Goal: Task Accomplishment & Management: Manage account settings

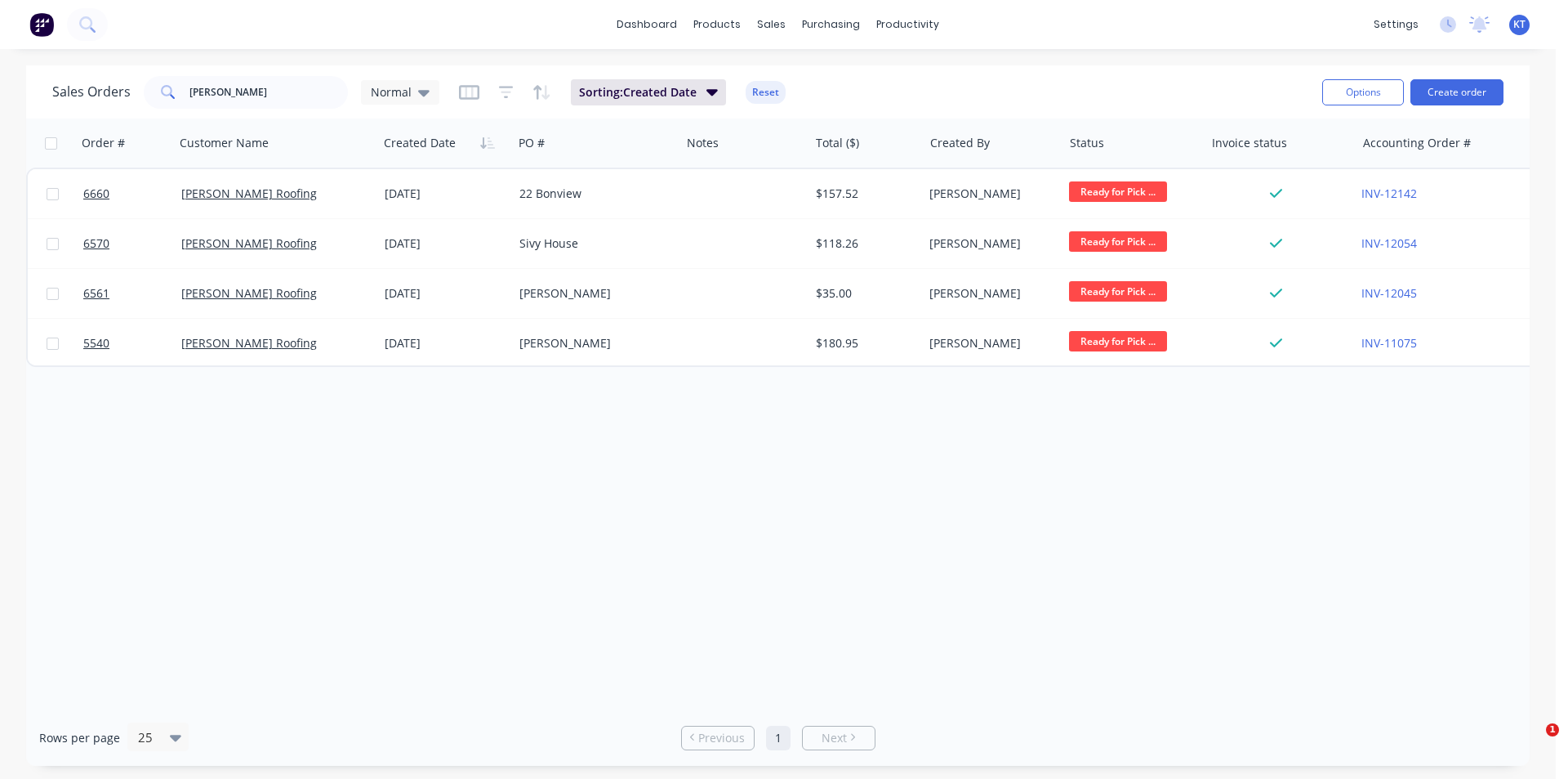
click at [215, 74] on div "dashboard products sales purchasing productivity dashboard products Product Cat…" at bounding box center [778, 389] width 1556 height 779
click at [218, 93] on input "[PERSON_NAME]" at bounding box center [269, 92] width 160 height 33
click at [218, 93] on input "jess" at bounding box center [269, 92] width 160 height 33
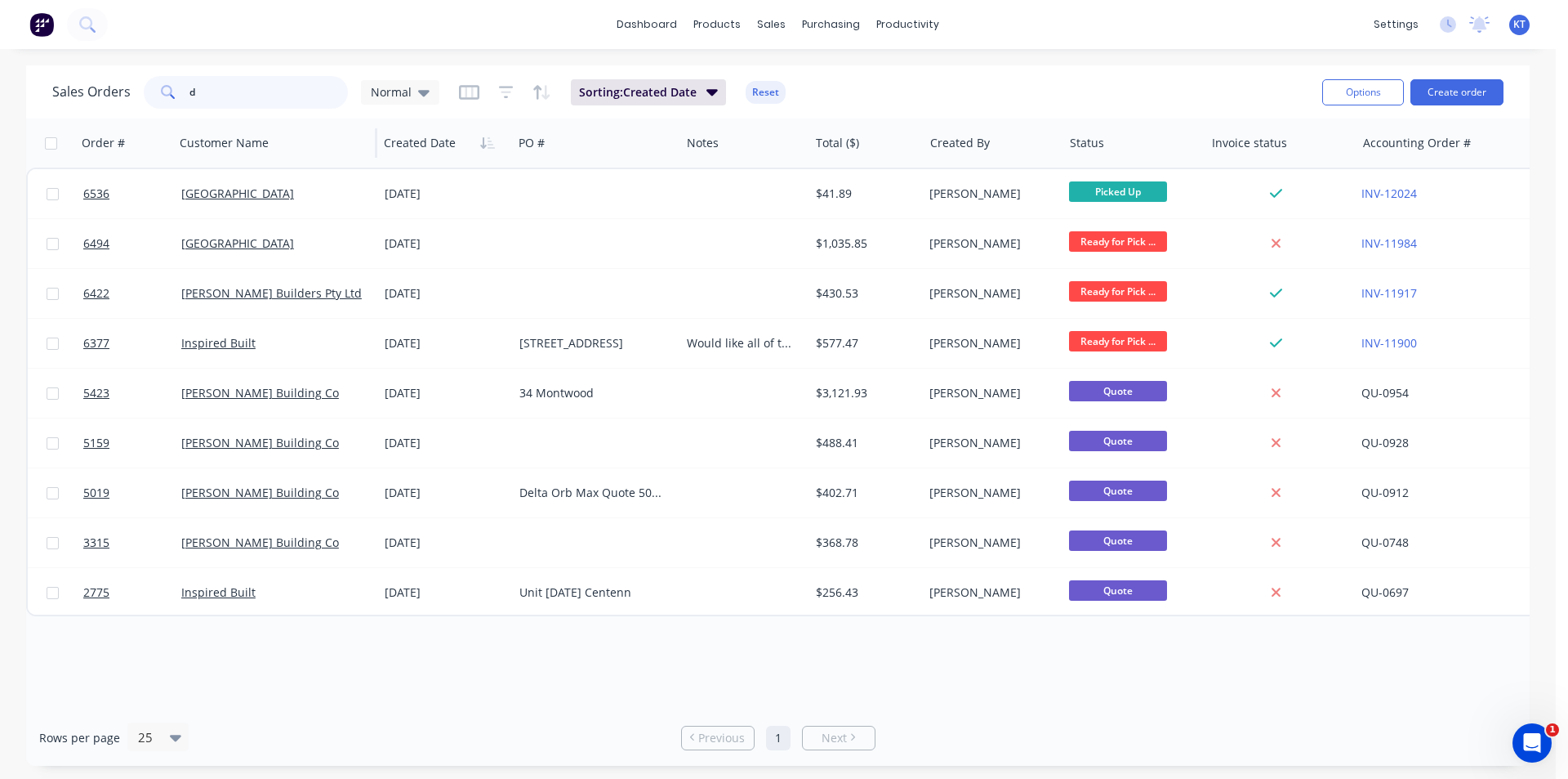
type input "d"
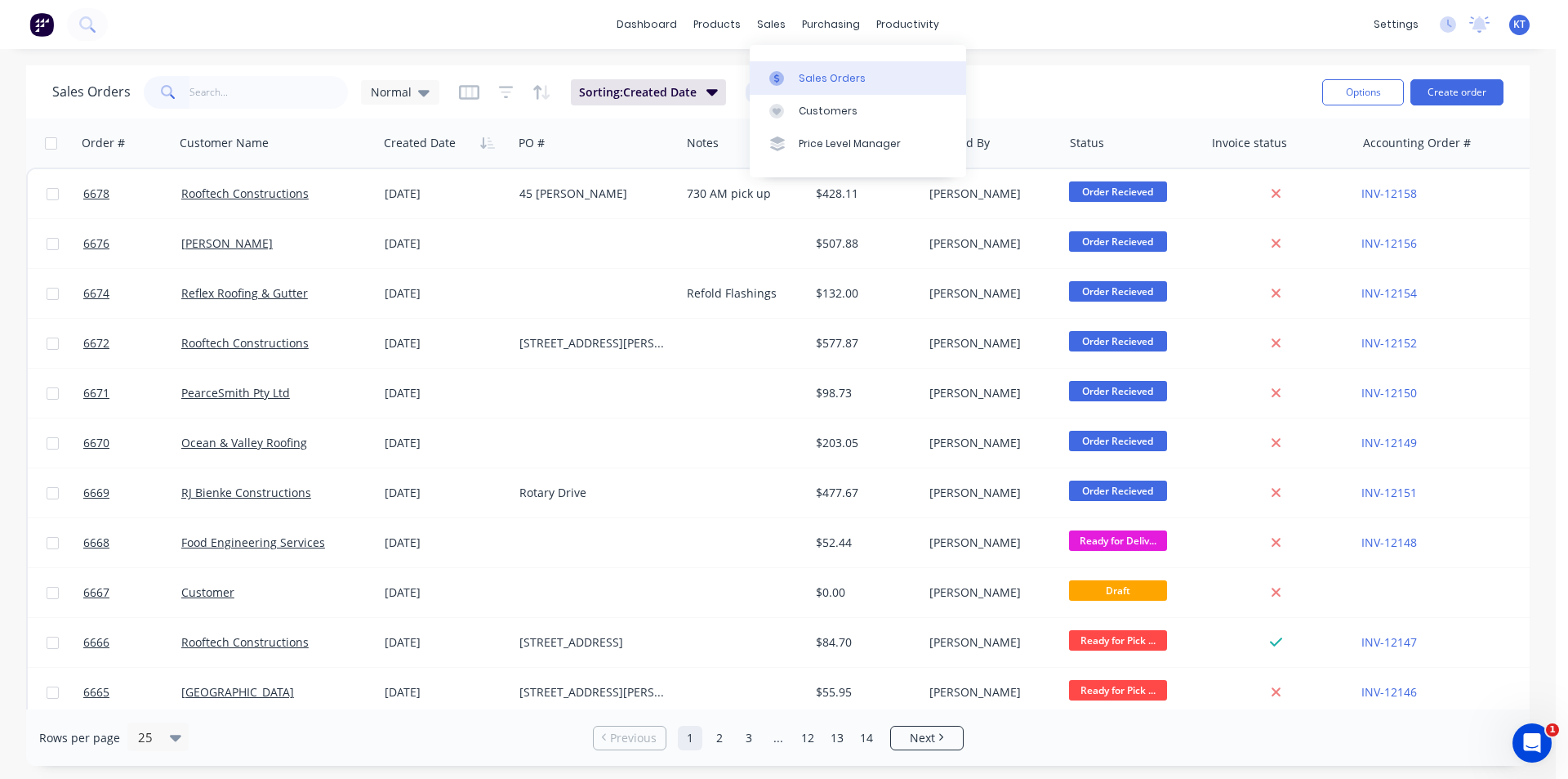
click at [806, 82] on div "Sales Orders" at bounding box center [832, 78] width 67 height 15
click at [295, 88] on input "text" at bounding box center [269, 92] width 160 height 33
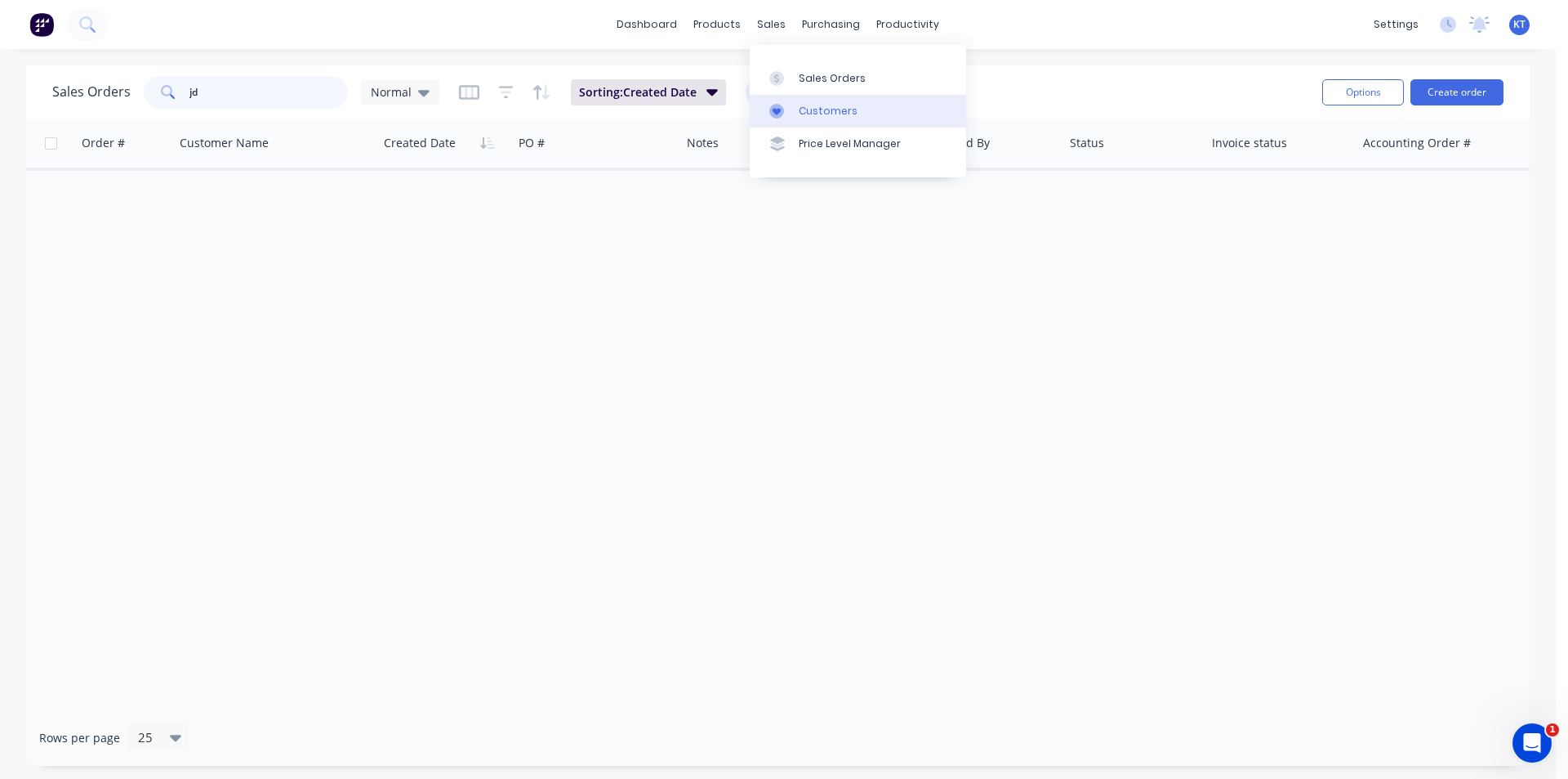
type input "jd"
click at [856, 112] on link "Customers" at bounding box center [857, 110] width 216 height 33
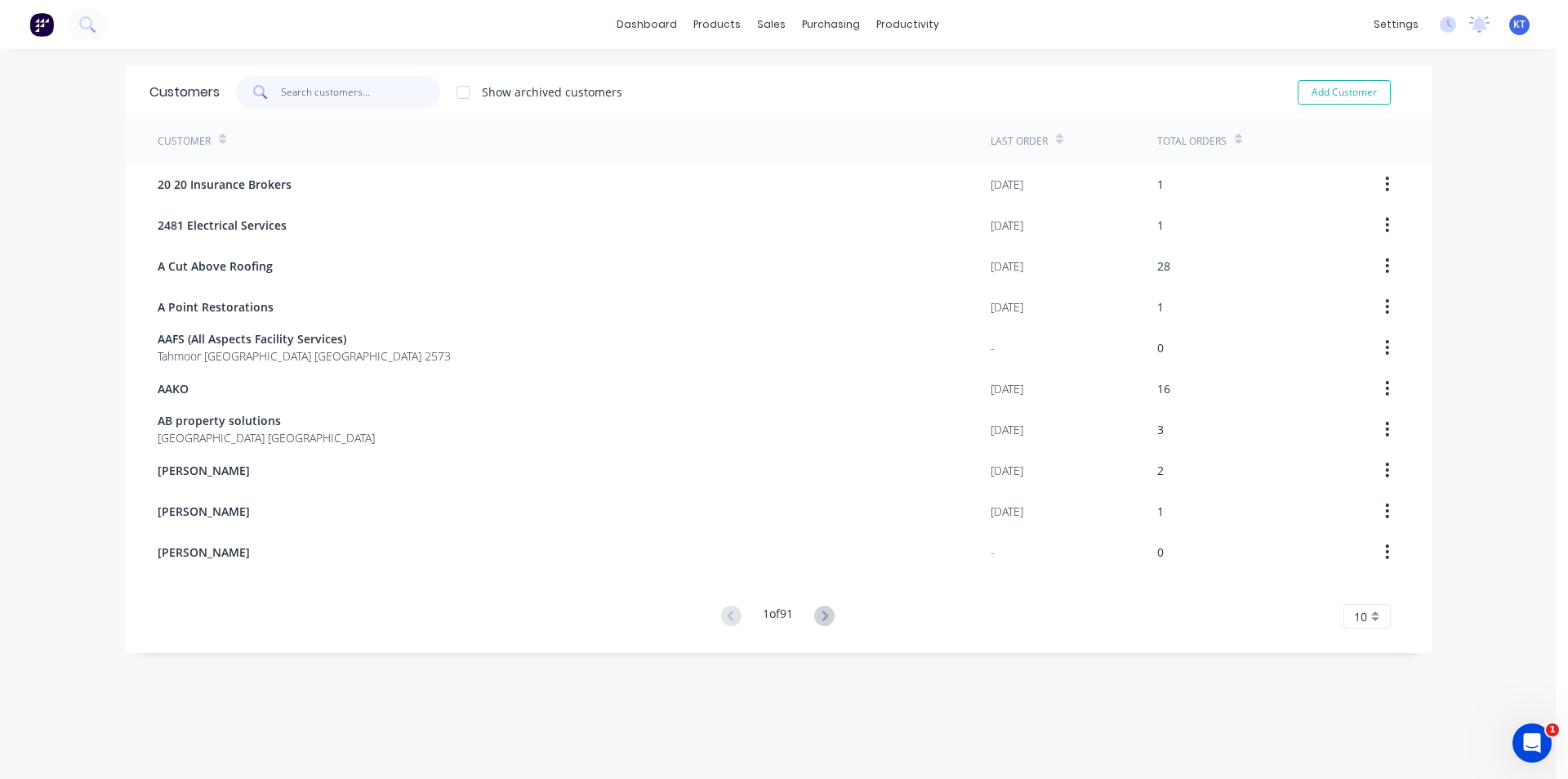
click at [372, 88] on input "text" at bounding box center [361, 92] width 160 height 33
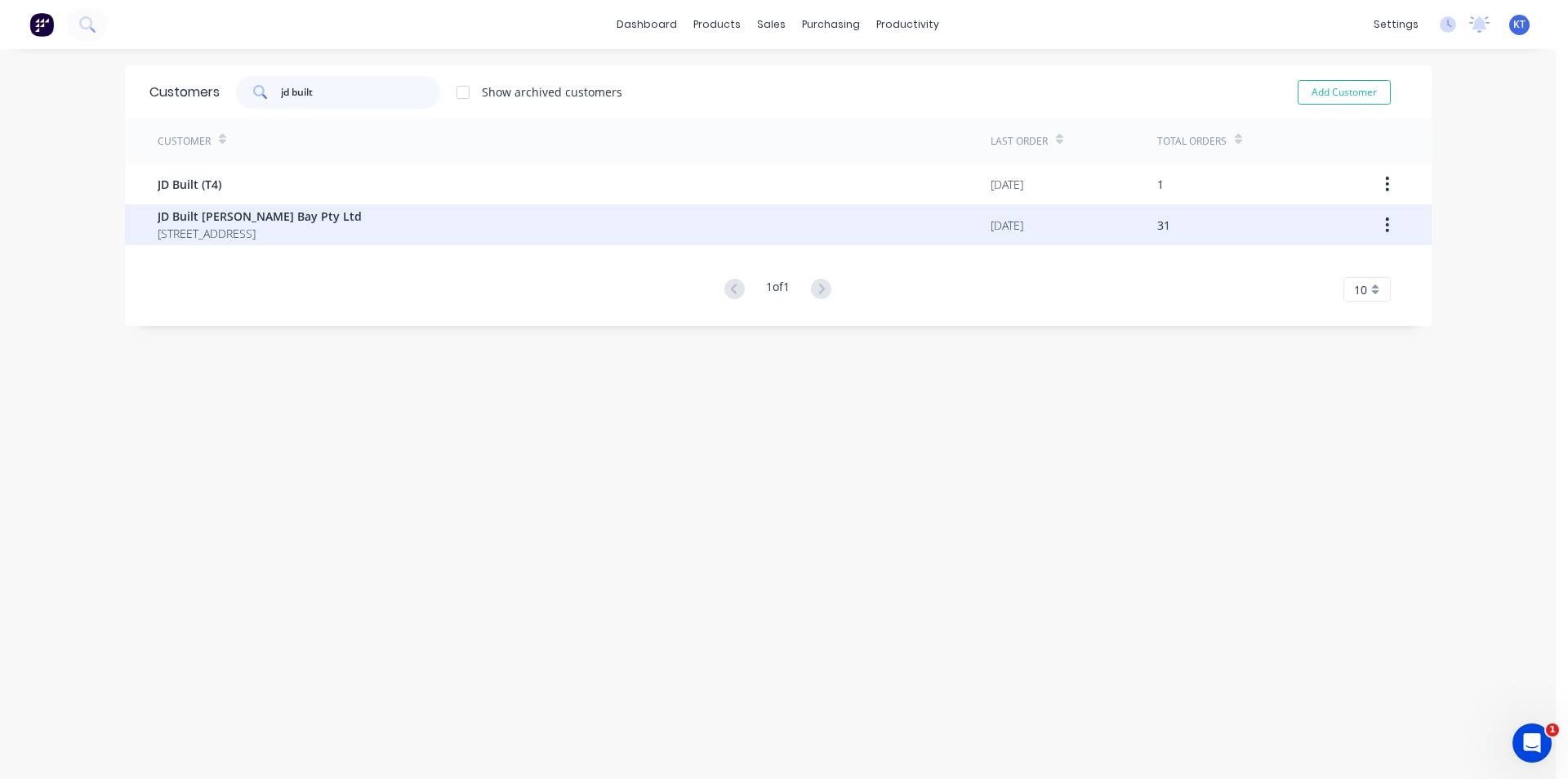
type input "jd built"
click at [271, 224] on span "JD Built [PERSON_NAME] Bay Pty Ltd" at bounding box center [260, 216] width 204 height 17
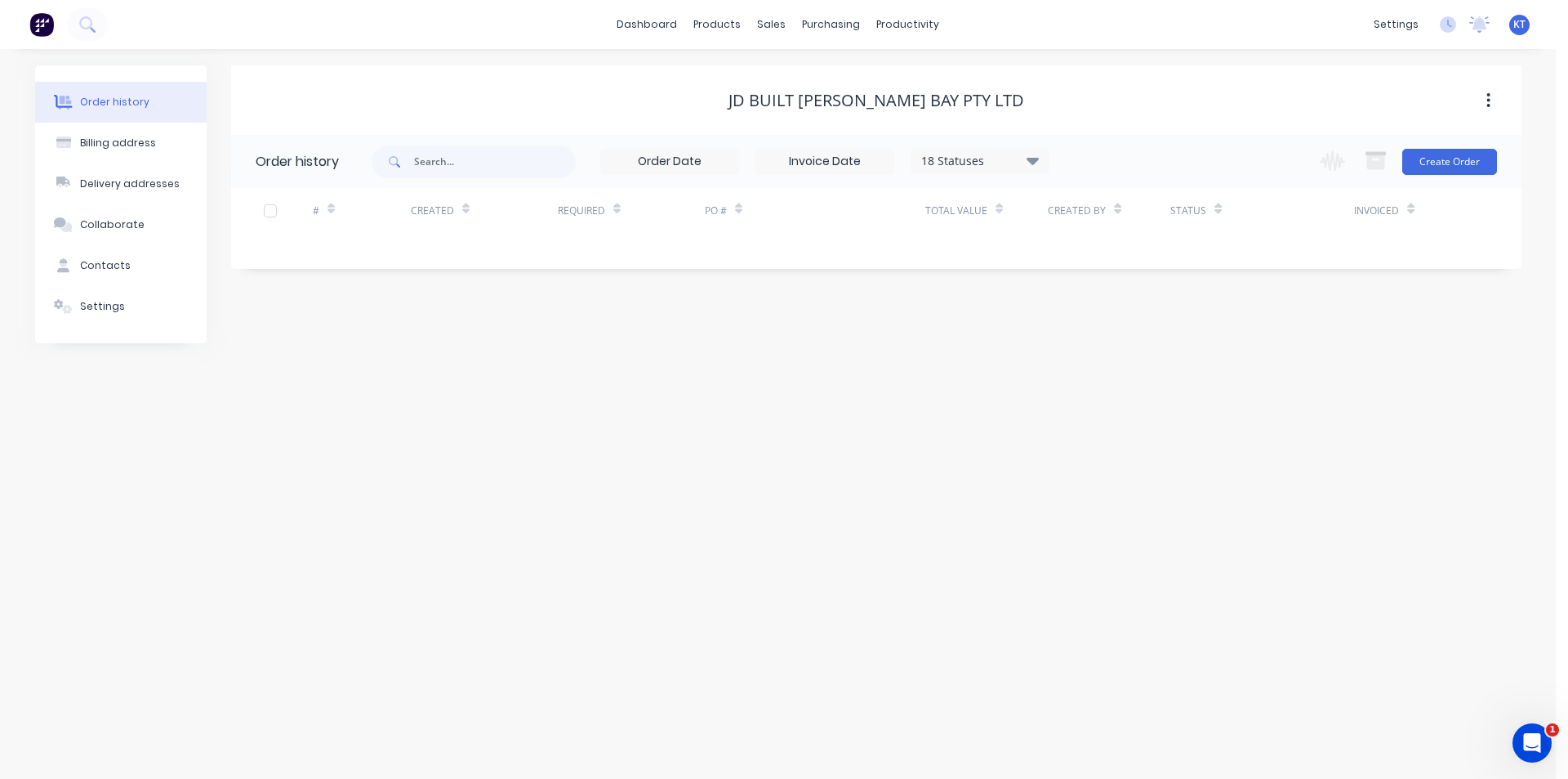
click at [1032, 161] on icon at bounding box center [1032, 161] width 12 height 8
click at [1115, 381] on label at bounding box center [1115, 381] width 0 height 0
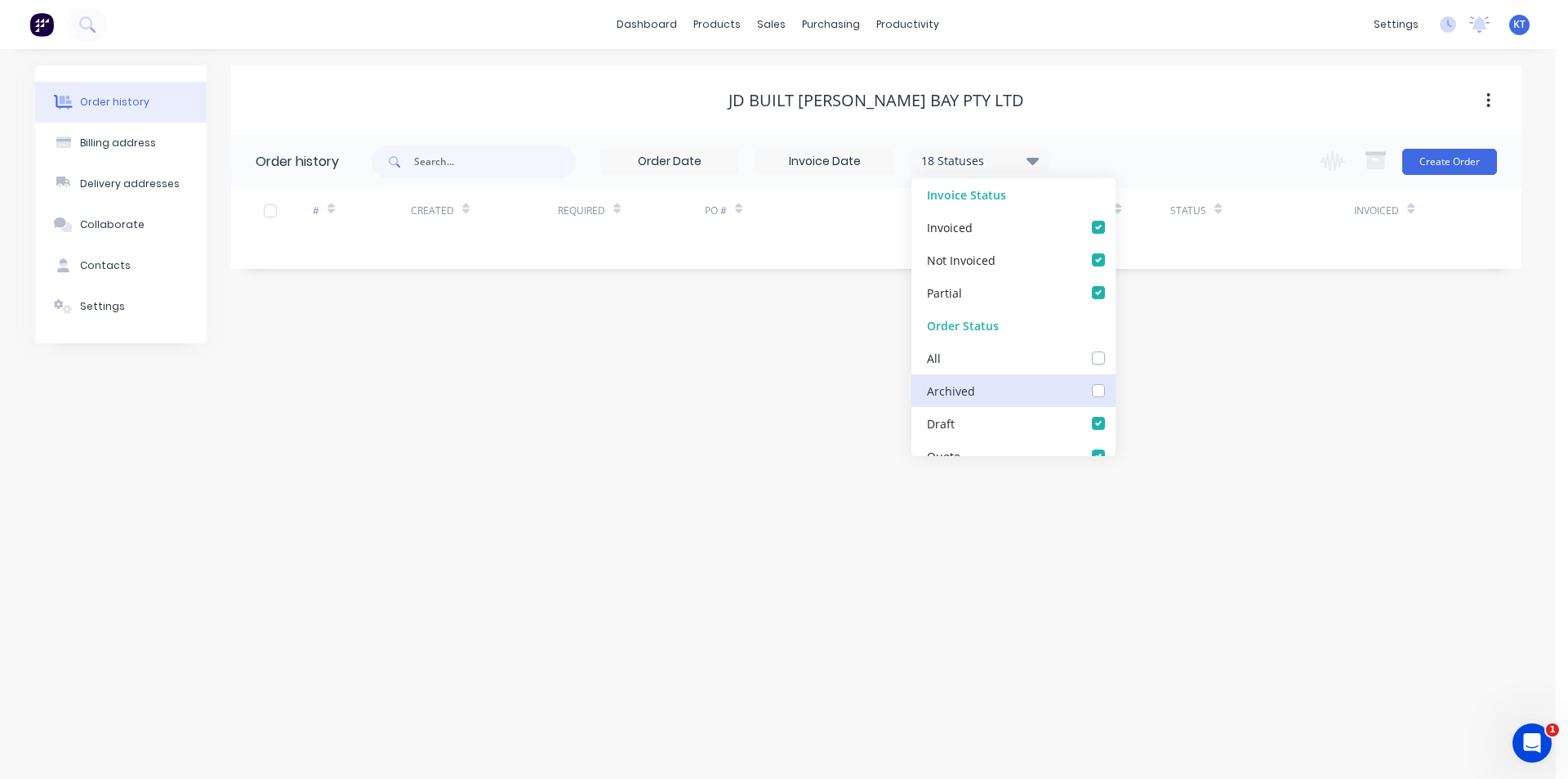
click at [1115, 393] on input "checkbox" at bounding box center [1121, 389] width 13 height 15
checkbox input "true"
click at [1487, 492] on div "Order history Billing address Delivery addresses Collaborate Contacts Settings …" at bounding box center [778, 414] width 1556 height 730
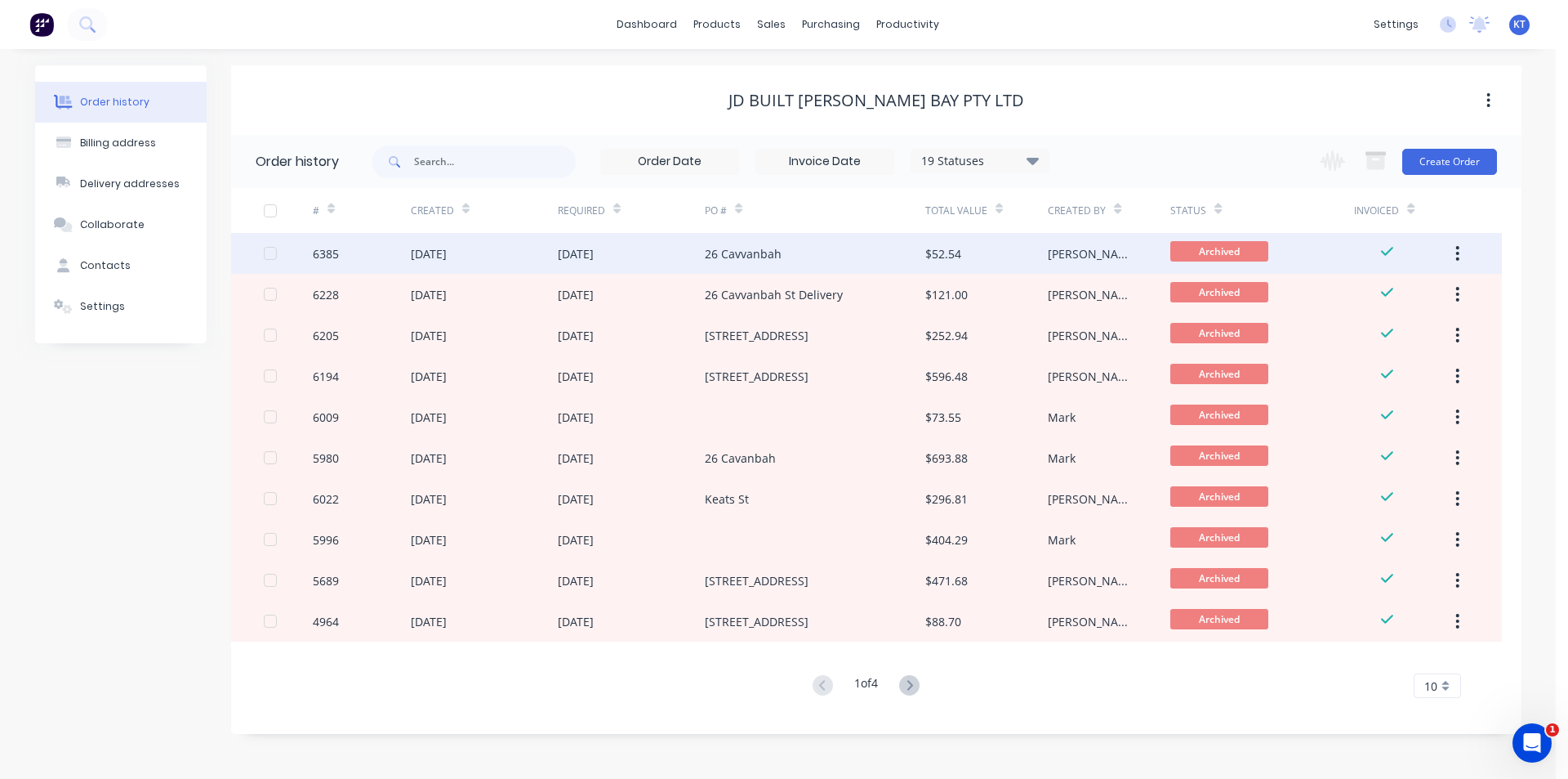
click at [631, 255] on div "[DATE]" at bounding box center [632, 253] width 147 height 41
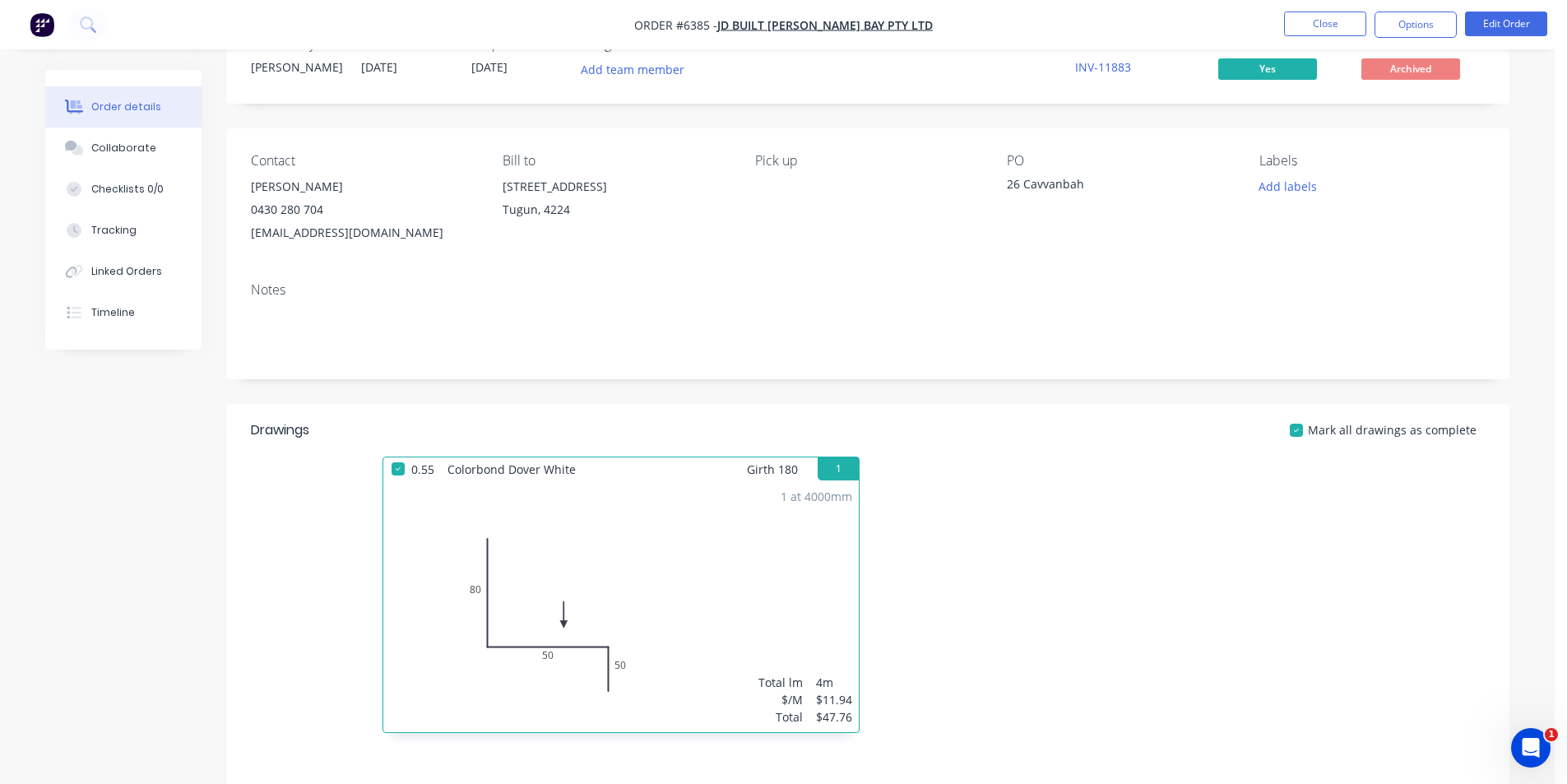
scroll to position [83, 0]
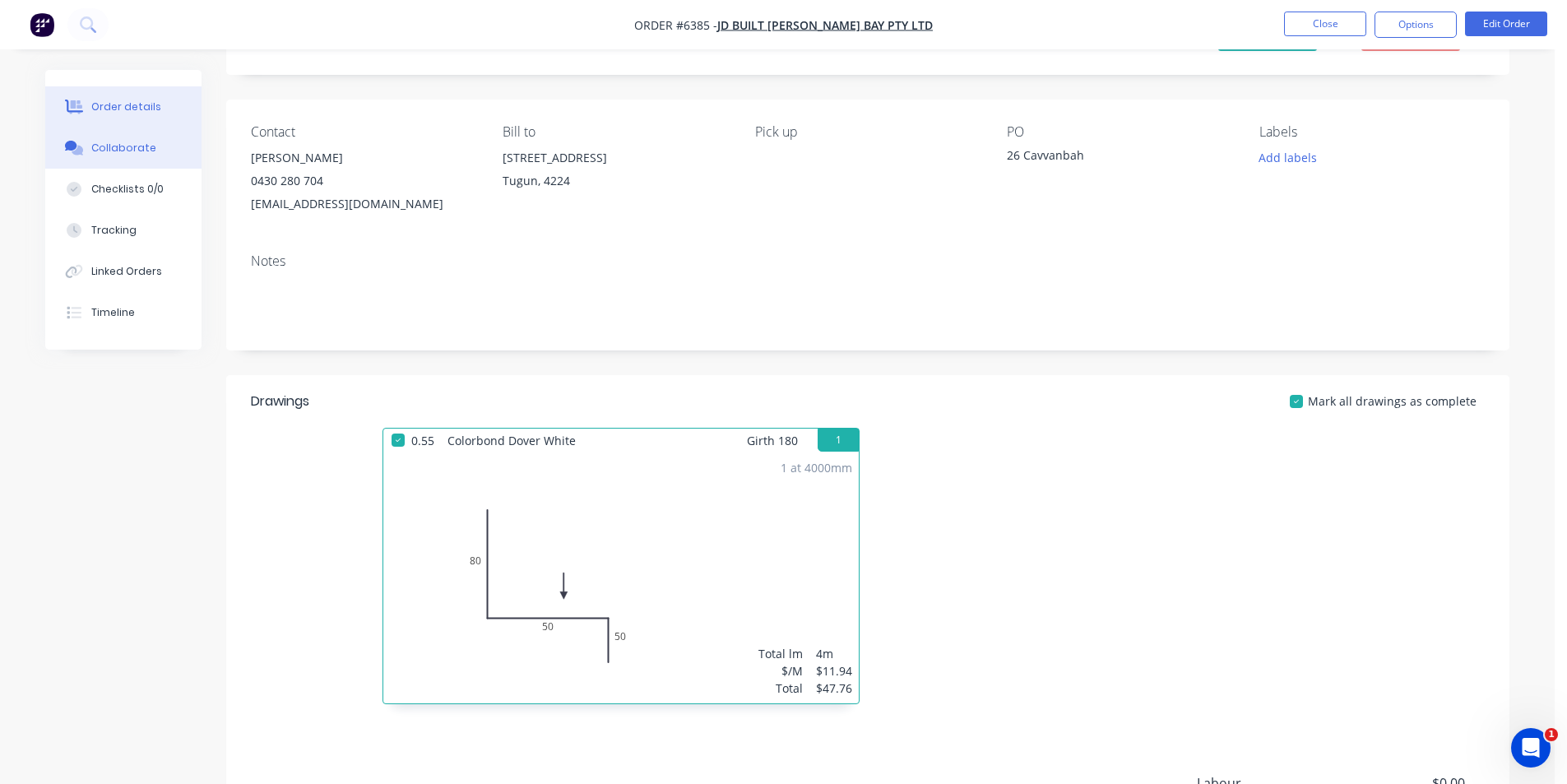
click at [104, 151] on div "Collaborate" at bounding box center [124, 148] width 65 height 15
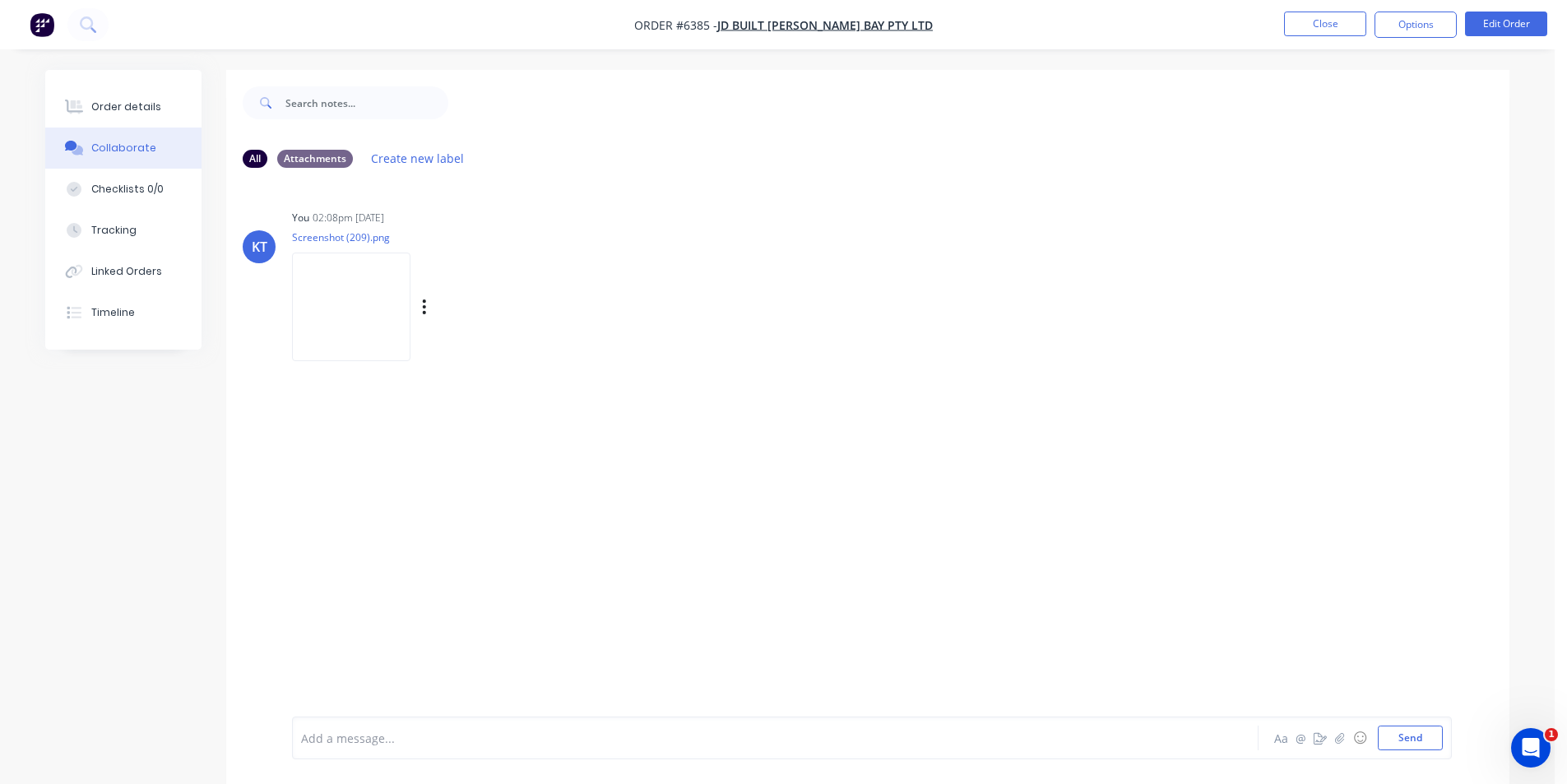
click at [352, 284] on img at bounding box center [351, 306] width 119 height 107
click at [82, 113] on icon at bounding box center [74, 107] width 19 height 15
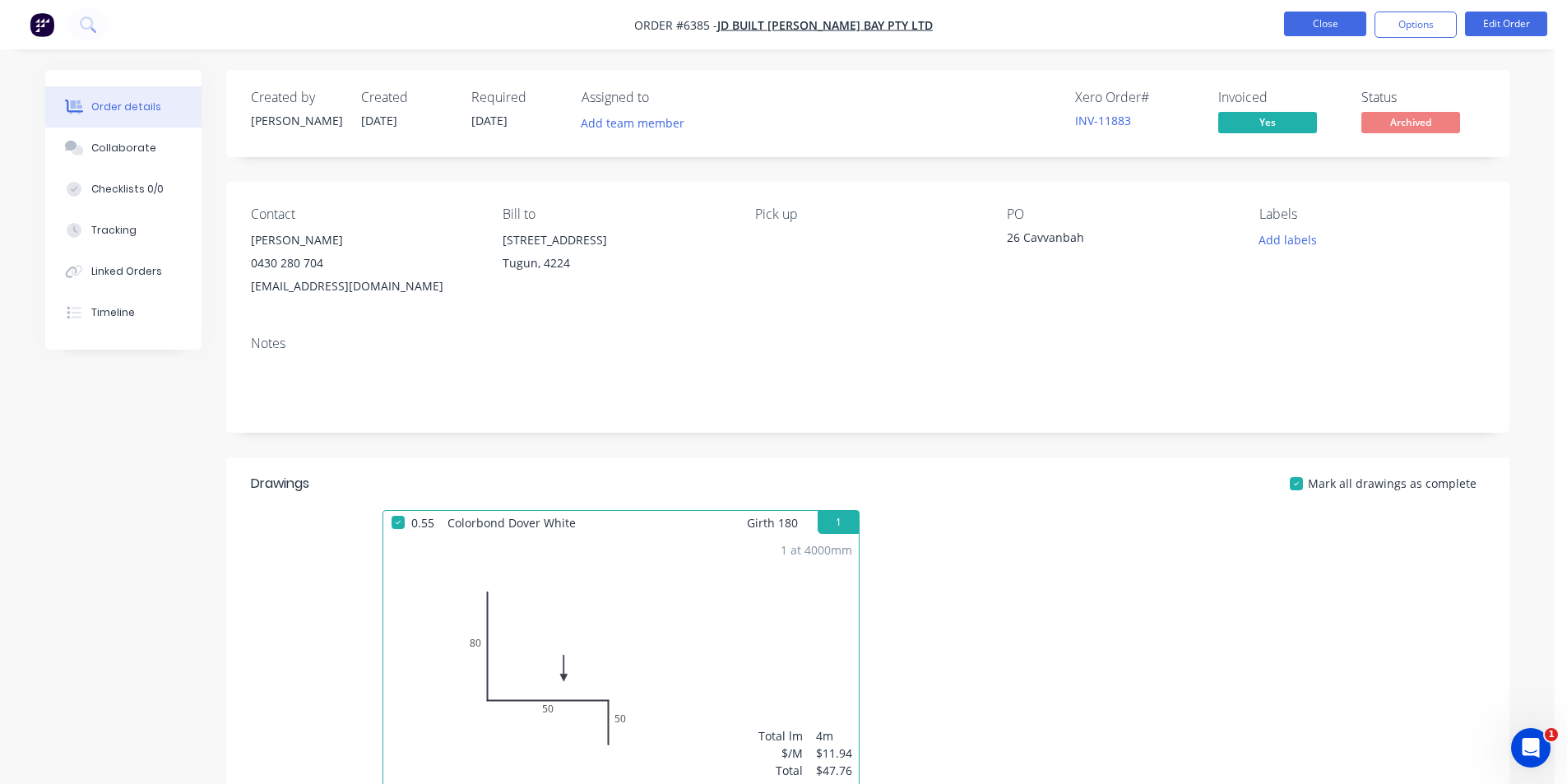
click at [1311, 21] on button "Close" at bounding box center [1325, 24] width 83 height 25
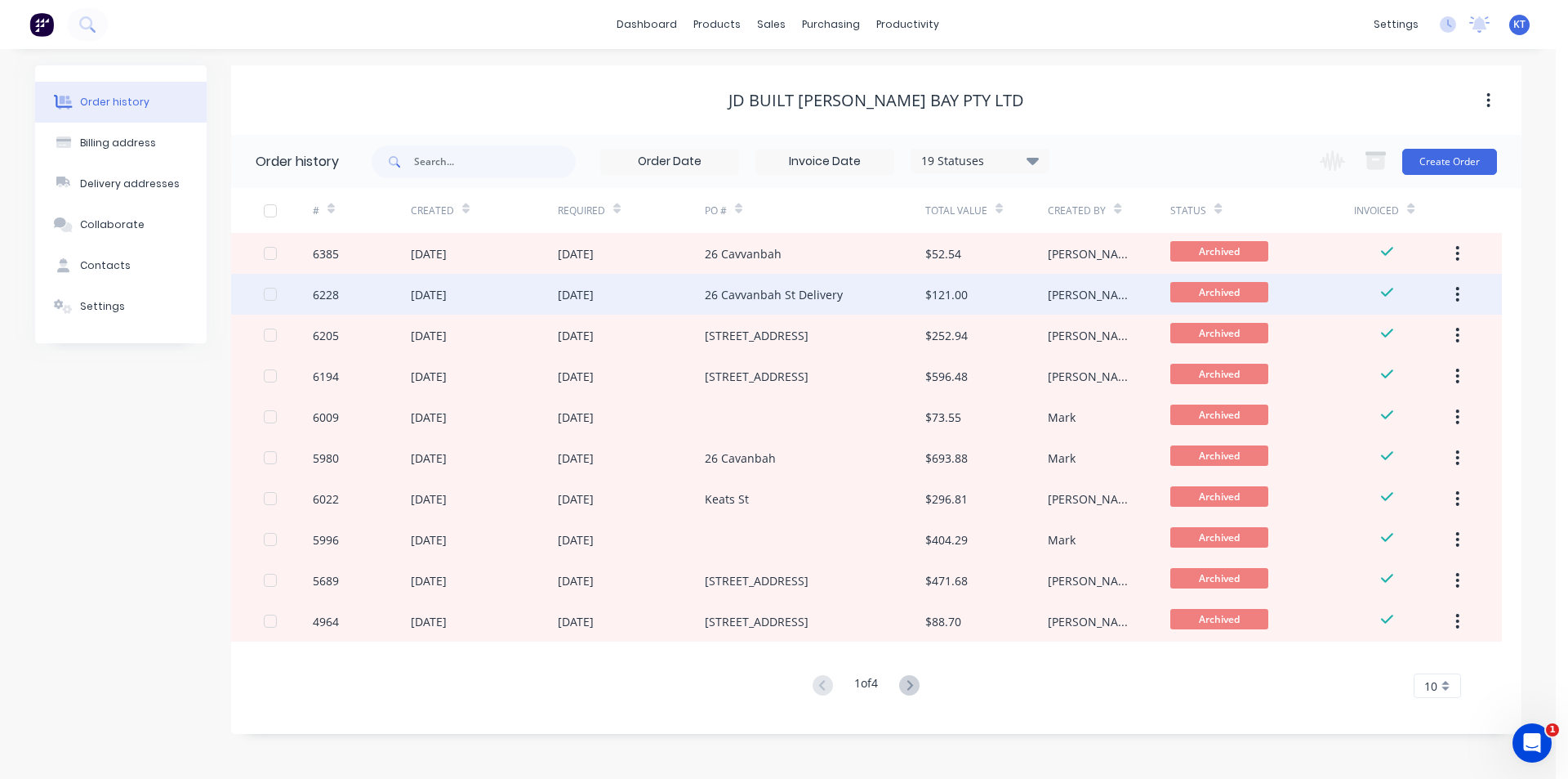
click at [763, 300] on div "26 Cavvanbah St Delivery" at bounding box center [774, 295] width 138 height 17
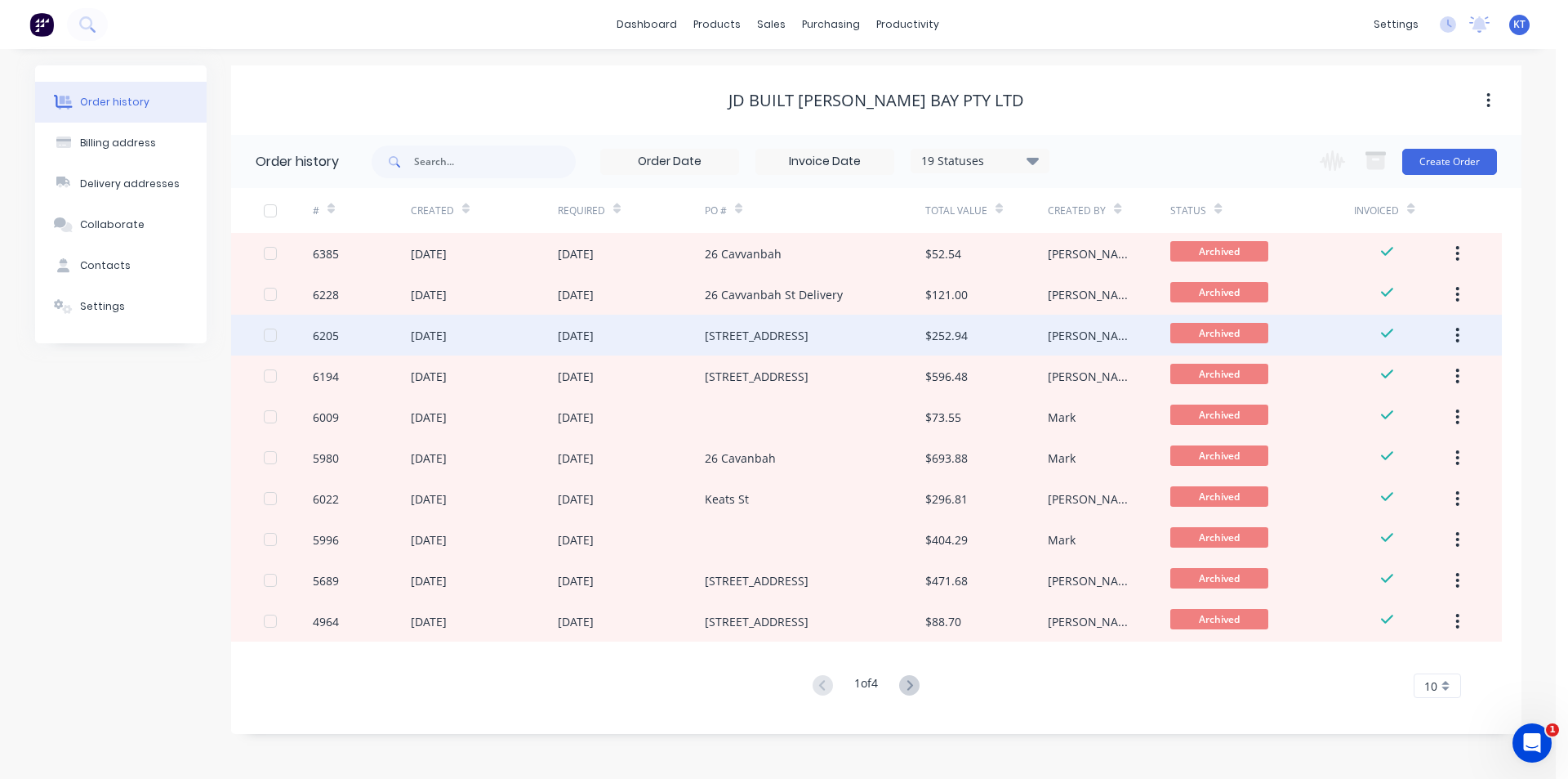
click at [739, 348] on div "[STREET_ADDRESS]" at bounding box center [816, 334] width 221 height 41
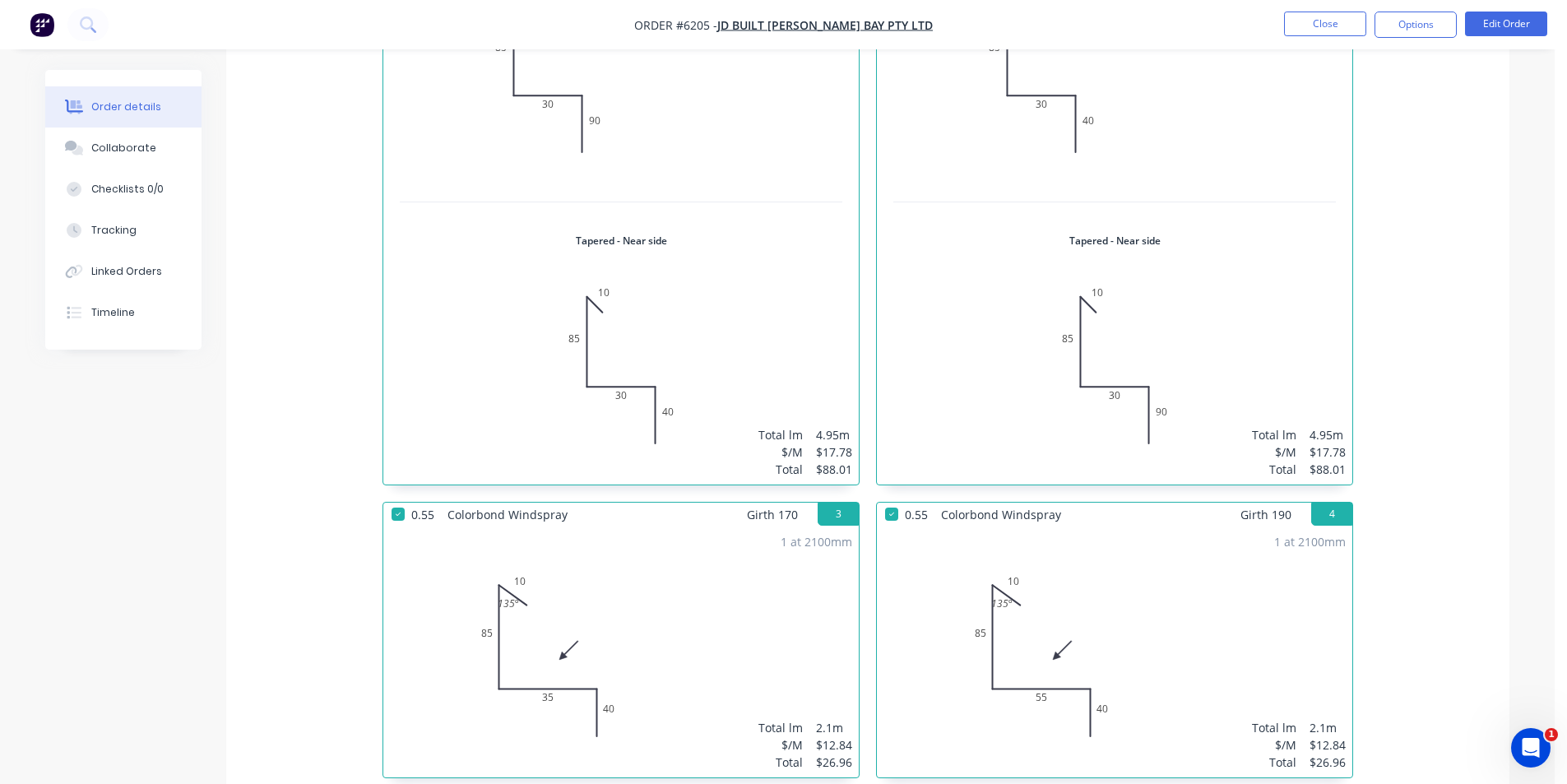
scroll to position [566, 0]
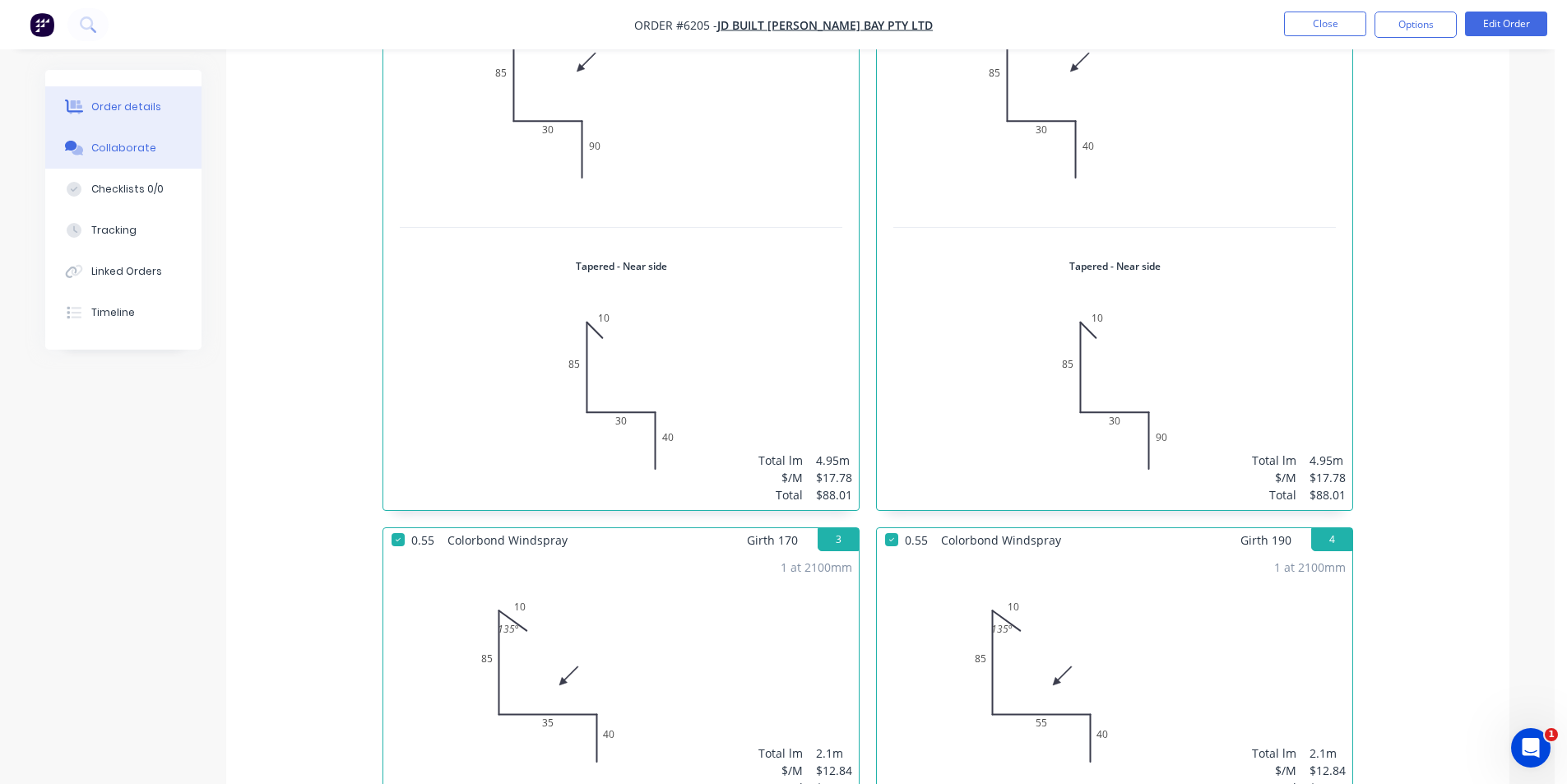
click at [113, 153] on div "Collaborate" at bounding box center [124, 148] width 65 height 15
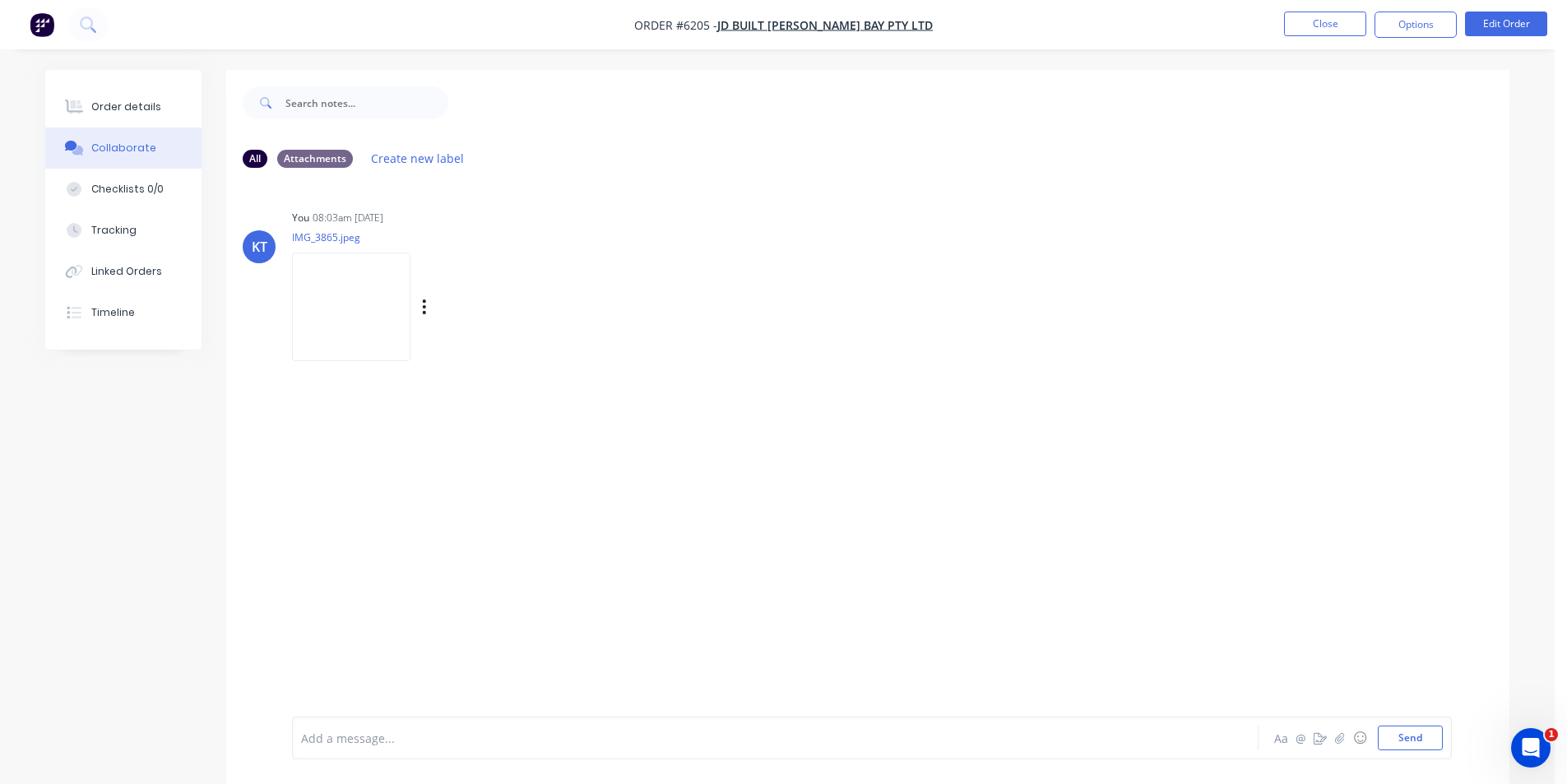
click at [336, 290] on img at bounding box center [351, 306] width 119 height 107
click at [131, 124] on button "Order details" at bounding box center [124, 106] width 156 height 41
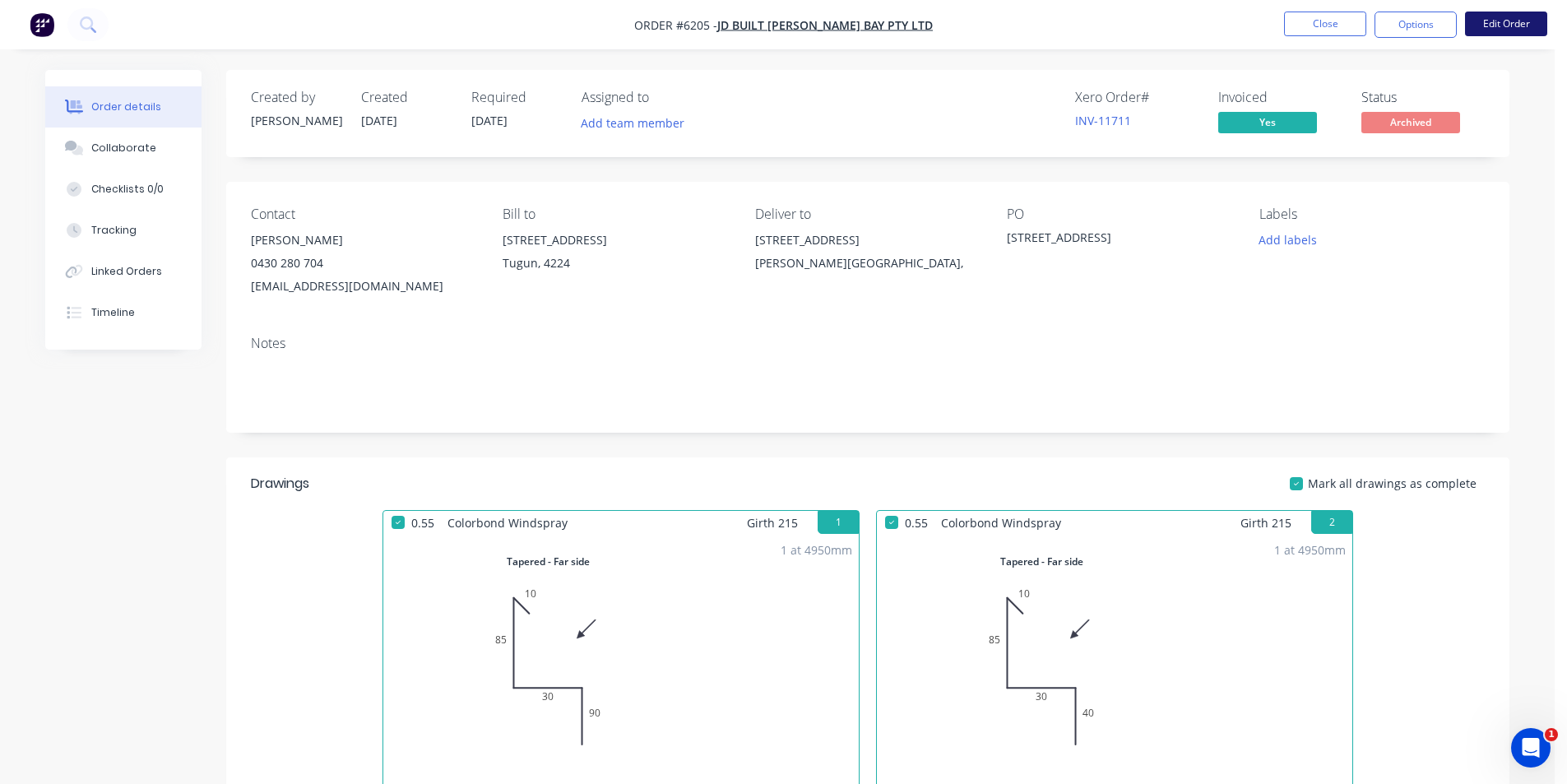
click at [1493, 31] on button "Edit Order" at bounding box center [1506, 24] width 83 height 25
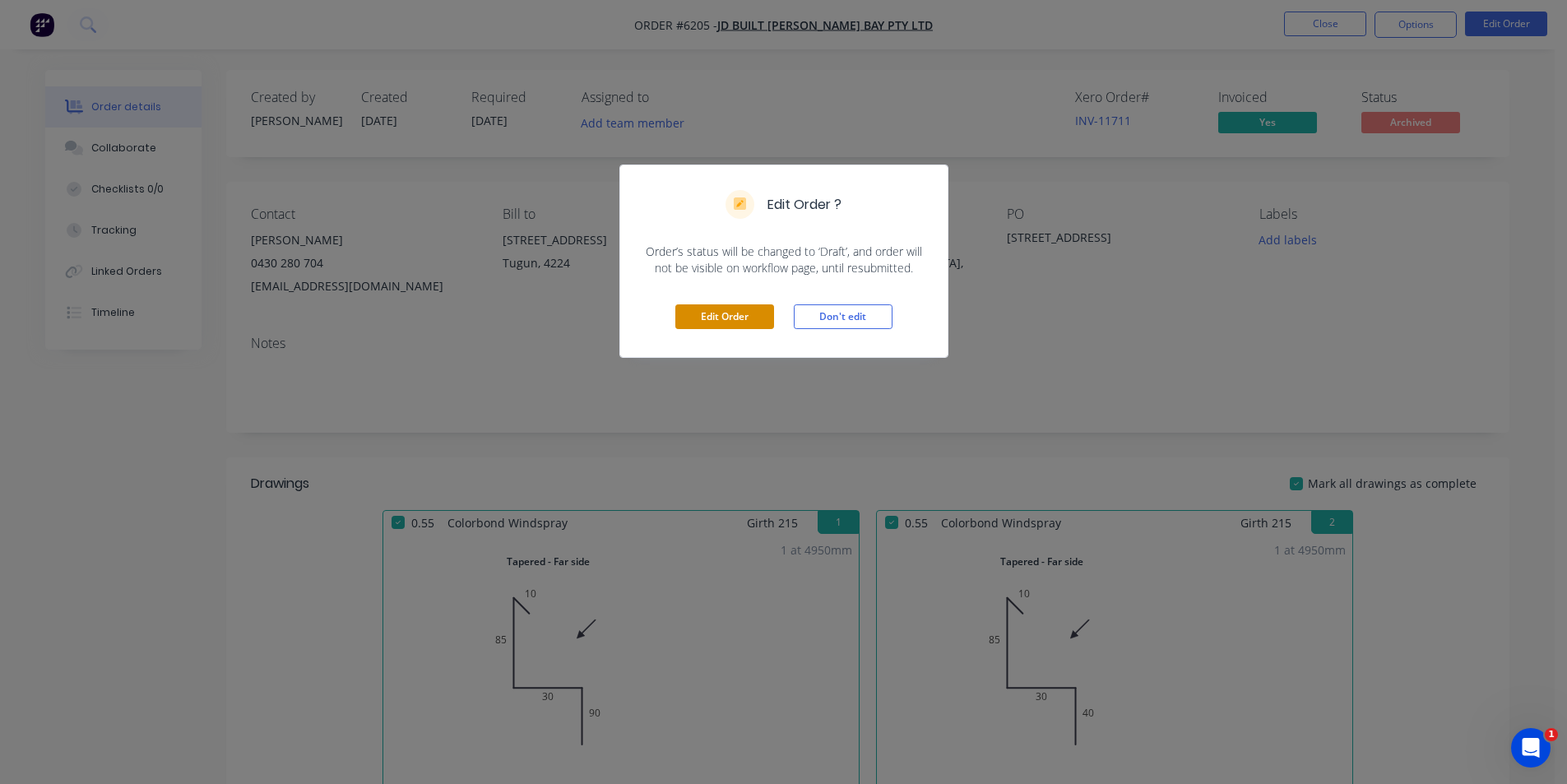
click at [741, 316] on button "Edit Order" at bounding box center [725, 316] width 99 height 25
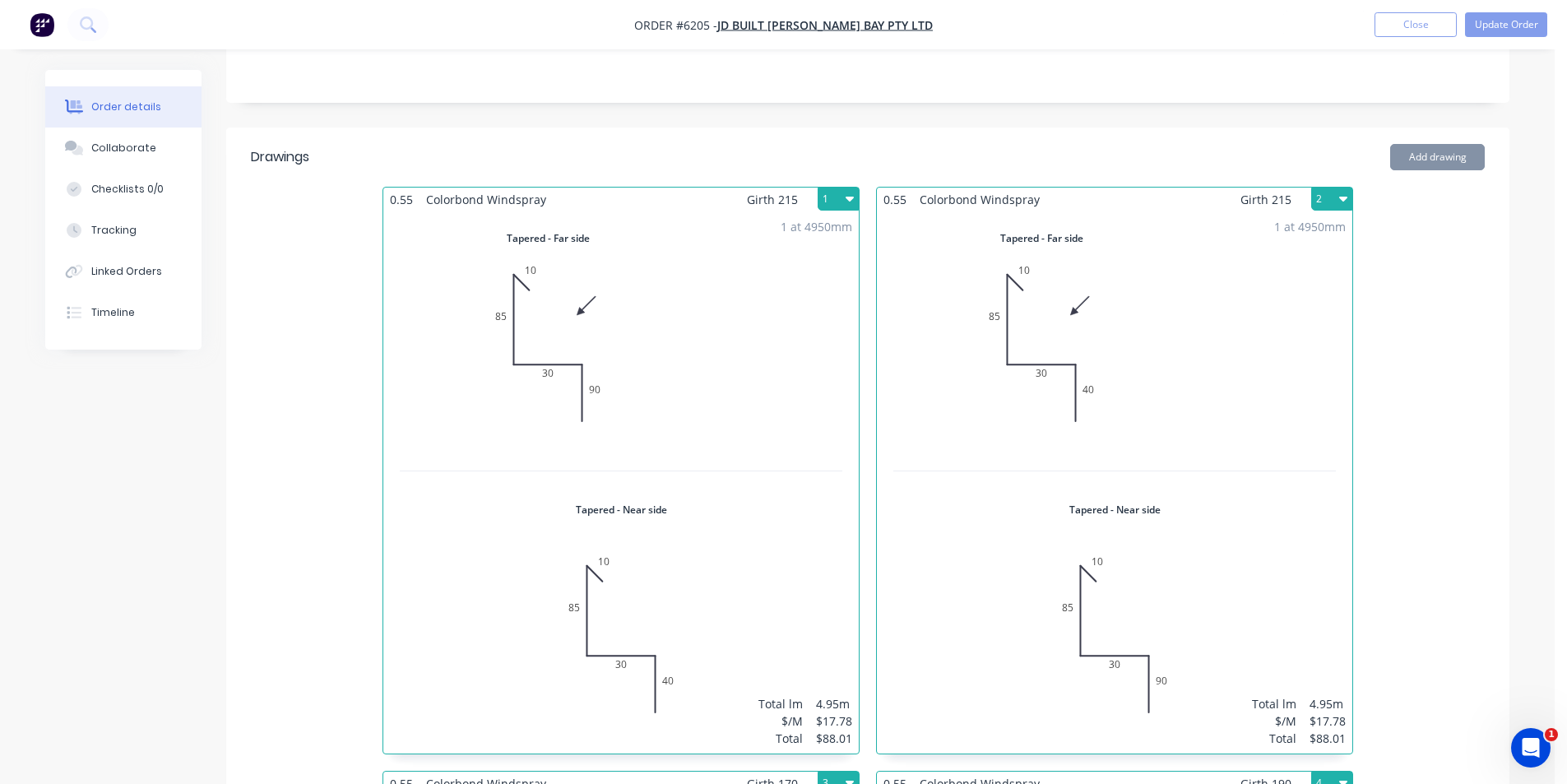
scroll to position [411, 0]
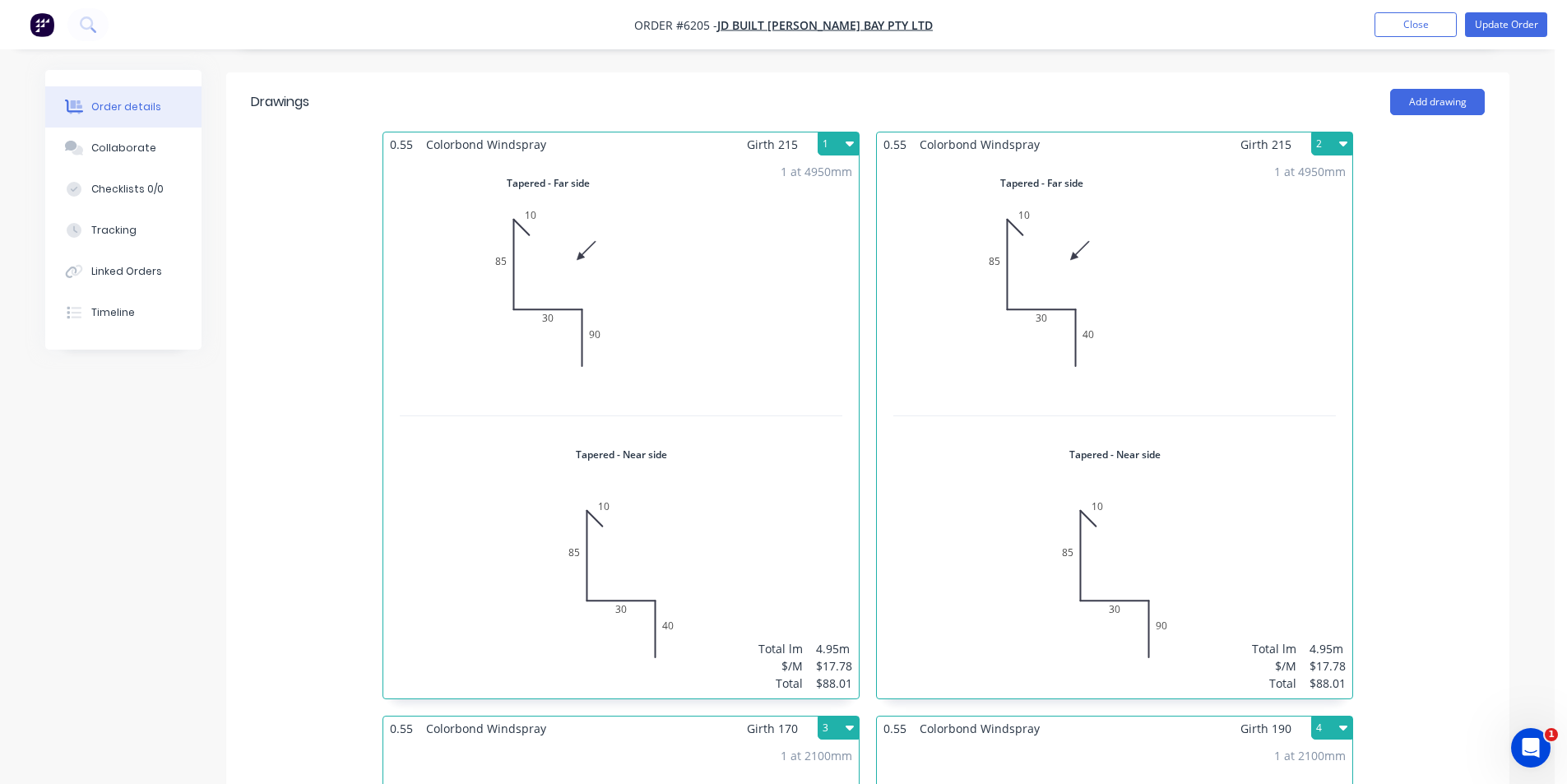
click at [1151, 449] on div "1 at 4950mm Total lm $/M Total 4.95m $17.78 $88.01" at bounding box center [1114, 427] width 475 height 542
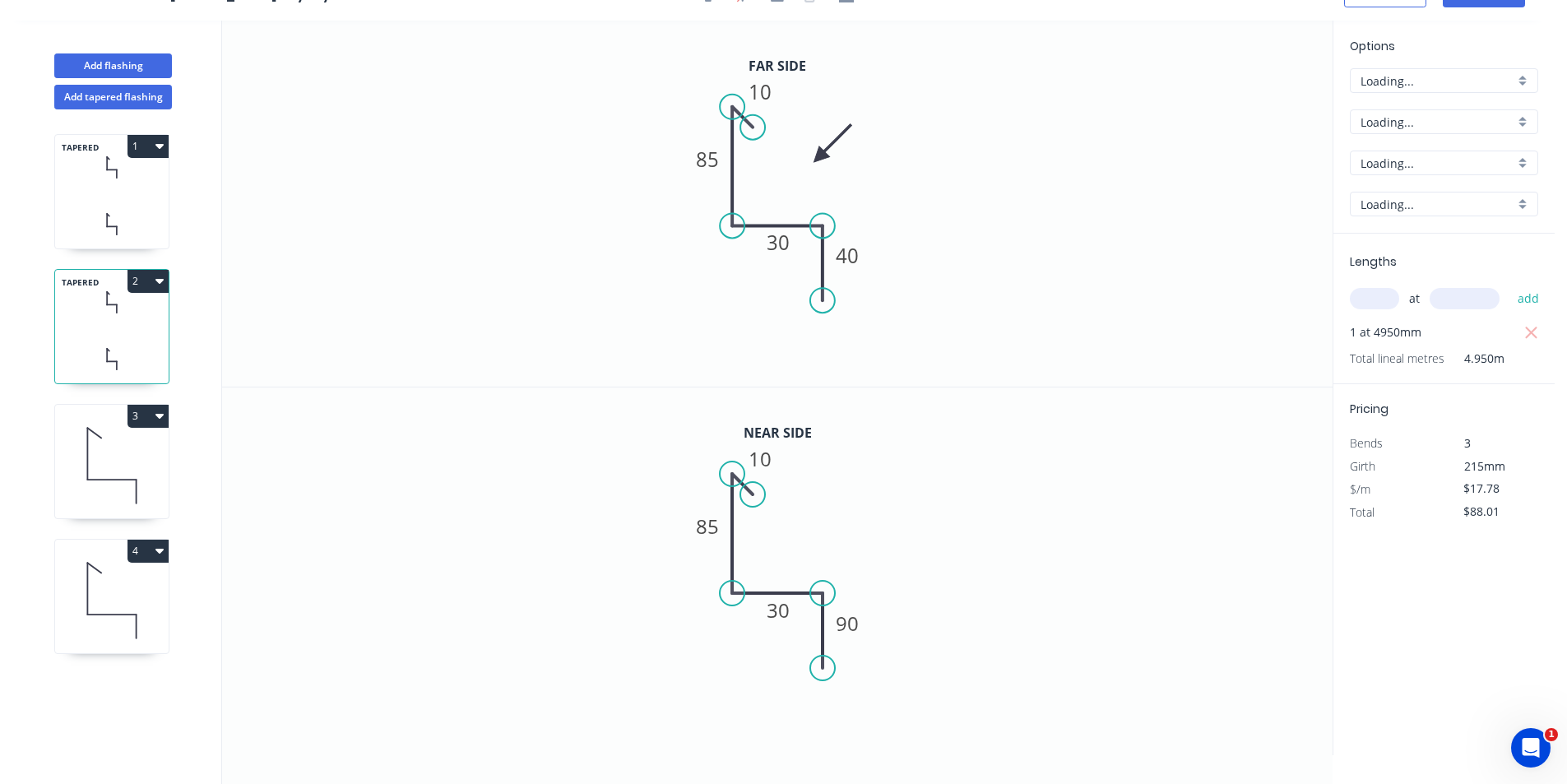
scroll to position [30, 0]
click at [840, 260] on tspan "40" at bounding box center [847, 255] width 23 height 28
click at [1315, 312] on icon "0 10 85 30 55" at bounding box center [778, 203] width 1111 height 366
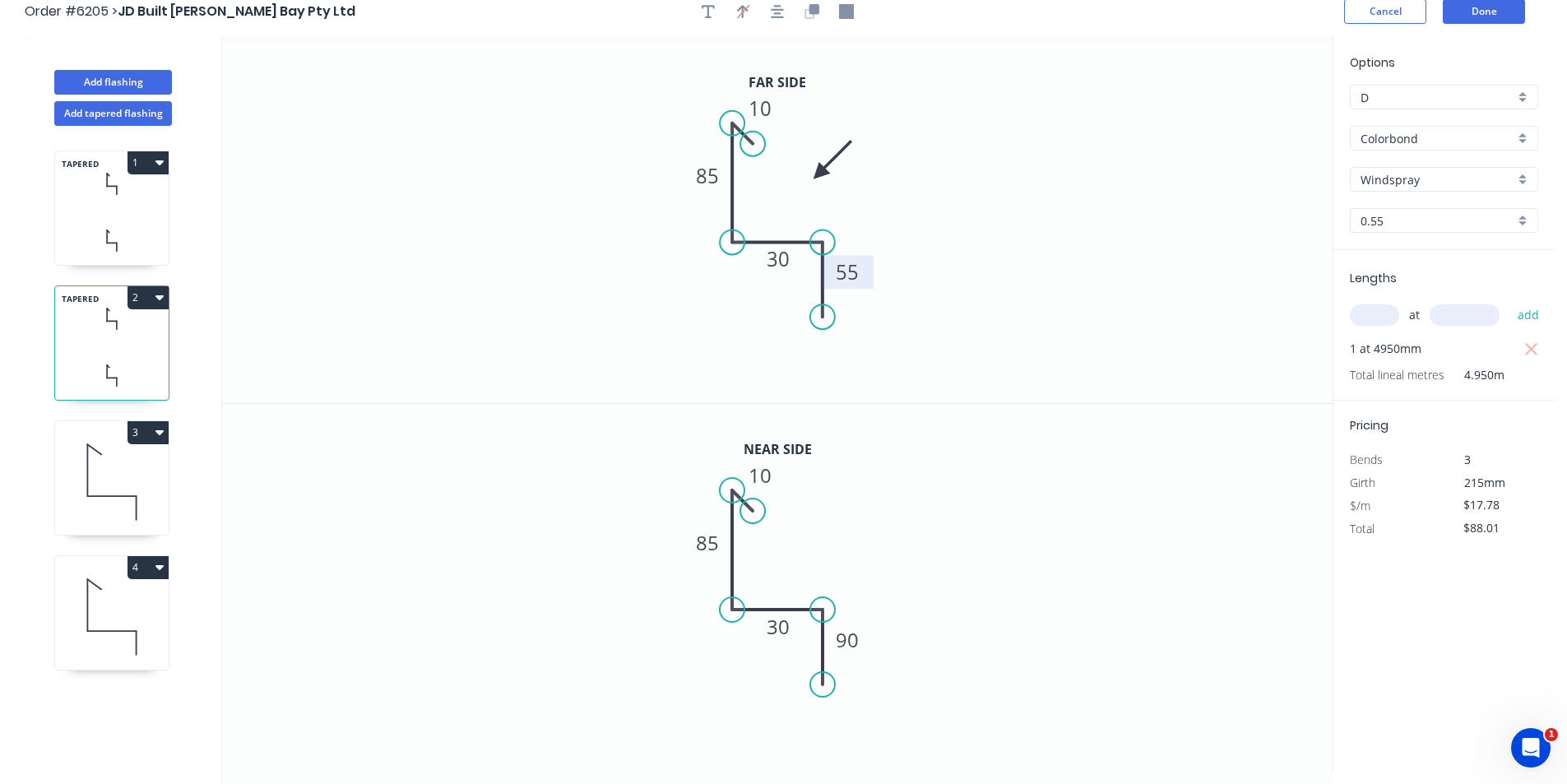
scroll to position [0, 0]
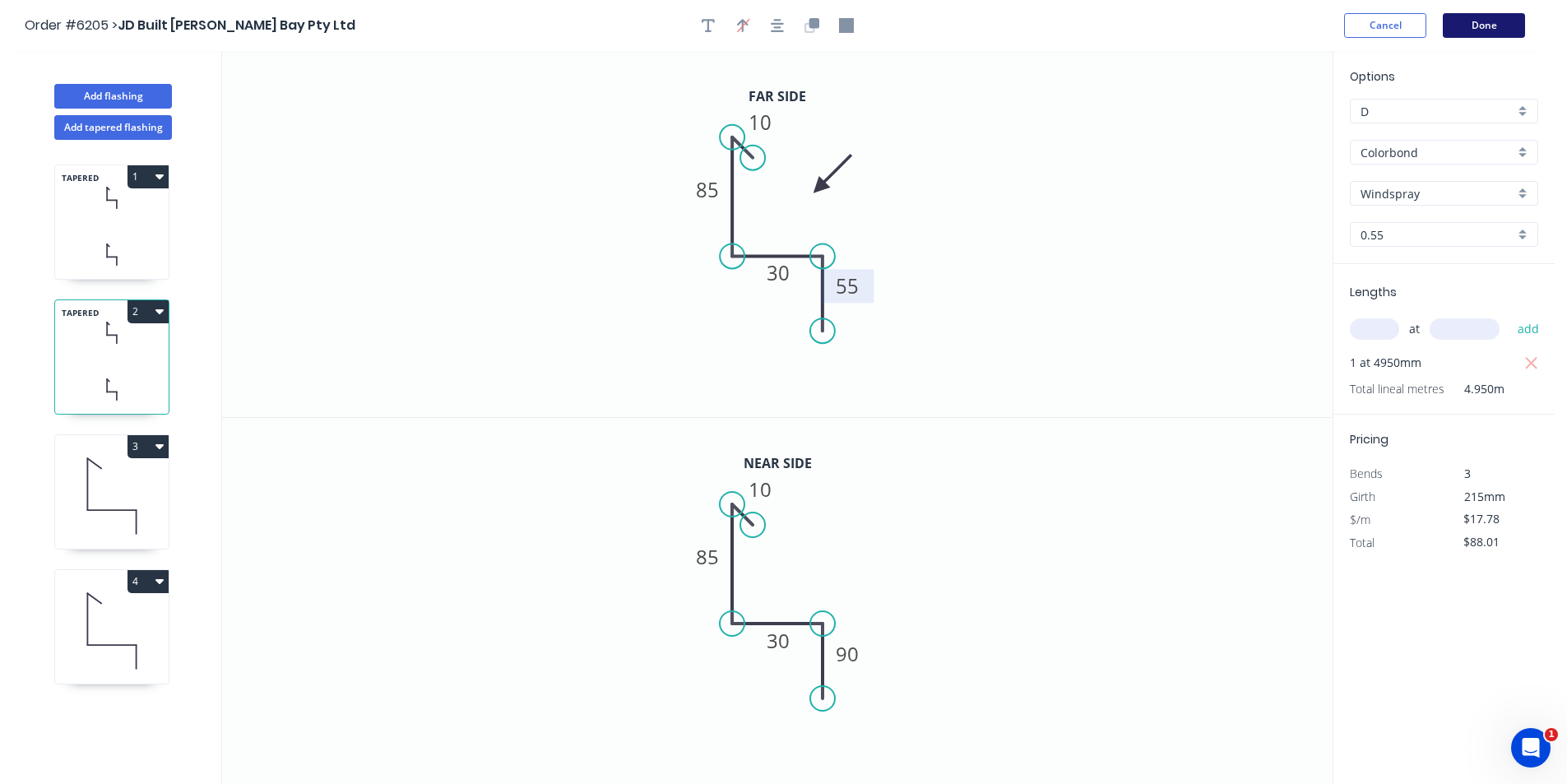
click at [1496, 28] on button "Done" at bounding box center [1484, 26] width 83 height 25
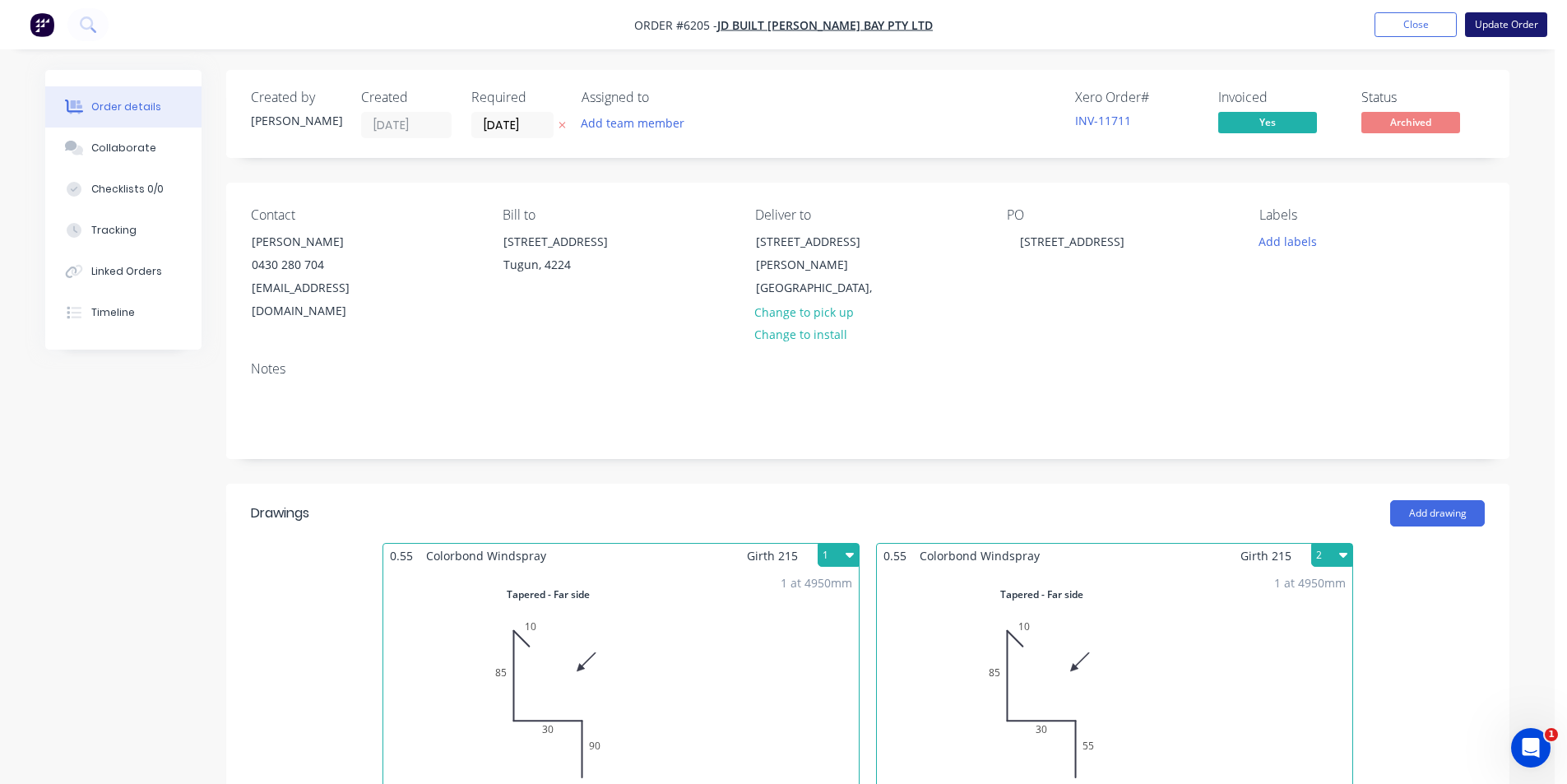
click at [1506, 22] on button "Update Order" at bounding box center [1506, 25] width 83 height 25
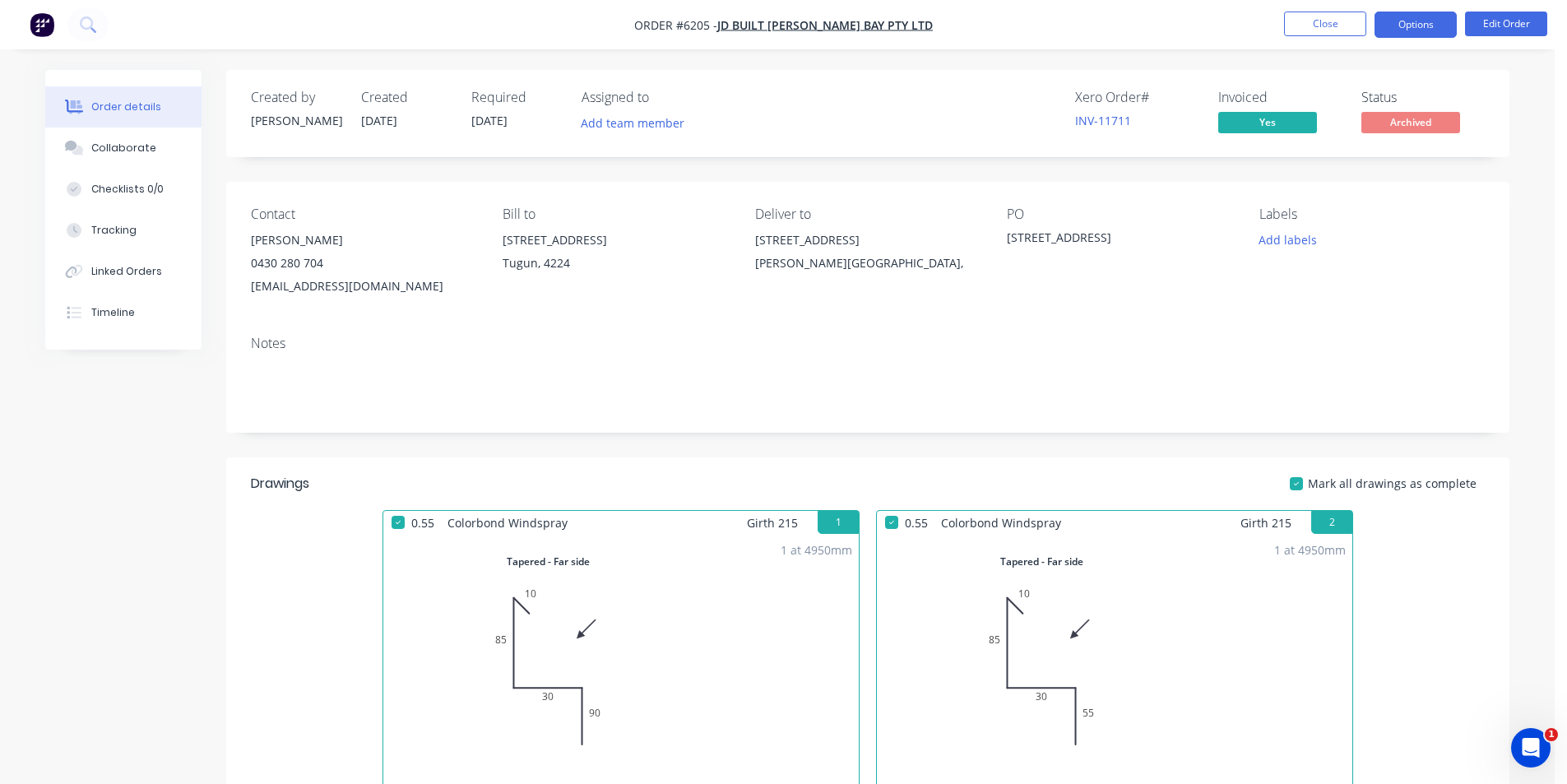
click at [1418, 32] on button "Options" at bounding box center [1416, 25] width 83 height 27
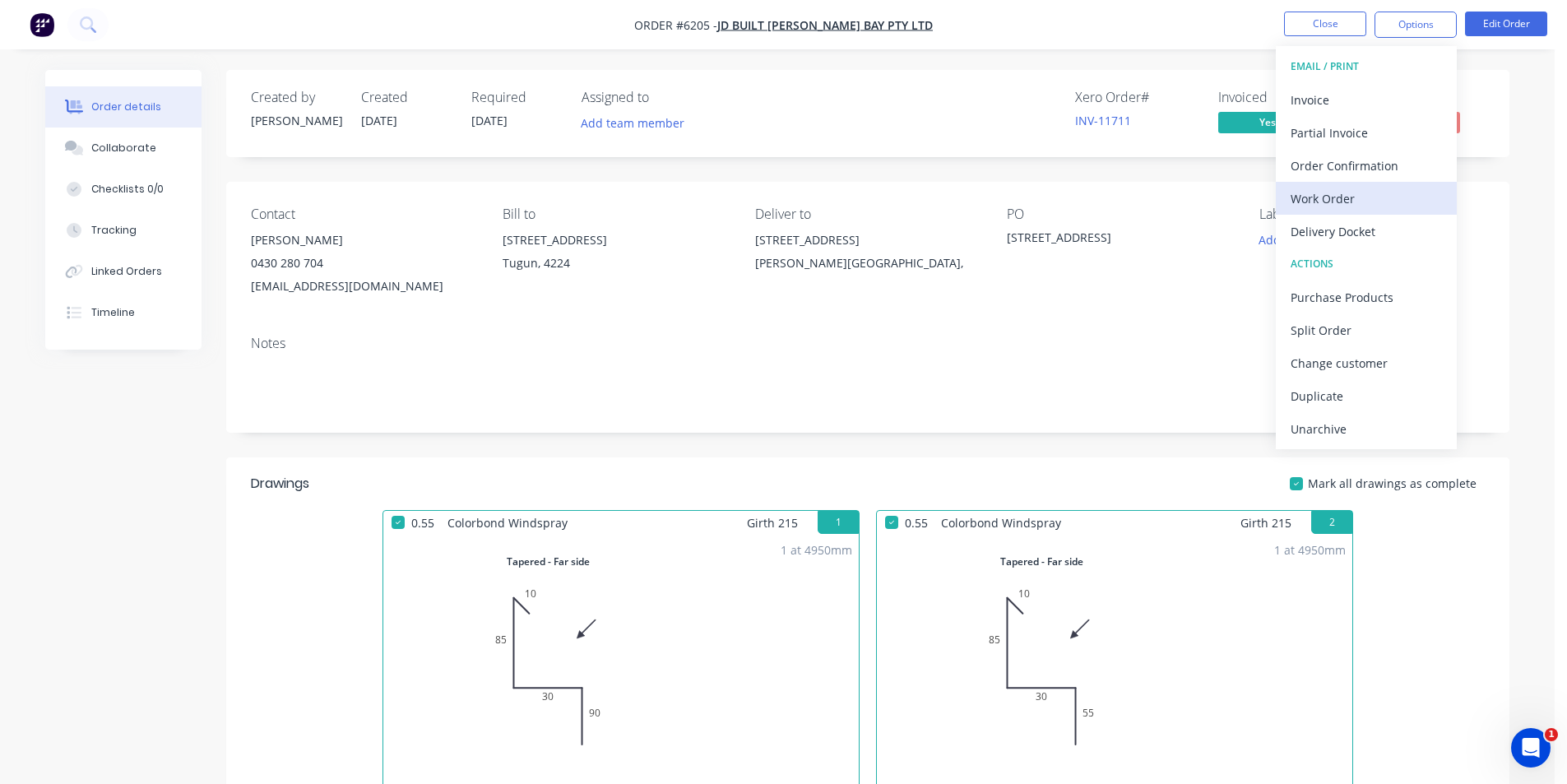
click at [1377, 201] on div "Work Order" at bounding box center [1366, 198] width 151 height 24
click at [1377, 201] on div "Custom" at bounding box center [1366, 198] width 151 height 24
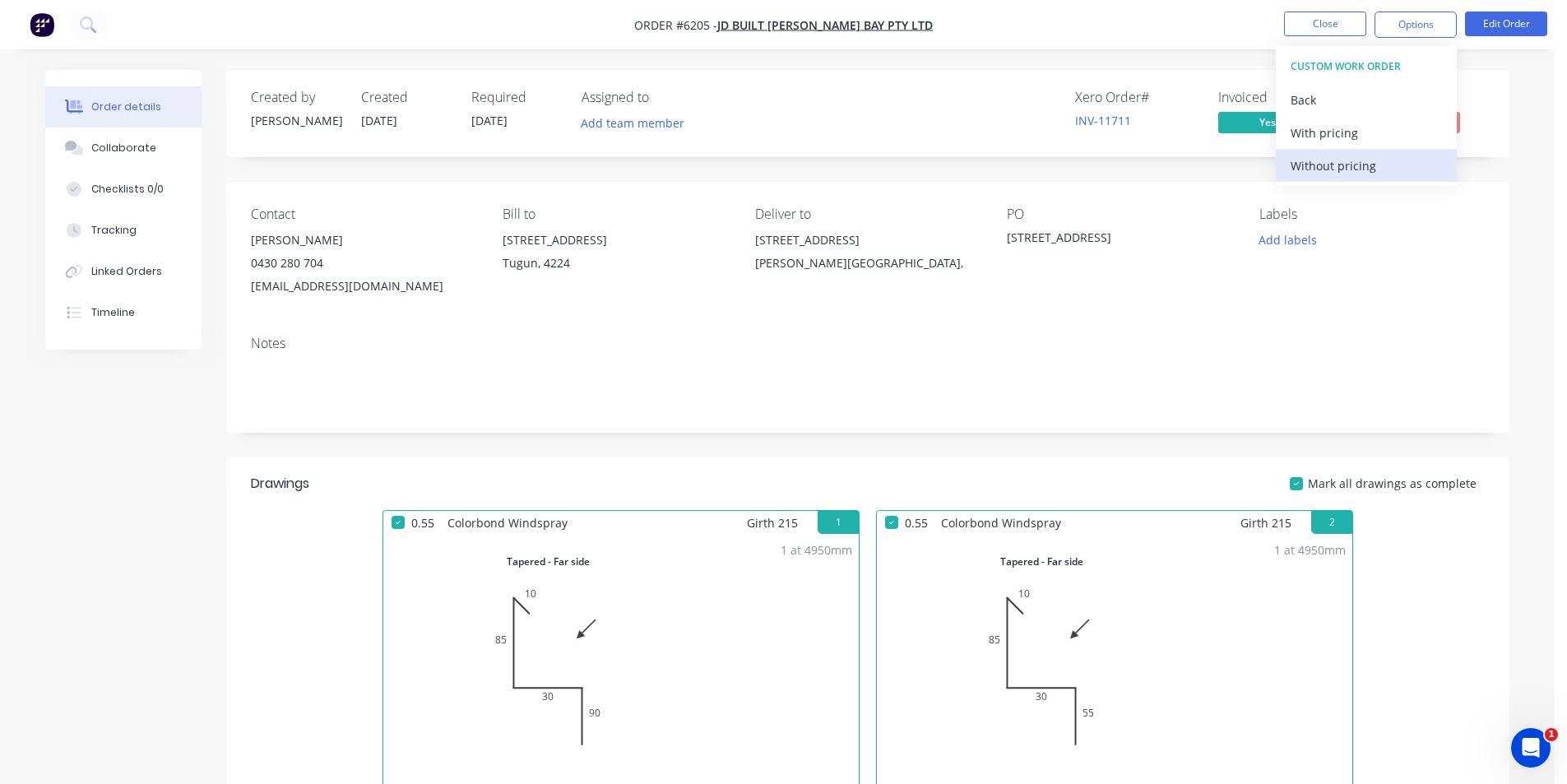
click at [1377, 156] on div "Without pricing" at bounding box center [1366, 165] width 151 height 24
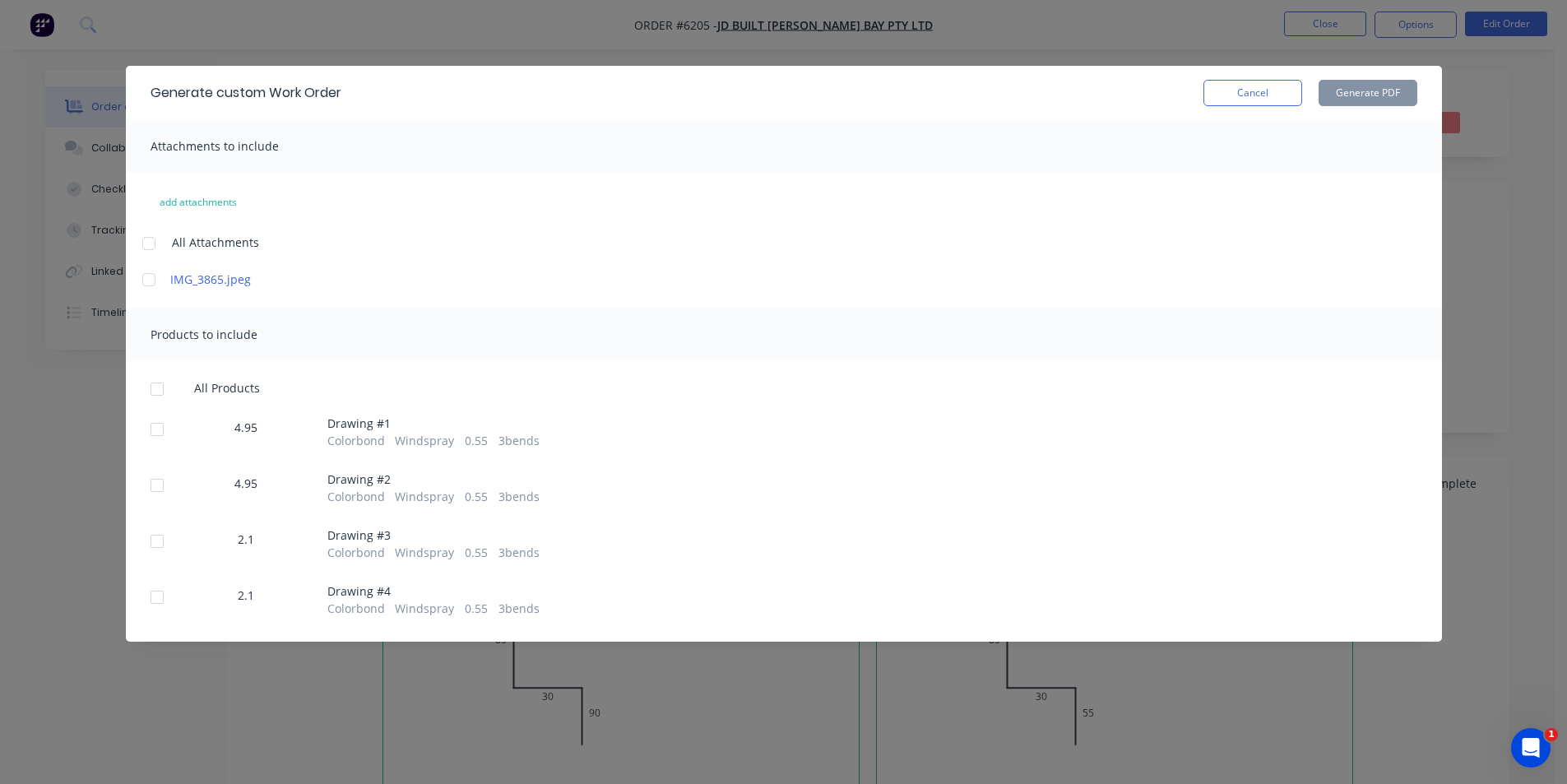
click at [163, 491] on div at bounding box center [157, 485] width 33 height 33
click at [1352, 98] on button "Generate PDF" at bounding box center [1368, 93] width 99 height 27
click at [1267, 97] on button "Cancel" at bounding box center [1253, 93] width 99 height 27
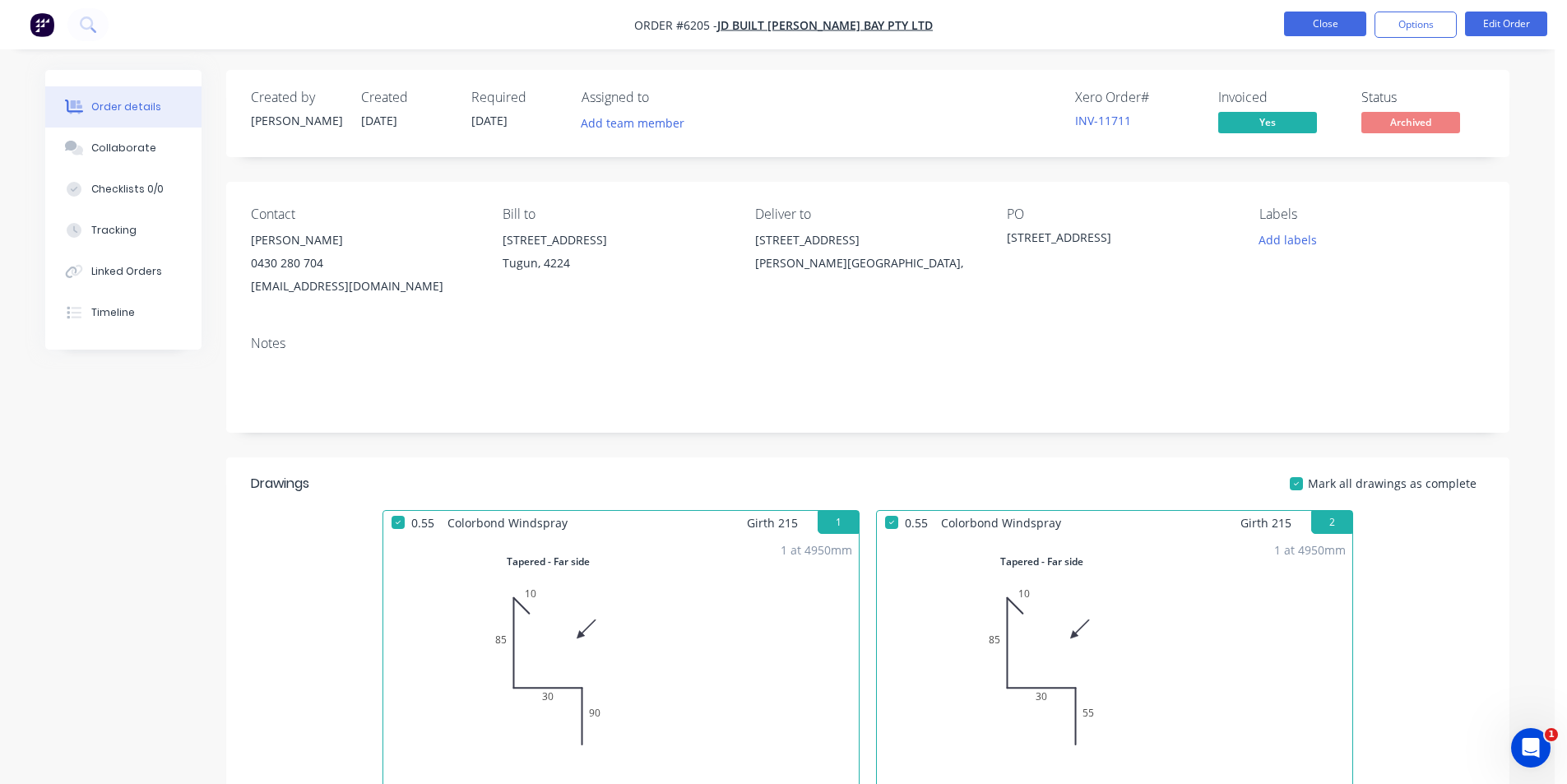
click at [1329, 20] on button "Close" at bounding box center [1325, 24] width 83 height 25
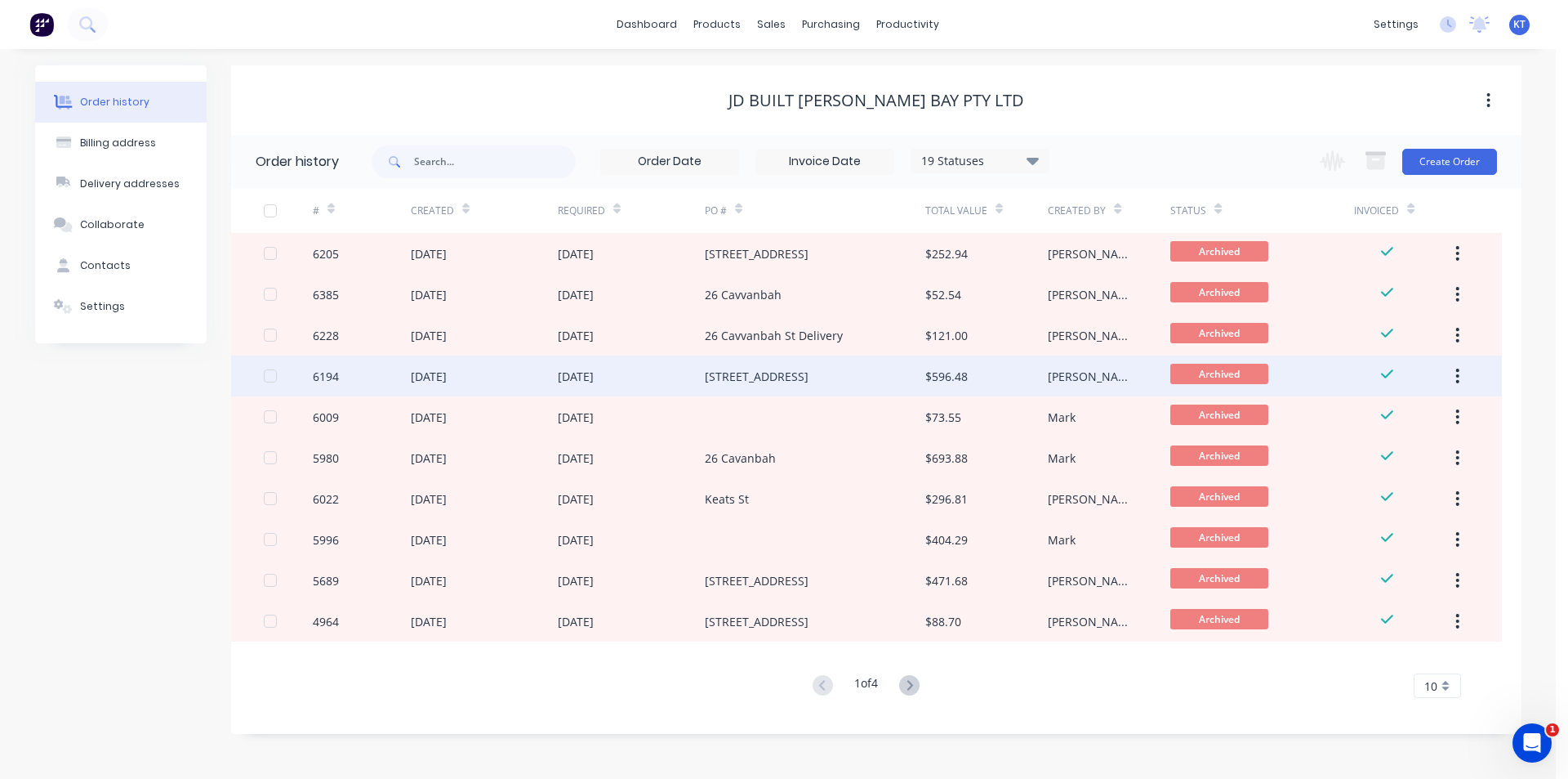
click at [791, 367] on div "[STREET_ADDRESS]" at bounding box center [757, 376] width 104 height 17
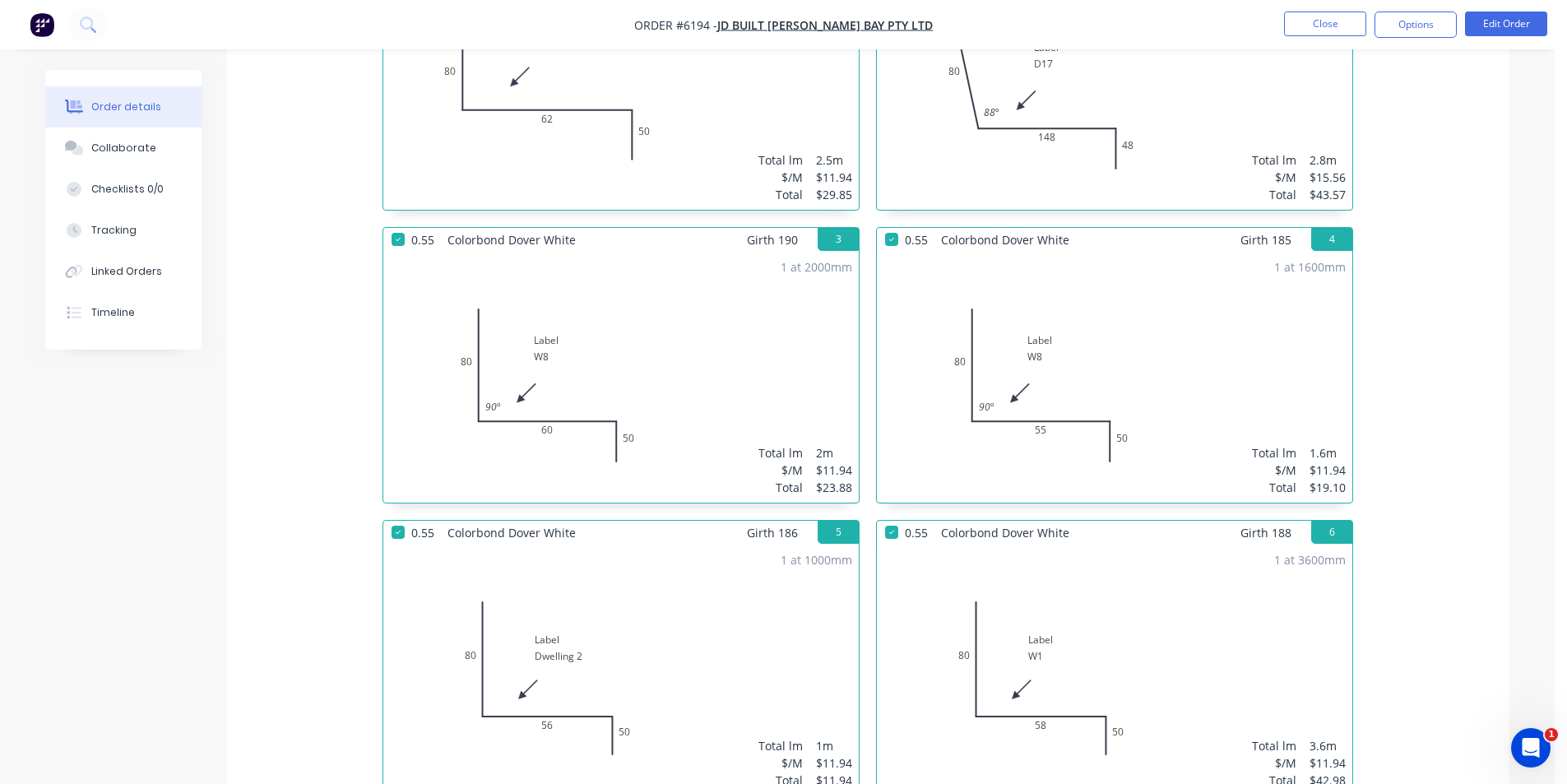
scroll to position [83, 0]
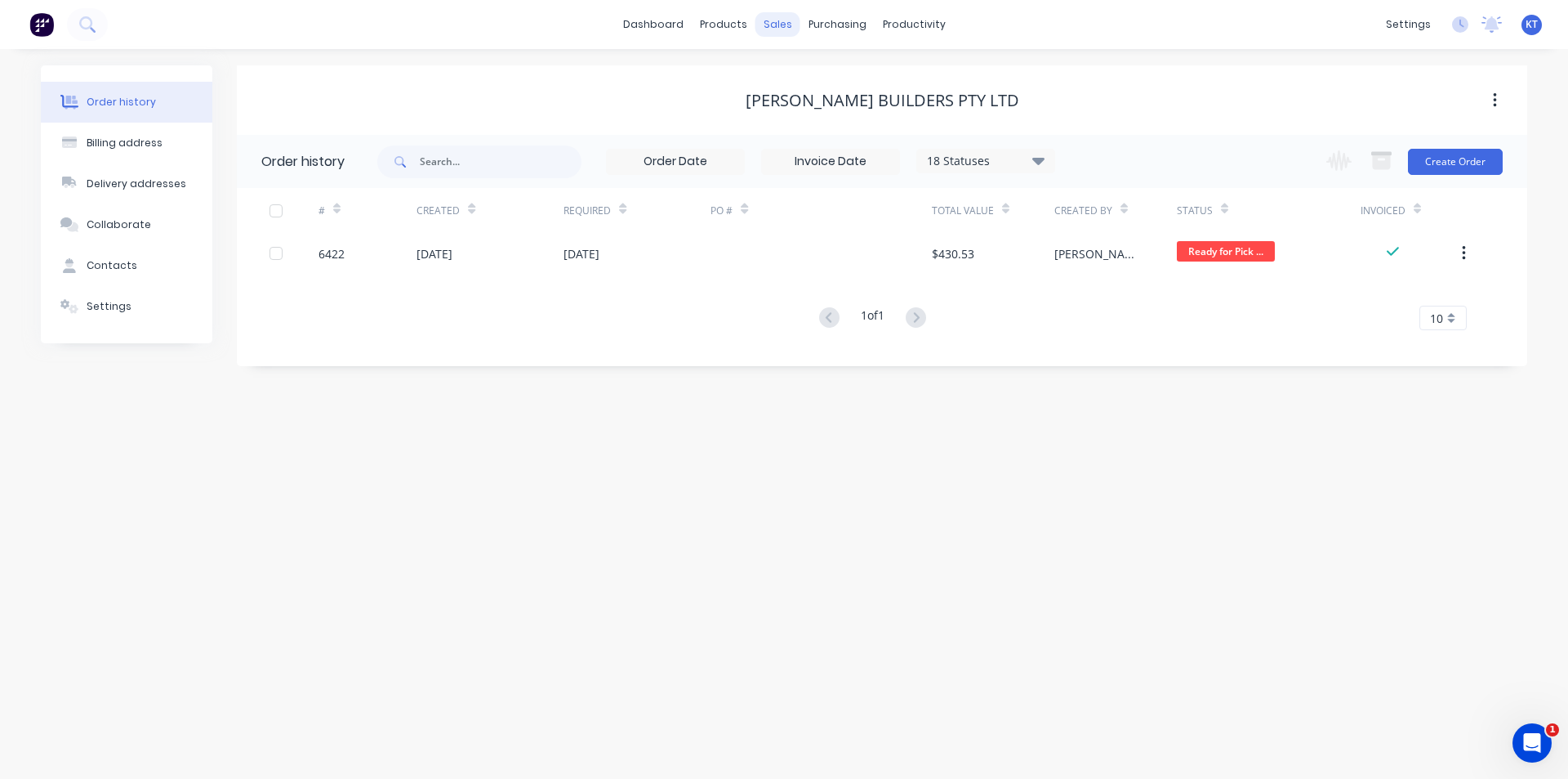
click at [765, 21] on div "sales" at bounding box center [778, 25] width 45 height 25
click at [827, 64] on link "Sales Orders" at bounding box center [863, 77] width 216 height 33
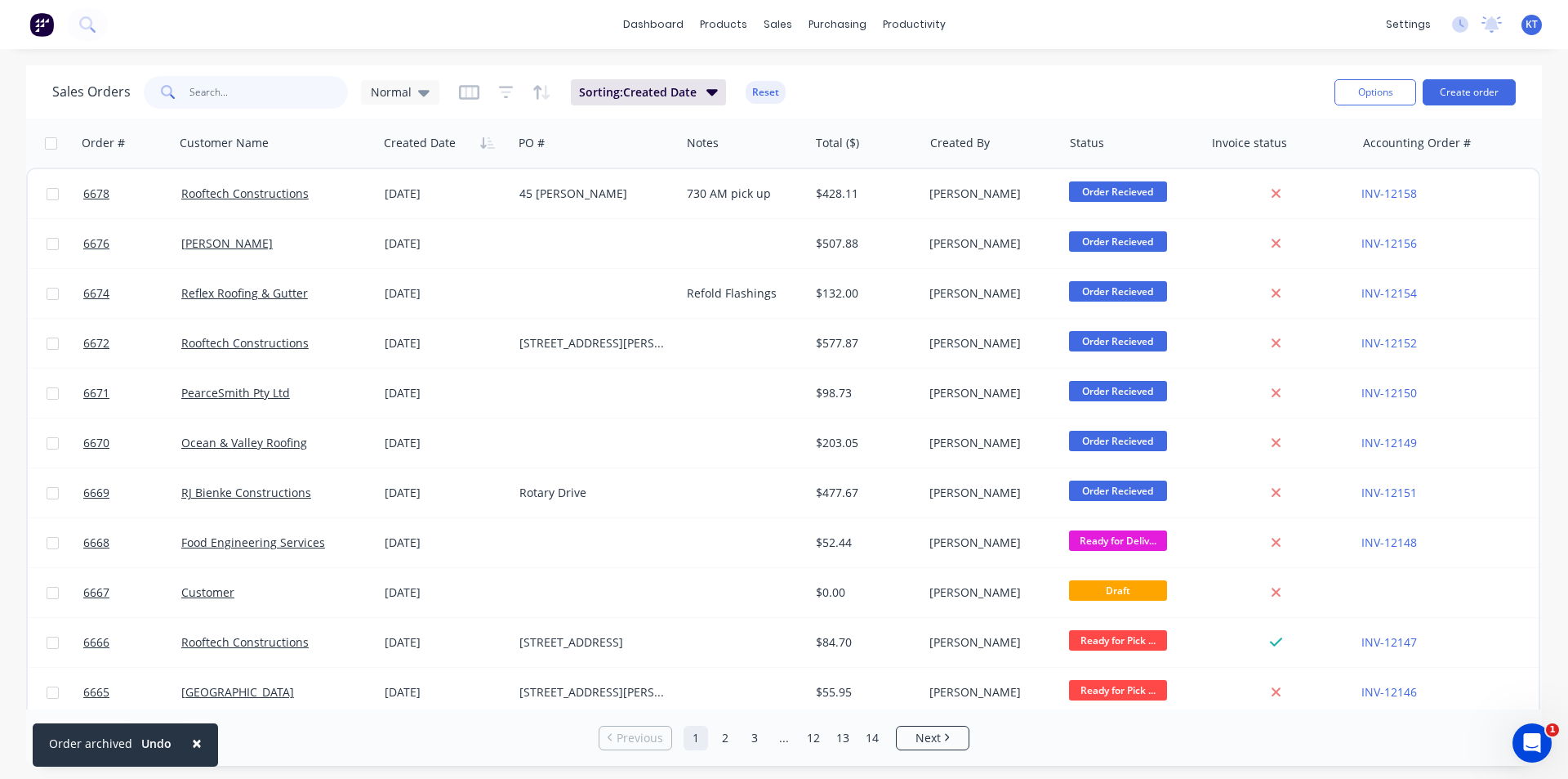
click at [309, 94] on input "text" at bounding box center [269, 92] width 160 height 33
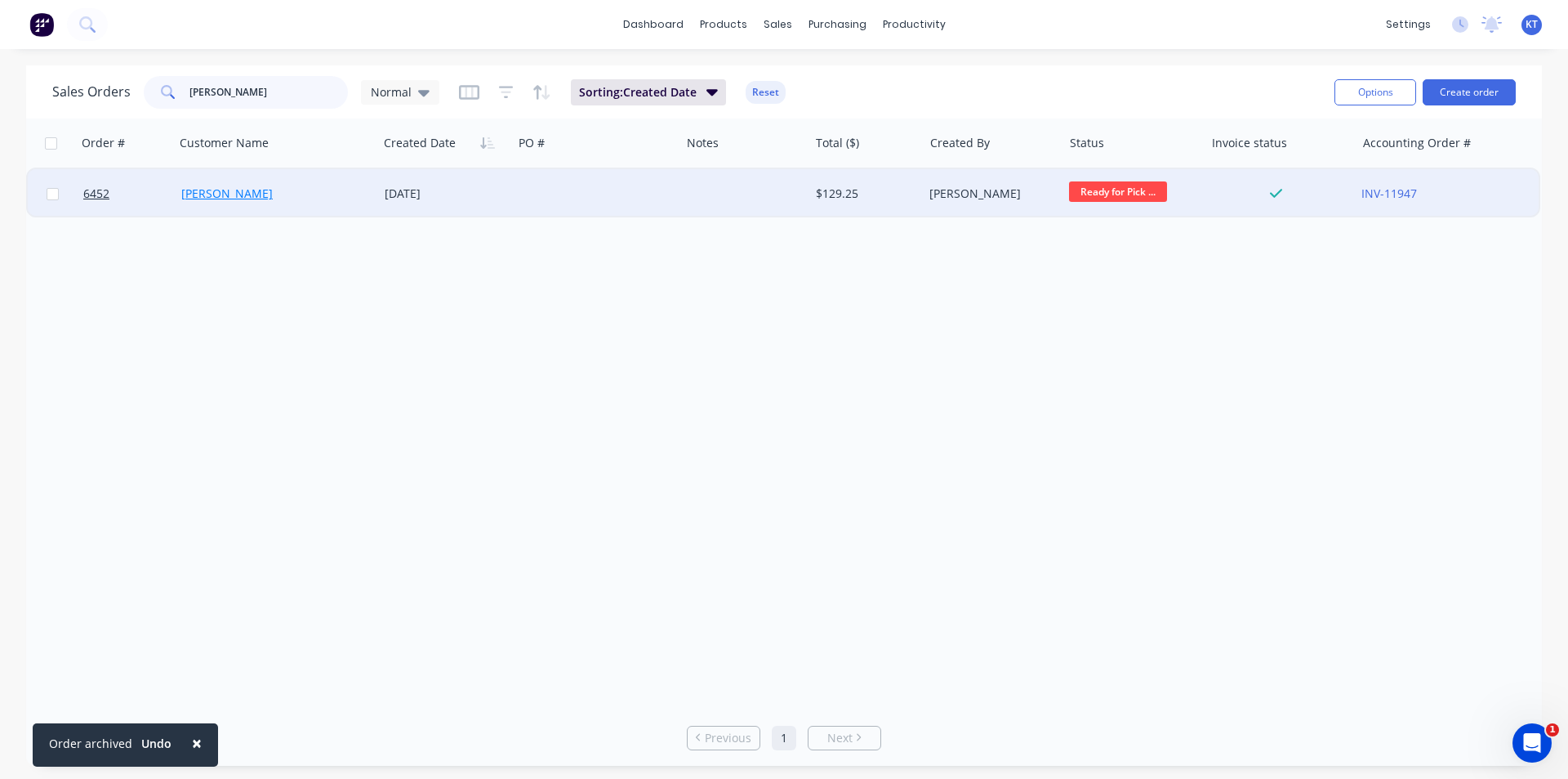
type input "[PERSON_NAME]"
click at [228, 191] on link "[PERSON_NAME]" at bounding box center [227, 193] width 92 height 15
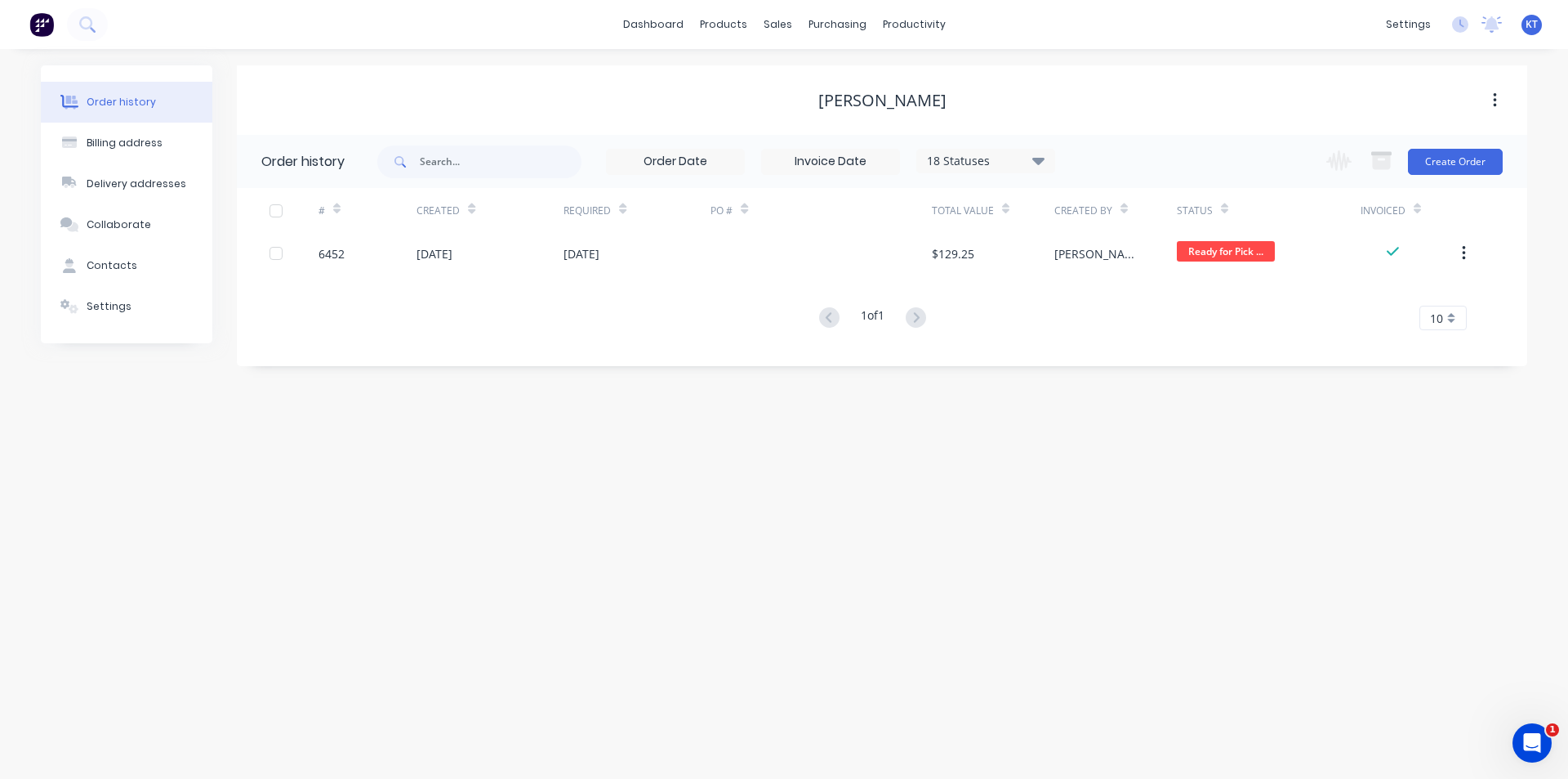
click at [1049, 274] on div "# Created Required PO # Total Value Created By Status Invoiced 6452 [DATE] [DAT…" at bounding box center [872, 259] width 1271 height 143
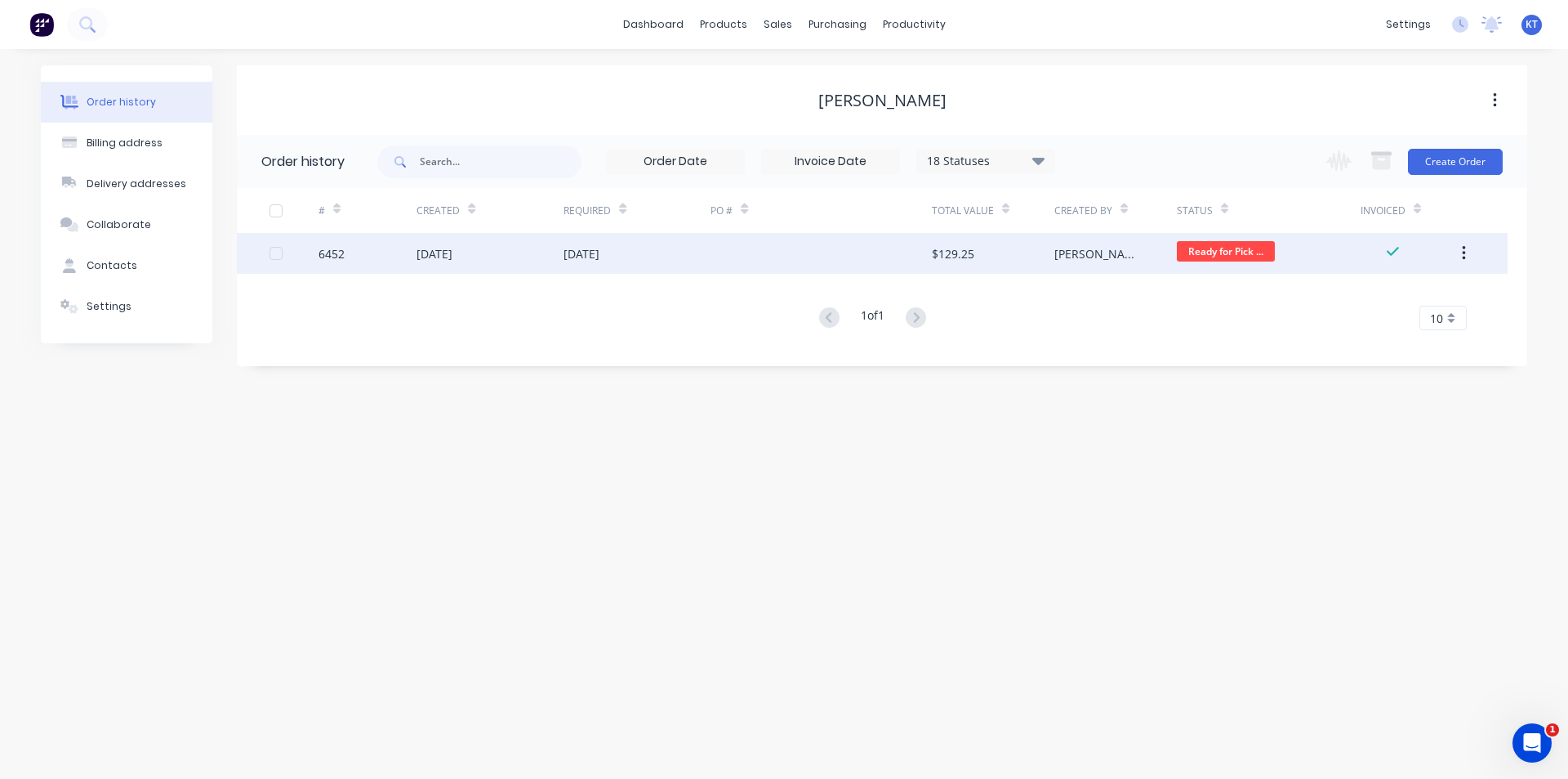
click at [1046, 257] on div "$129.25" at bounding box center [993, 253] width 123 height 41
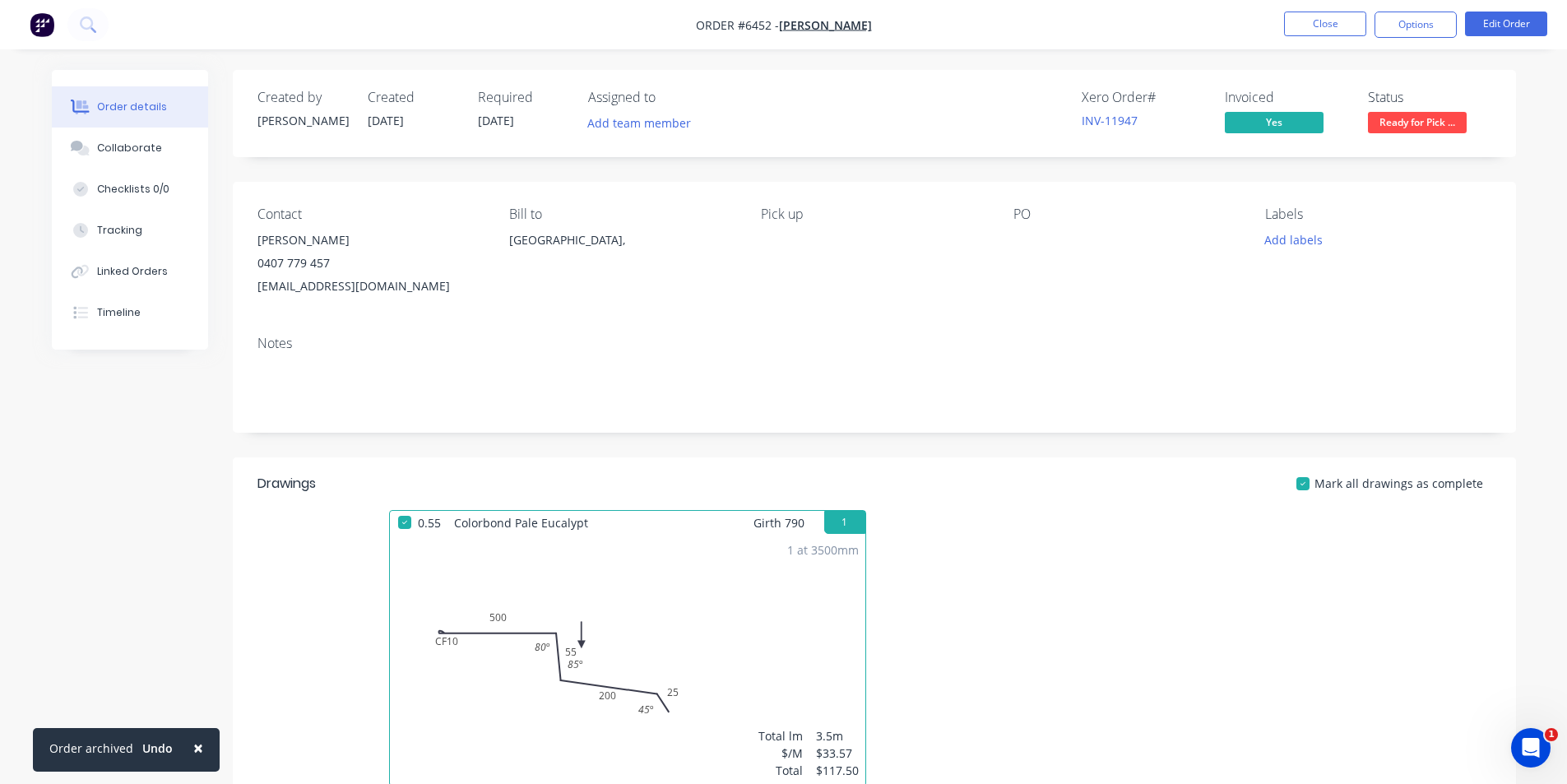
click at [1424, 113] on span "Ready for Pick ..." at bounding box center [1418, 123] width 99 height 21
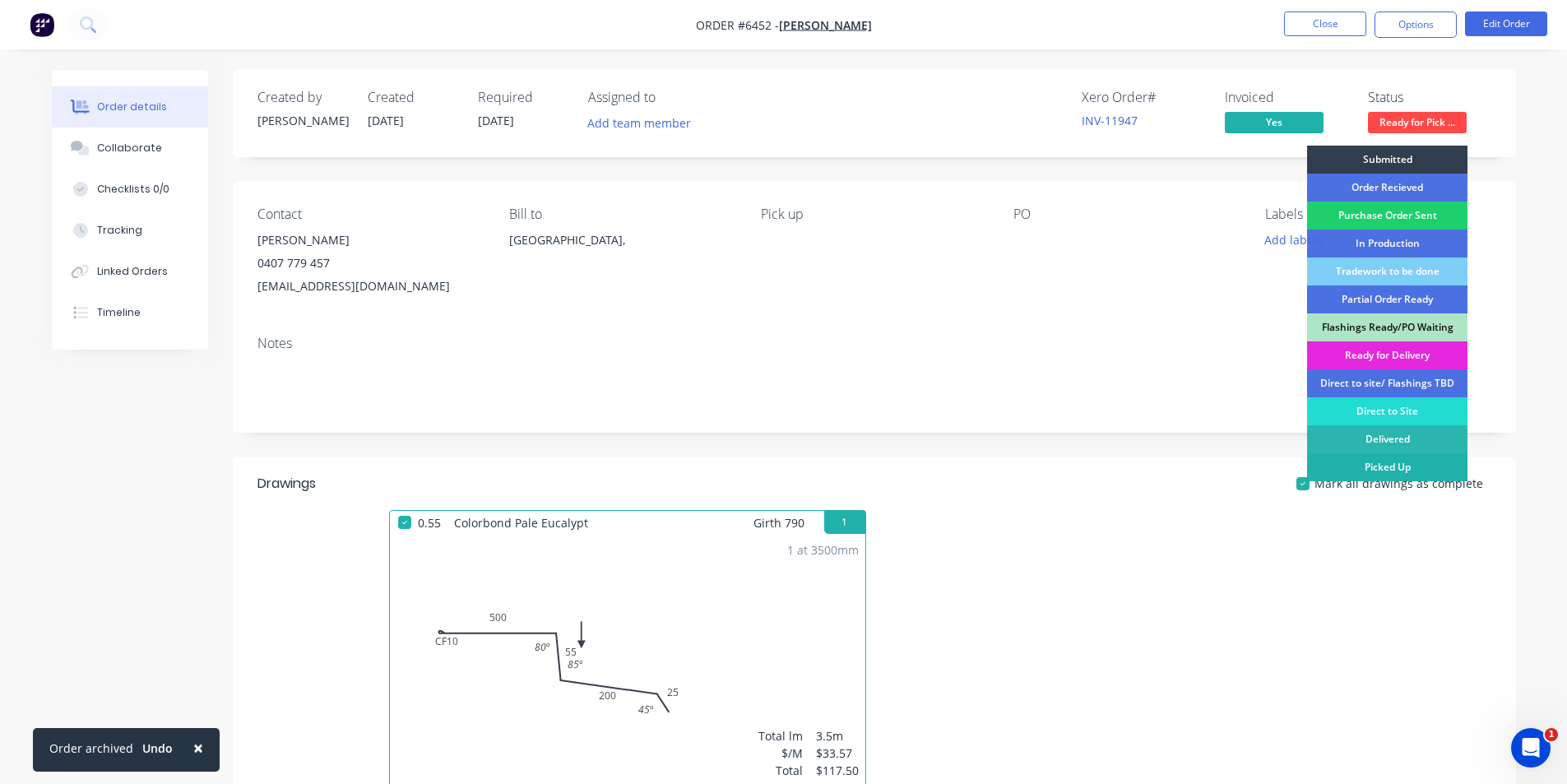
click at [1370, 459] on div "Picked Up" at bounding box center [1387, 467] width 161 height 28
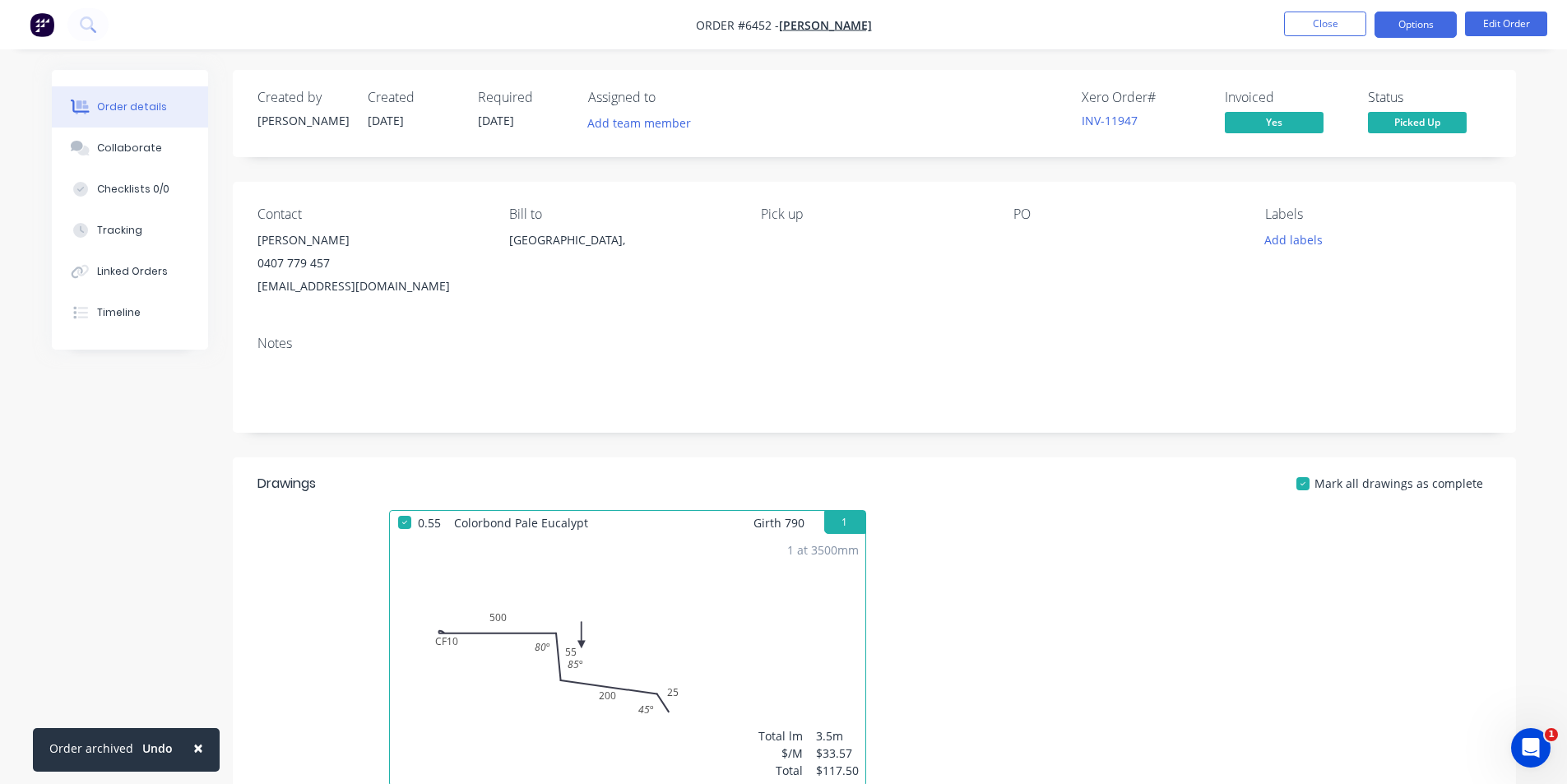
click at [1422, 28] on button "Options" at bounding box center [1416, 25] width 83 height 27
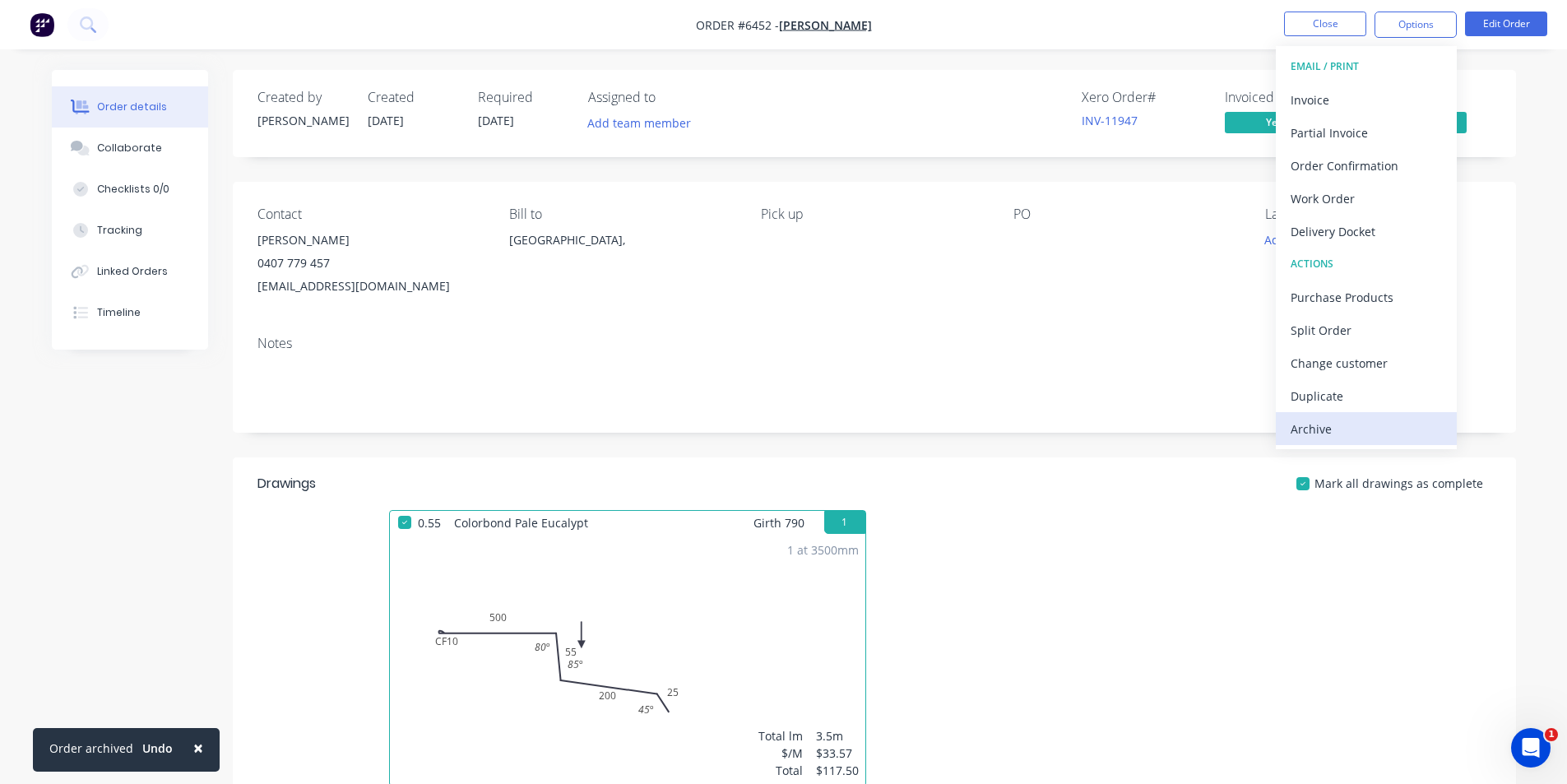
click at [1339, 435] on div "Archive" at bounding box center [1366, 429] width 151 height 24
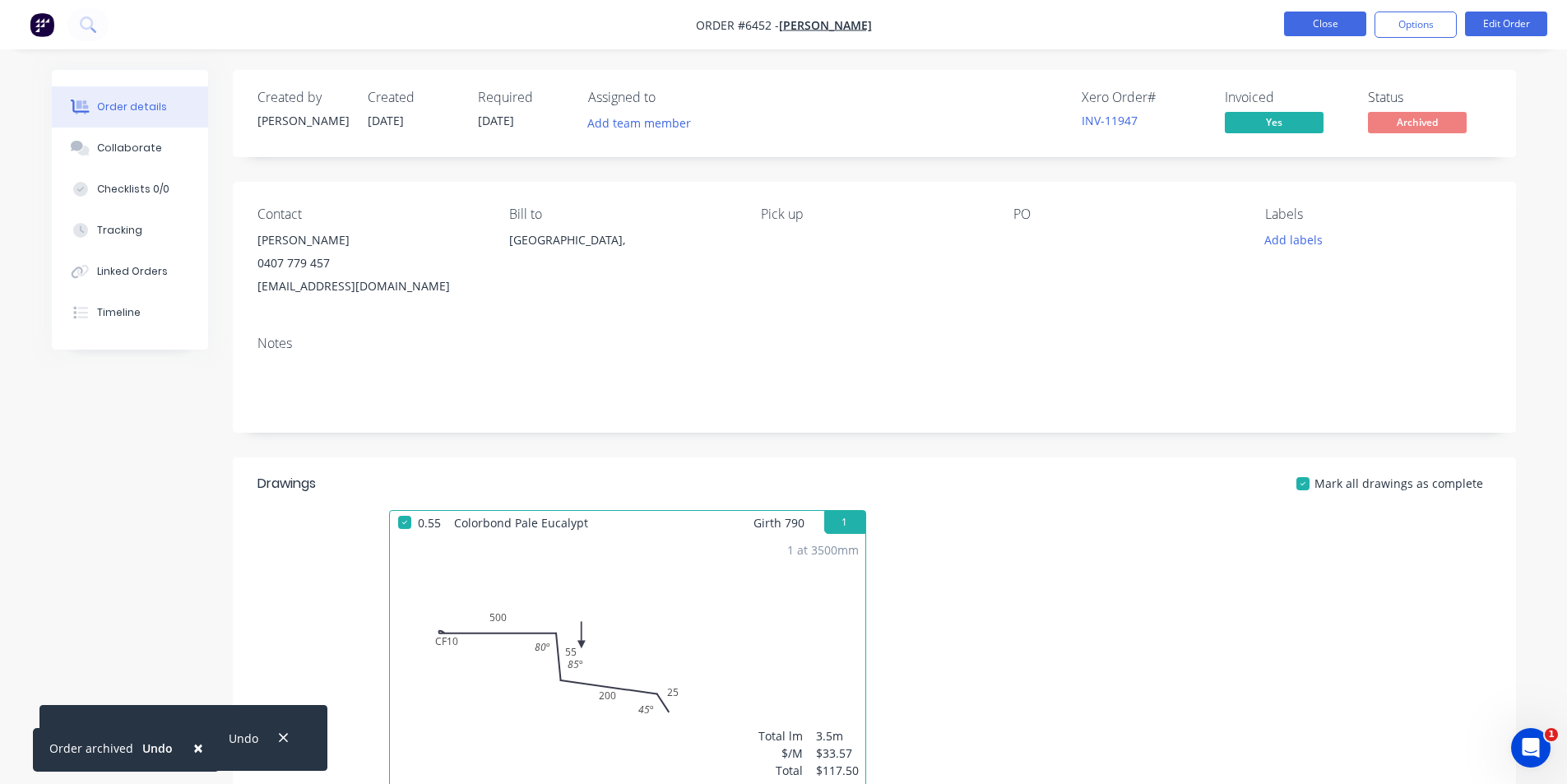
click at [1328, 21] on button "Close" at bounding box center [1325, 24] width 83 height 25
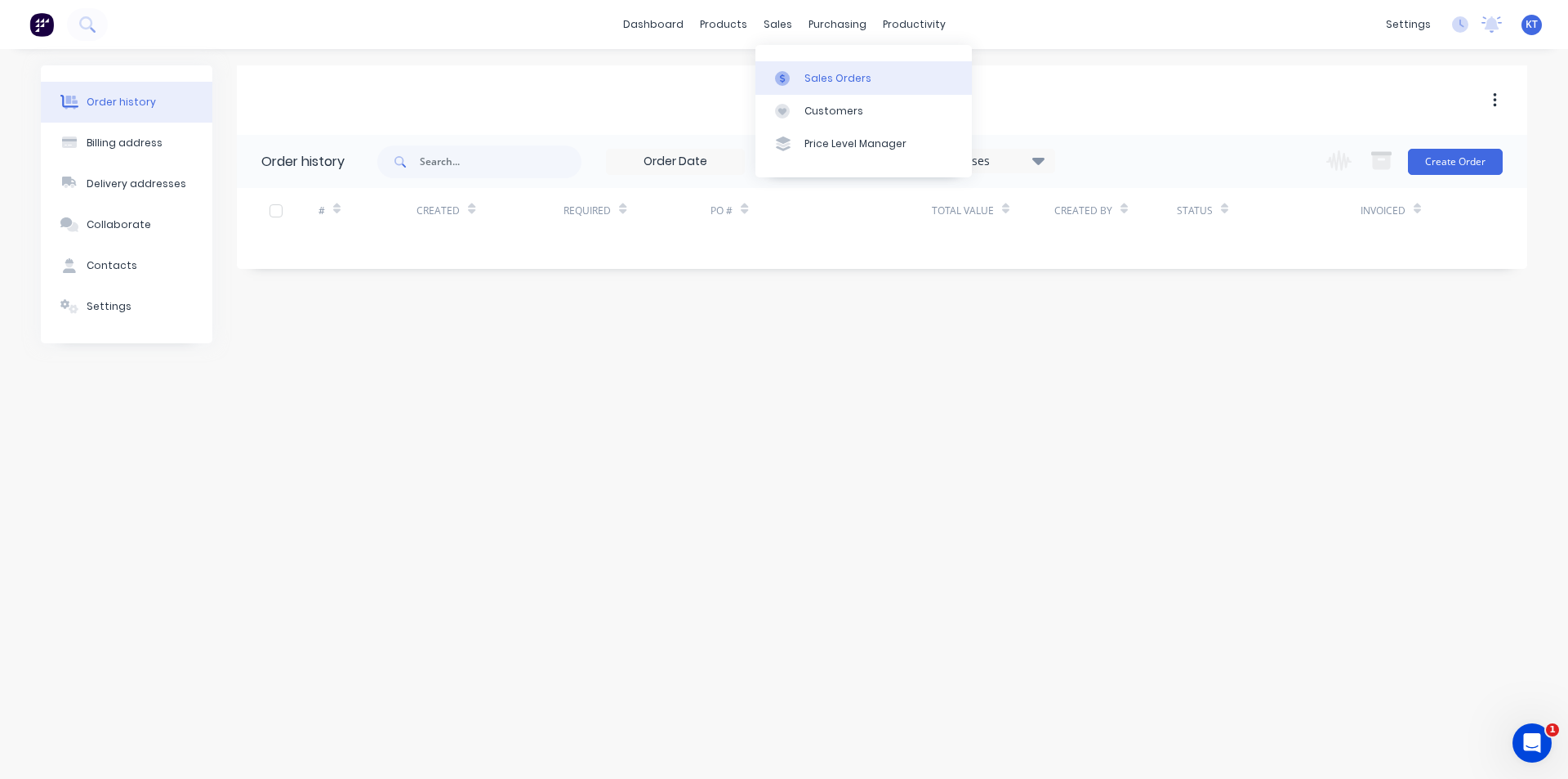
click at [826, 71] on div "Sales Orders" at bounding box center [837, 78] width 67 height 15
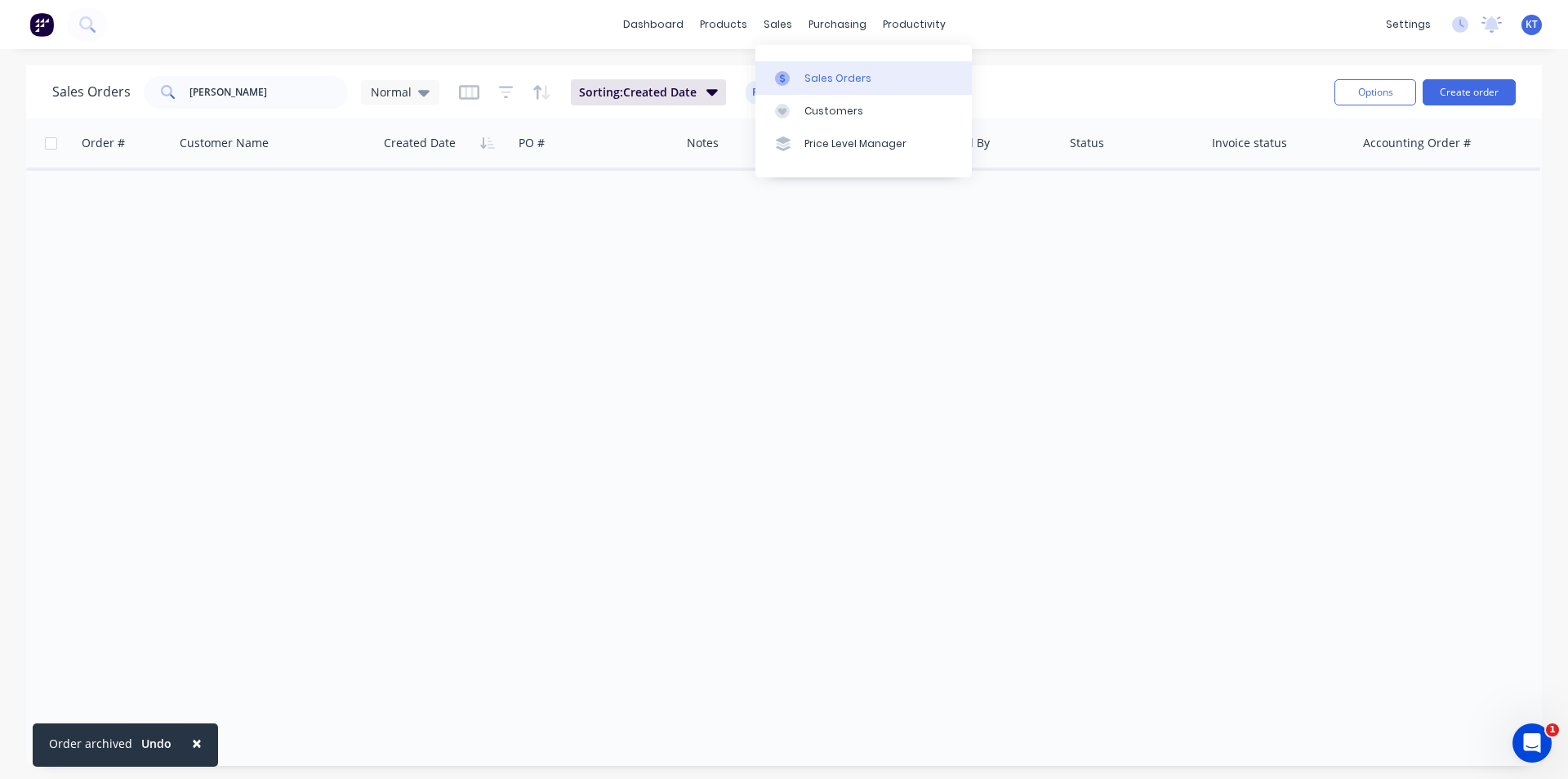
click at [809, 81] on div "Sales Orders" at bounding box center [837, 78] width 67 height 15
click at [799, 66] on link "Sales Orders" at bounding box center [863, 77] width 216 height 33
click at [238, 130] on div at bounding box center [270, 143] width 181 height 33
click at [234, 105] on input "[PERSON_NAME]" at bounding box center [269, 92] width 160 height 33
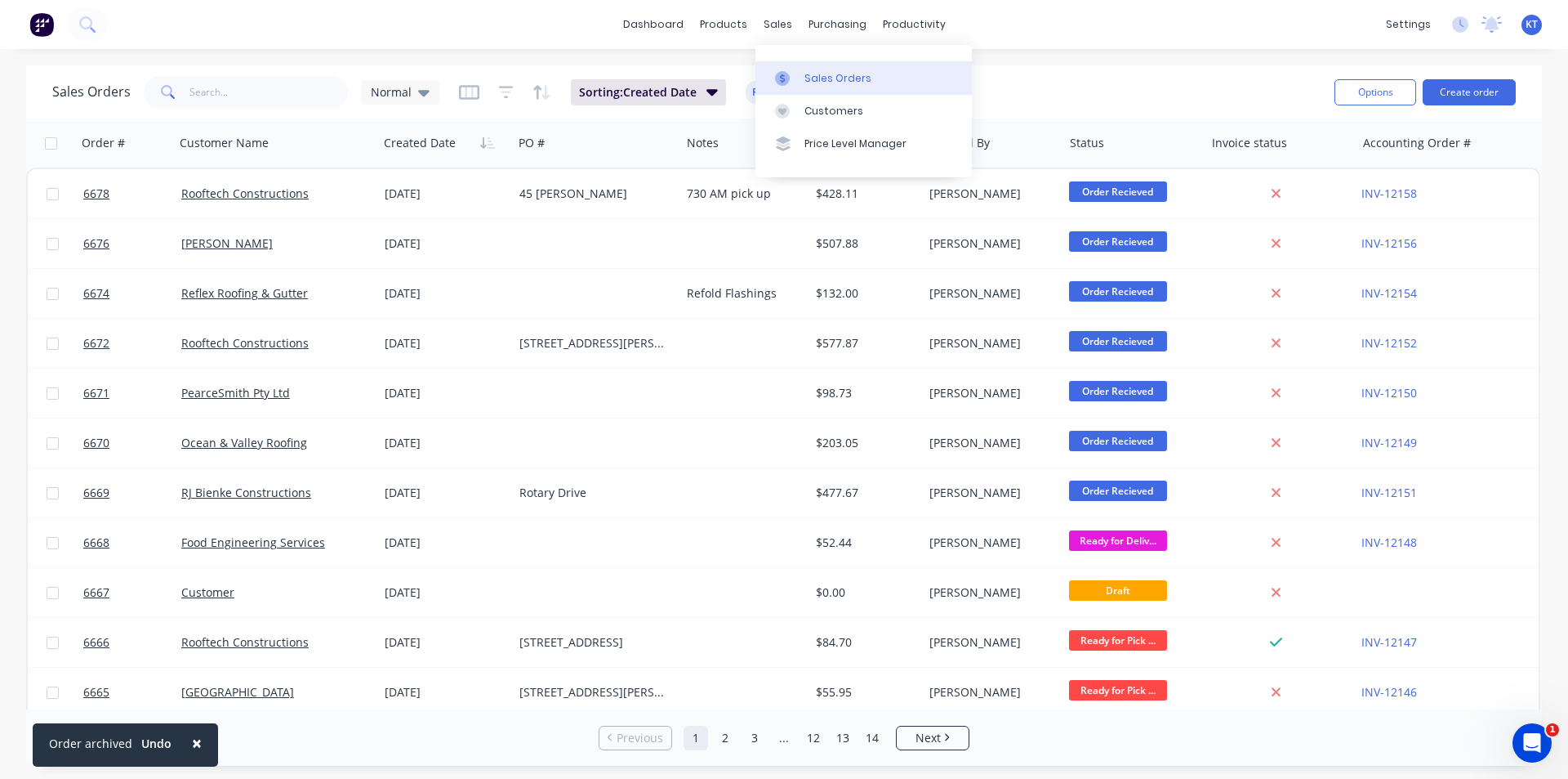
click at [826, 78] on div "Sales Orders" at bounding box center [837, 78] width 67 height 15
click at [258, 96] on input "text" at bounding box center [269, 92] width 160 height 33
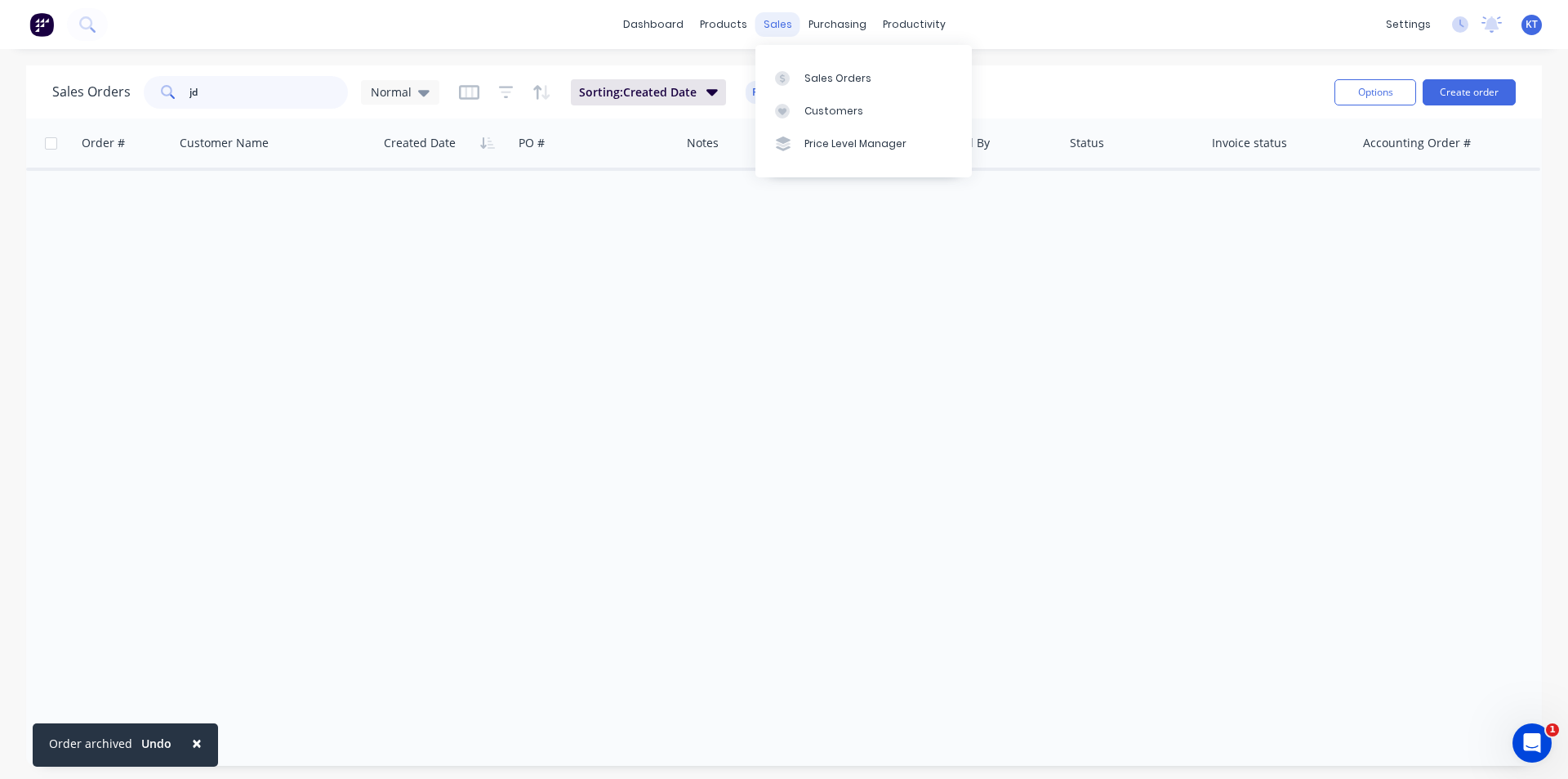
type input "jd"
click at [771, 15] on div "sales" at bounding box center [778, 25] width 45 height 25
click at [891, 62] on link "Sales Orders" at bounding box center [863, 77] width 216 height 33
click at [189, 60] on div "× Order archived Undo dashboard products sales purchasing productivity dashboar…" at bounding box center [784, 389] width 1568 height 779
click at [253, 112] on div "Sales Orders jd Normal Sorting: Created Date Reset Options Create order" at bounding box center [784, 92] width 1516 height 53
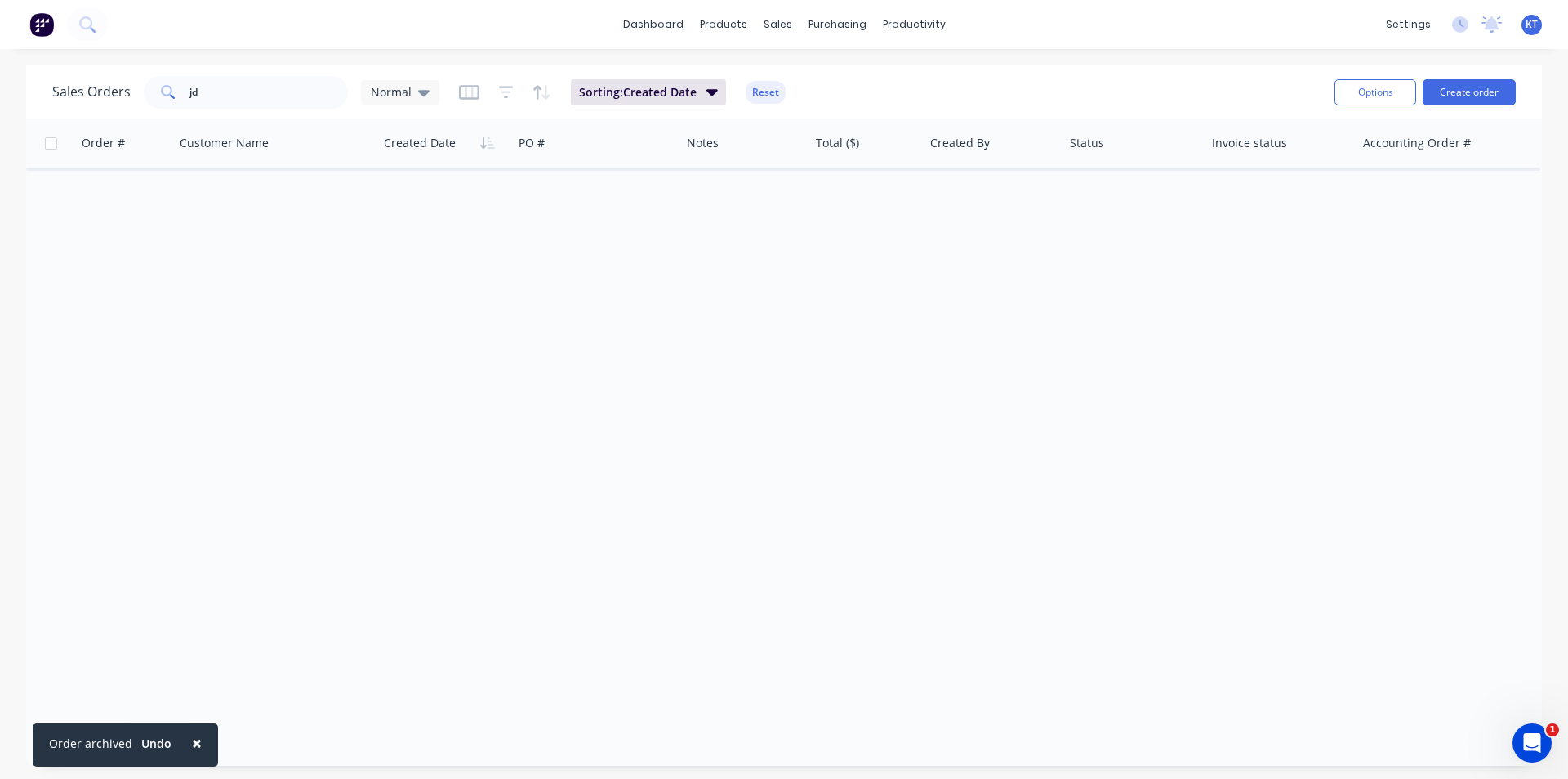
click at [251, 110] on div "Sales Orders jd Normal Sorting: Created Date Reset" at bounding box center [686, 92] width 1270 height 40
click at [258, 98] on input "jd" at bounding box center [269, 92] width 160 height 33
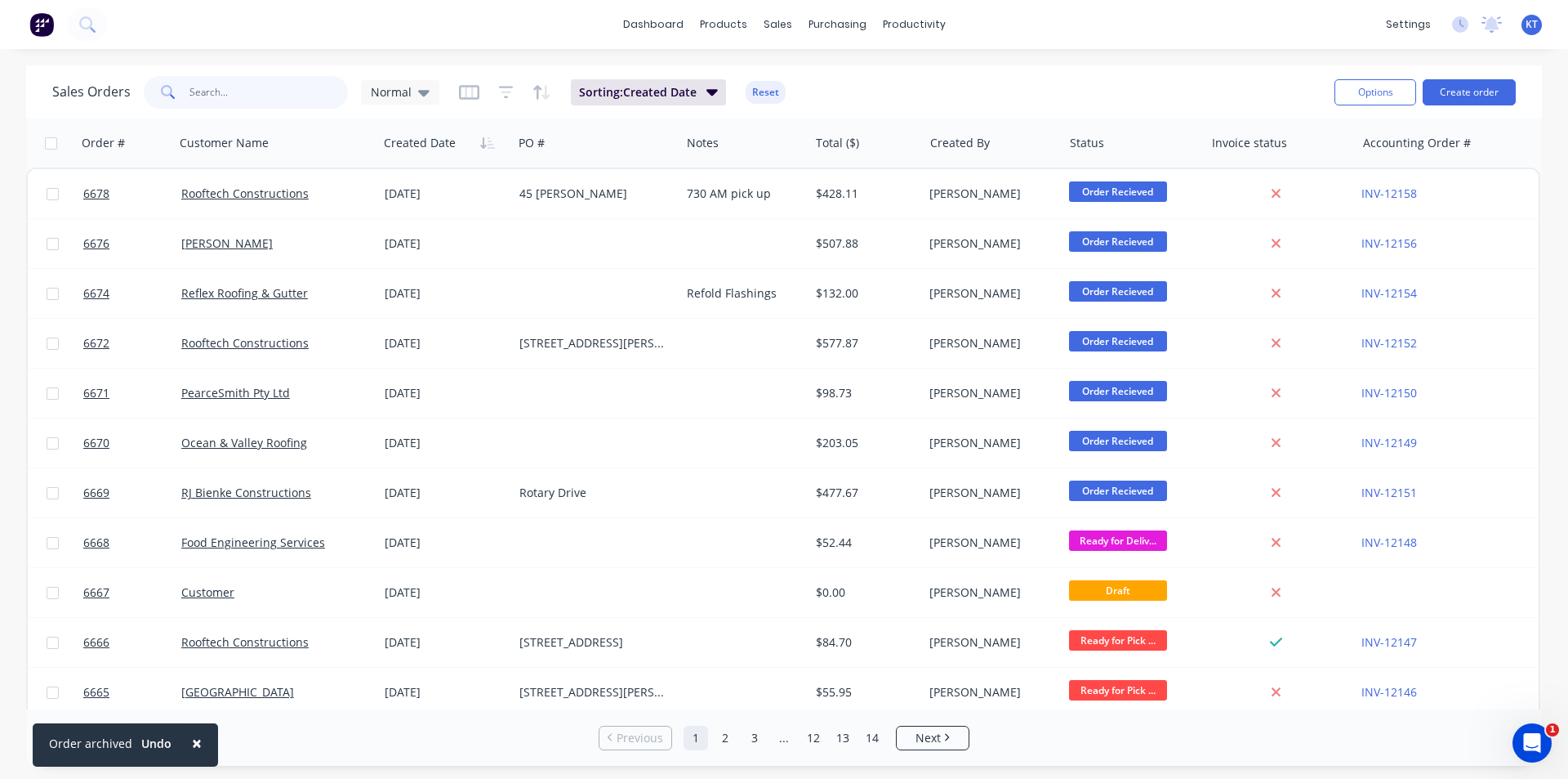
click at [251, 94] on input "text" at bounding box center [269, 92] width 160 height 33
click at [857, 89] on link "Purchase Orders" at bounding box center [905, 77] width 216 height 33
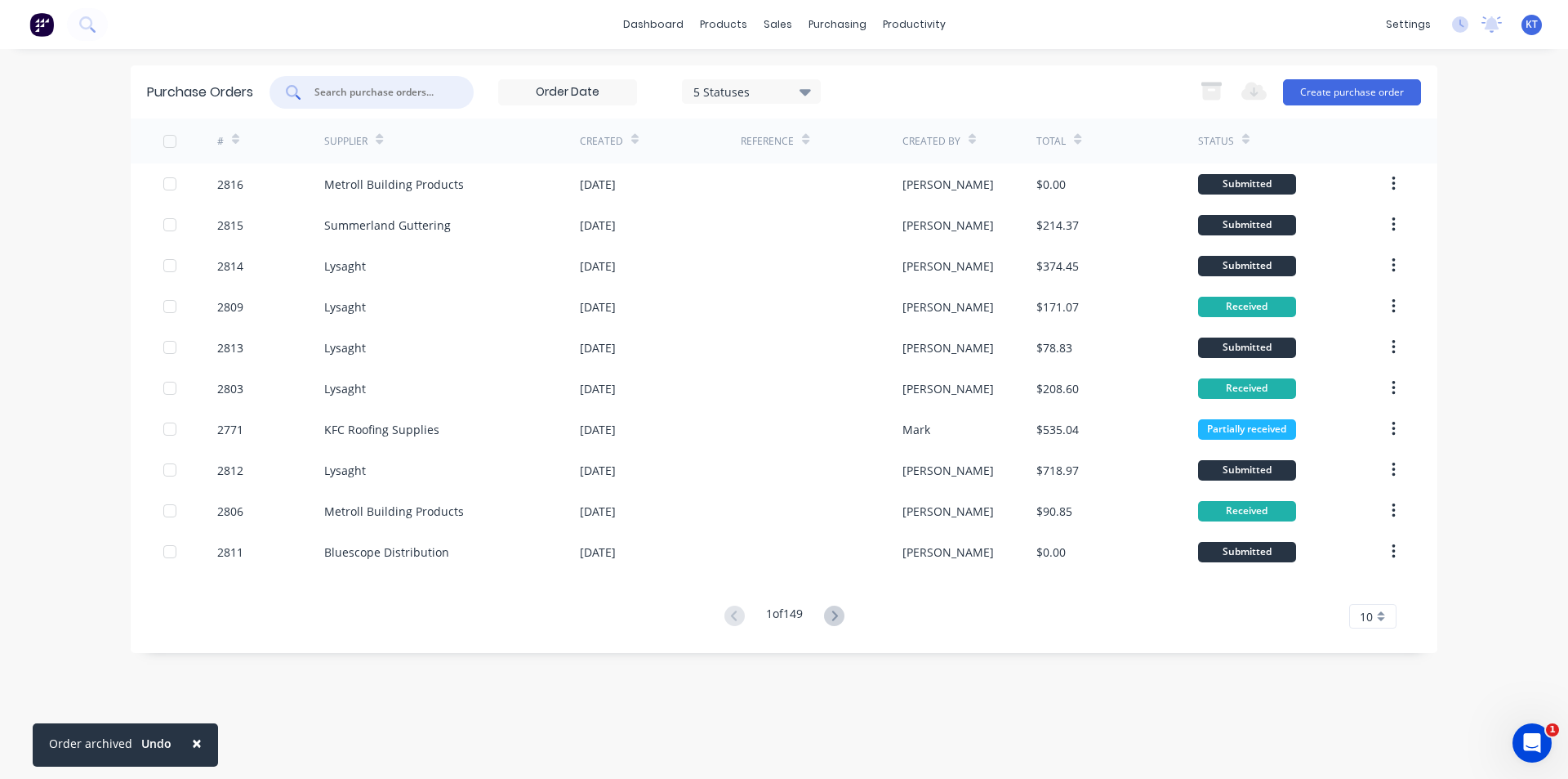
click at [373, 86] on input "text" at bounding box center [380, 92] width 136 height 16
click at [831, 116] on div "Customers" at bounding box center [834, 111] width 59 height 15
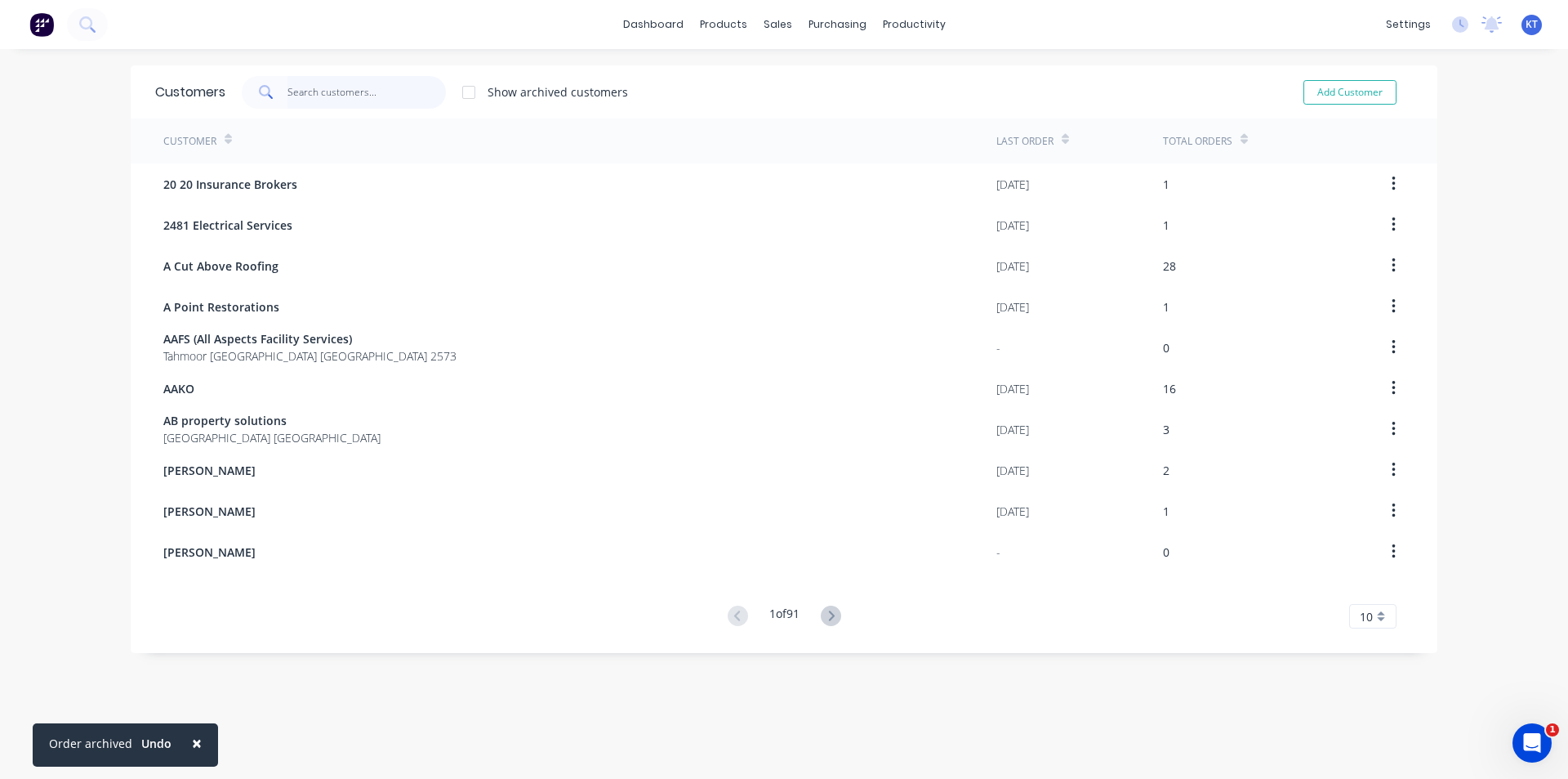
click at [288, 88] on input "text" at bounding box center [367, 92] width 160 height 33
click at [298, 106] on input "text" at bounding box center [367, 92] width 160 height 33
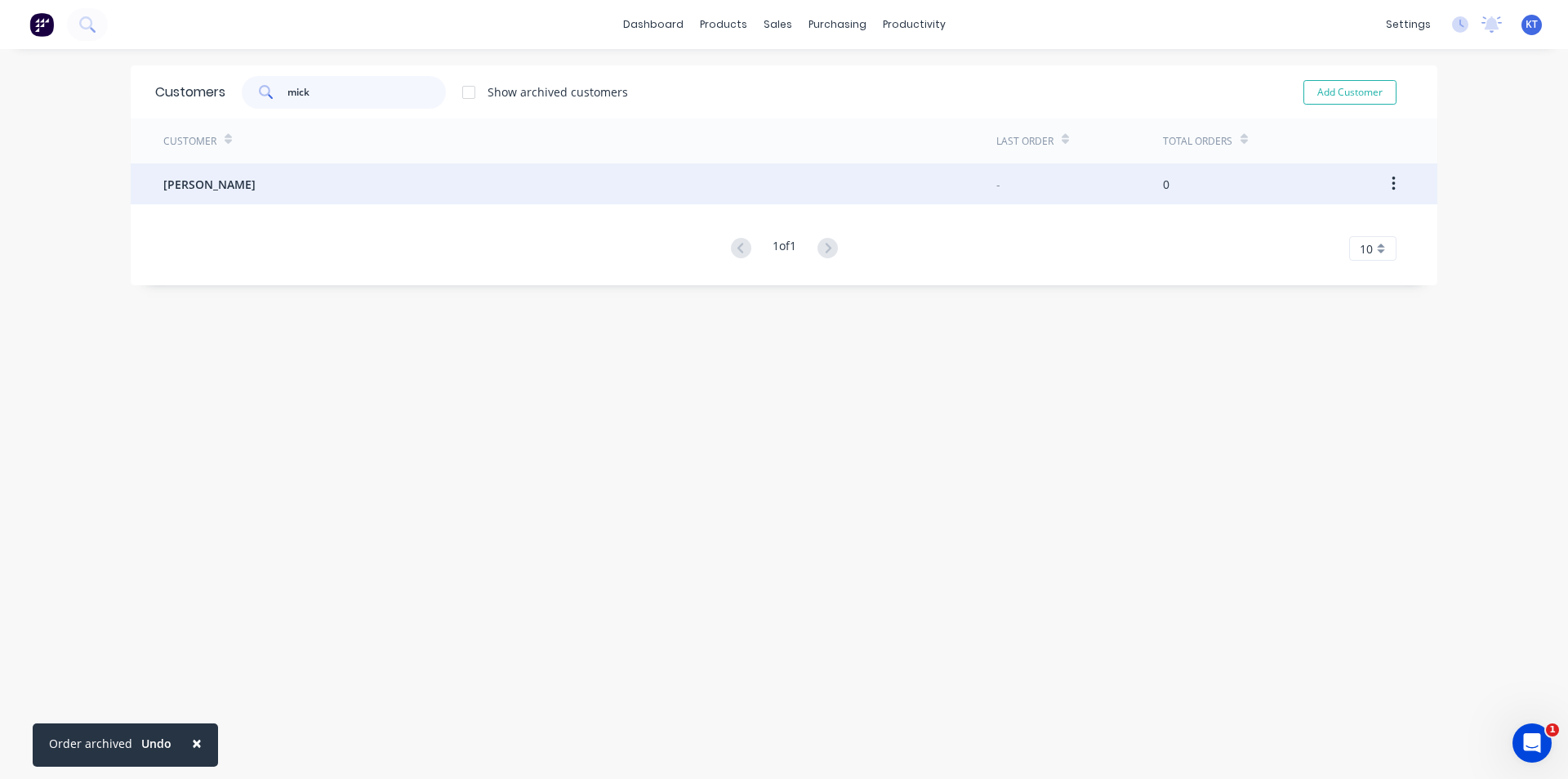
type input "mick"
click at [231, 197] on div "[PERSON_NAME]" at bounding box center [580, 183] width 834 height 41
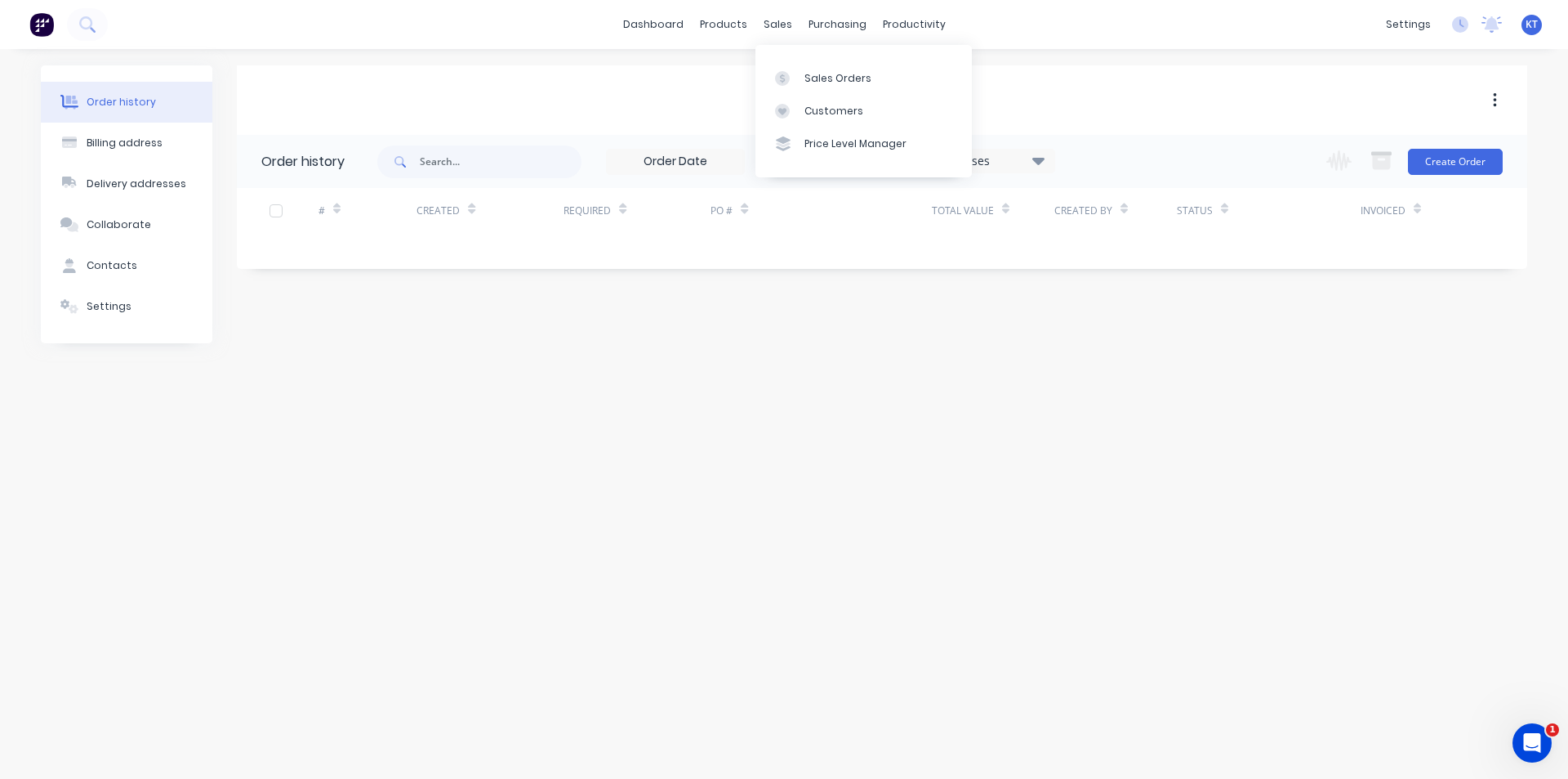
click at [1104, 148] on div "18 Statuses Invoice Status Invoiced Not Invoiced Partial Order Status All Archi…" at bounding box center [953, 161] width 1150 height 53
click at [1039, 166] on icon at bounding box center [1038, 160] width 12 height 20
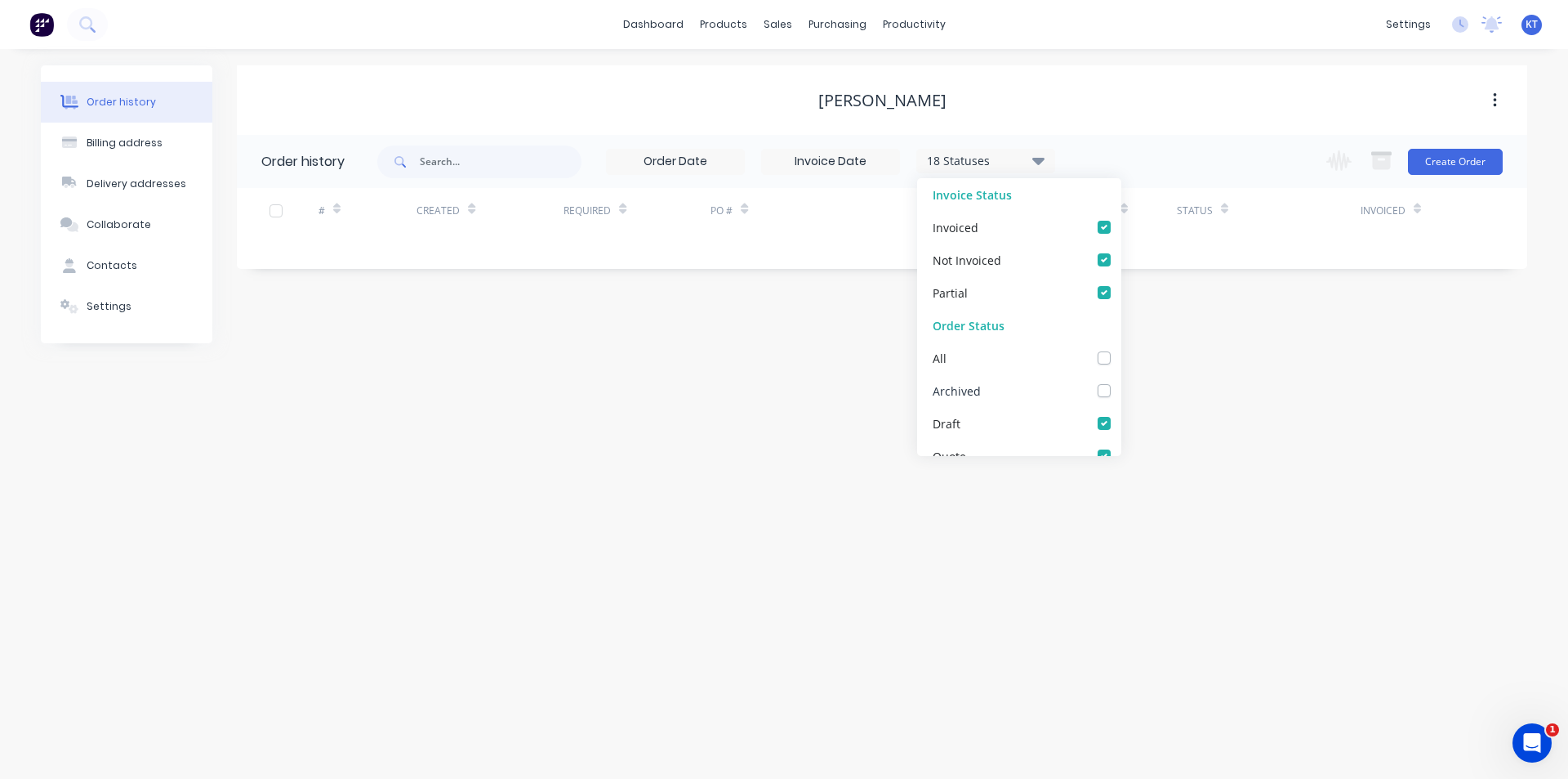
click at [1121, 381] on label at bounding box center [1121, 381] width 0 height 0
click at [1121, 397] on input "checkbox" at bounding box center [1127, 389] width 13 height 15
checkbox input "true"
click at [1388, 439] on div "Order history Billing address Delivery addresses Collaborate Contacts Settings …" at bounding box center [784, 414] width 1568 height 730
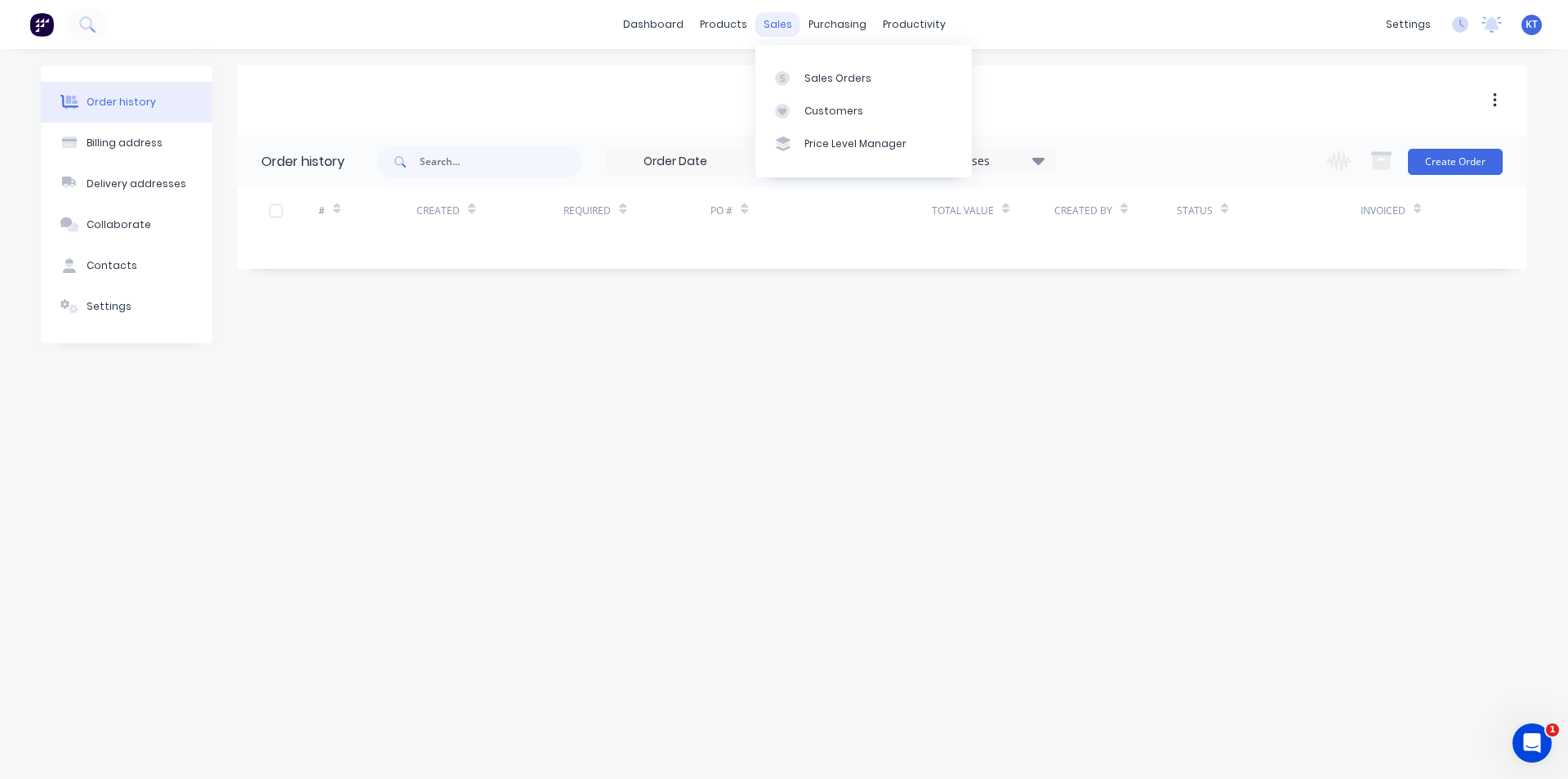
click at [769, 27] on div "sales" at bounding box center [778, 25] width 45 height 25
click at [807, 77] on div "Sales Orders" at bounding box center [837, 78] width 67 height 15
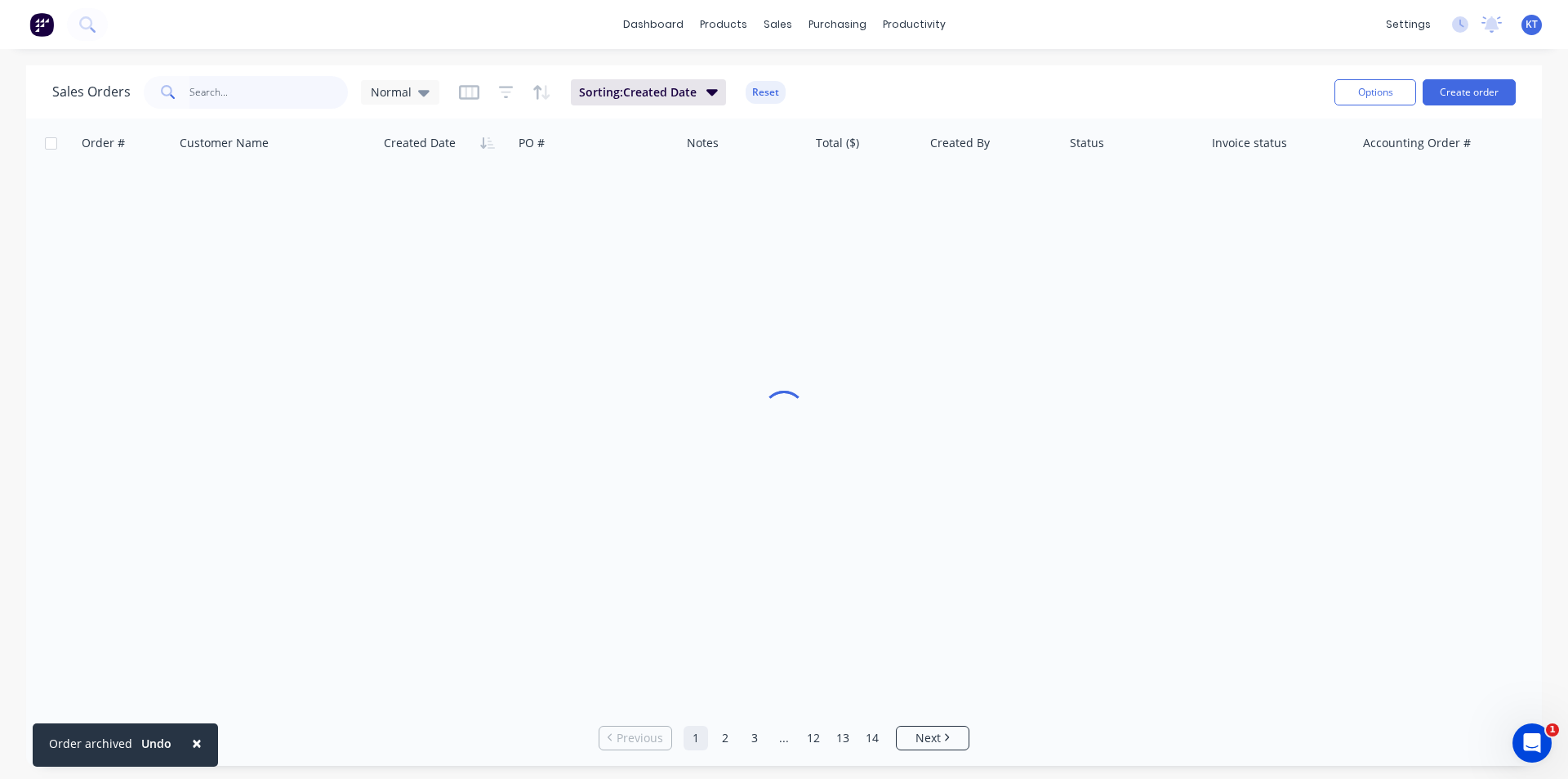
click at [320, 80] on input "text" at bounding box center [269, 92] width 160 height 33
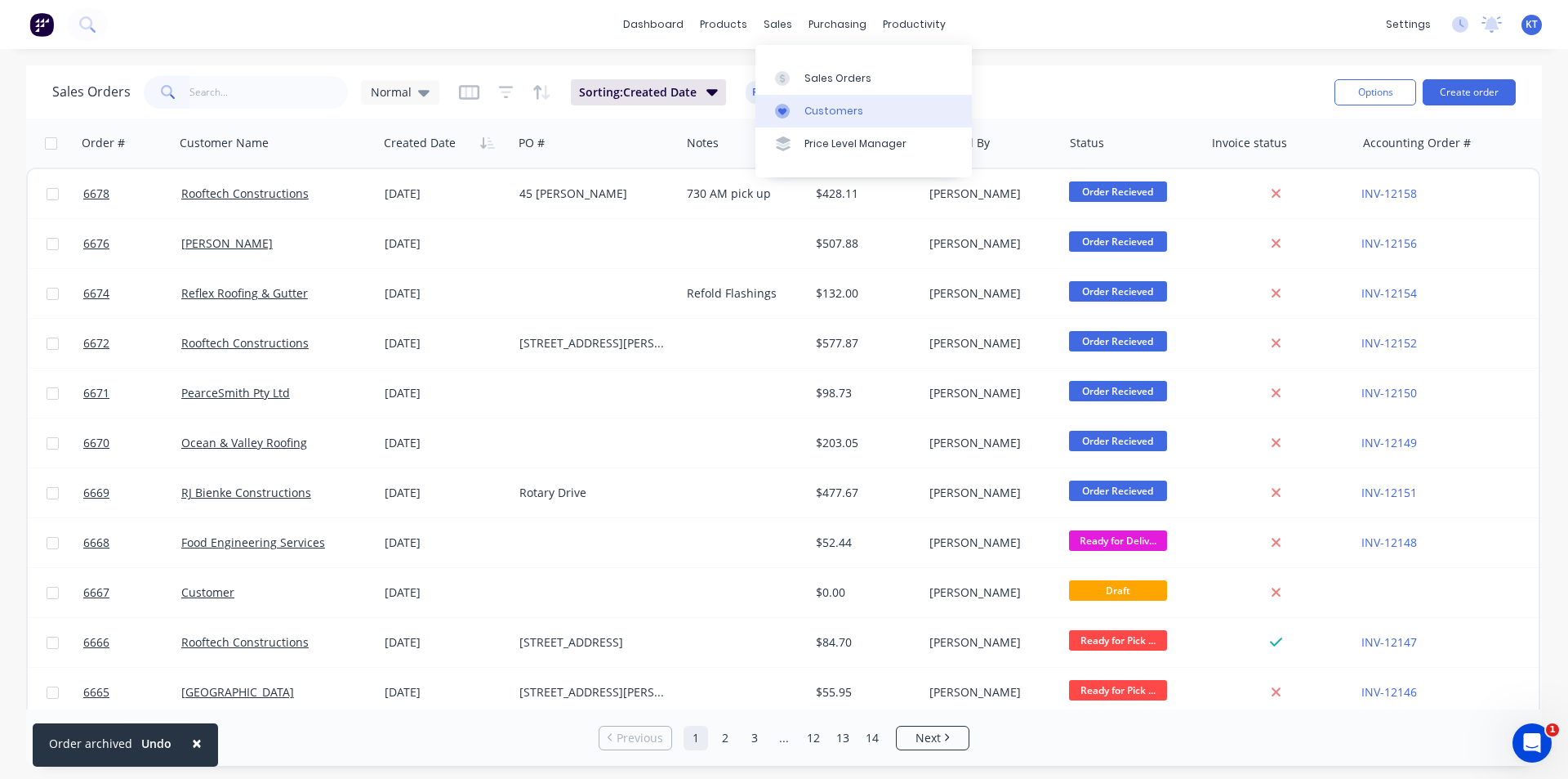
click at [836, 110] on div "Customers" at bounding box center [834, 111] width 59 height 15
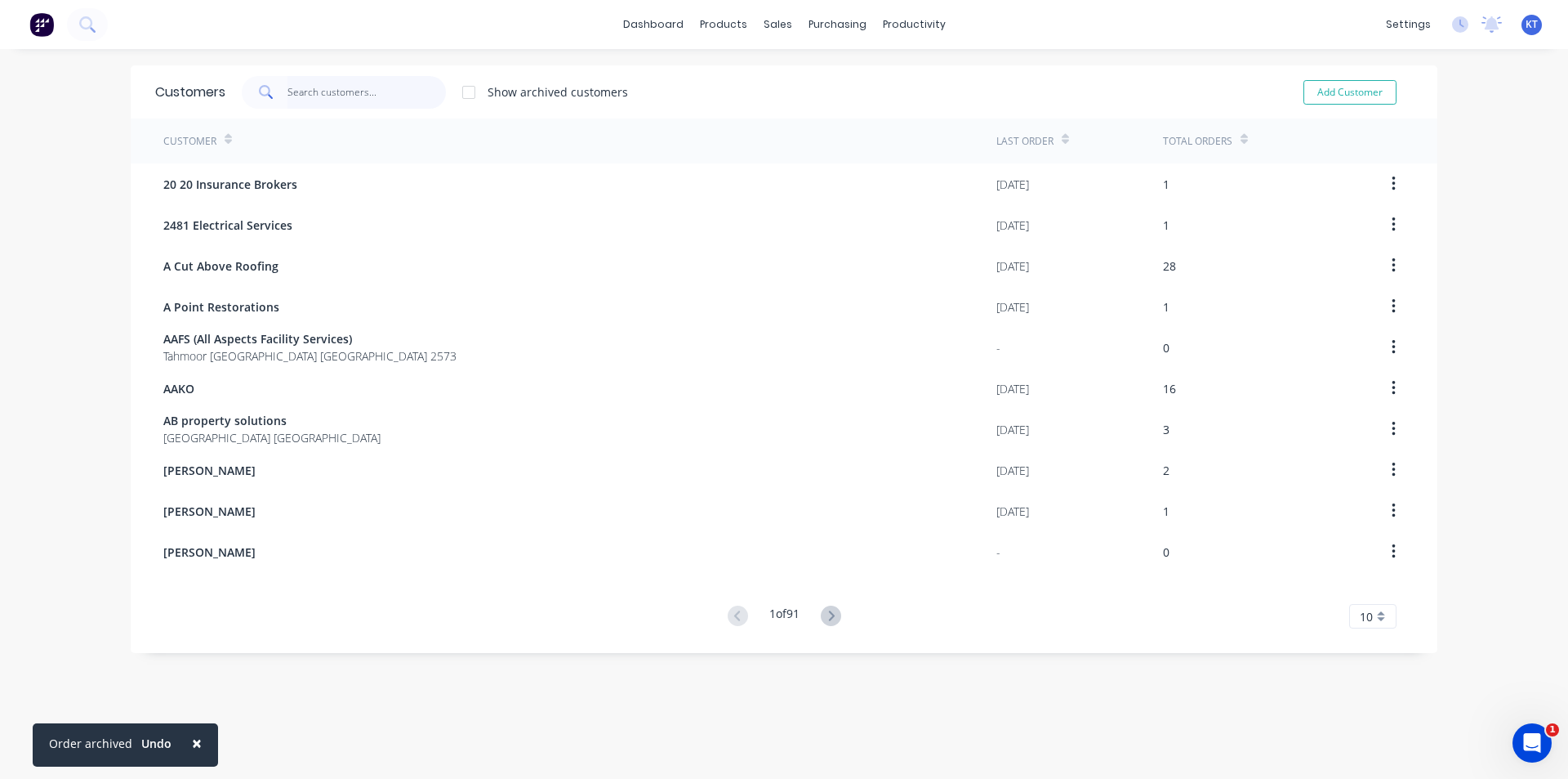
click at [356, 90] on input "text" at bounding box center [367, 92] width 160 height 33
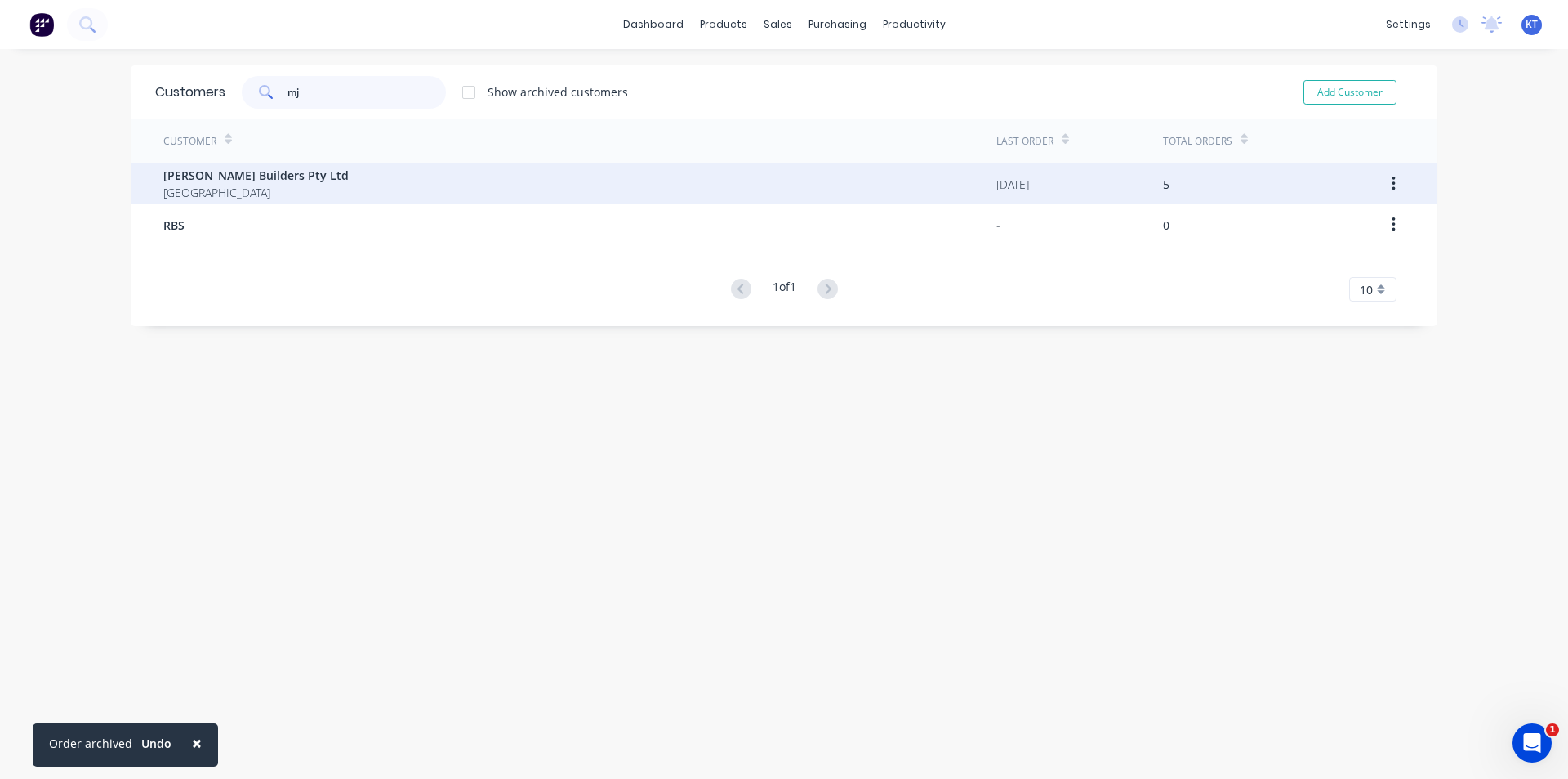
type input "mj"
click at [322, 188] on div "[PERSON_NAME] Builders Pty Ltd [GEOGRAPHIC_DATA]" at bounding box center [580, 183] width 834 height 41
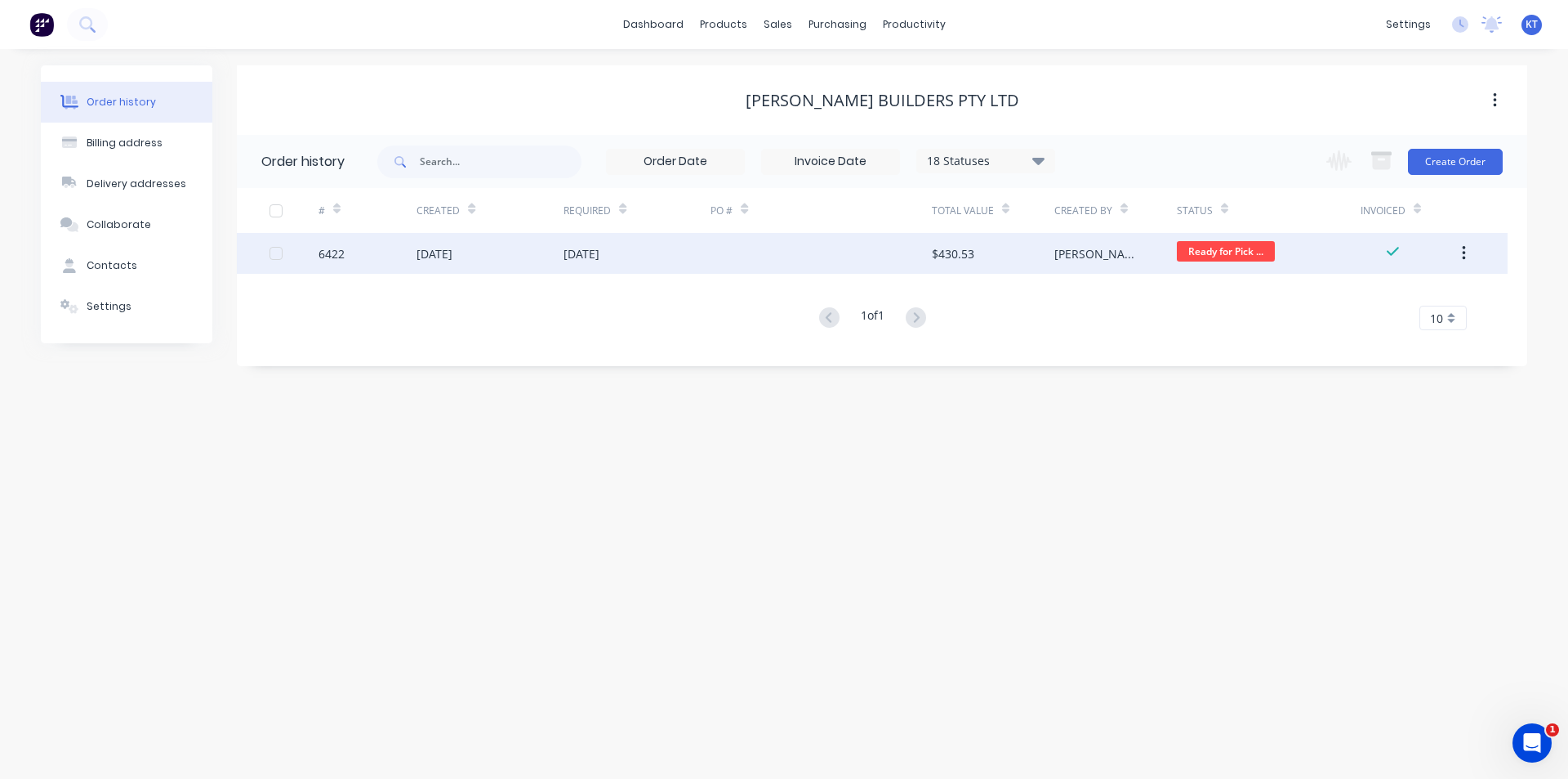
click at [666, 246] on div "[DATE]" at bounding box center [637, 253] width 147 height 41
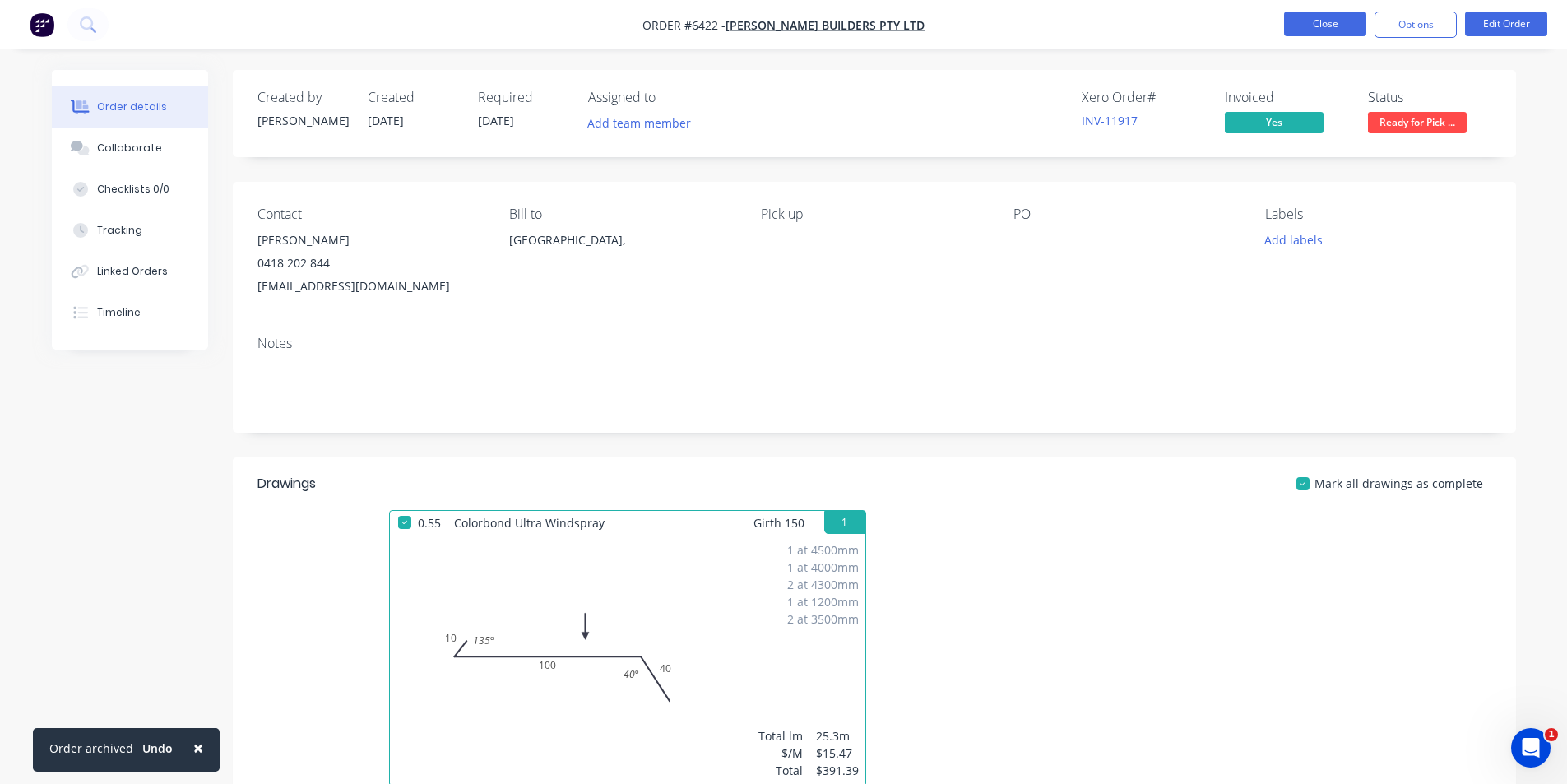
click at [1340, 34] on button "Close" at bounding box center [1325, 24] width 83 height 25
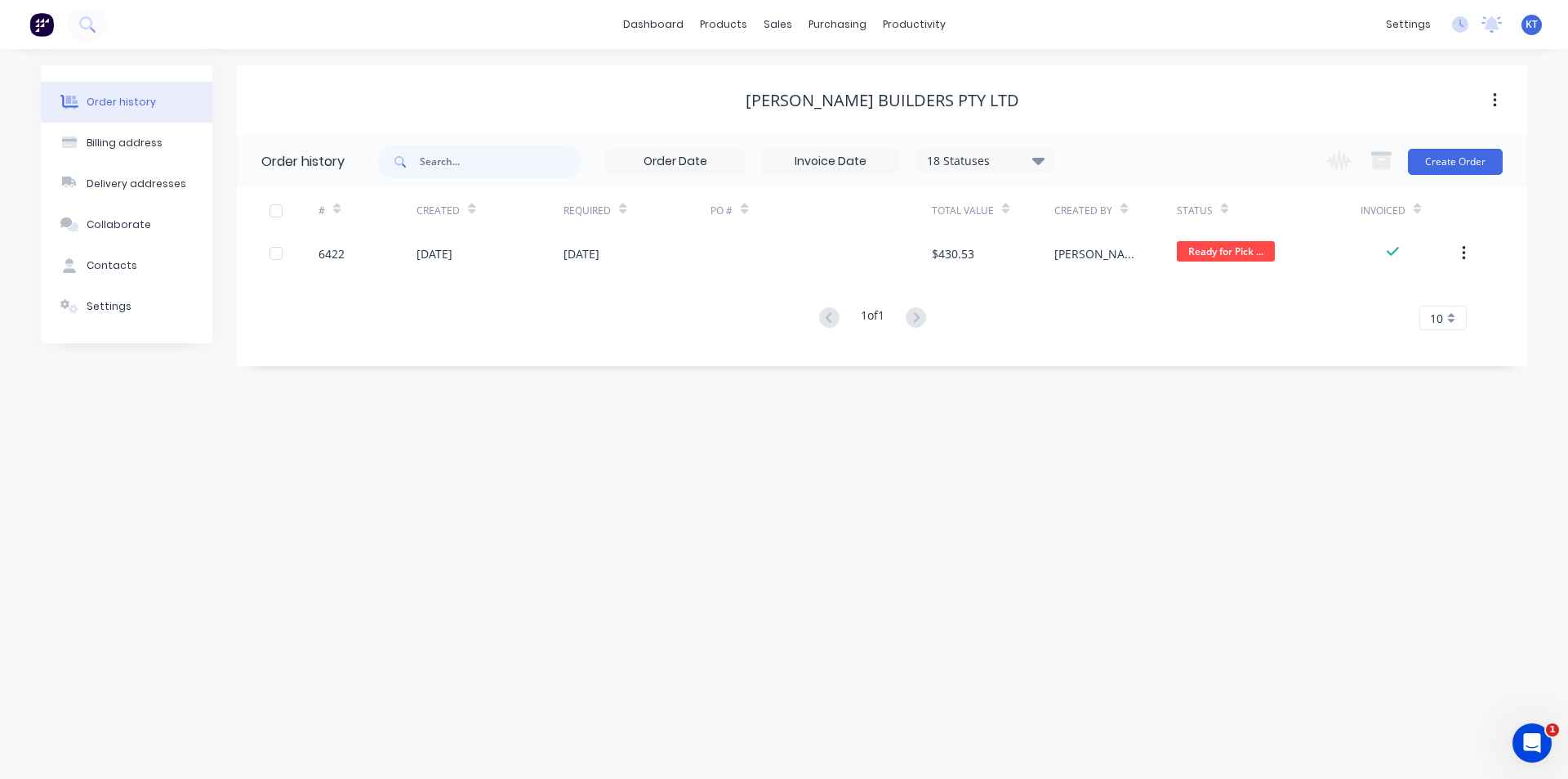
click at [1003, 163] on div "18 Statuses" at bounding box center [986, 161] width 137 height 18
click at [1121, 381] on label at bounding box center [1121, 381] width 0 height 0
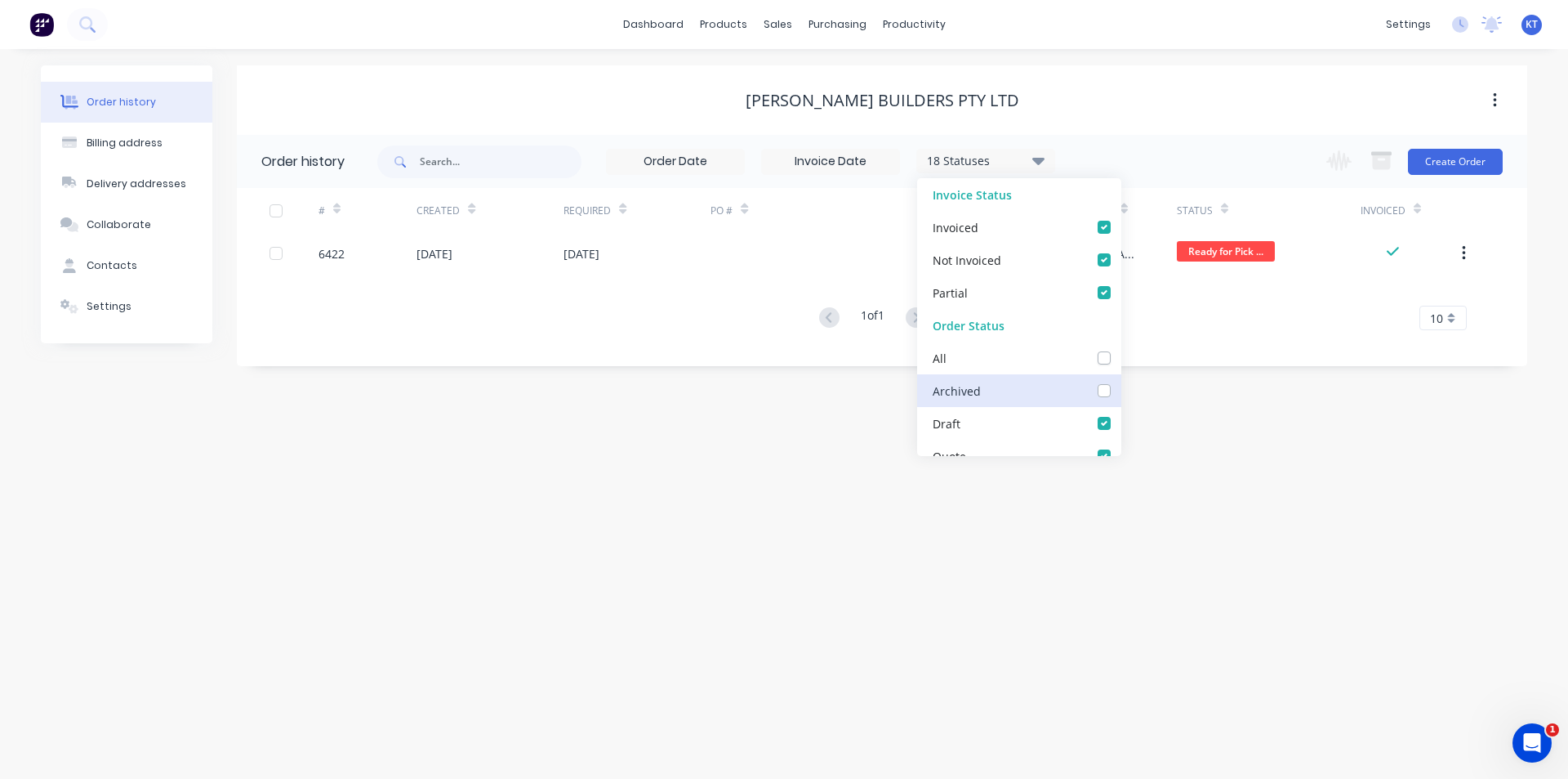
click at [1121, 389] on input "checkbox" at bounding box center [1127, 389] width 13 height 15
checkbox input "true"
click at [1218, 401] on div "Order history Billing address Delivery addresses Collaborate Contacts Settings …" at bounding box center [784, 414] width 1568 height 730
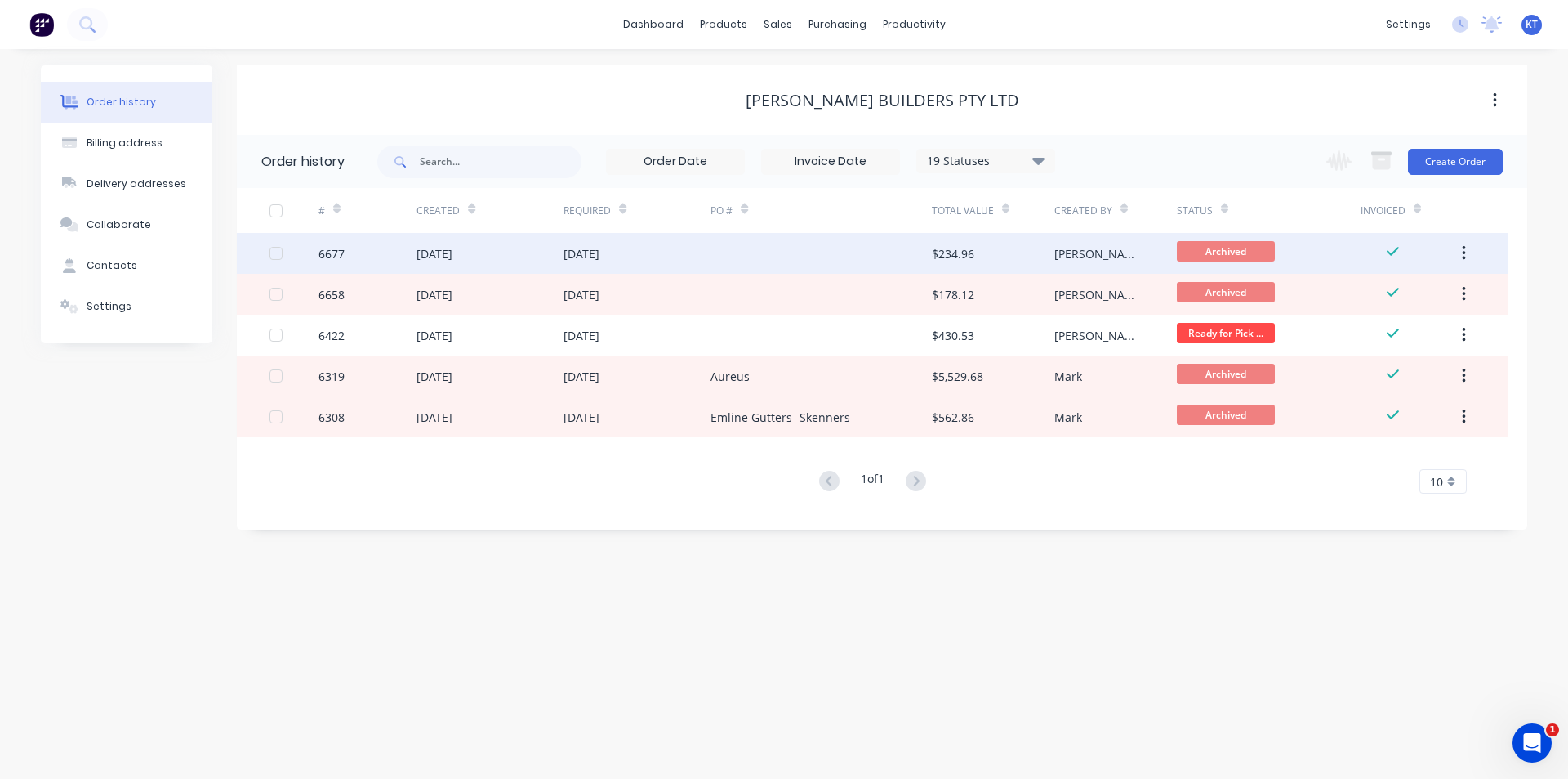
click at [815, 237] on div at bounding box center [821, 253] width 221 height 41
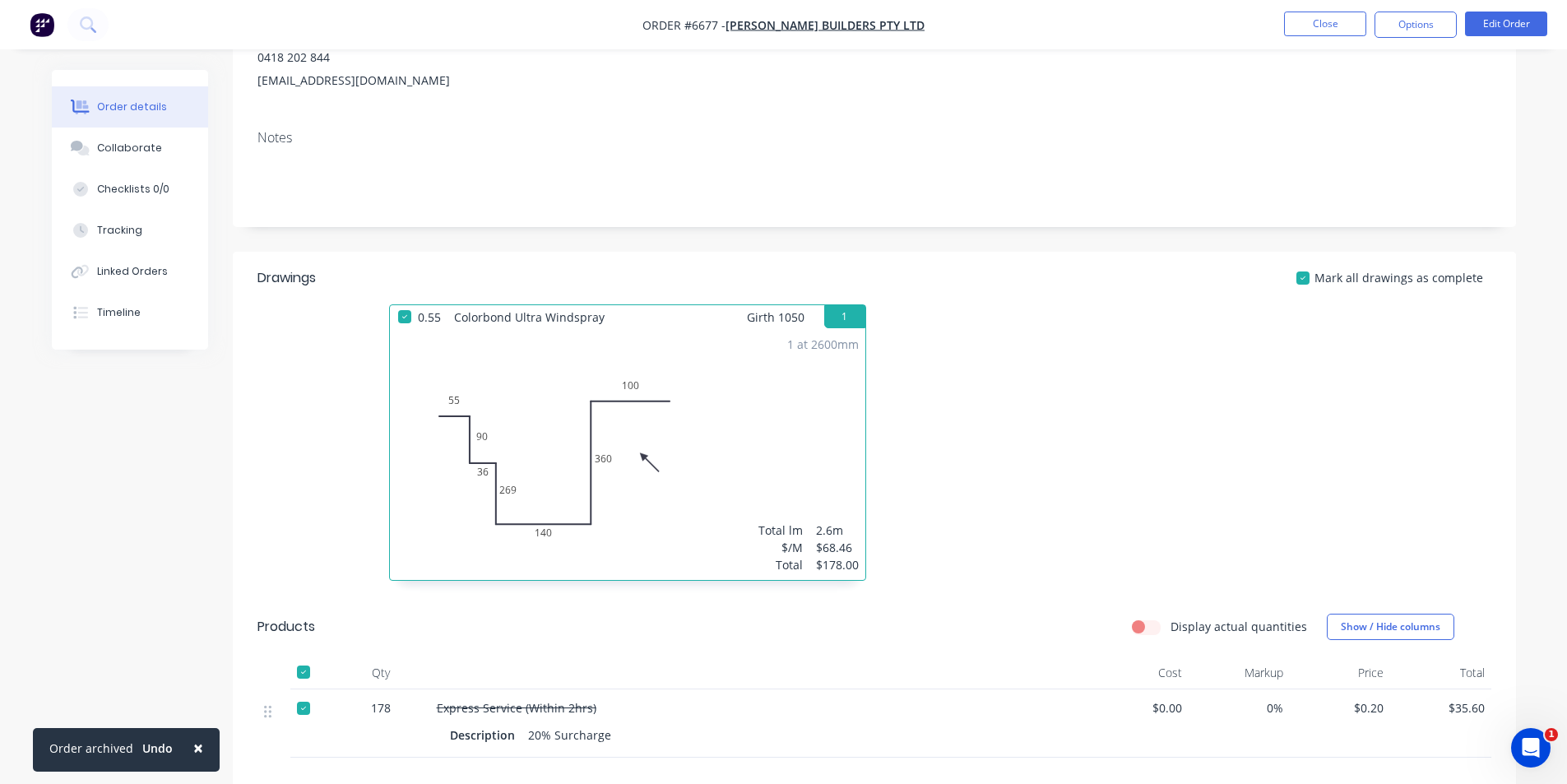
scroll to position [247, 0]
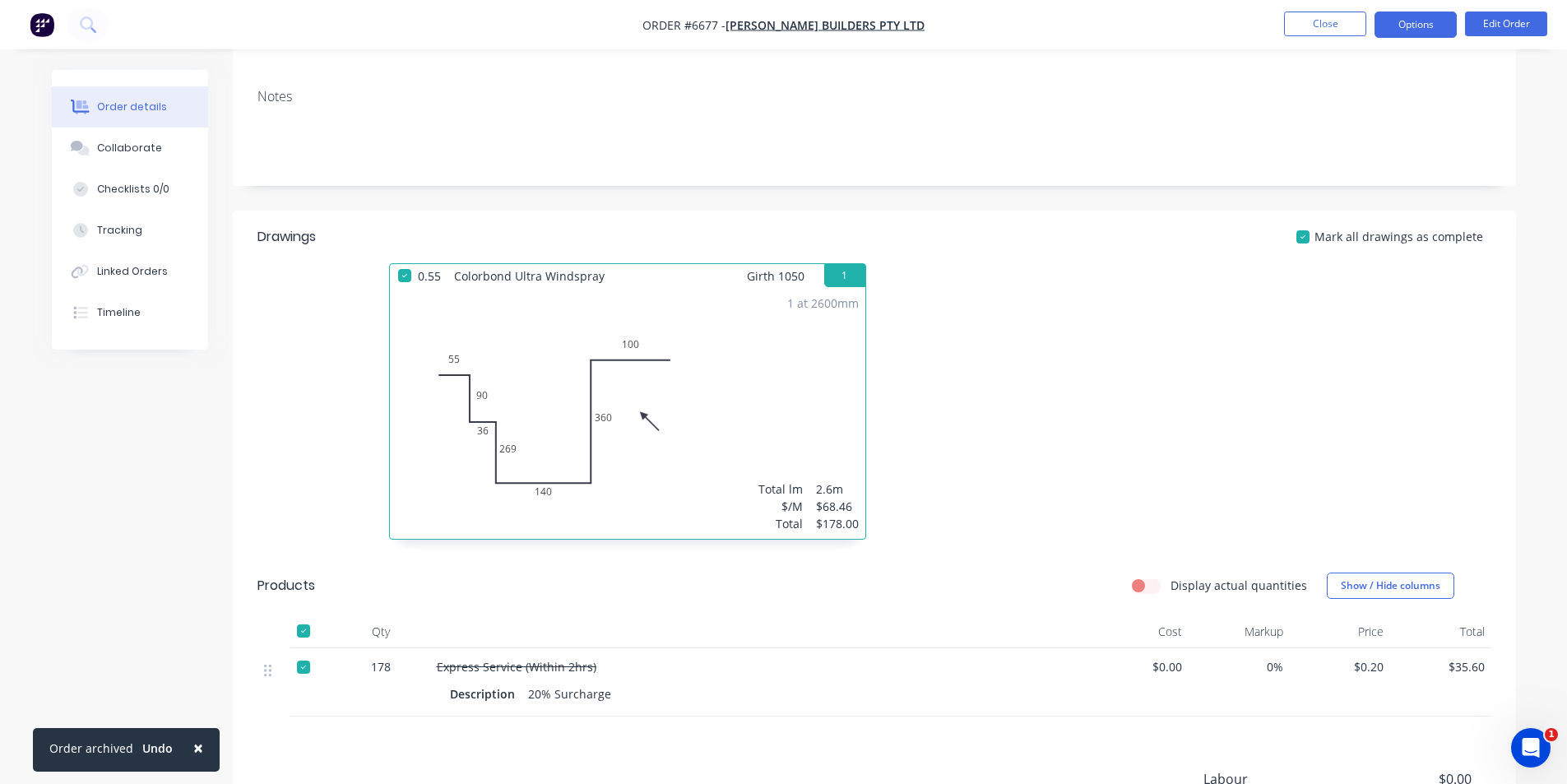
click at [1431, 34] on button "Options" at bounding box center [1416, 25] width 83 height 27
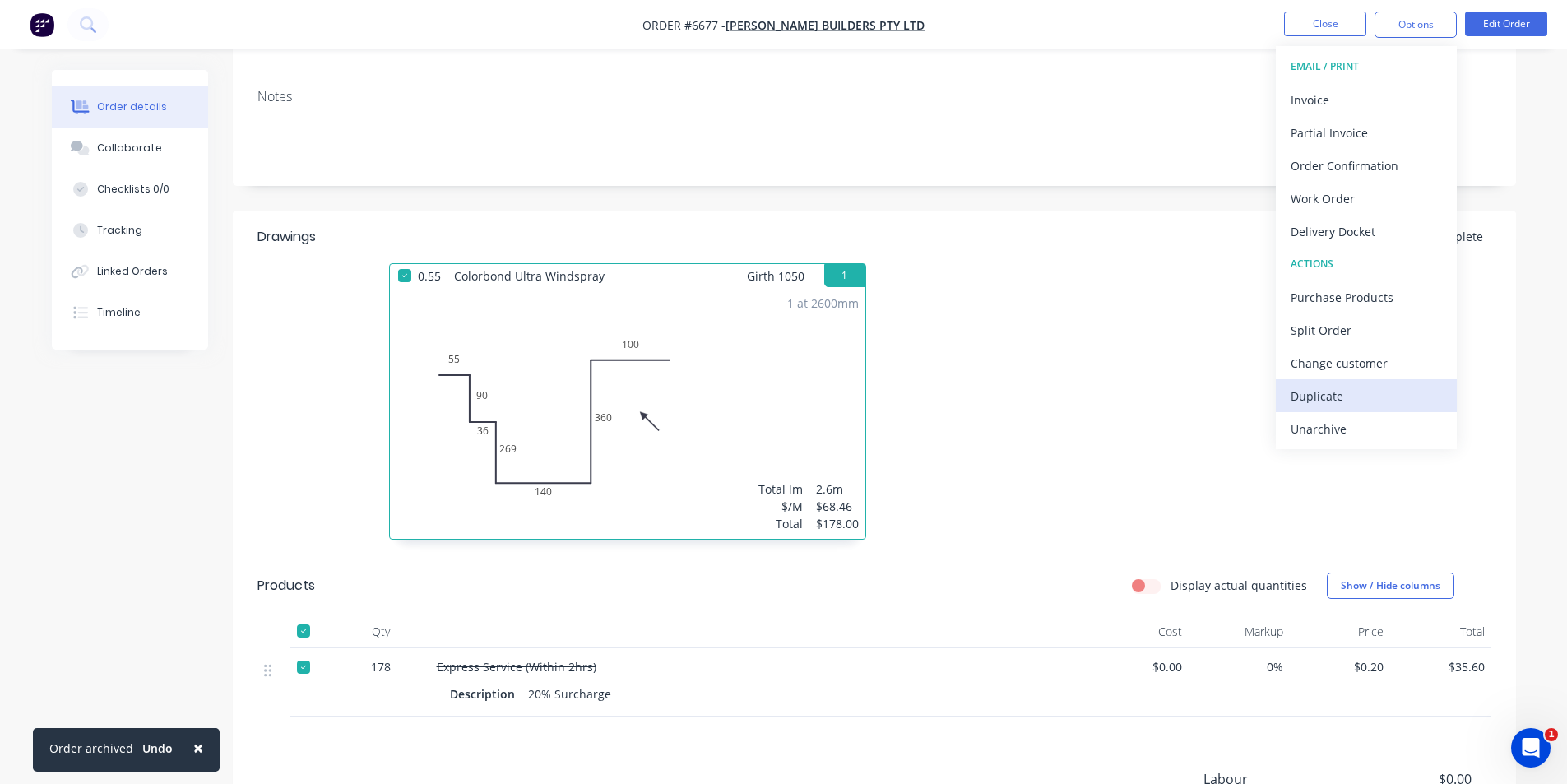
click at [1359, 399] on div "Duplicate" at bounding box center [1366, 395] width 151 height 24
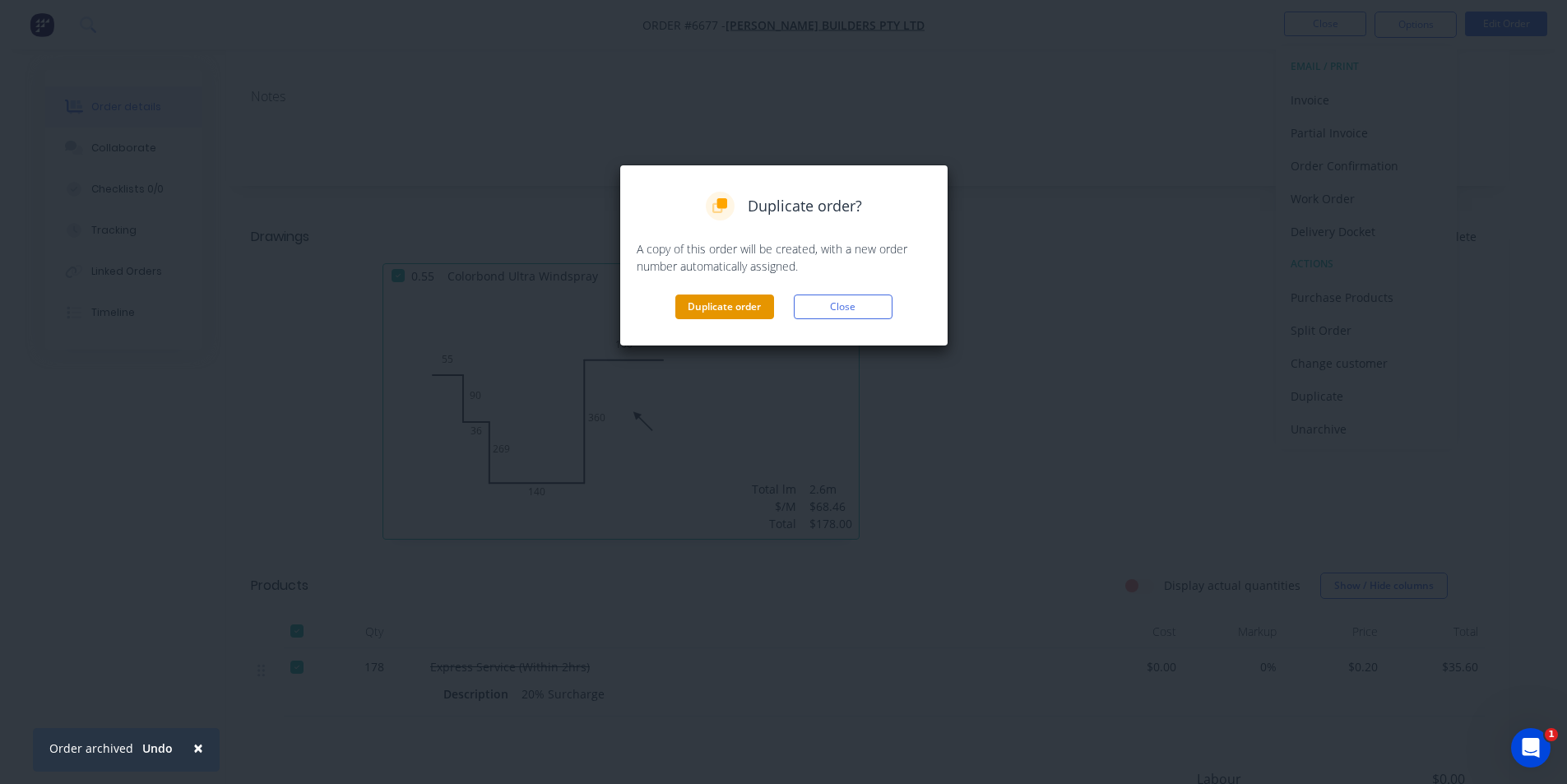
click at [710, 302] on button "Duplicate order" at bounding box center [725, 307] width 99 height 25
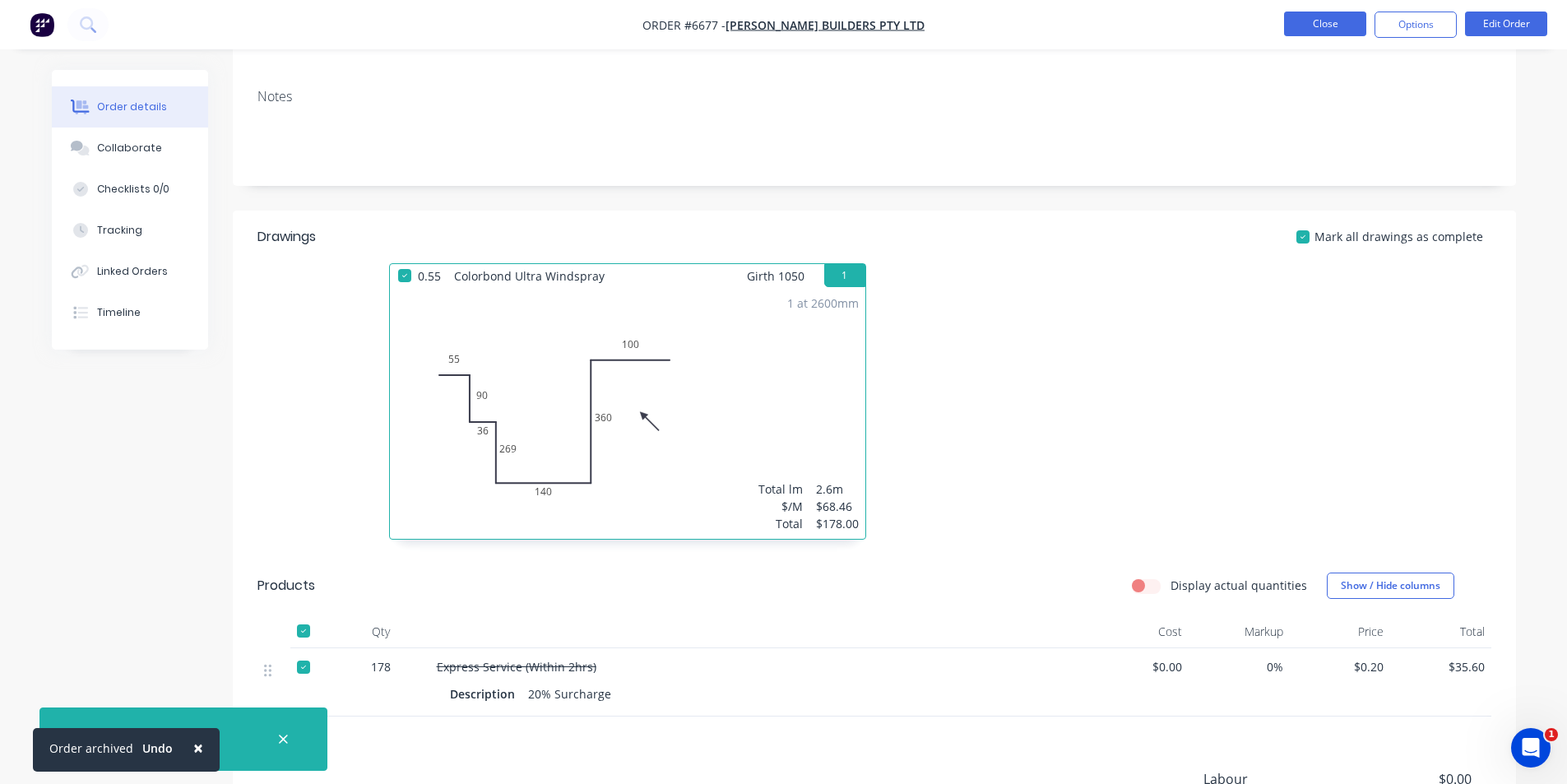
click at [1340, 29] on button "Close" at bounding box center [1325, 24] width 83 height 25
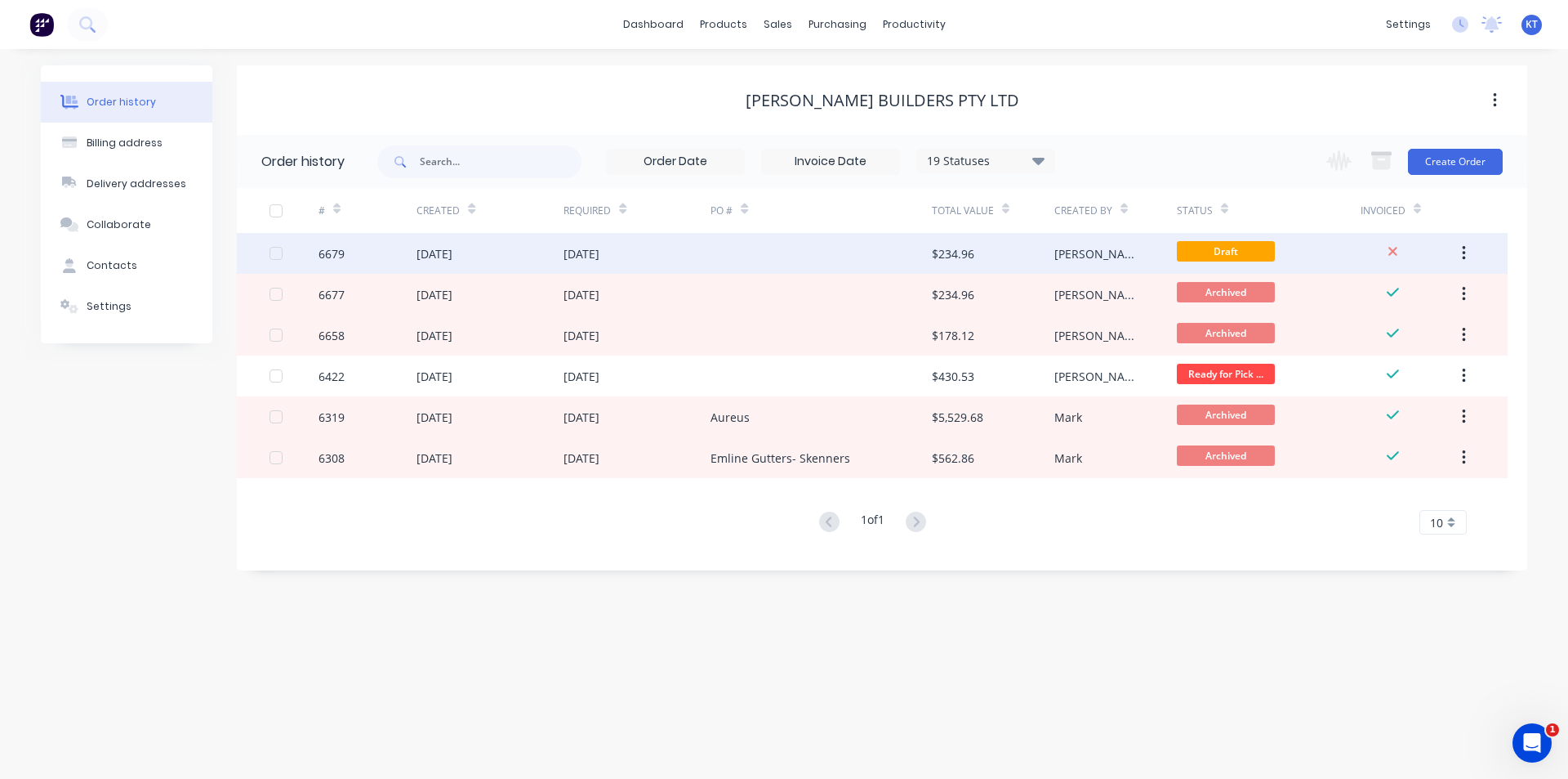
click at [856, 254] on div at bounding box center [821, 253] width 221 height 41
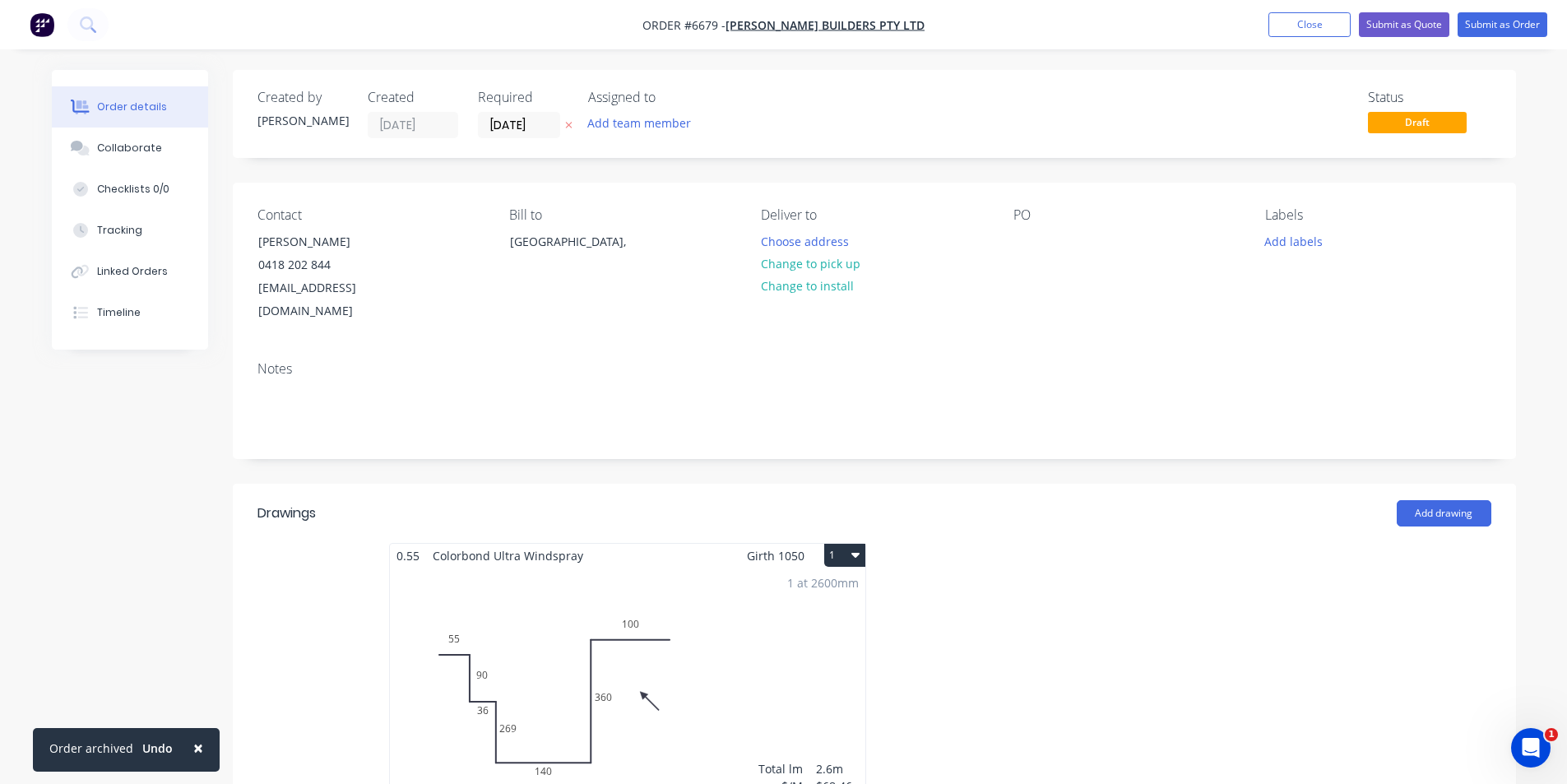
type input "$0.20"
type input "$35.60"
click at [638, 615] on div "1 at 2600mm Total lm $/M Total 2.6m $68.46 $178.00" at bounding box center [628, 693] width 475 height 251
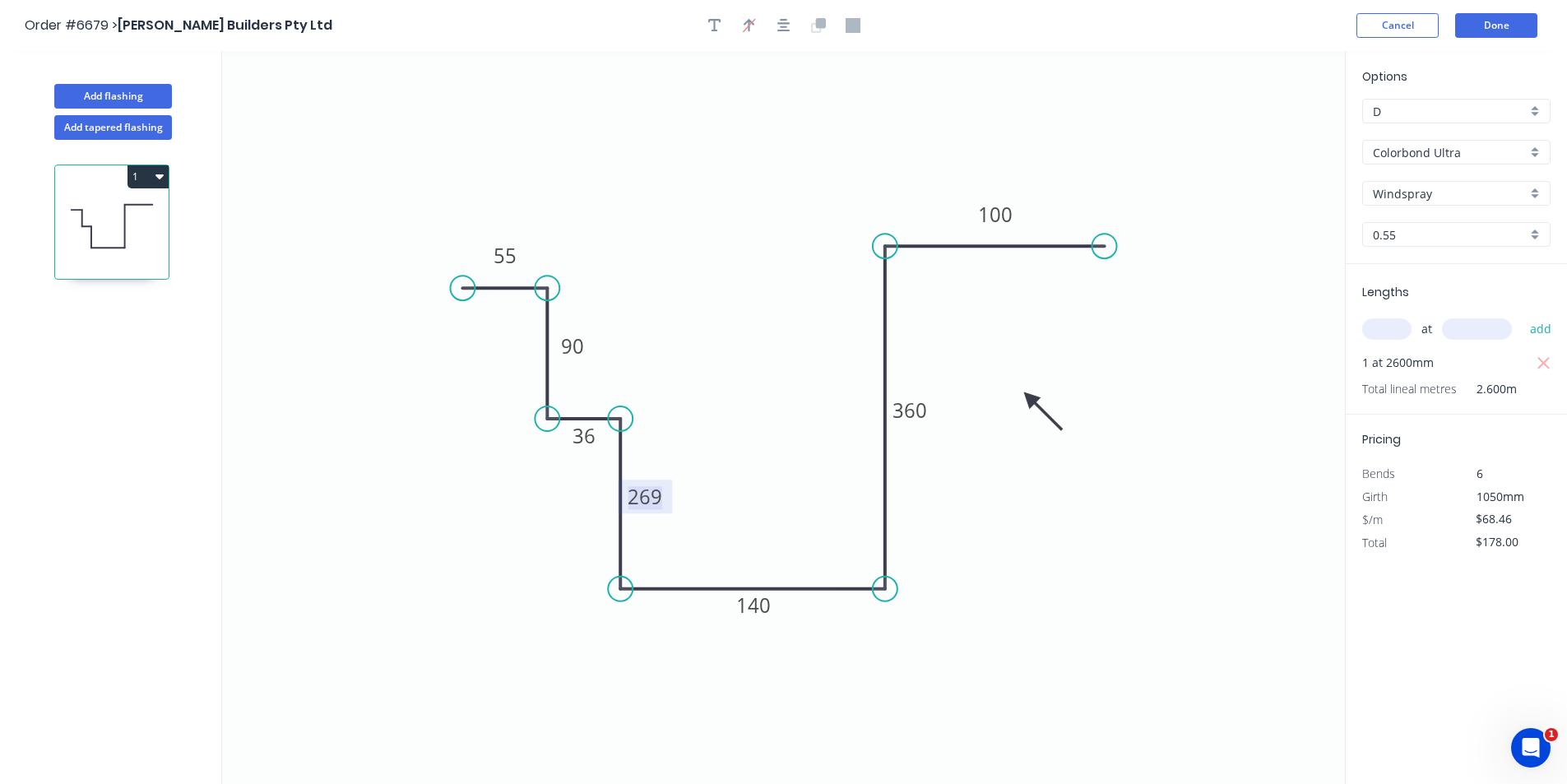
click at [649, 509] on tspan "269" at bounding box center [645, 496] width 34 height 28
click at [1381, 328] on input "text" at bounding box center [1387, 329] width 49 height 21
click at [1502, 23] on button "Done" at bounding box center [1497, 26] width 83 height 25
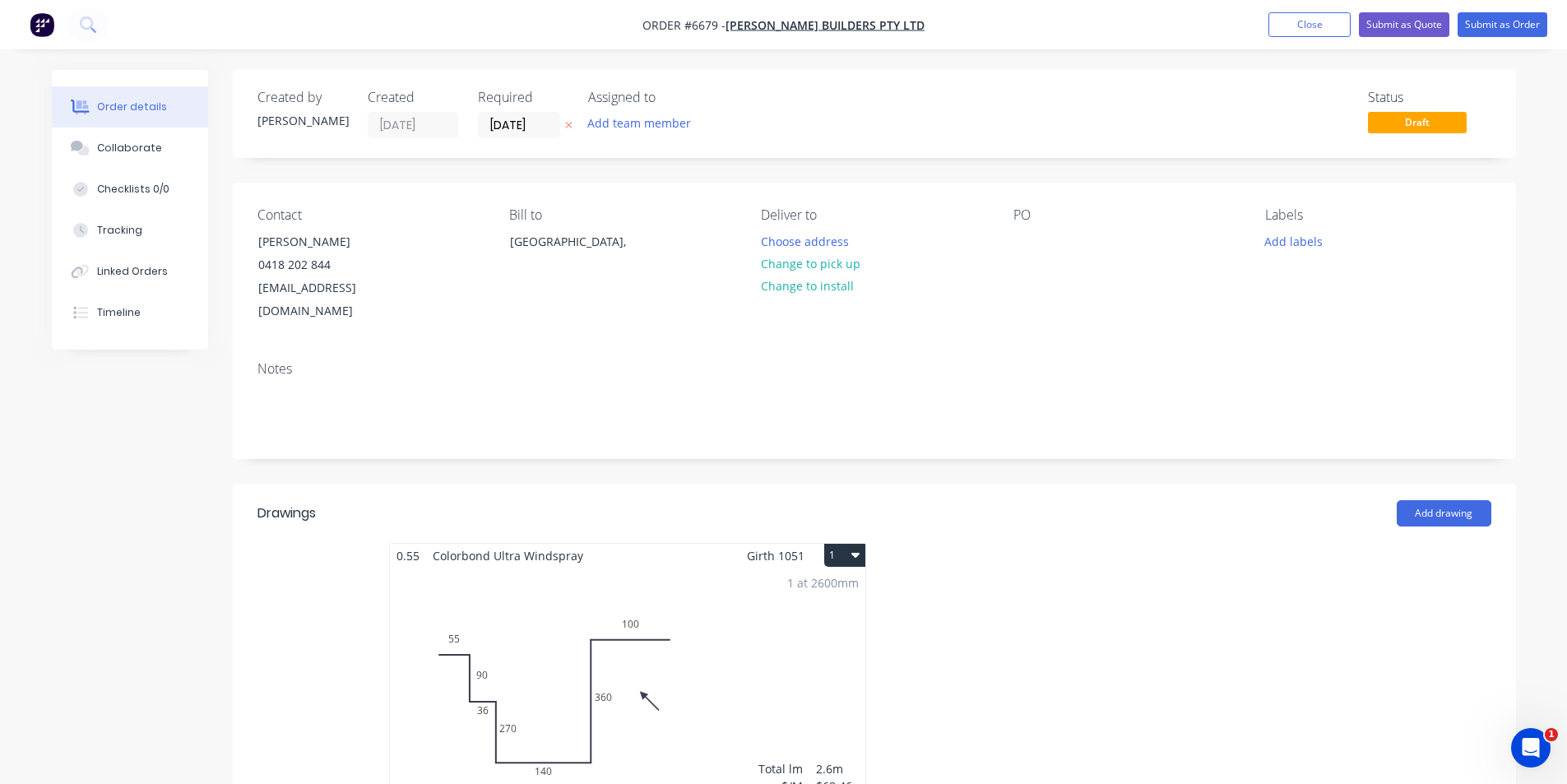
type input "$0.20"
type input "$35.60"
click at [1440, 500] on button "Add drawing" at bounding box center [1443, 513] width 94 height 27
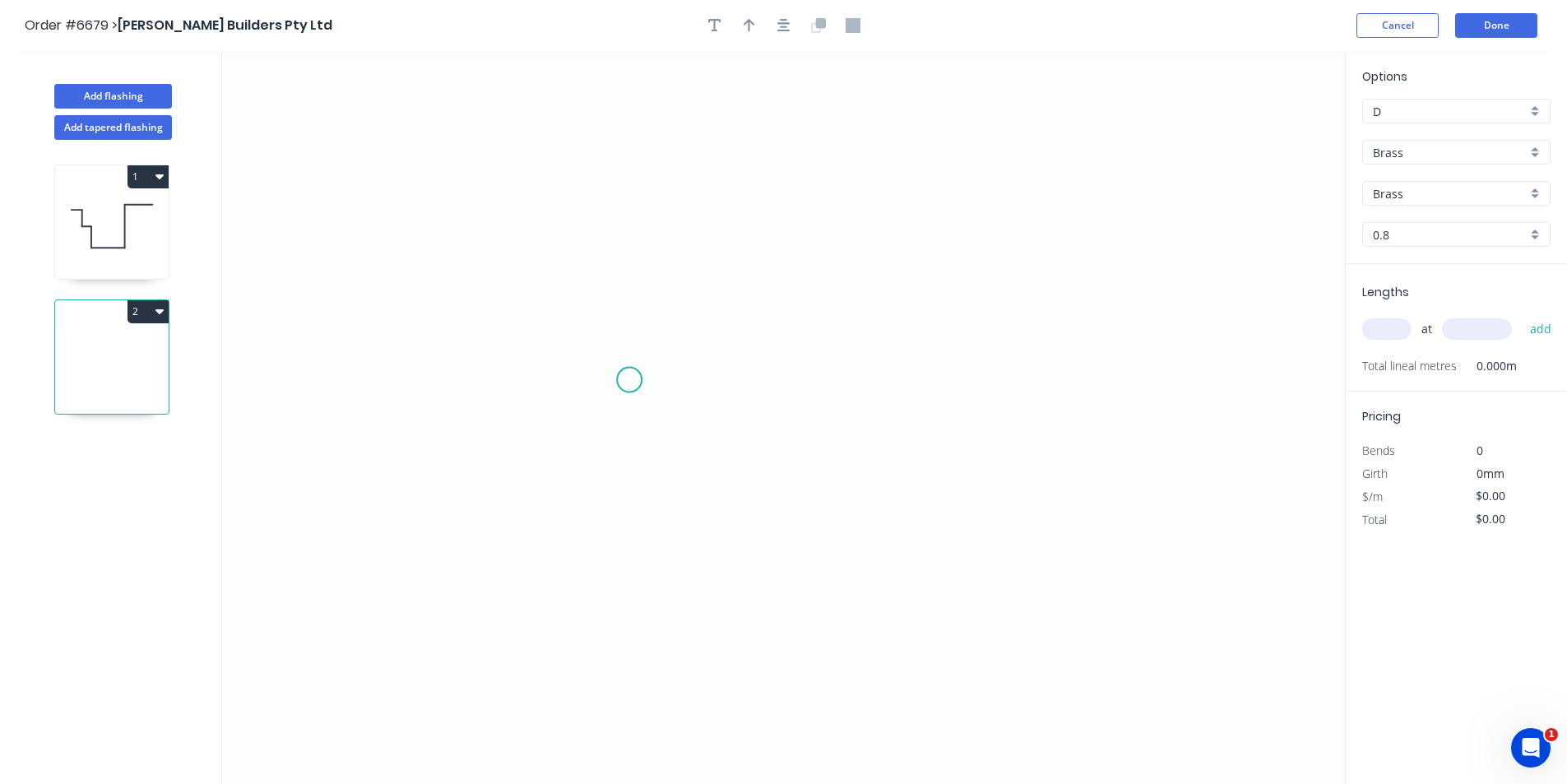
click at [632, 380] on icon "0" at bounding box center [784, 417] width 1123 height 733
click at [802, 391] on icon "0" at bounding box center [784, 417] width 1123 height 733
click at [811, 419] on icon "0 ?" at bounding box center [784, 417] width 1123 height 733
click at [768, 417] on tspan "?" at bounding box center [773, 411] width 10 height 28
click at [772, 462] on icon "0 ? ? ? ? º ? º" at bounding box center [784, 417] width 1123 height 733
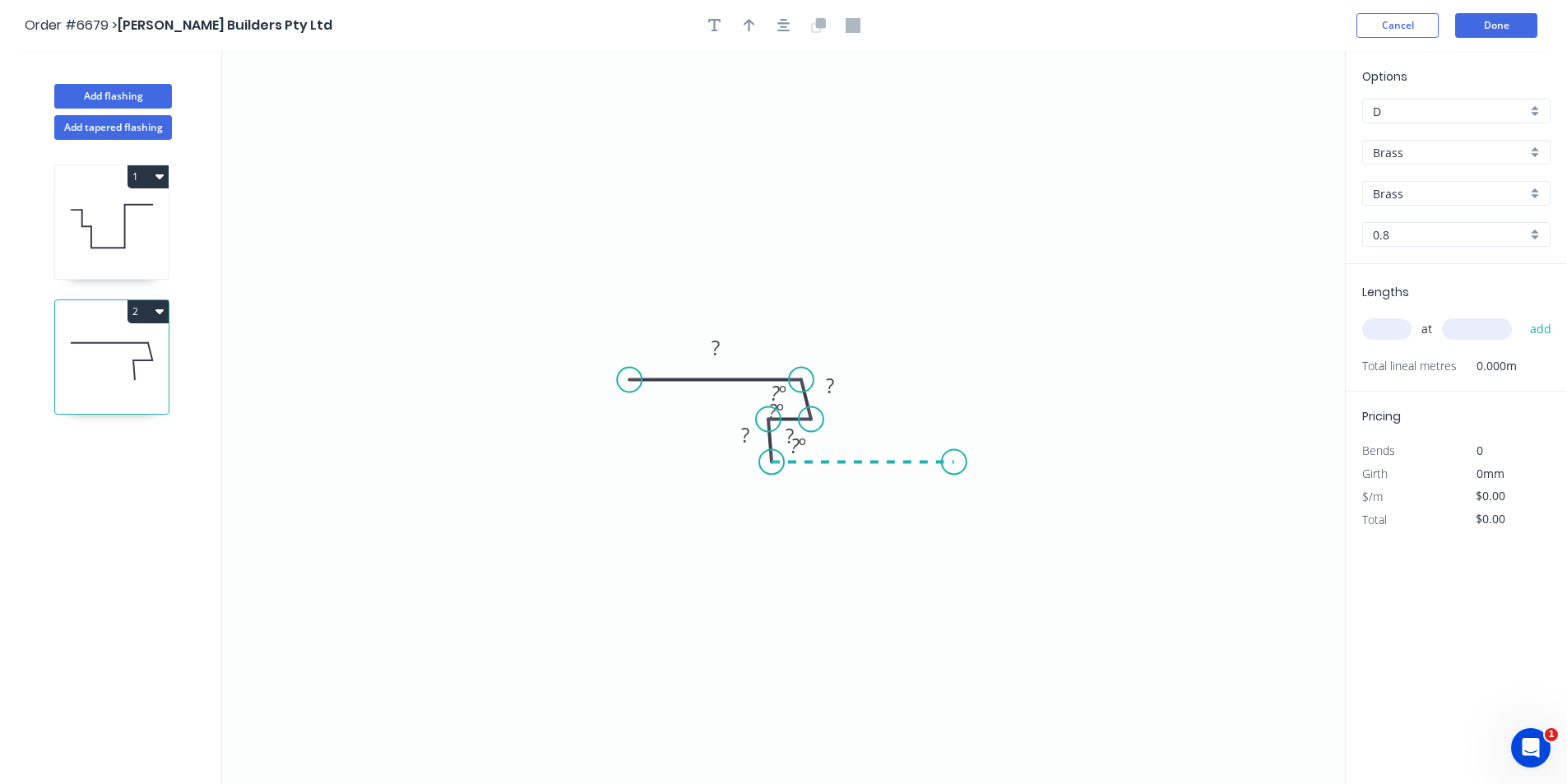
click at [955, 465] on icon "0 ? ? ? ? ? º ? º ? º" at bounding box center [784, 417] width 1123 height 733
click at [979, 163] on icon "0 ? ? ? ? ? ? º ? º ? º ? º" at bounding box center [784, 417] width 1123 height 733
click at [810, 419] on rect at bounding box center [799, 430] width 53 height 33
drag, startPoint x: 815, startPoint y: 416, endPoint x: 800, endPoint y: 416, distance: 15.0
click at [800, 416] on rect at bounding box center [779, 430] width 53 height 33
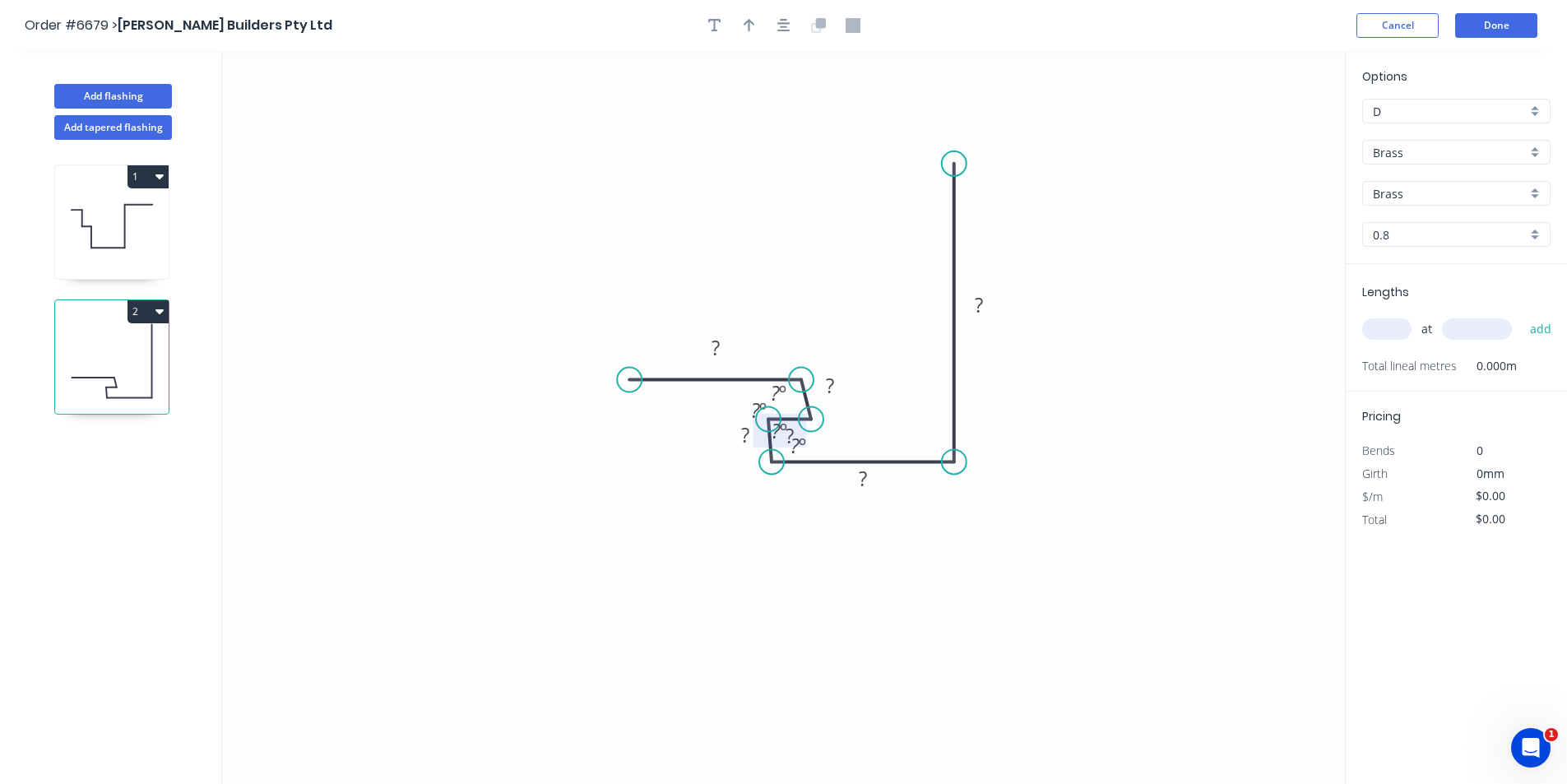
drag, startPoint x: 741, startPoint y: 413, endPoint x: 776, endPoint y: 420, distance: 35.7
click at [717, 413] on icon "0 ? ? ? ? ? ? ? º ? º ? º ? º" at bounding box center [784, 417] width 1123 height 733
click at [804, 417] on icon "0 ? ? ? ? ? ? ? º ? º ? º ? º" at bounding box center [784, 417] width 1123 height 733
click at [780, 463] on div "Hide angle" at bounding box center [813, 467] width 165 height 33
click at [805, 449] on div "Hide angle" at bounding box center [850, 452] width 165 height 33
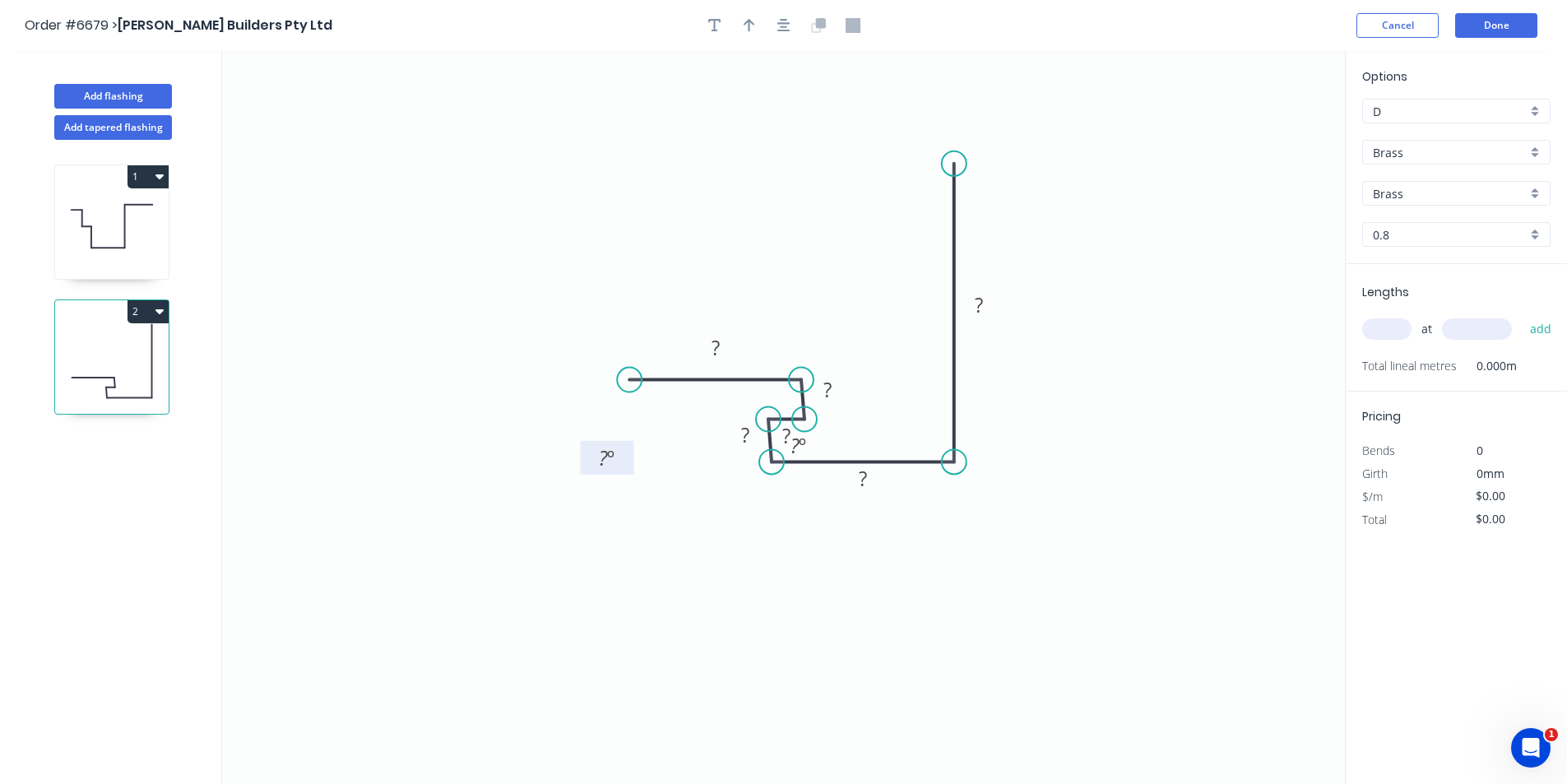
drag, startPoint x: 765, startPoint y: 417, endPoint x: 592, endPoint y: 444, distance: 175.1
click at [592, 444] on rect at bounding box center [607, 457] width 53 height 33
click at [766, 419] on circle at bounding box center [766, 419] width 25 height 25
click at [765, 458] on circle at bounding box center [766, 461] width 25 height 25
click at [717, 364] on icon "0 ? ? ? ? ? ?" at bounding box center [784, 417] width 1123 height 733
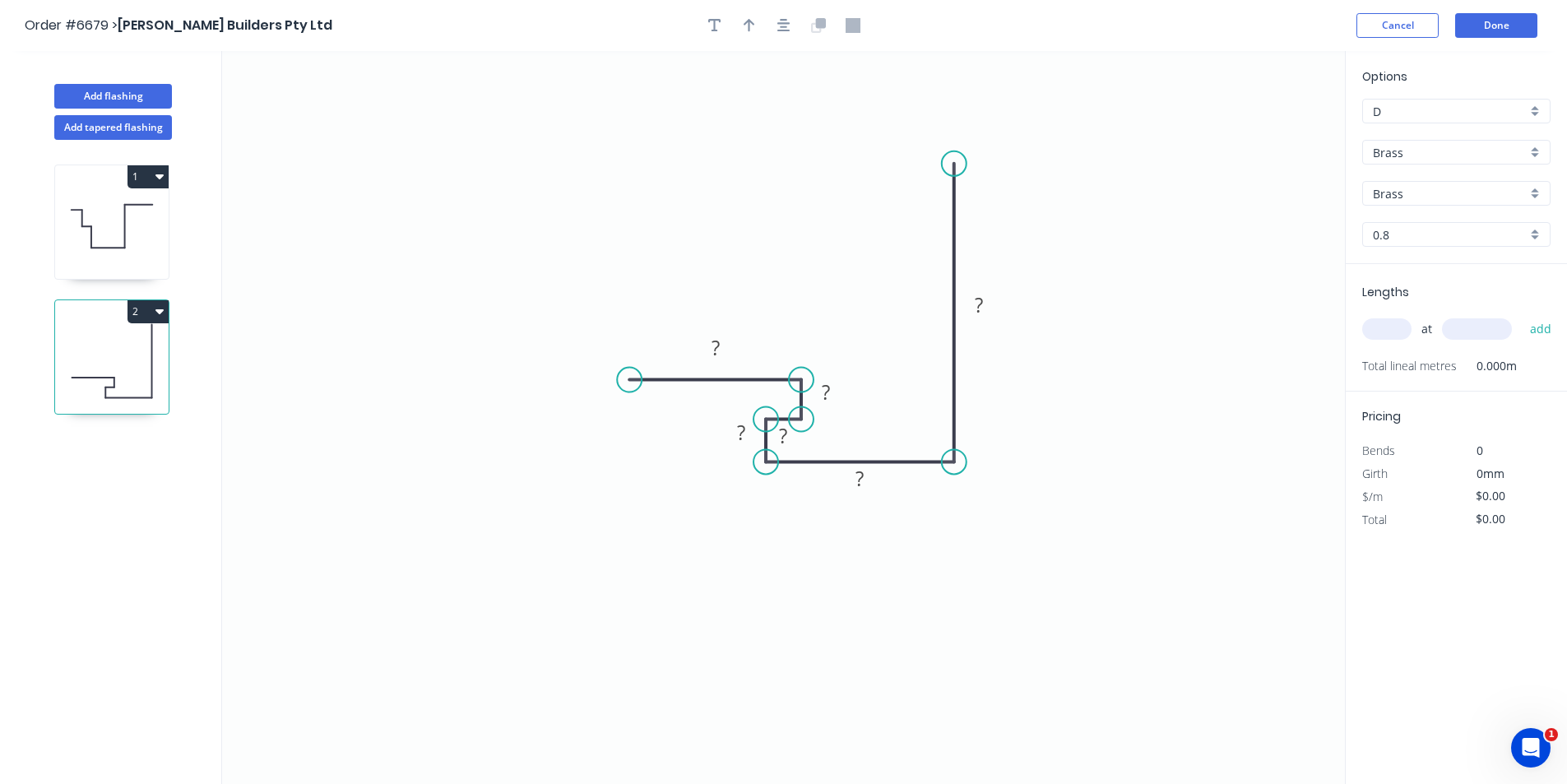
click at [803, 418] on circle at bounding box center [802, 419] width 25 height 25
click at [725, 356] on rect at bounding box center [715, 349] width 33 height 23
type input "$88.48"
click at [1498, 136] on div "Options D D Brass Brass Brass Brass 0.8 0.8" at bounding box center [1456, 165] width 222 height 197
click at [1495, 145] on input "Brass" at bounding box center [1450, 152] width 154 height 17
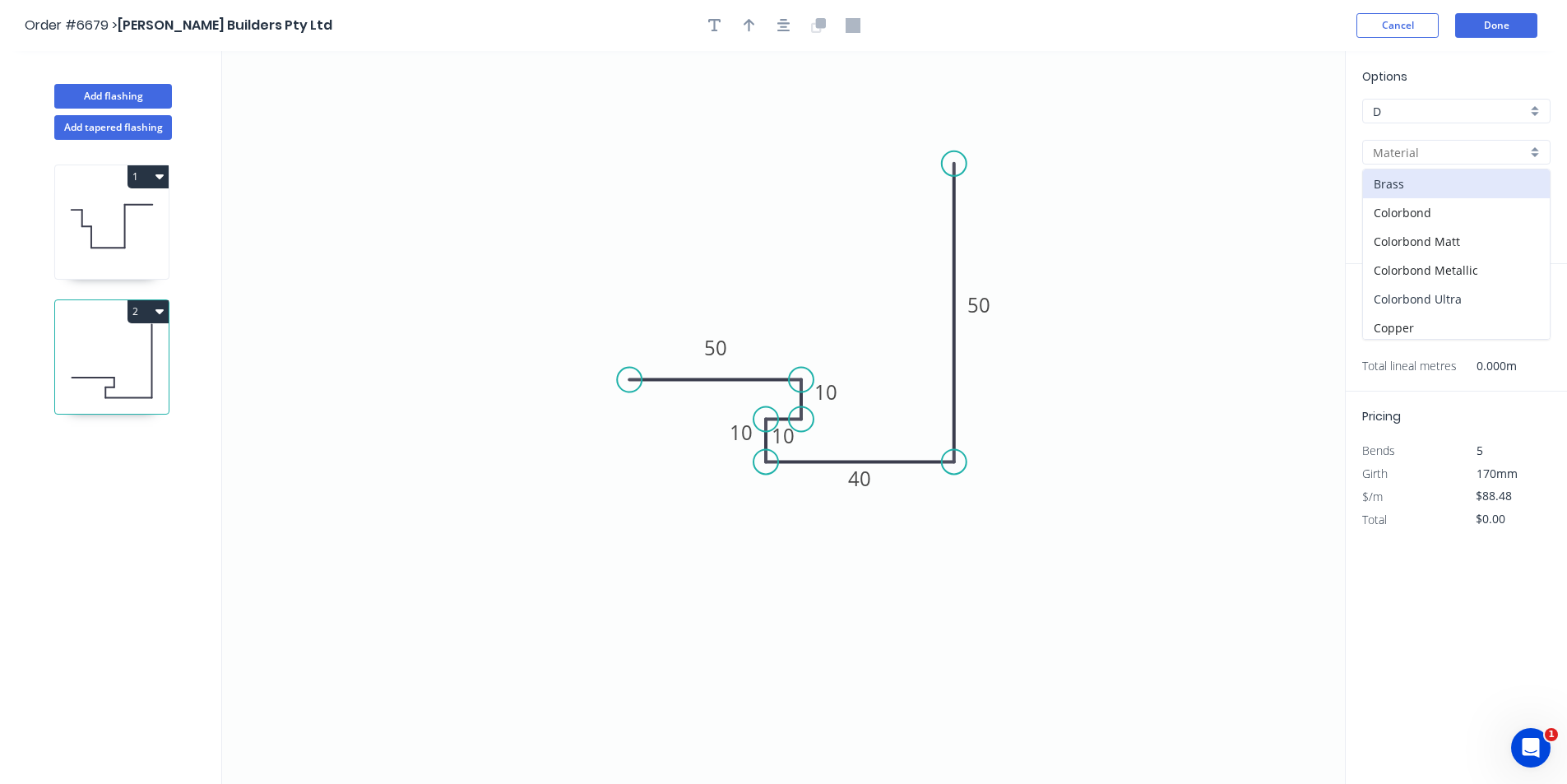
click at [1459, 288] on div "Colorbond Ultra" at bounding box center [1457, 298] width 186 height 29
type input "Colorbond Ultra"
type input "Dune"
type input "0.55"
type input "$18.97"
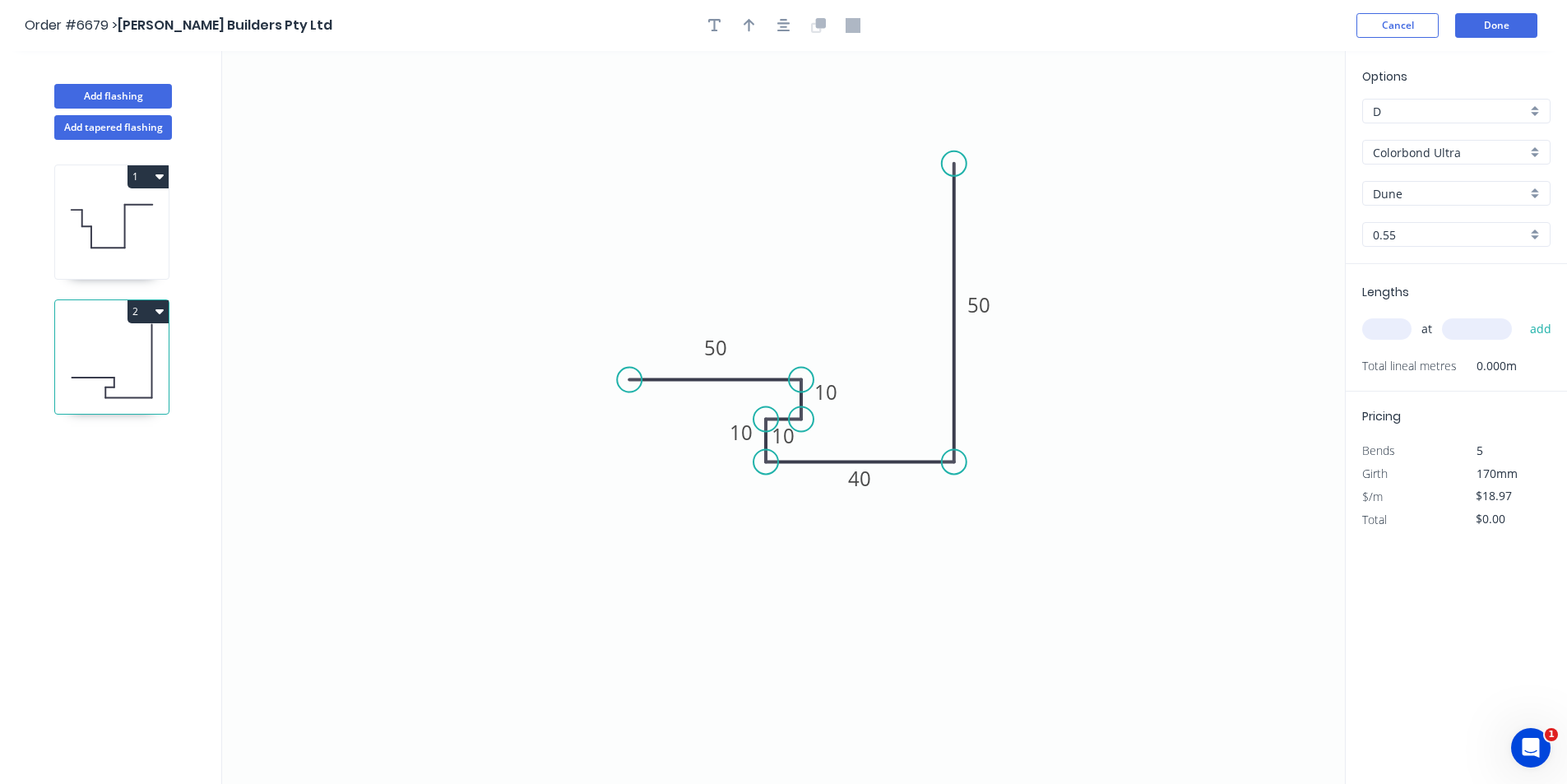
click at [1464, 185] on input "Dune" at bounding box center [1450, 194] width 154 height 17
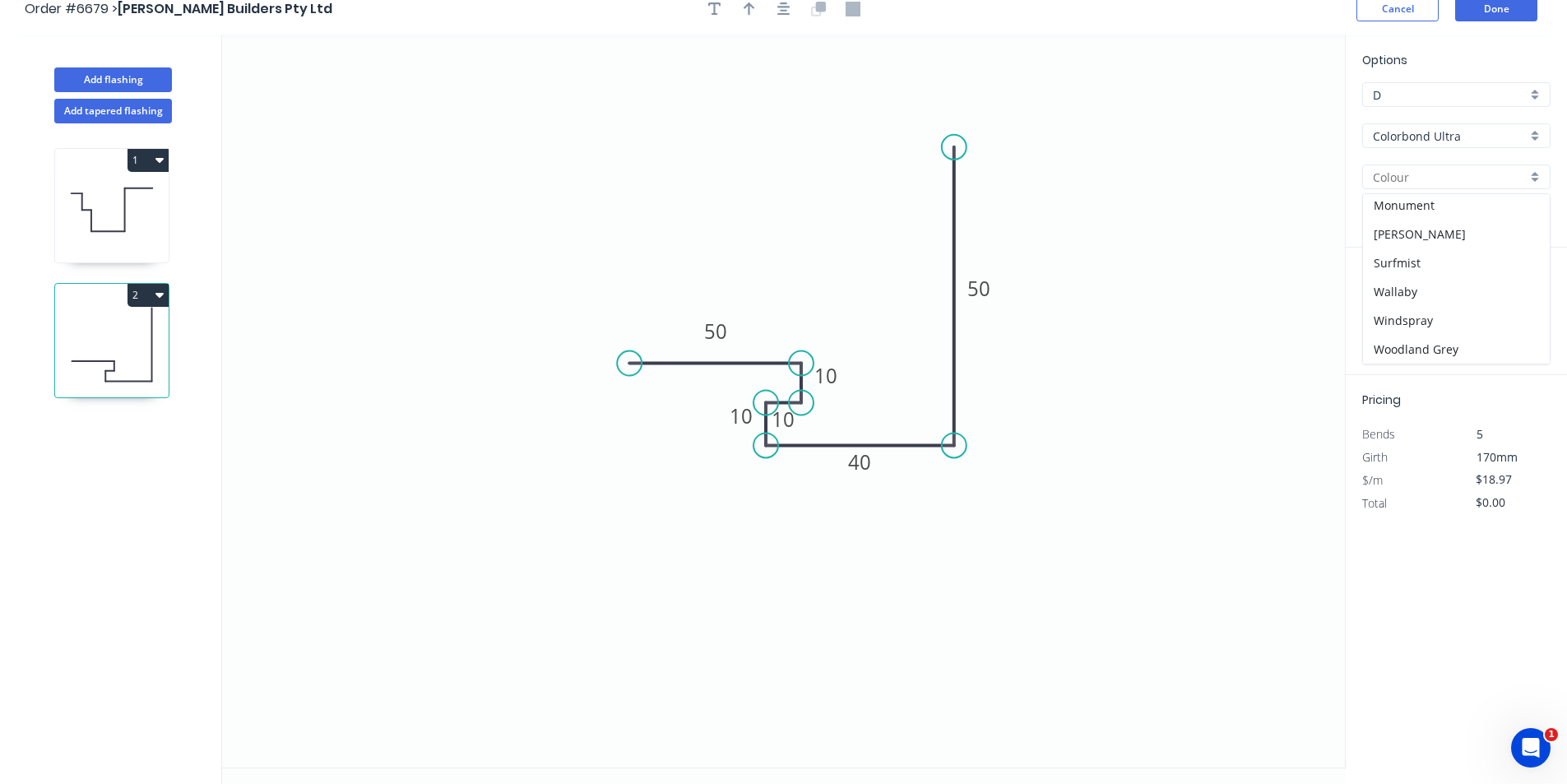
scroll to position [30, 0]
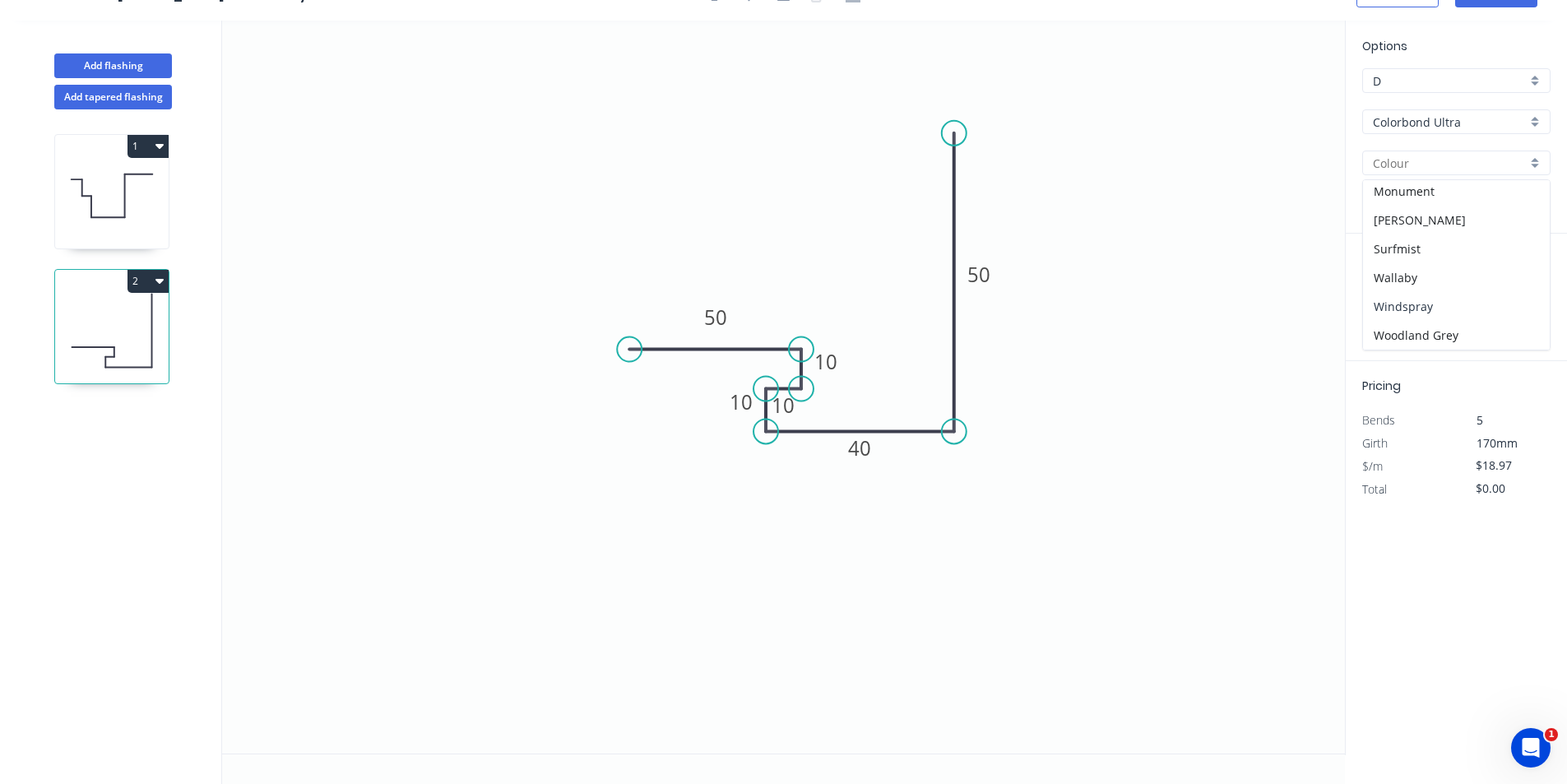
click at [1440, 308] on div "Windspray" at bounding box center [1457, 306] width 186 height 29
type input "Windspray"
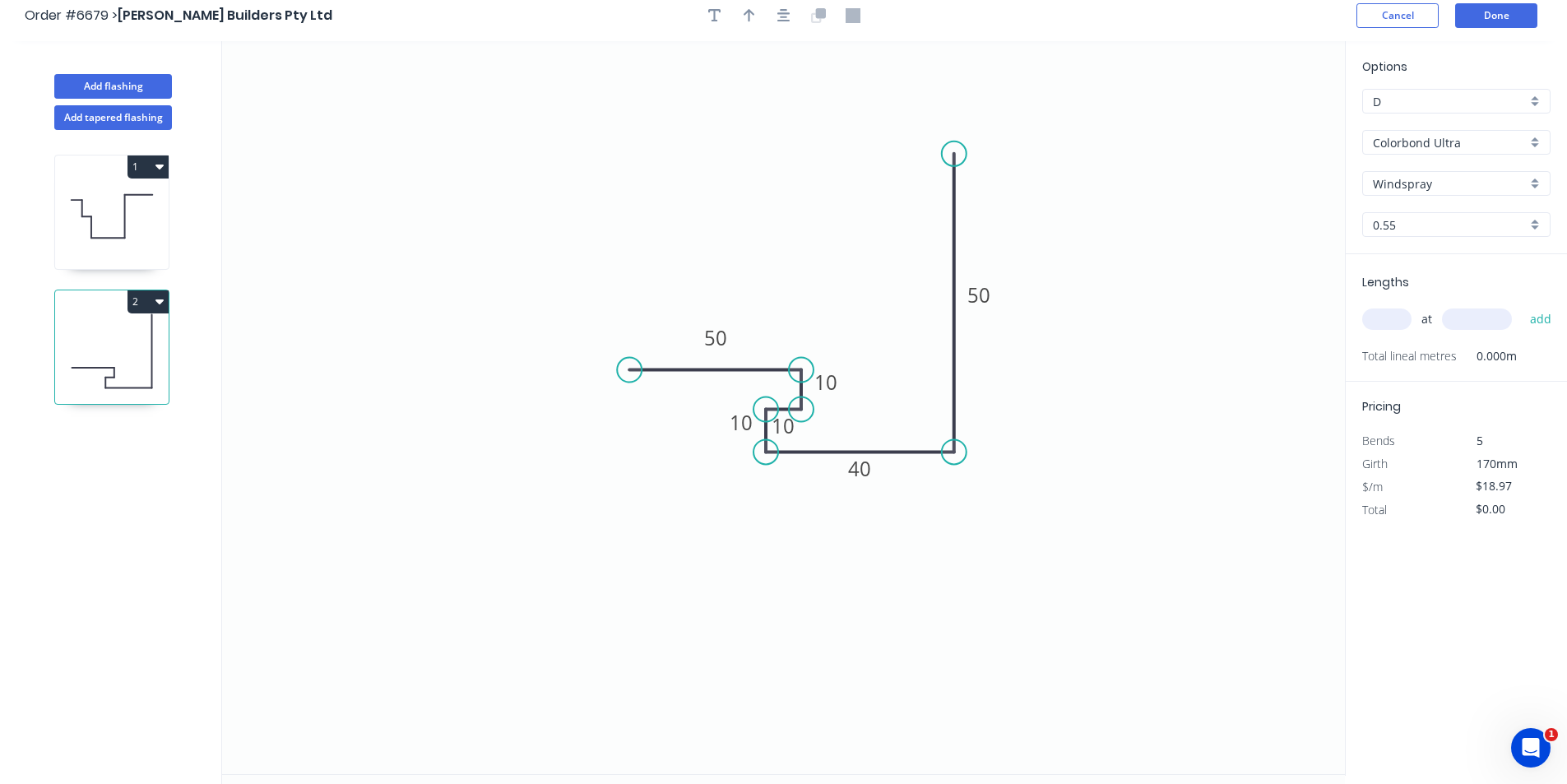
scroll to position [0, 0]
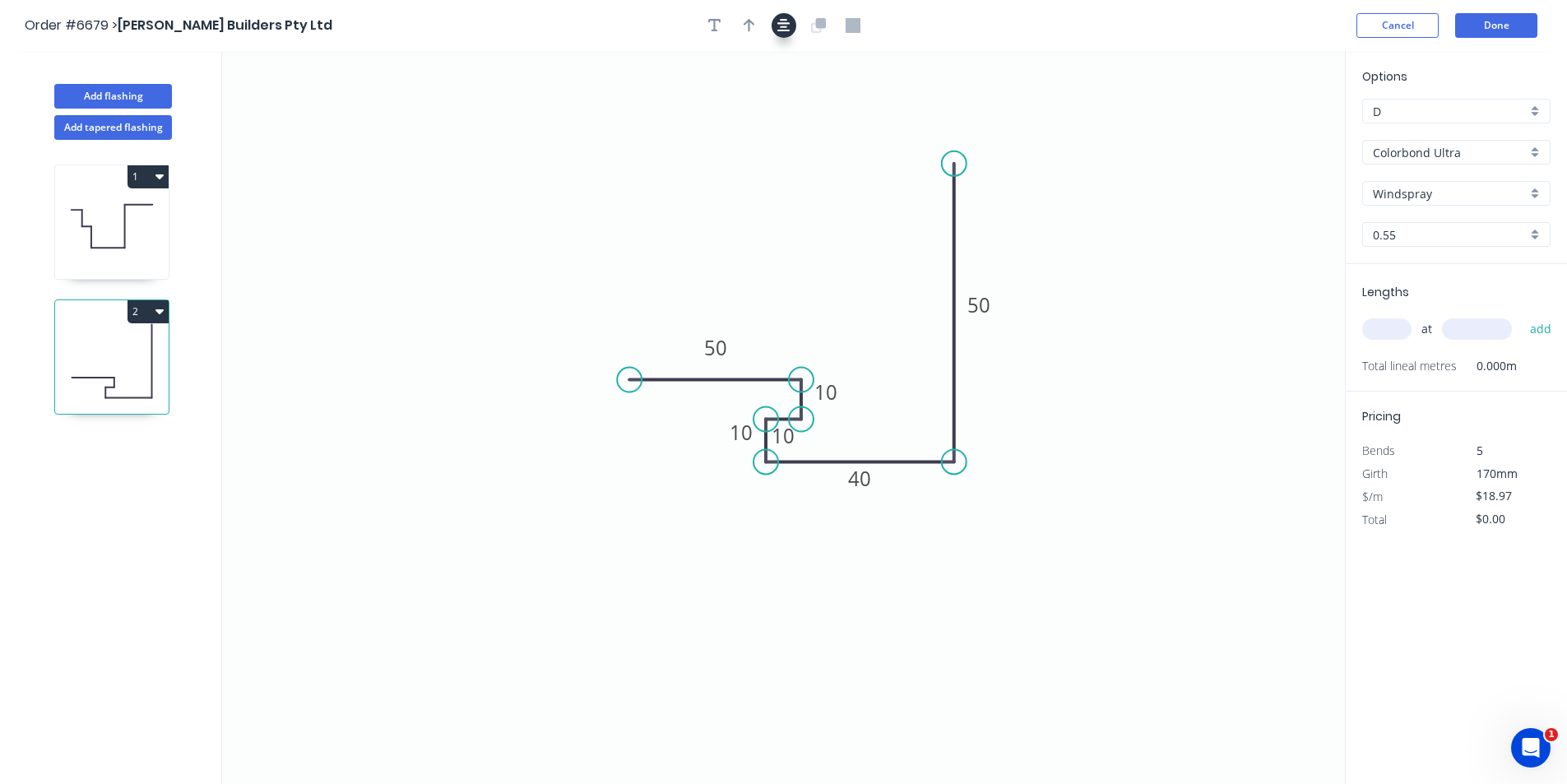
click at [772, 31] on button "button" at bounding box center [784, 26] width 25 height 25
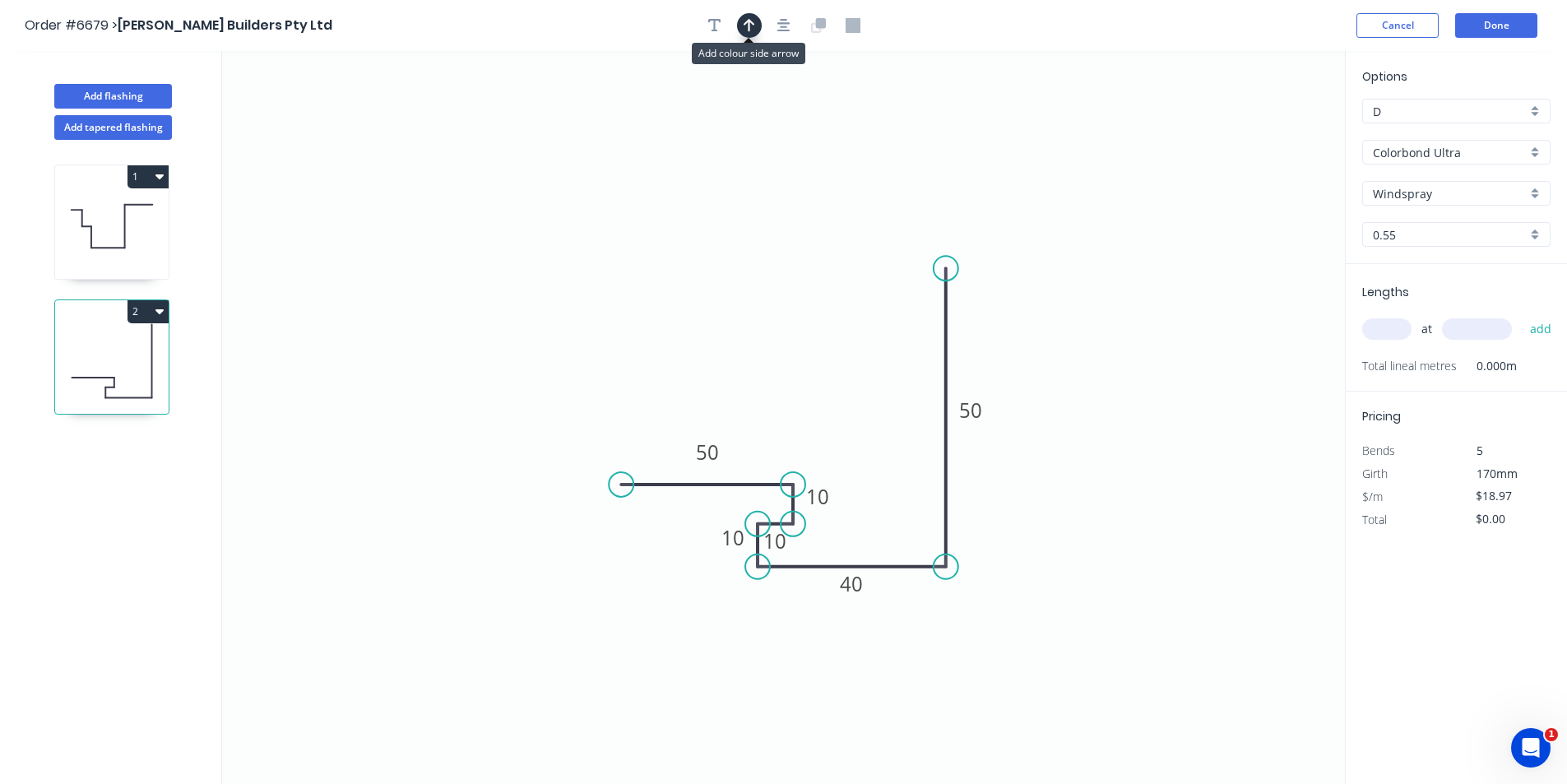
click at [747, 21] on icon "button" at bounding box center [749, 26] width 11 height 13
click at [1267, 129] on icon at bounding box center [1262, 114] width 15 height 52
drag, startPoint x: 1267, startPoint y: 129, endPoint x: 991, endPoint y: 492, distance: 456.0
click at [991, 492] on icon at bounding box center [1003, 478] width 48 height 48
click at [1394, 325] on input "text" at bounding box center [1387, 329] width 49 height 21
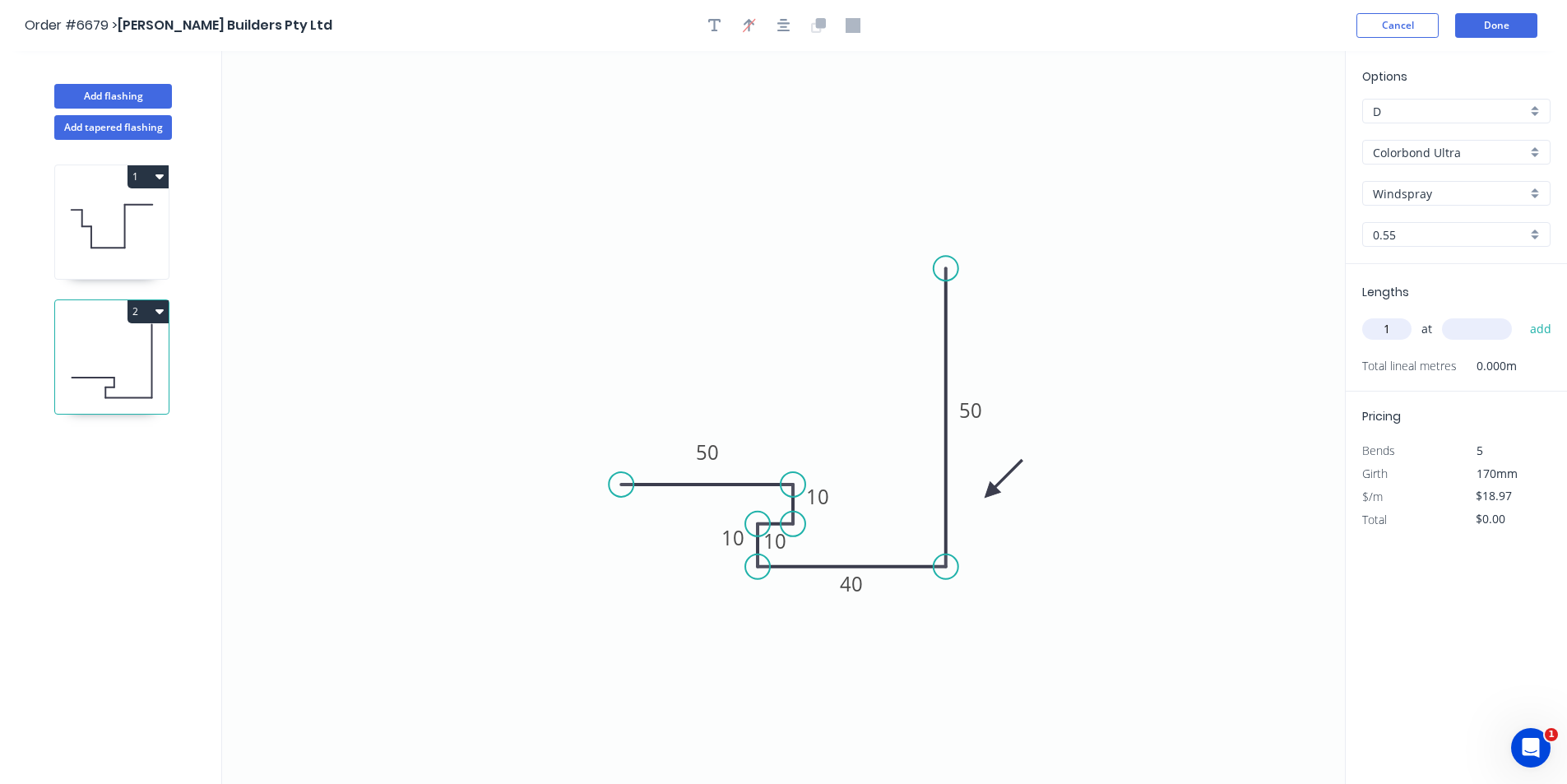
type input "1"
type input "4800"
click at [1522, 315] on button "add" at bounding box center [1541, 328] width 39 height 28
type input "$91.06"
type input "1"
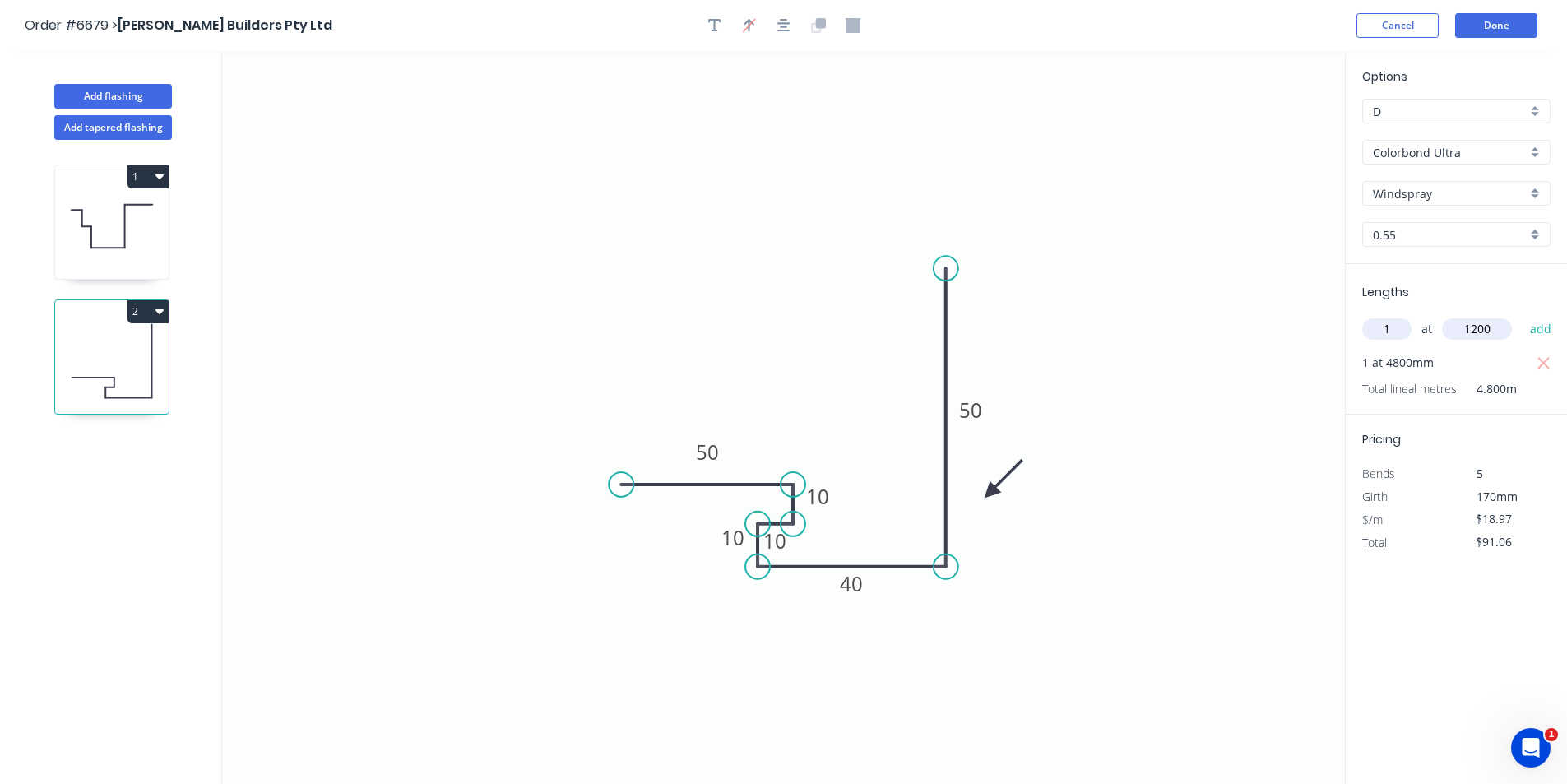
type input "1200"
click at [1522, 315] on button "add" at bounding box center [1541, 328] width 39 height 28
type input "$113.82"
click at [1508, 21] on button "Done" at bounding box center [1497, 26] width 83 height 25
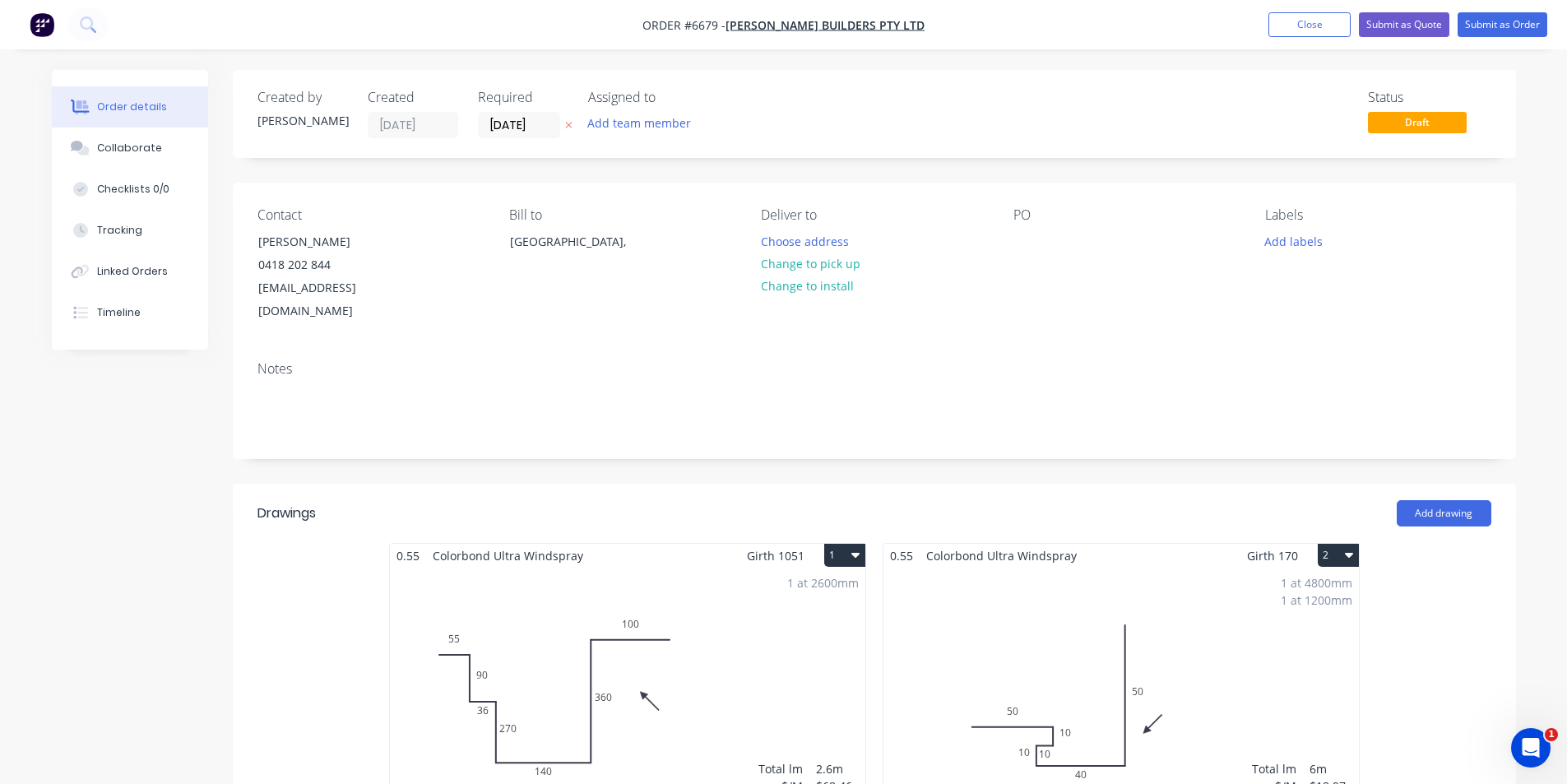
type input "$0.20"
type input "$35.60"
click at [832, 265] on button "Change to pick up" at bounding box center [810, 263] width 117 height 22
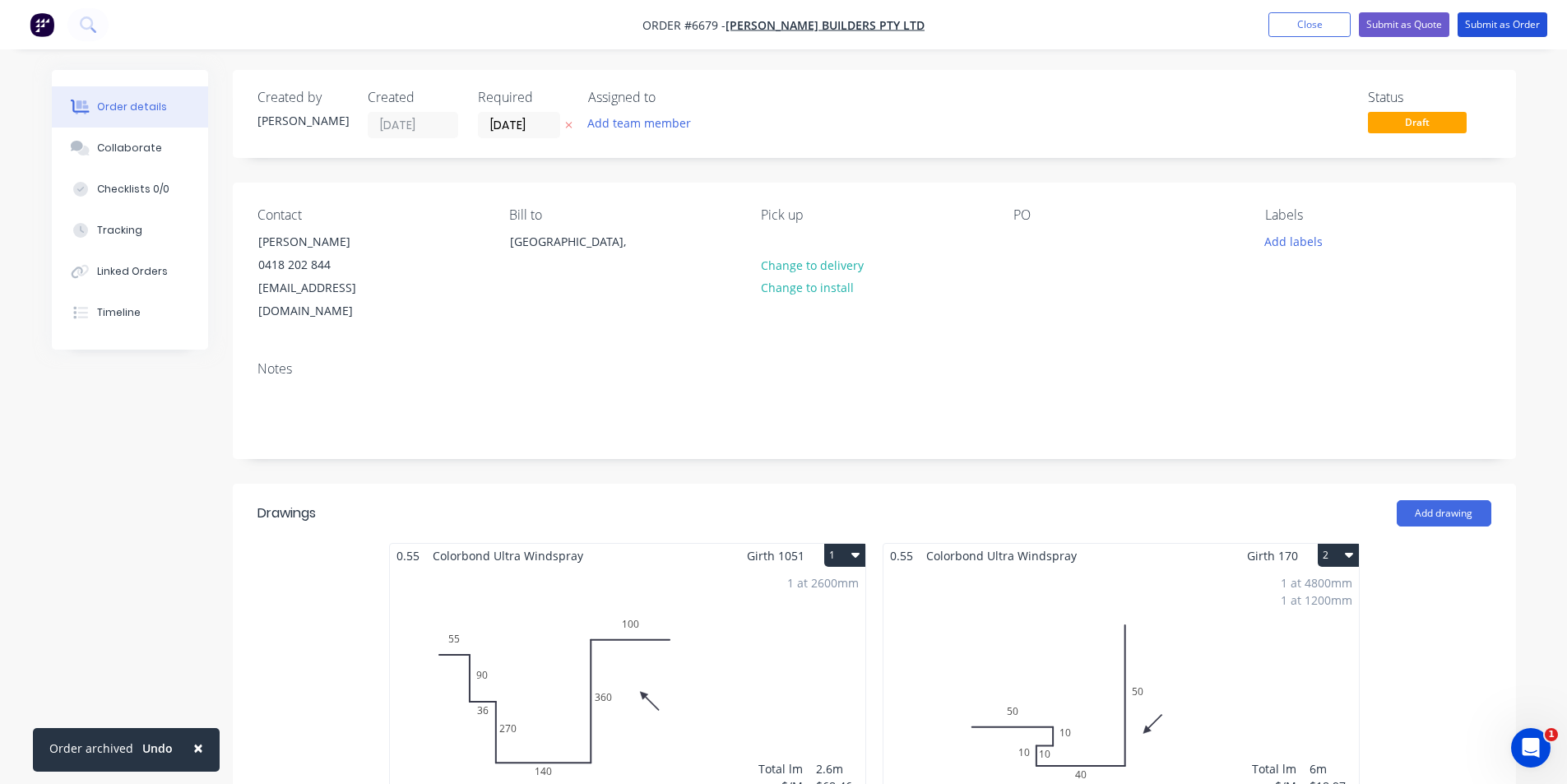
click at [1540, 28] on button "Submit as Order" at bounding box center [1502, 25] width 89 height 25
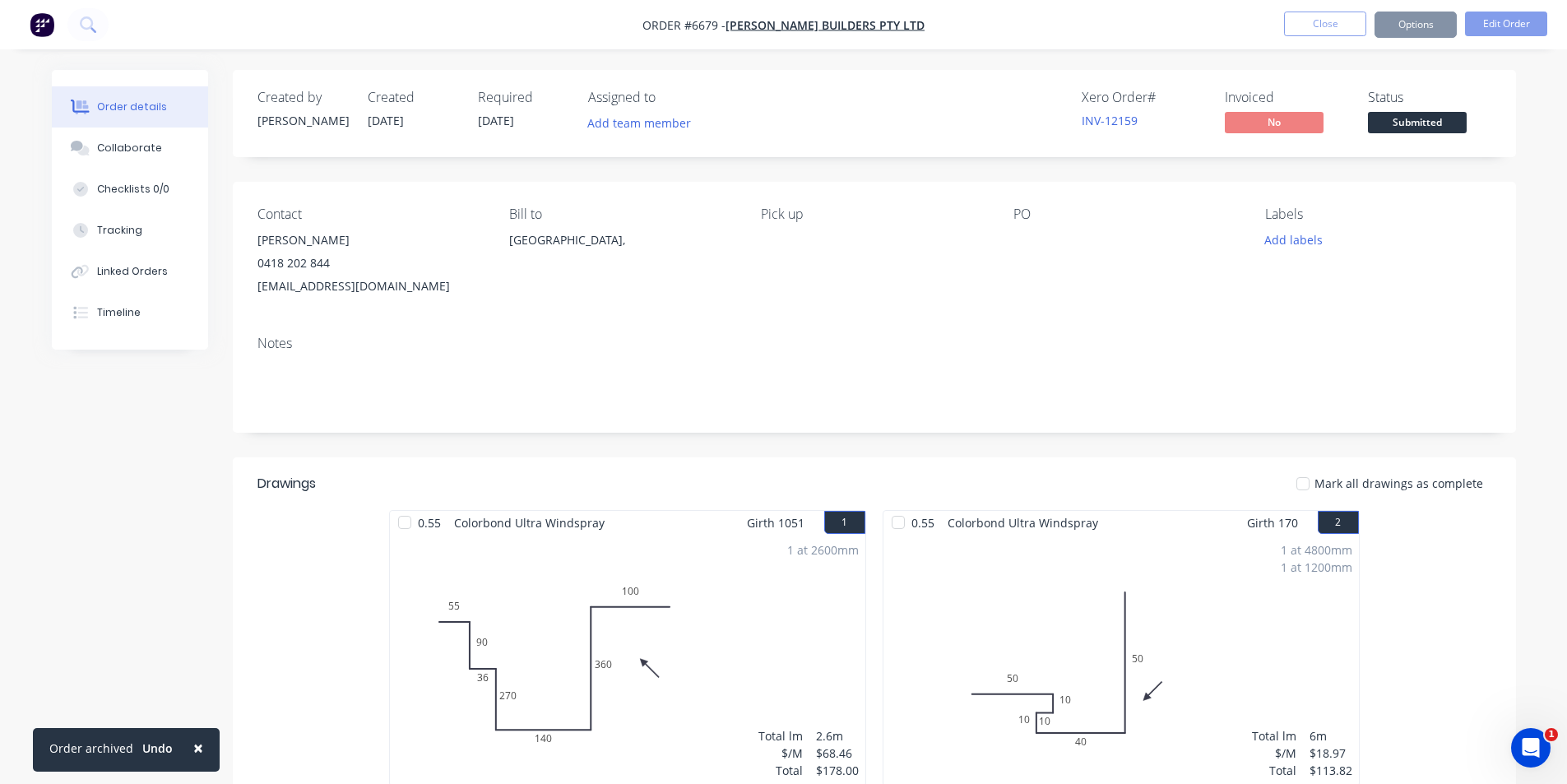
click at [1418, 117] on span "Submitted" at bounding box center [1418, 123] width 99 height 21
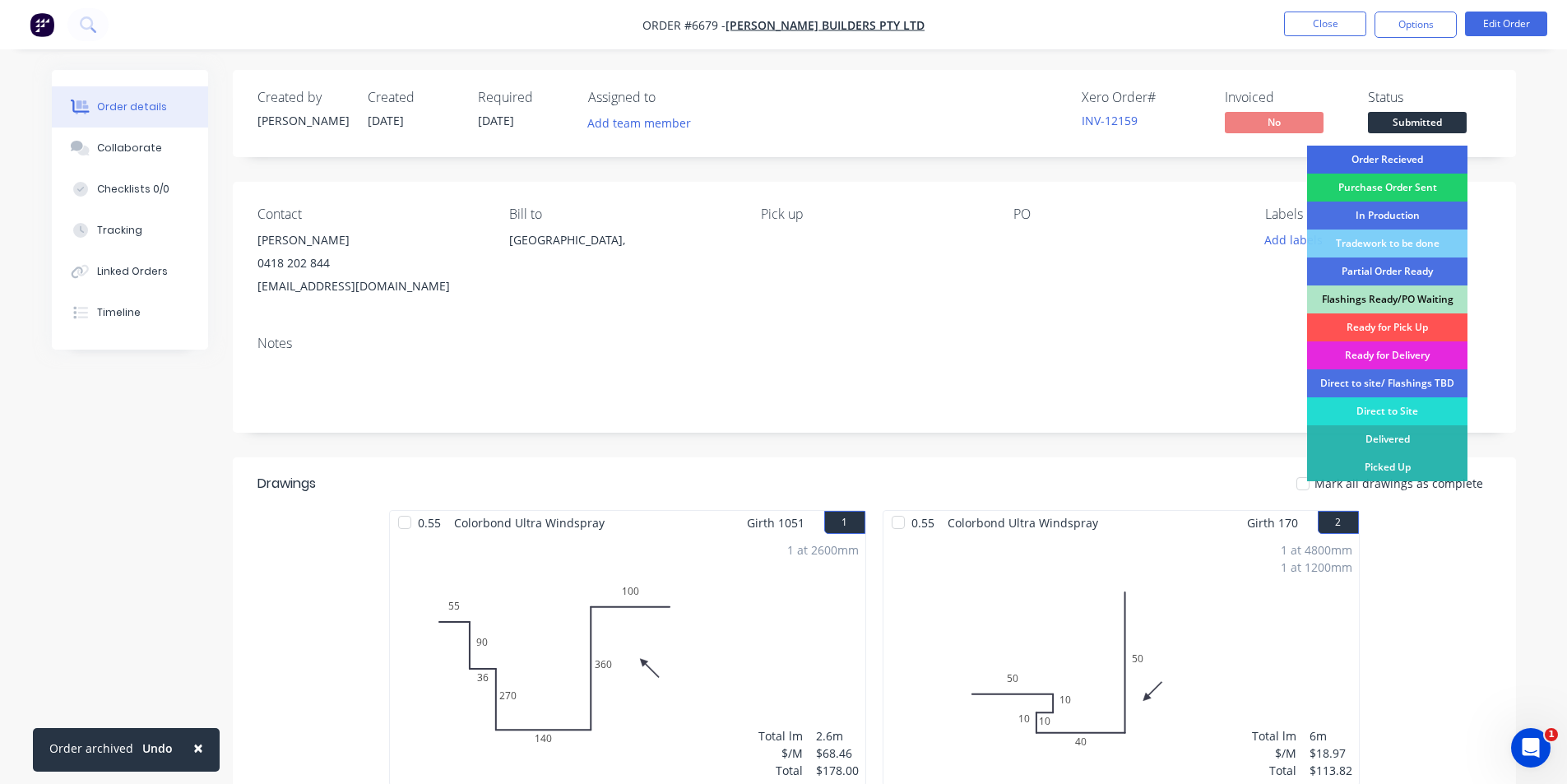
click at [1401, 161] on div "Order Recieved" at bounding box center [1387, 159] width 161 height 28
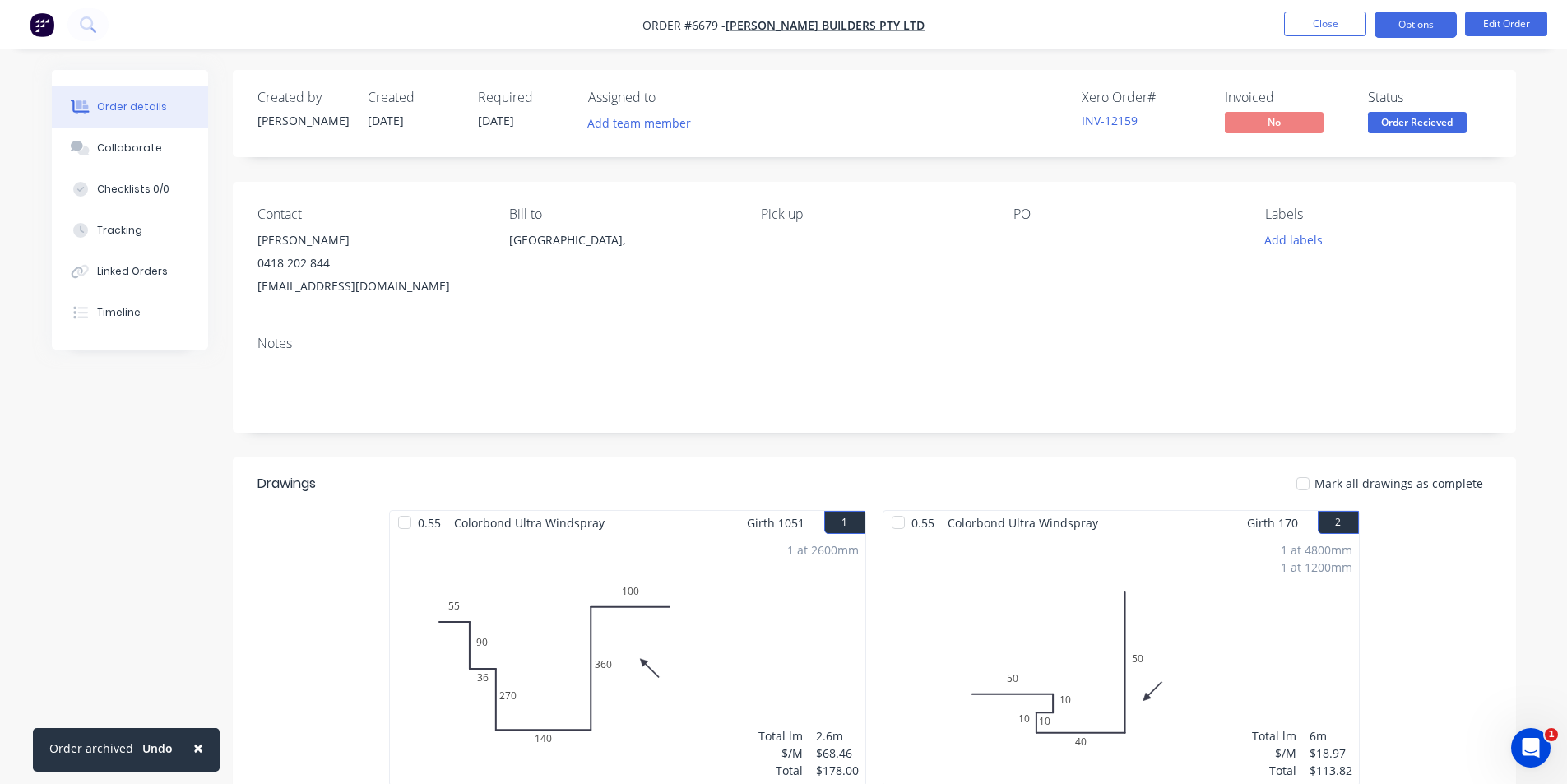
click at [1414, 33] on button "Options" at bounding box center [1416, 25] width 83 height 27
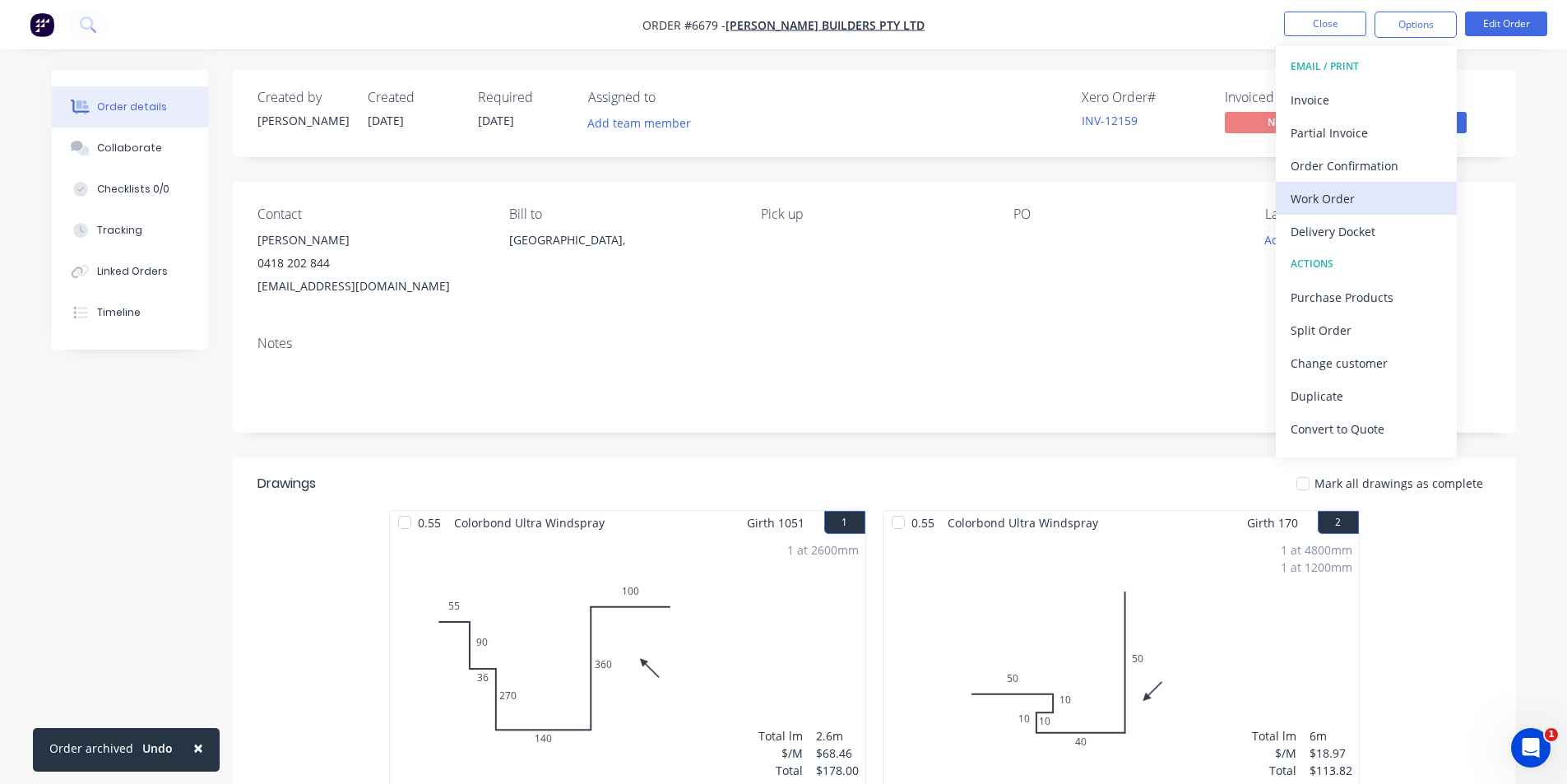
click at [1371, 200] on div "Work Order" at bounding box center [1366, 198] width 151 height 24
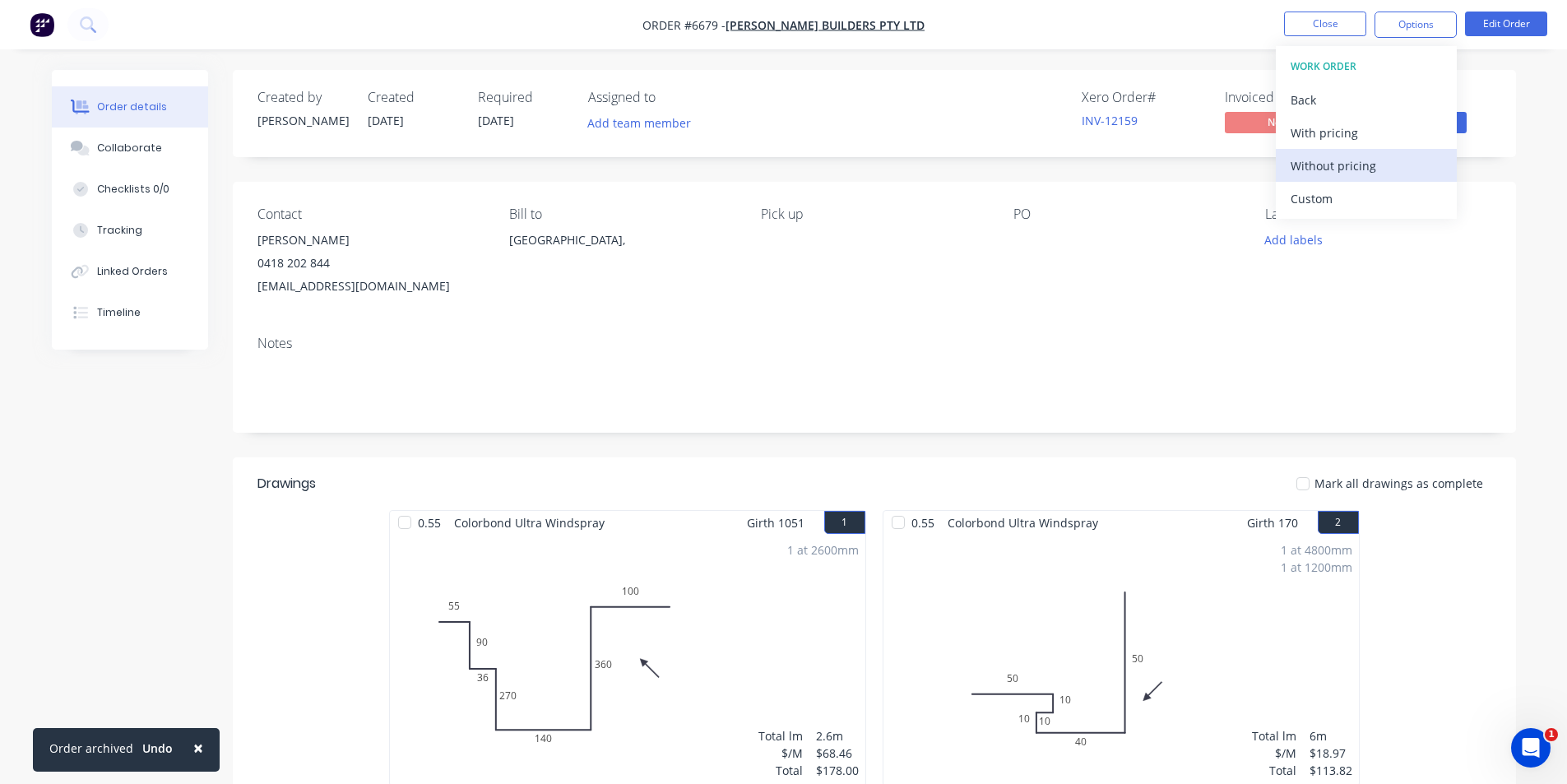
click at [1307, 155] on div "Without pricing" at bounding box center [1366, 165] width 151 height 24
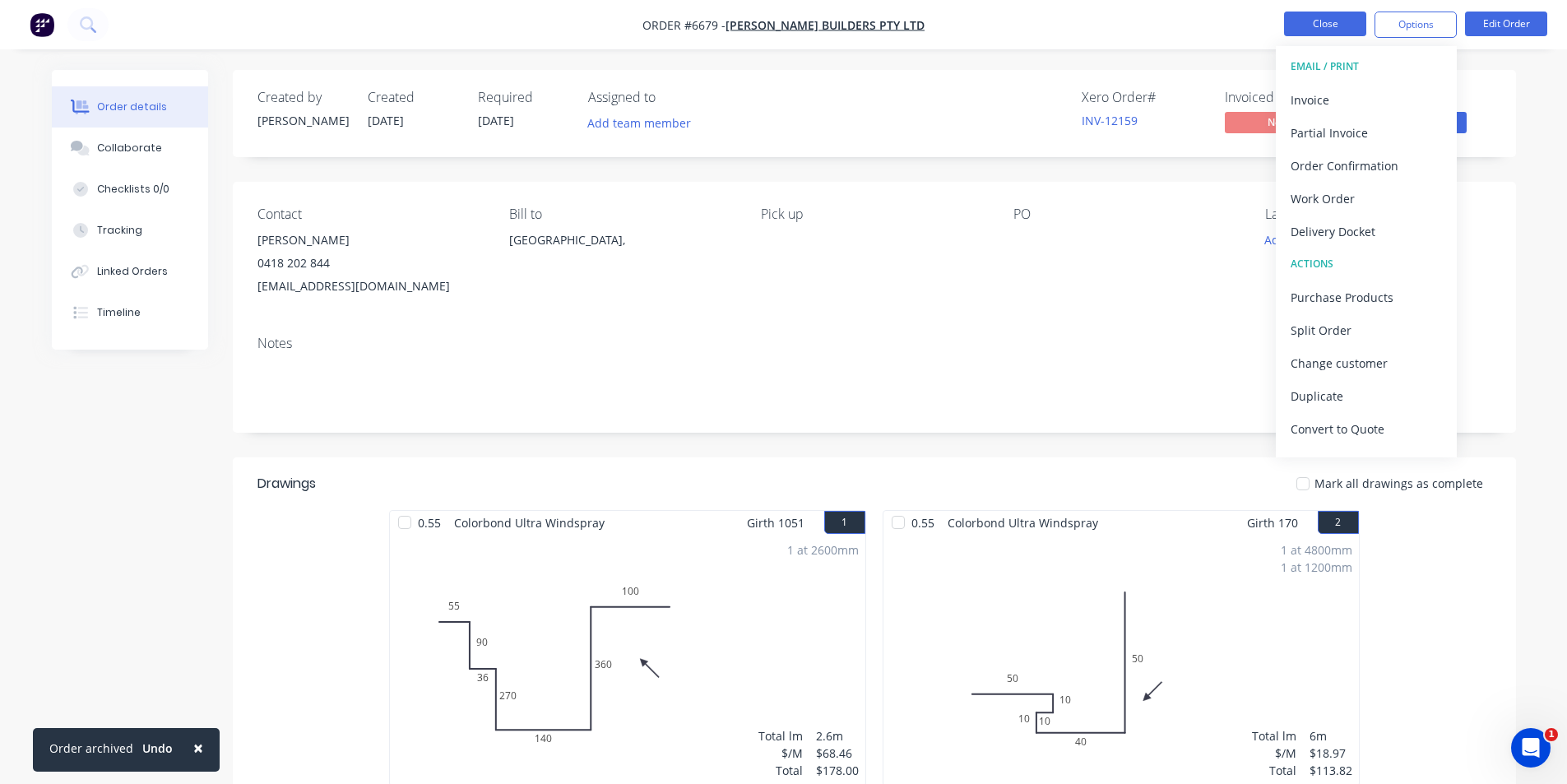
click at [1315, 28] on button "Close" at bounding box center [1325, 24] width 83 height 25
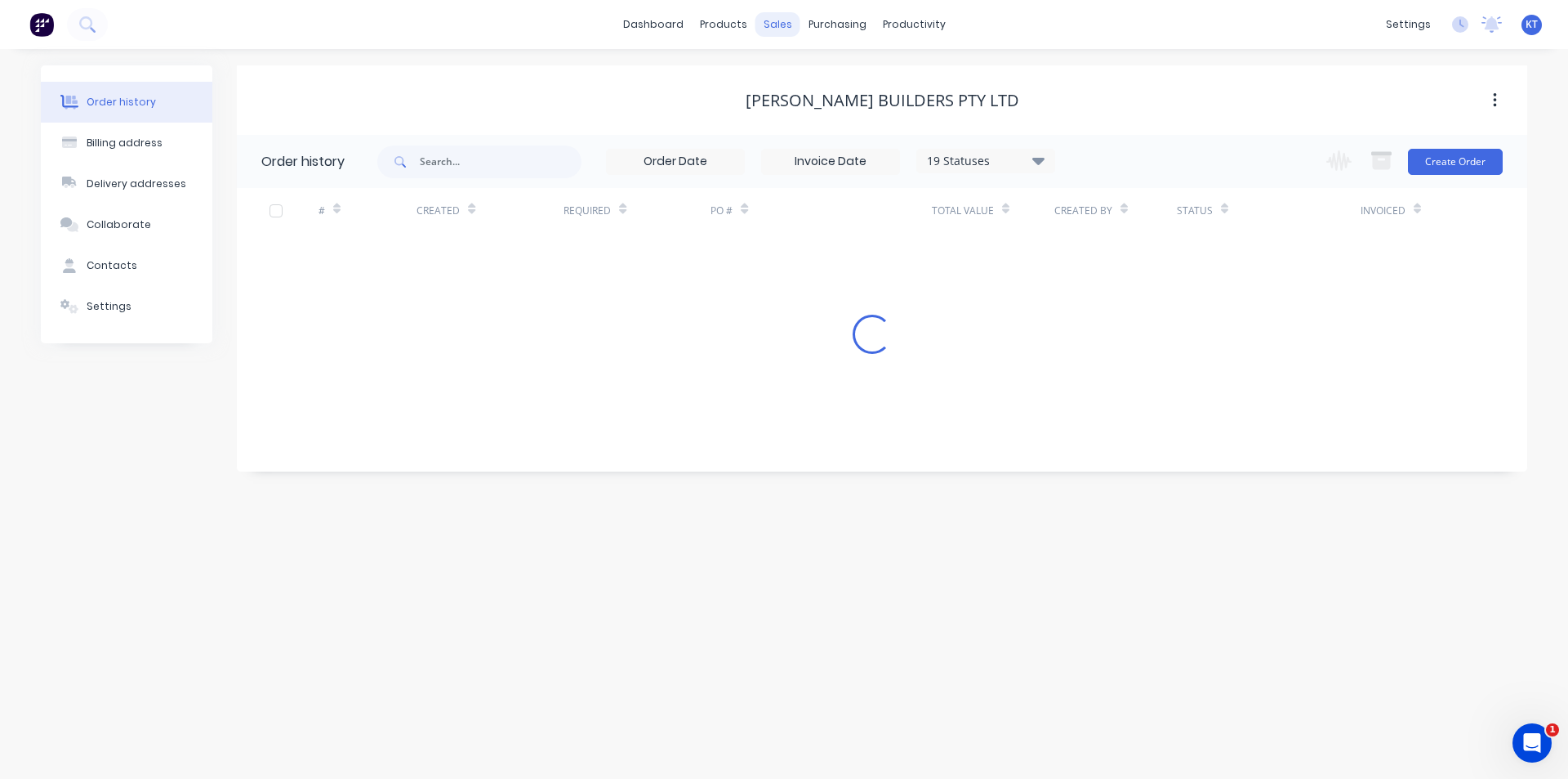
click at [791, 32] on div "sales" at bounding box center [778, 25] width 45 height 25
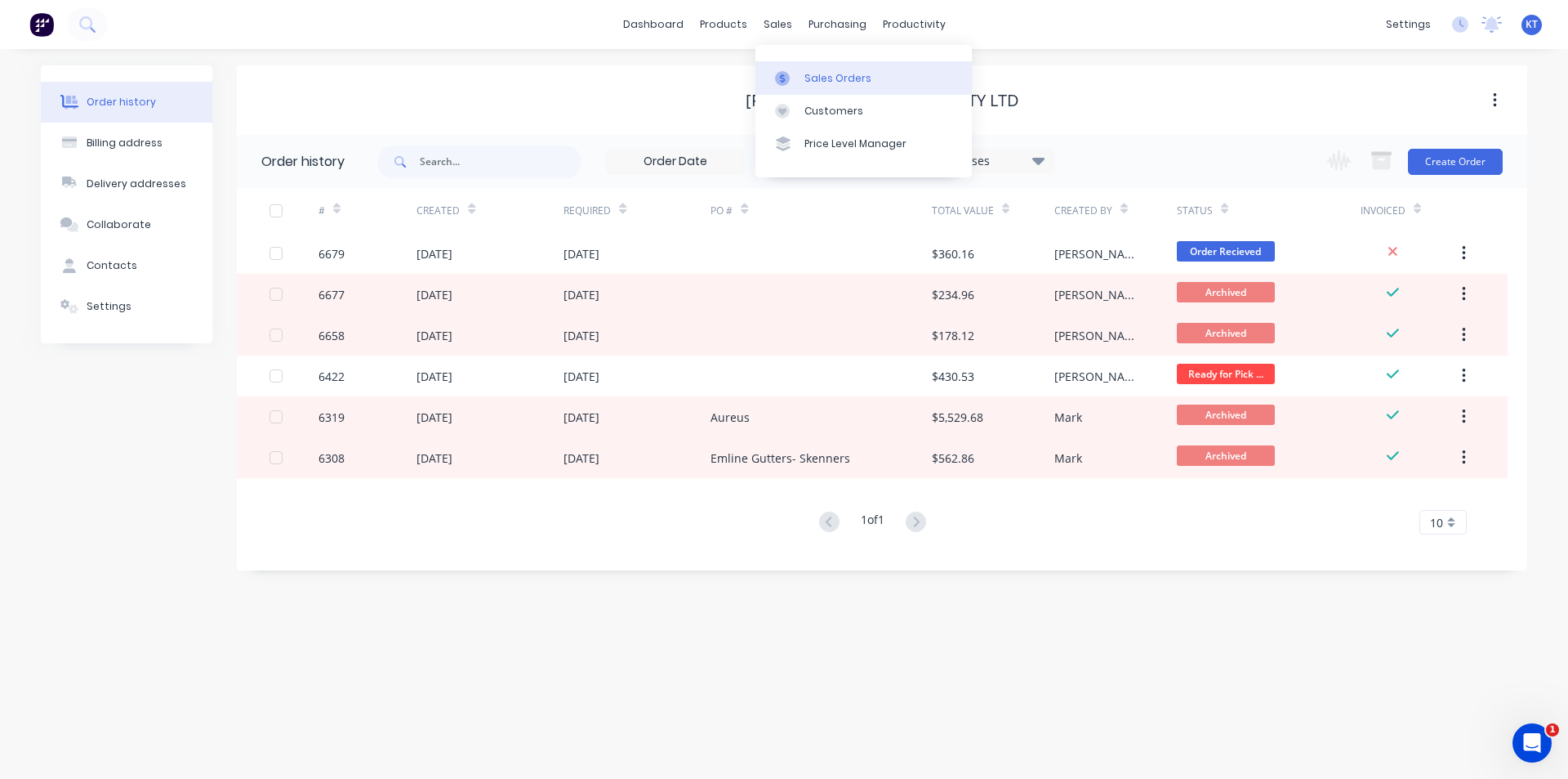
click at [806, 82] on div "Sales Orders" at bounding box center [837, 78] width 67 height 15
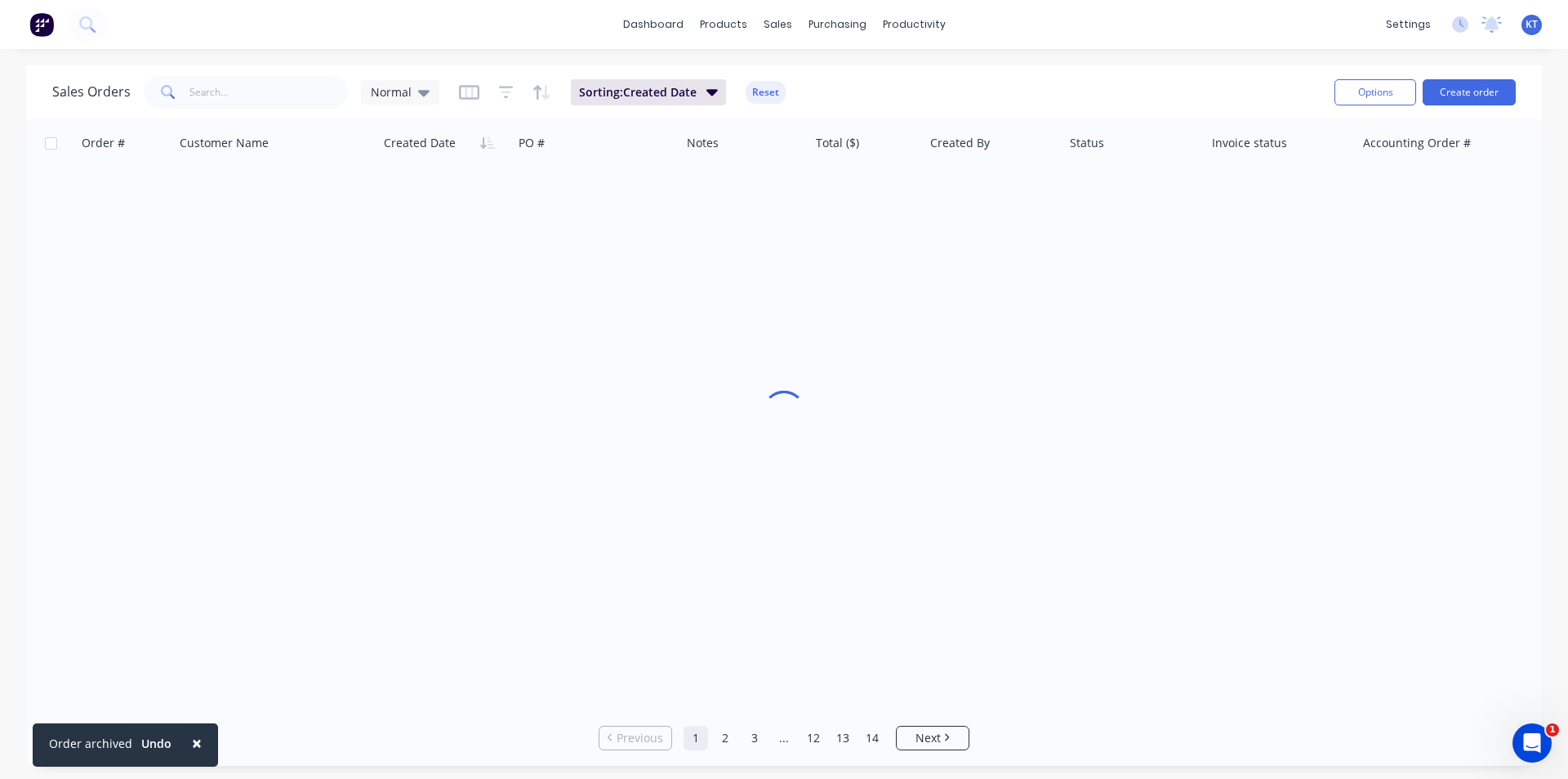
click at [244, 109] on div "Sales Orders Normal Sorting: Created Date Reset" at bounding box center [686, 92] width 1270 height 40
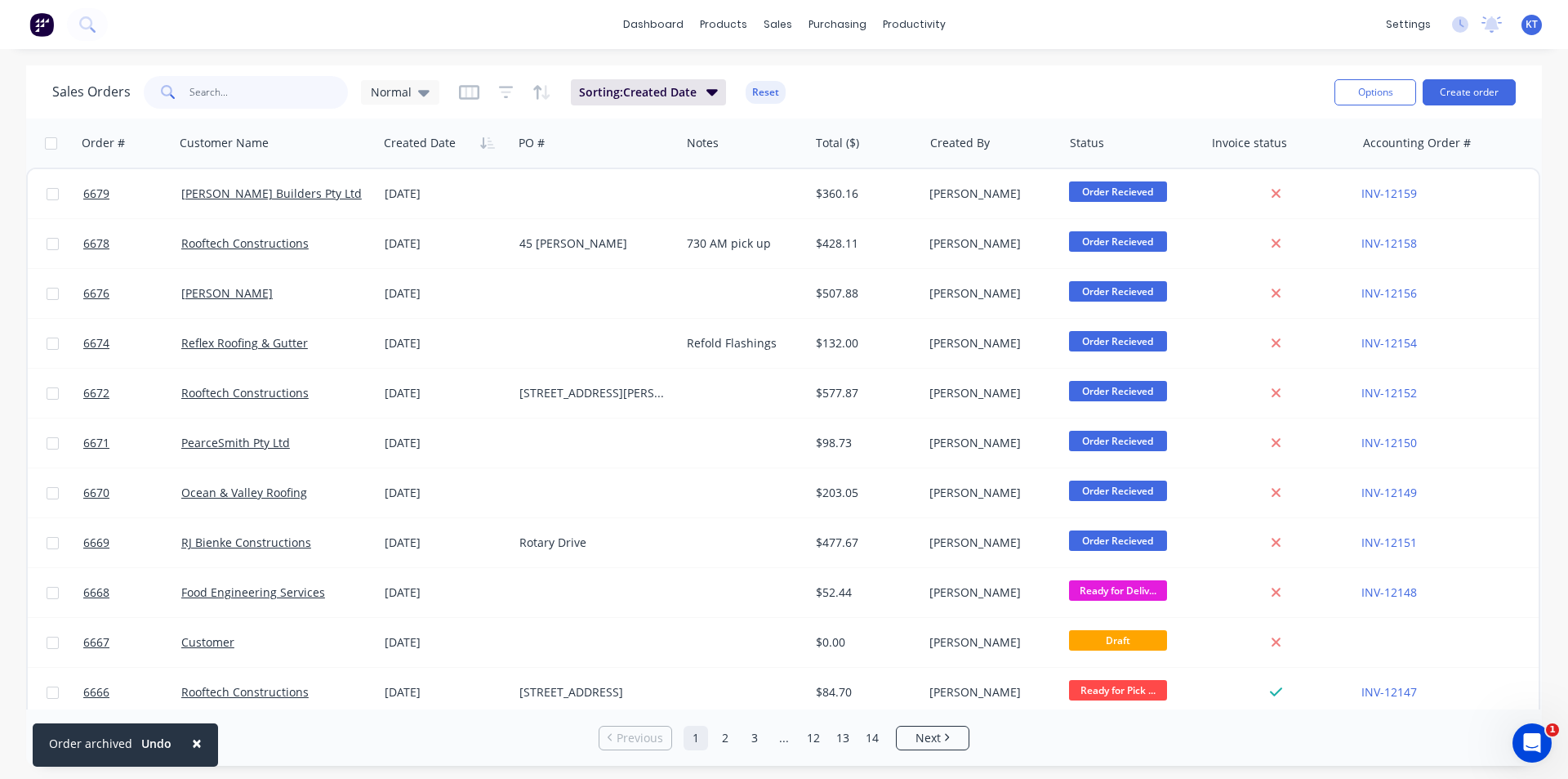
click at [242, 108] on input "text" at bounding box center [269, 92] width 160 height 33
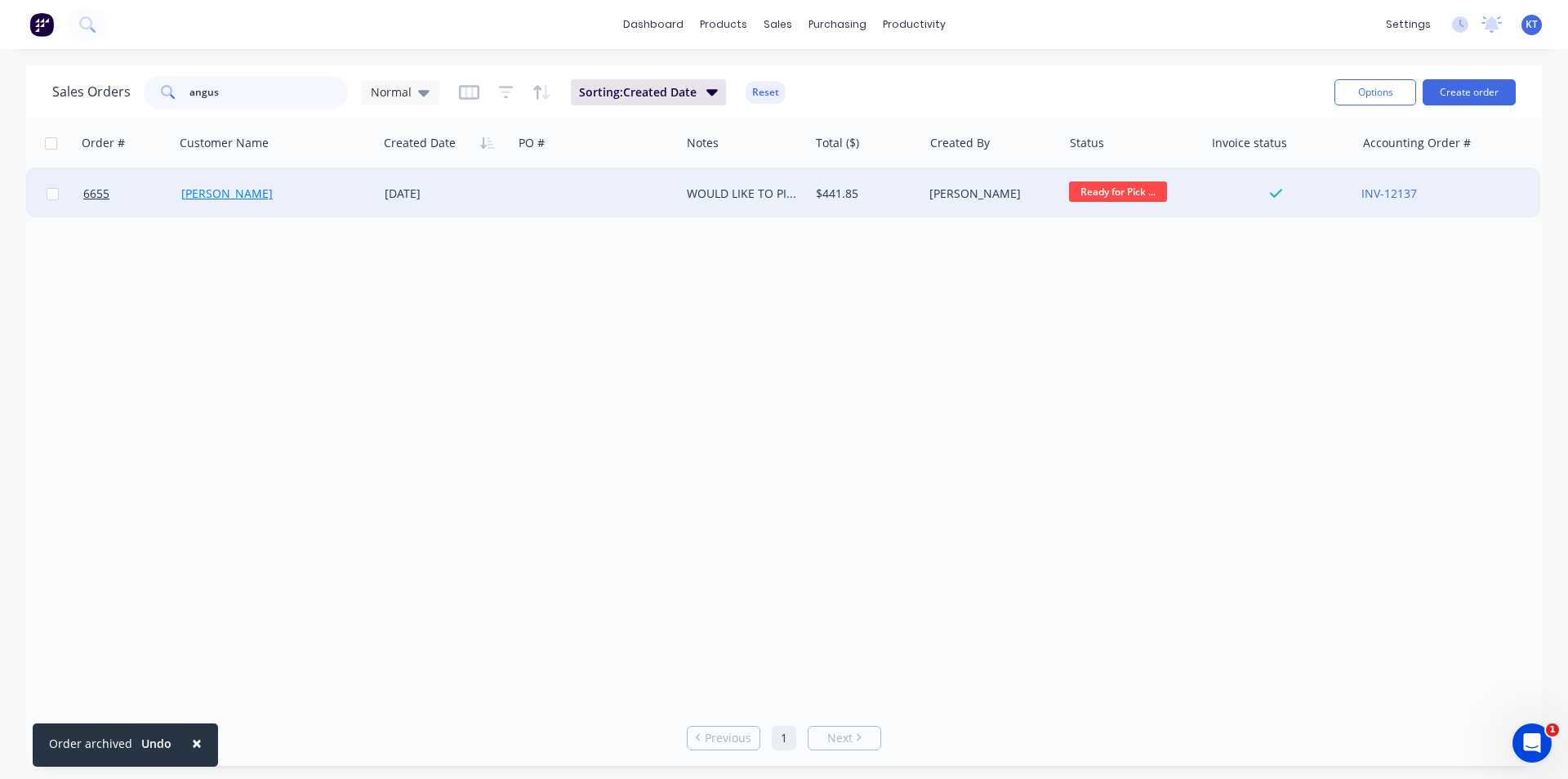
type input "angus"
click at [233, 194] on link "[PERSON_NAME]" at bounding box center [227, 193] width 92 height 15
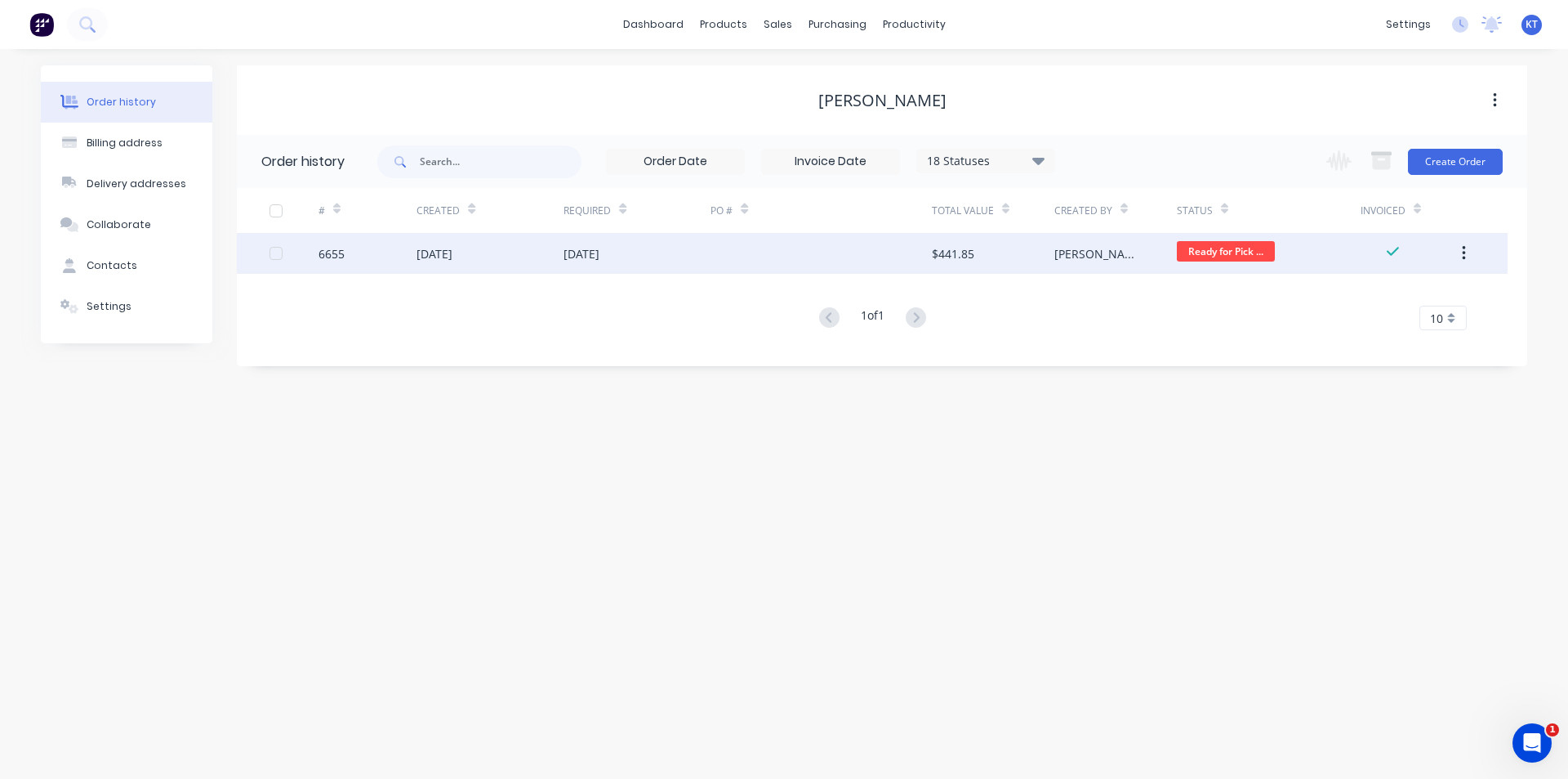
click at [505, 257] on div "[DATE]" at bounding box center [490, 253] width 147 height 41
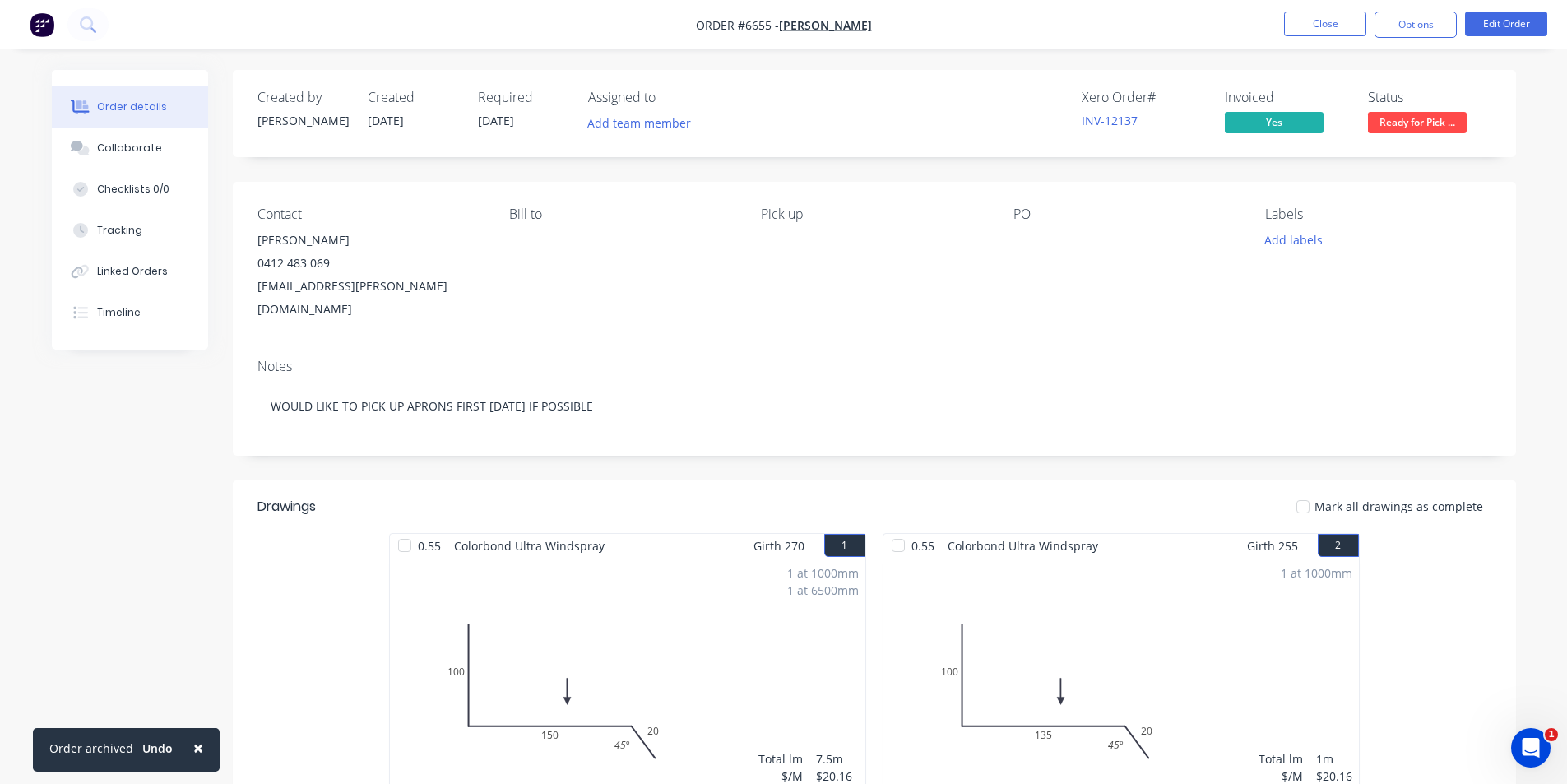
click at [1320, 490] on div at bounding box center [1303, 507] width 33 height 33
click at [1397, 125] on span "Ready for Pick ..." at bounding box center [1418, 123] width 99 height 21
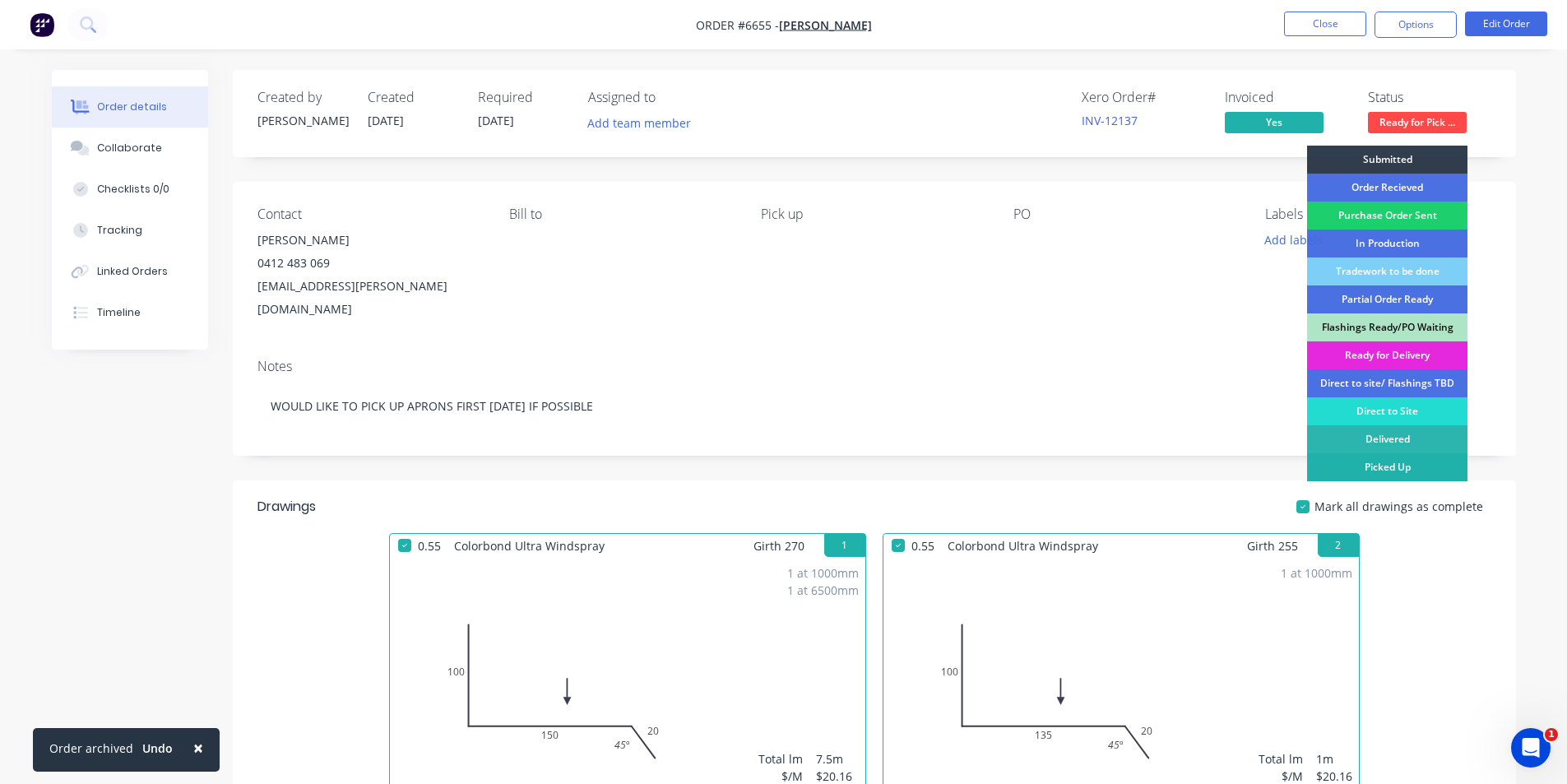
click at [1393, 463] on div "Picked Up" at bounding box center [1387, 467] width 161 height 28
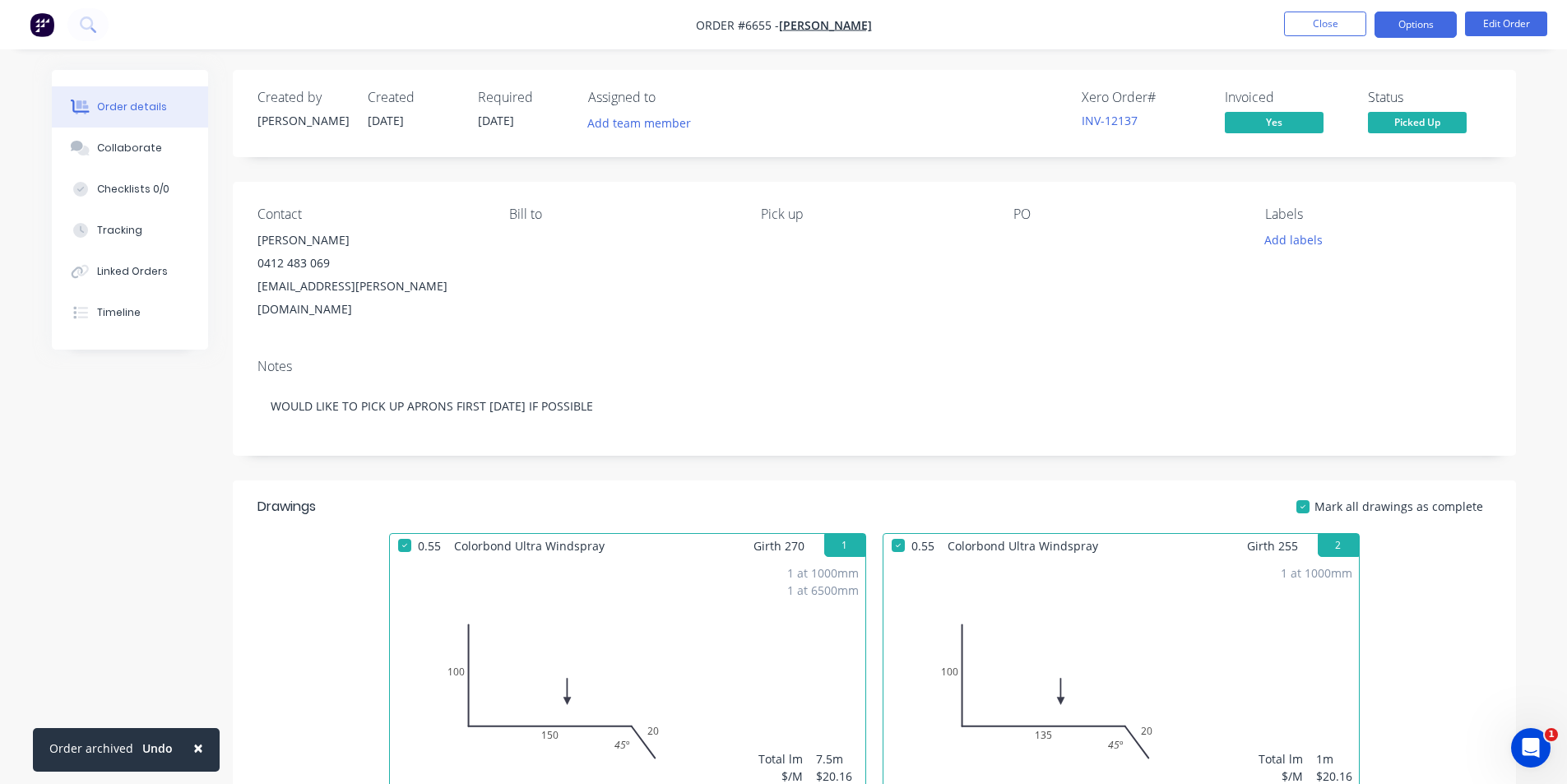
click at [1427, 19] on button "Options" at bounding box center [1416, 25] width 83 height 27
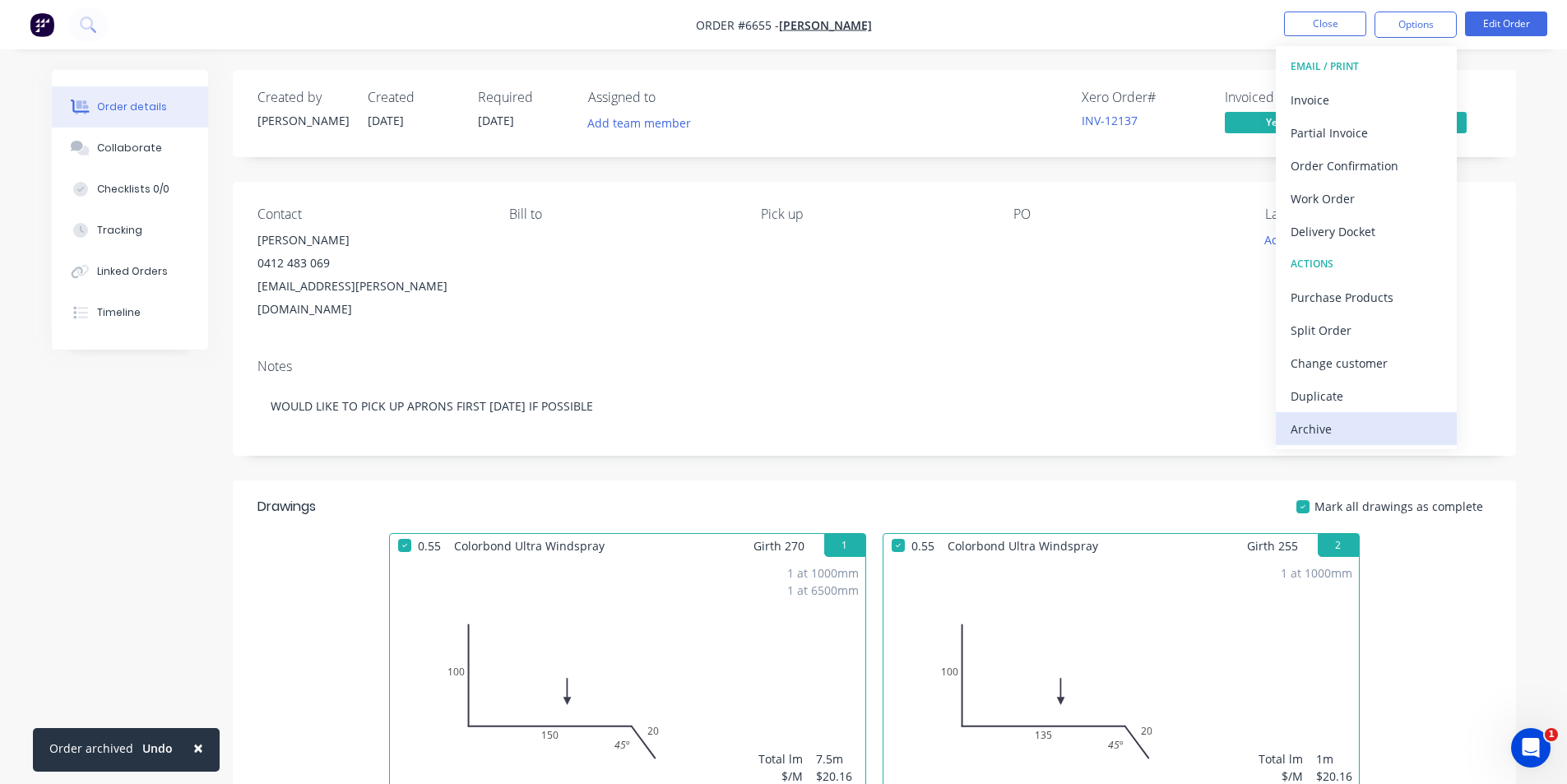
click at [1331, 437] on div "Archive" at bounding box center [1366, 429] width 151 height 24
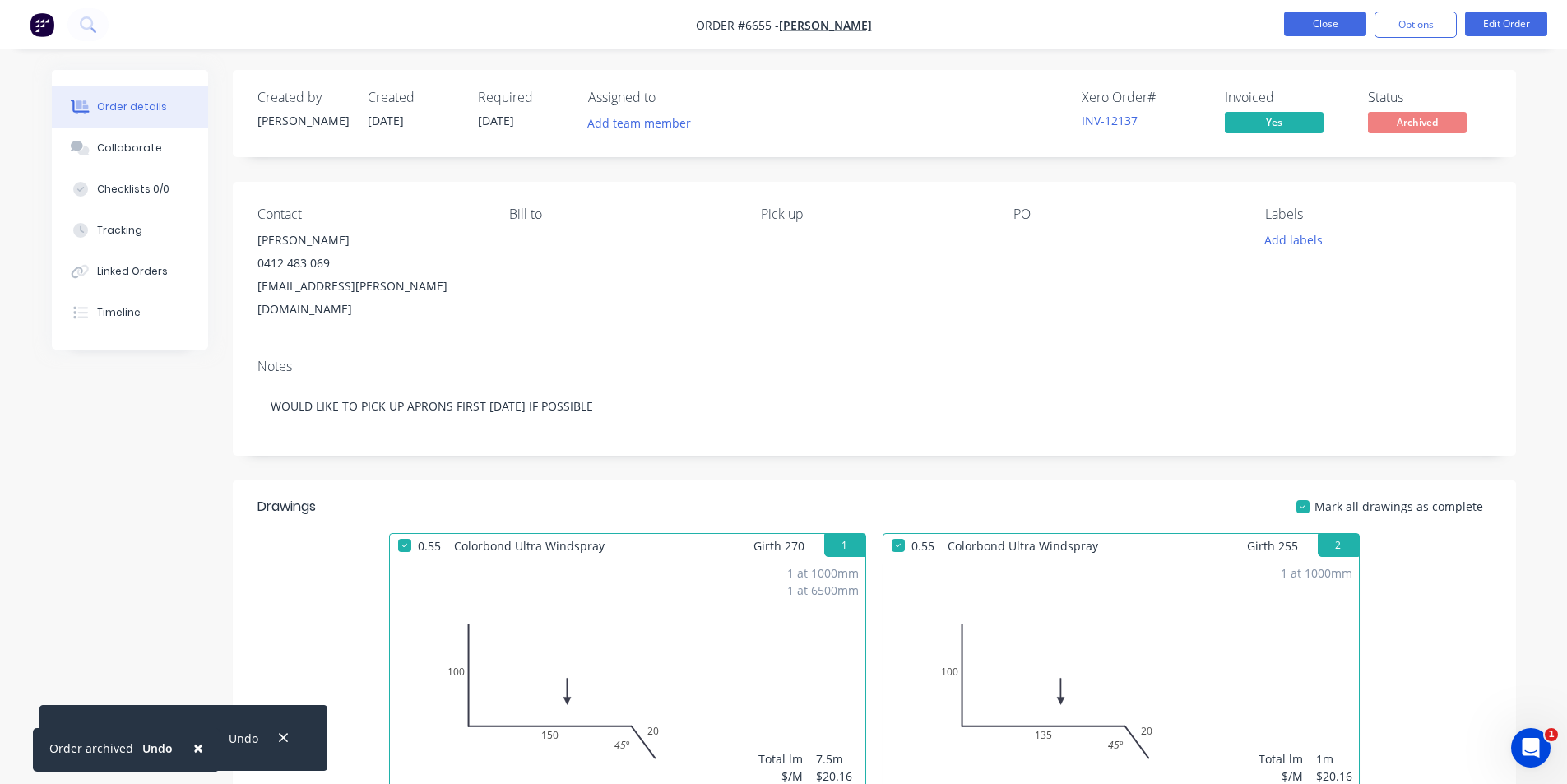
click at [1323, 26] on button "Close" at bounding box center [1325, 24] width 83 height 25
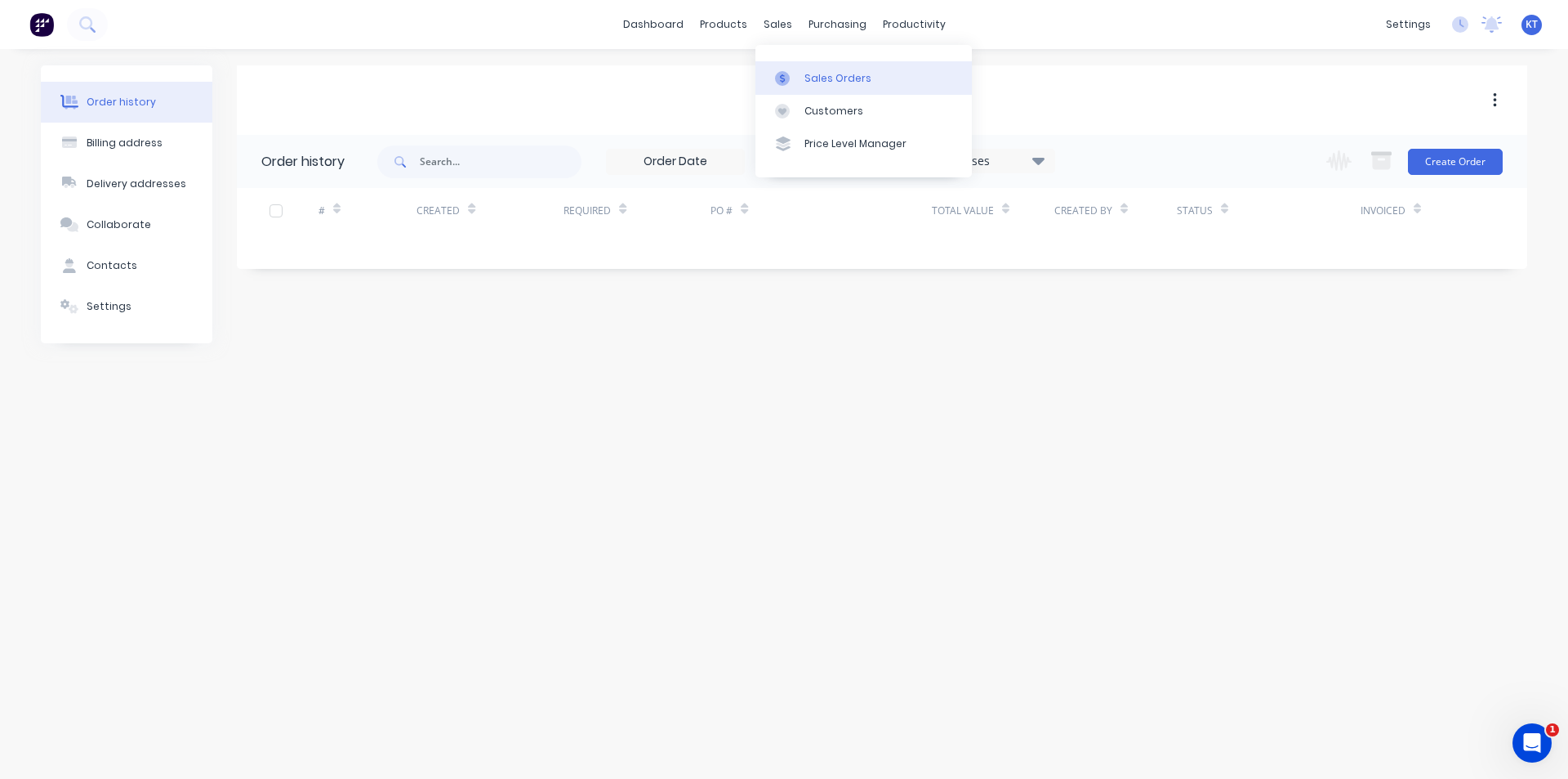
click at [805, 80] on div "Sales Orders" at bounding box center [837, 78] width 67 height 15
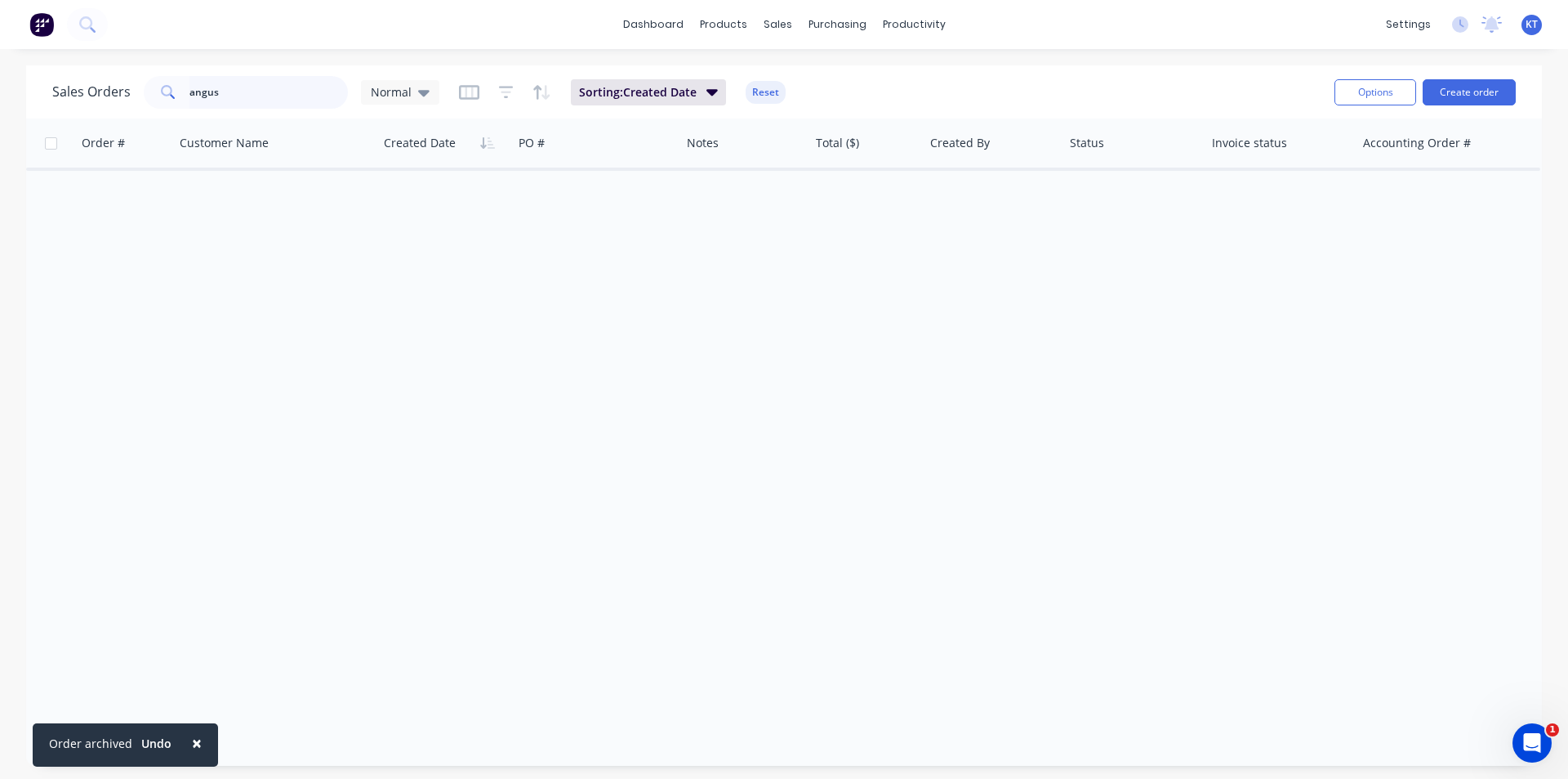
click at [266, 83] on input "angus" at bounding box center [269, 92] width 160 height 33
type input "jd"
click at [421, 93] on icon at bounding box center [424, 93] width 11 height 7
click at [418, 93] on icon at bounding box center [424, 92] width 11 height 18
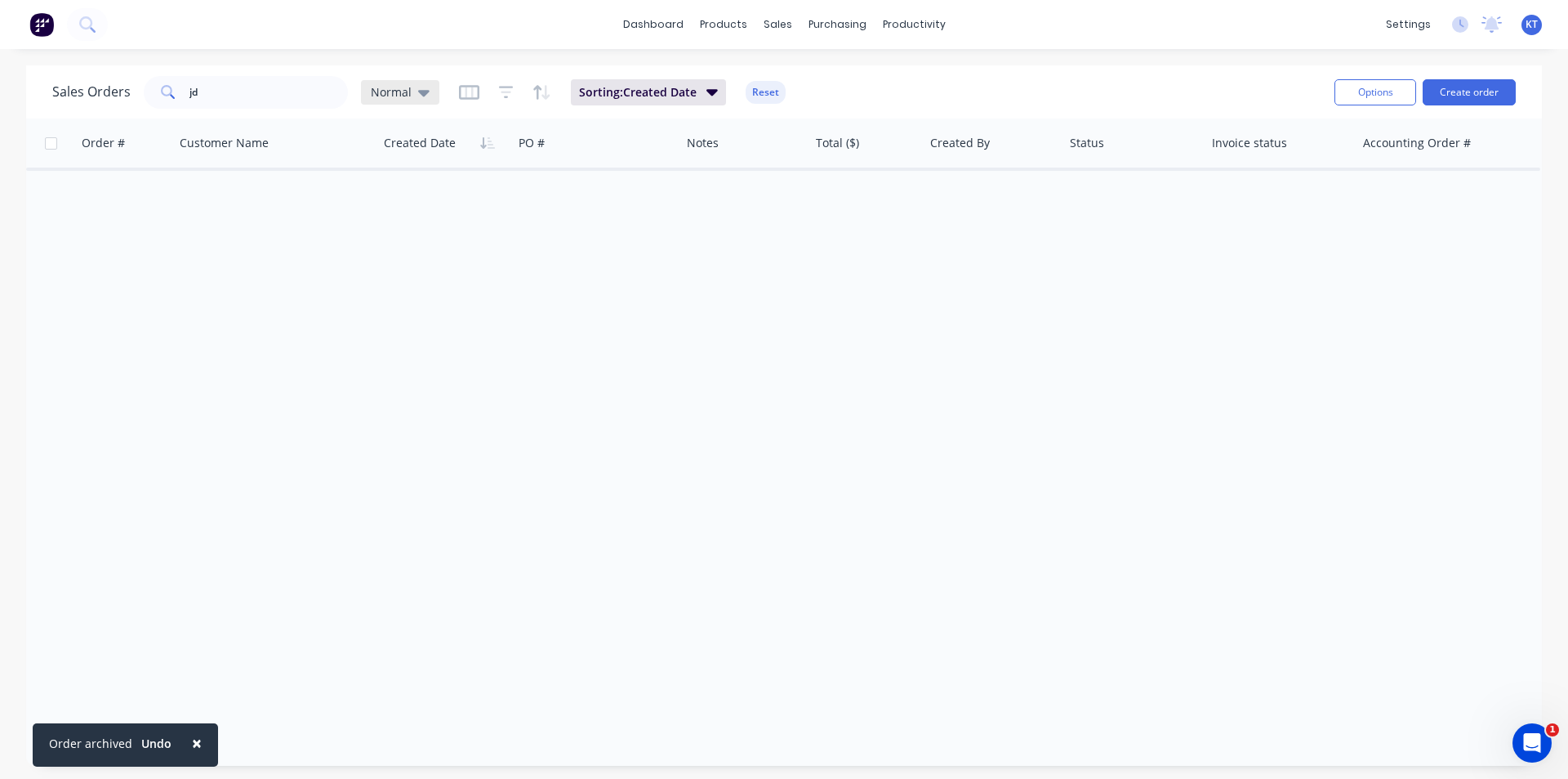
click at [427, 93] on icon at bounding box center [424, 92] width 11 height 18
click at [484, 296] on button "archived" at bounding box center [459, 297] width 186 height 19
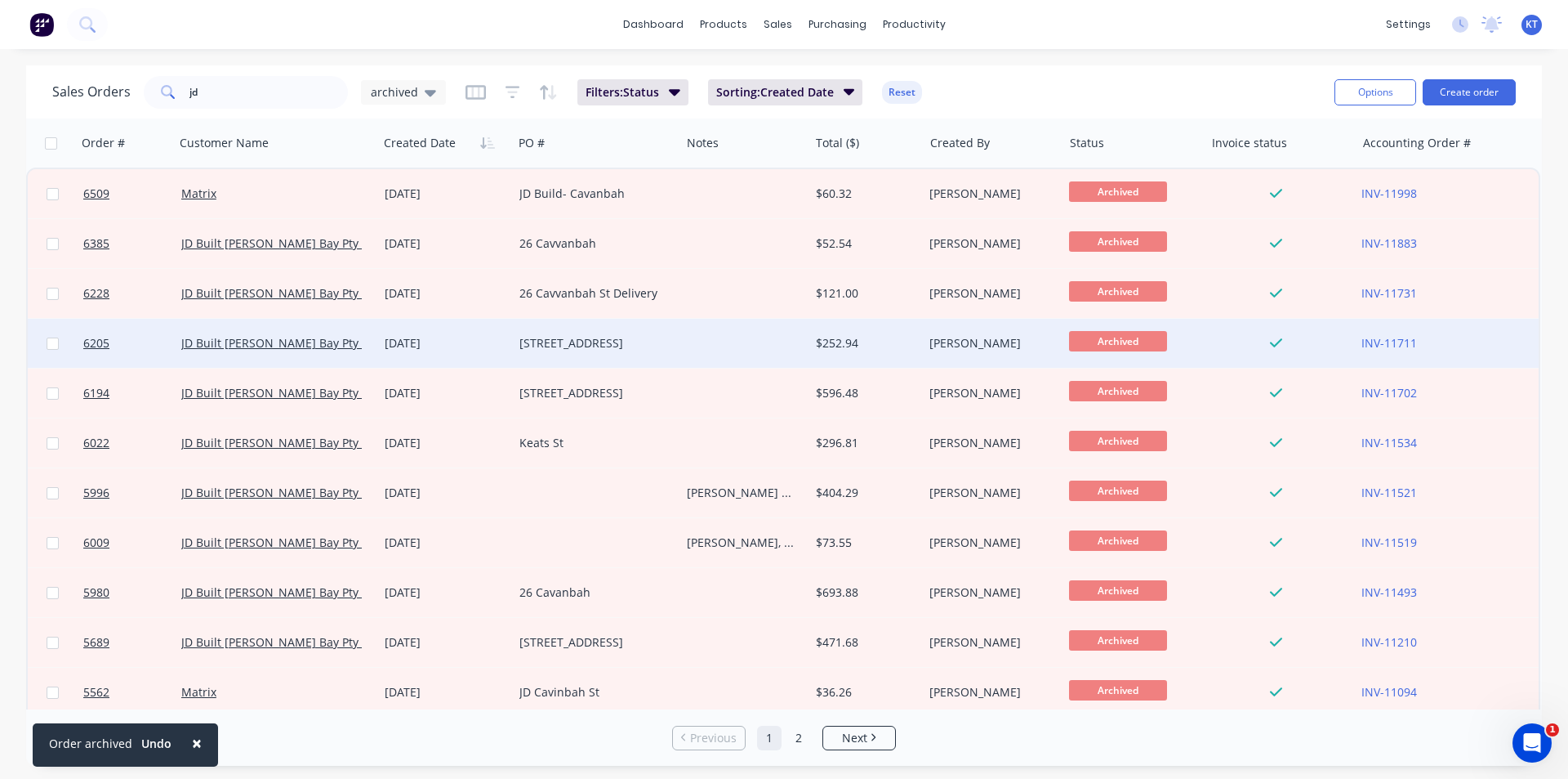
click at [710, 332] on div at bounding box center [745, 343] width 128 height 49
click at [547, 361] on div "[STREET_ADDRESS]" at bounding box center [596, 343] width 167 height 49
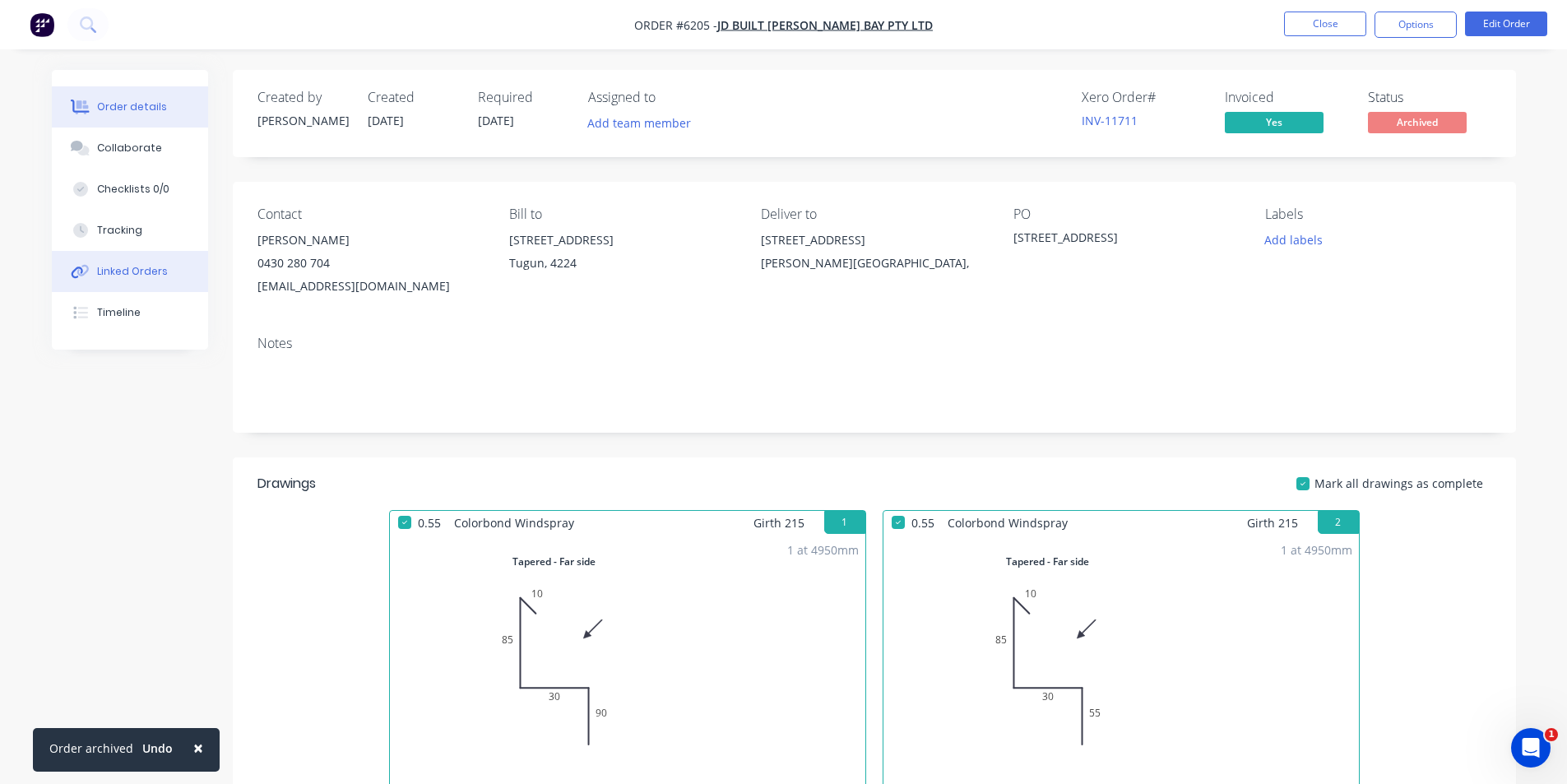
click at [166, 265] on button "Linked Orders" at bounding box center [130, 271] width 156 height 41
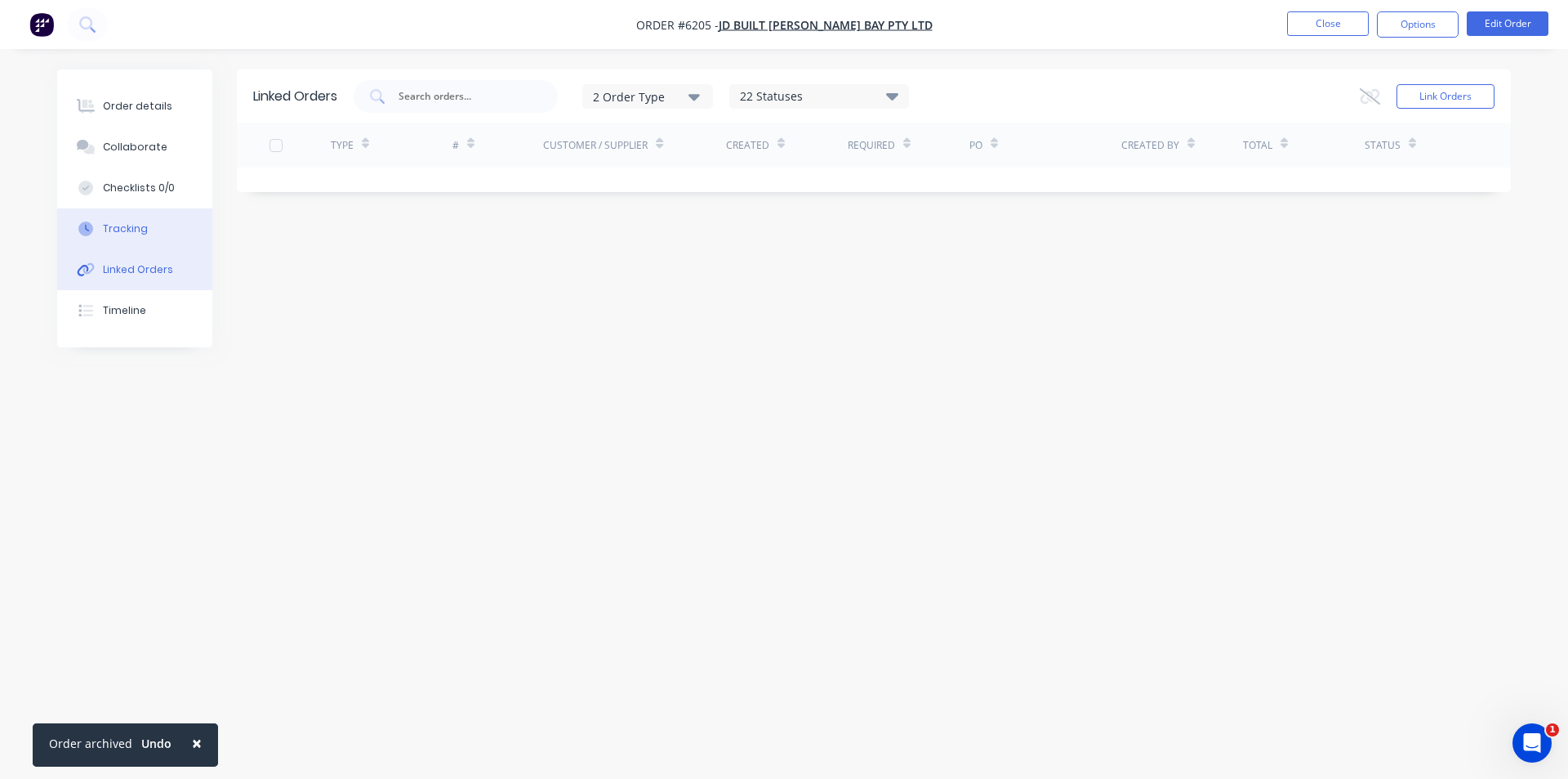
click at [158, 214] on button "Tracking" at bounding box center [135, 229] width 155 height 41
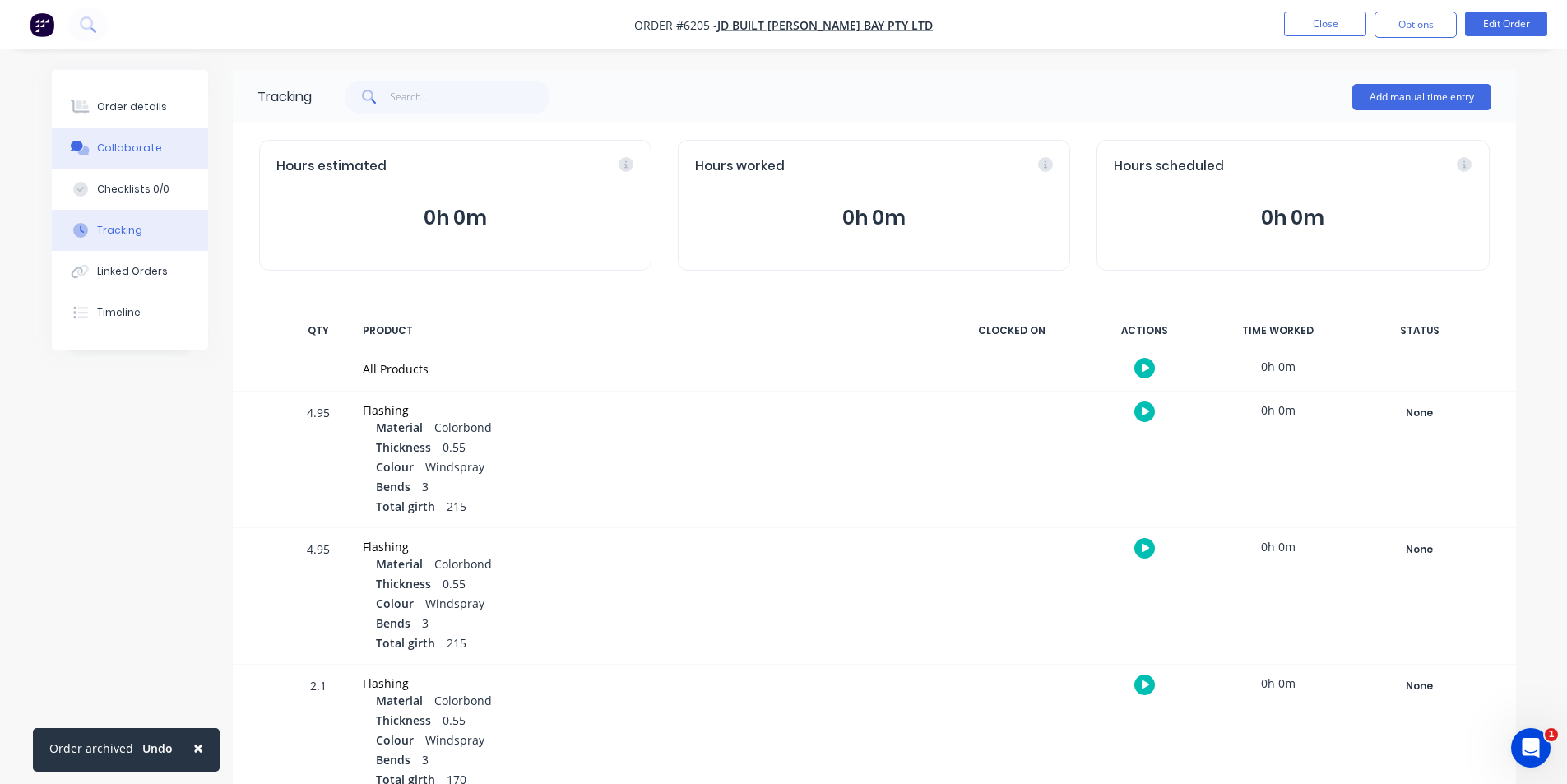
click at [141, 143] on div "Collaborate" at bounding box center [129, 148] width 65 height 15
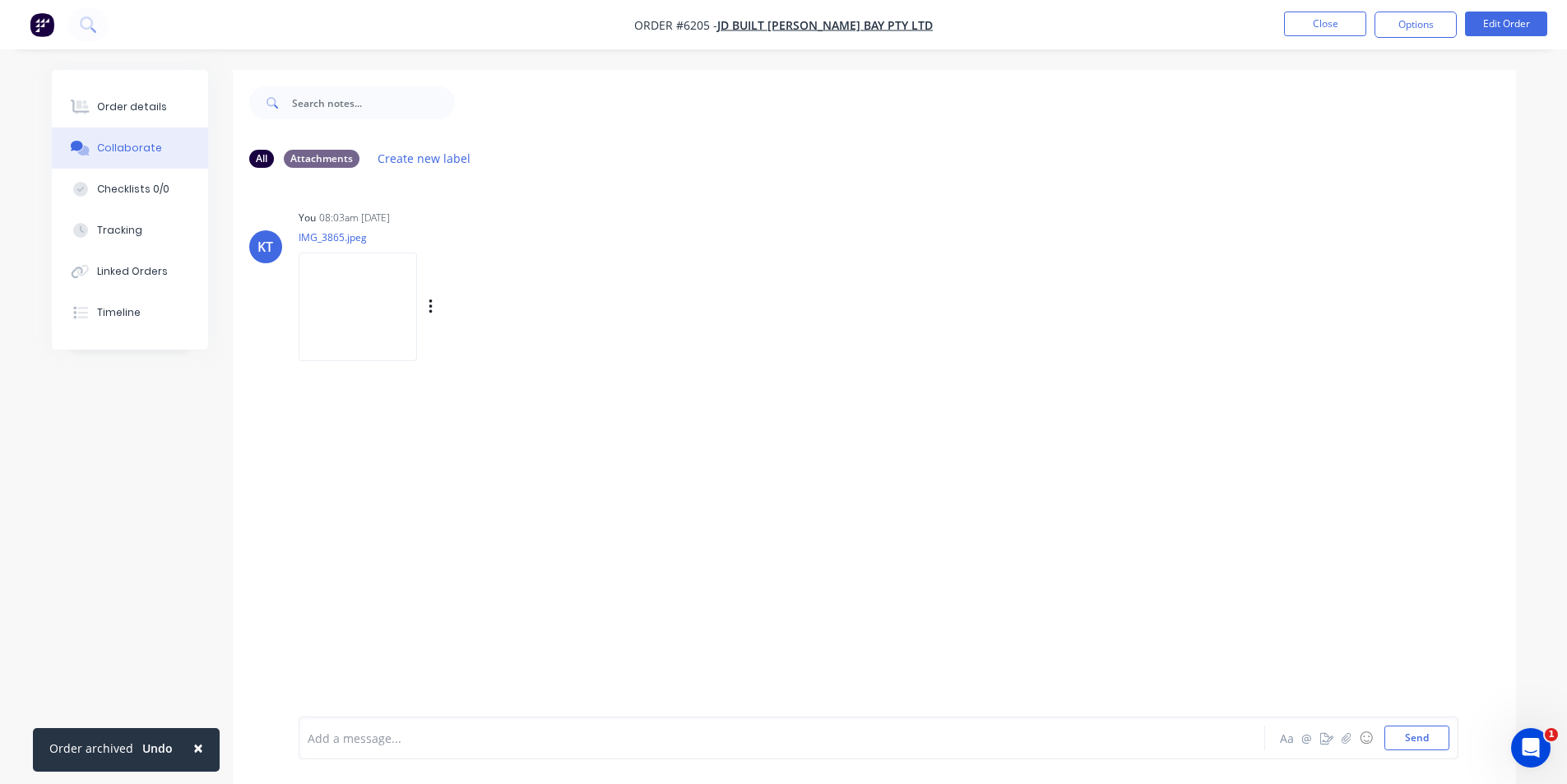
scroll to position [25, 0]
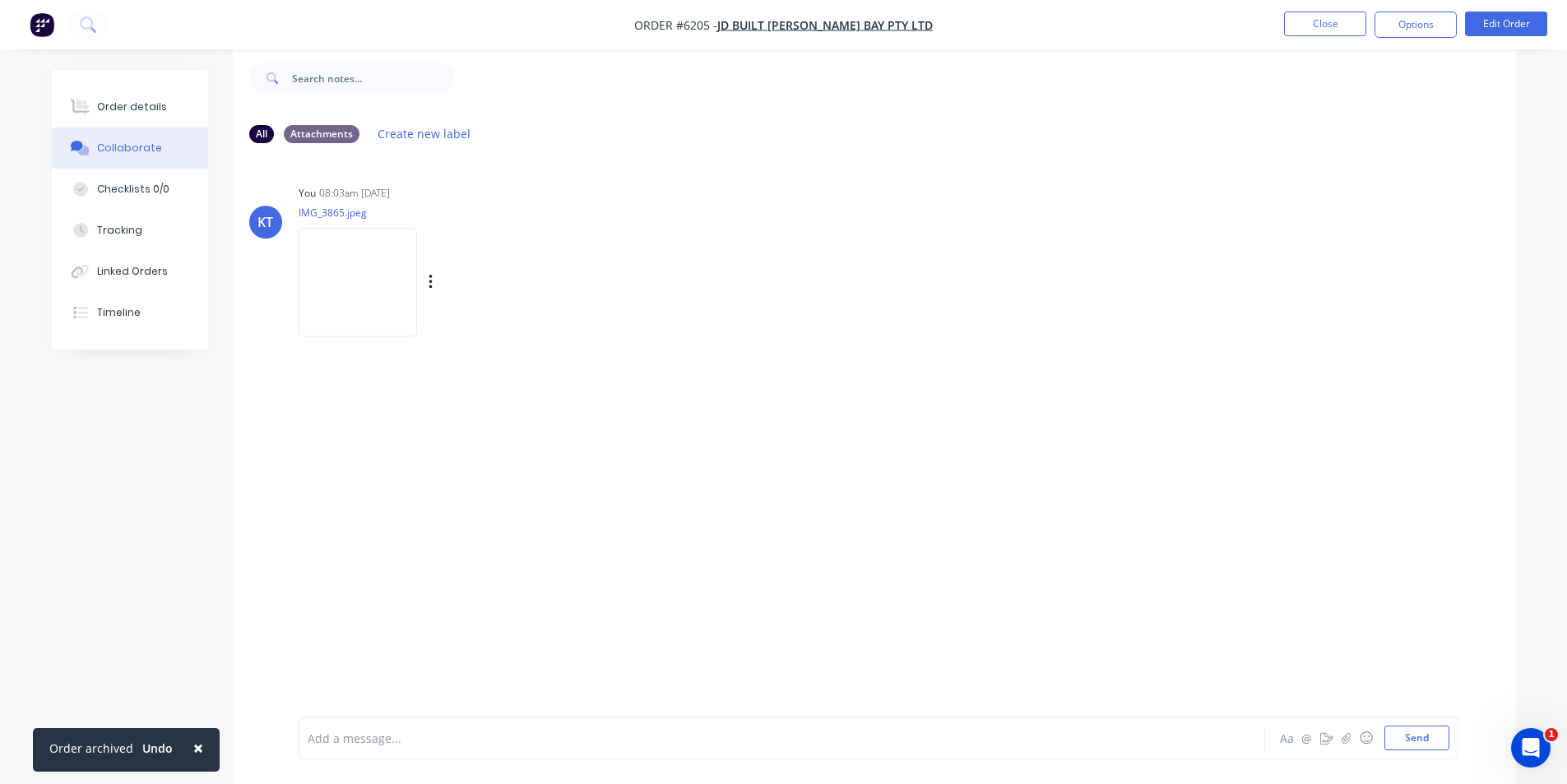
click at [368, 256] on img at bounding box center [358, 281] width 119 height 107
click at [158, 108] on div "Order details" at bounding box center [132, 107] width 70 height 15
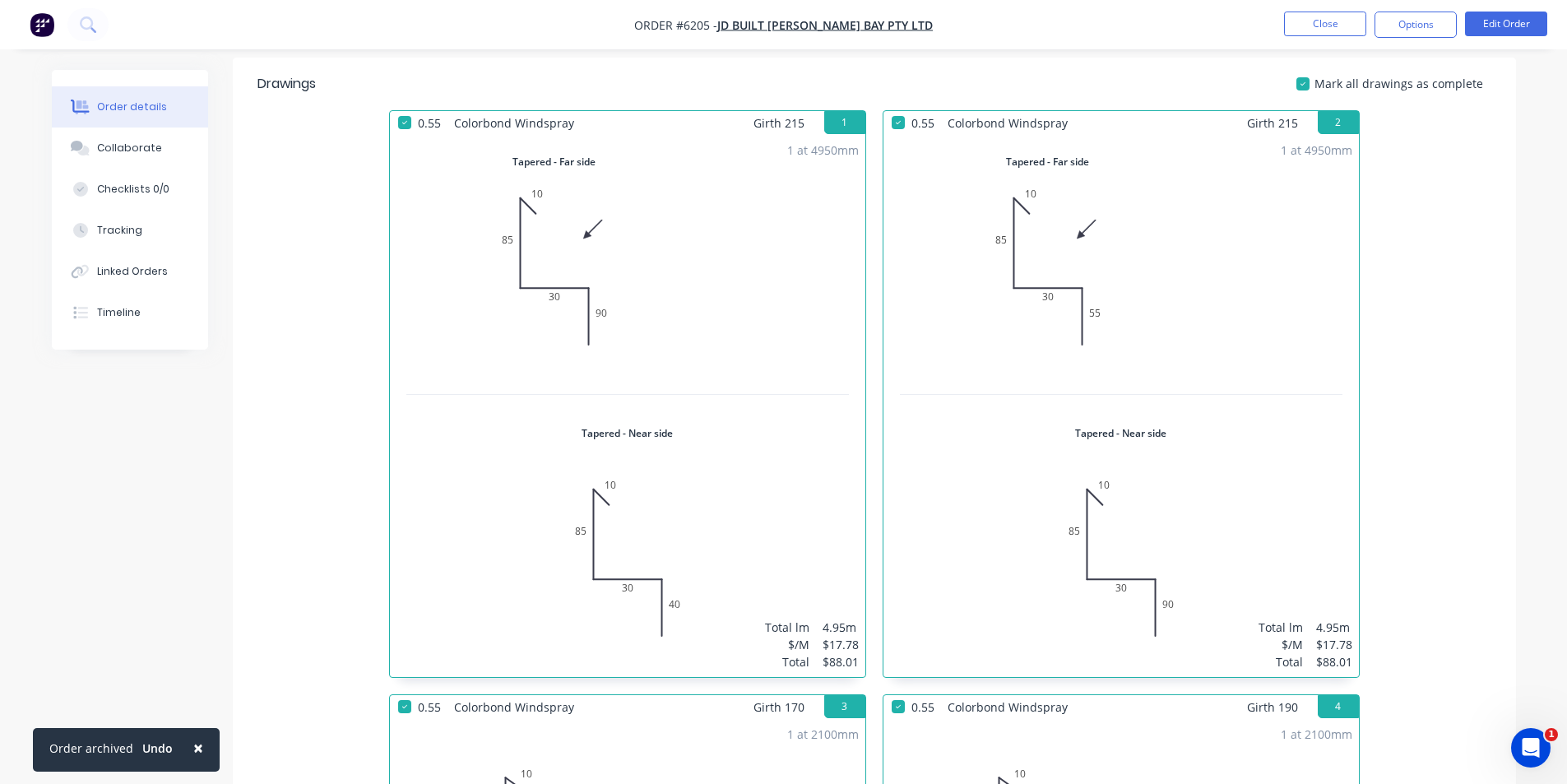
scroll to position [518, 0]
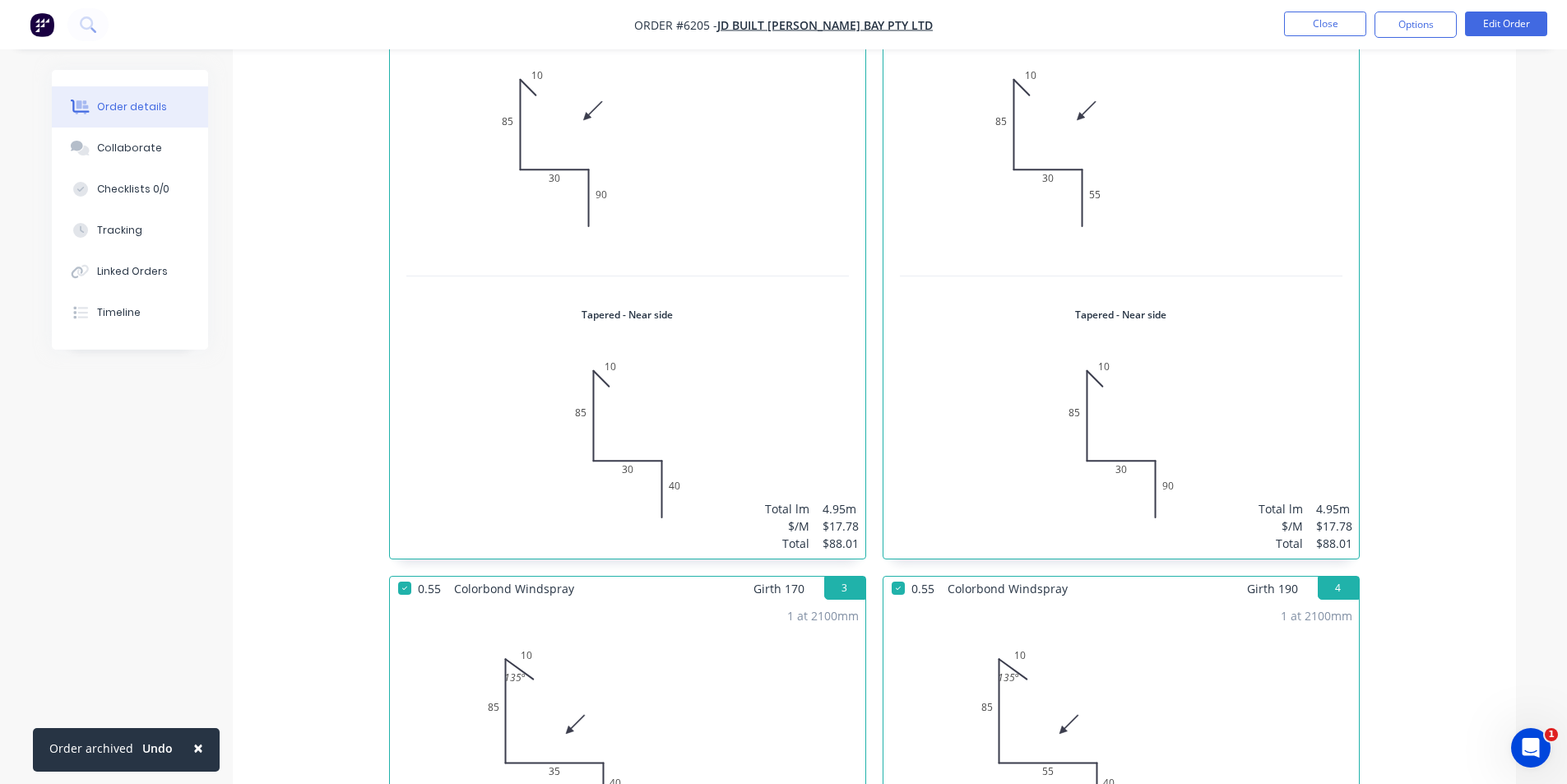
click at [1218, 371] on div "1 at 4950mm Total lm $/M Total 4.95m $17.78 $88.01" at bounding box center [1121, 287] width 475 height 542
click at [1486, 23] on button "Edit Order" at bounding box center [1506, 24] width 83 height 25
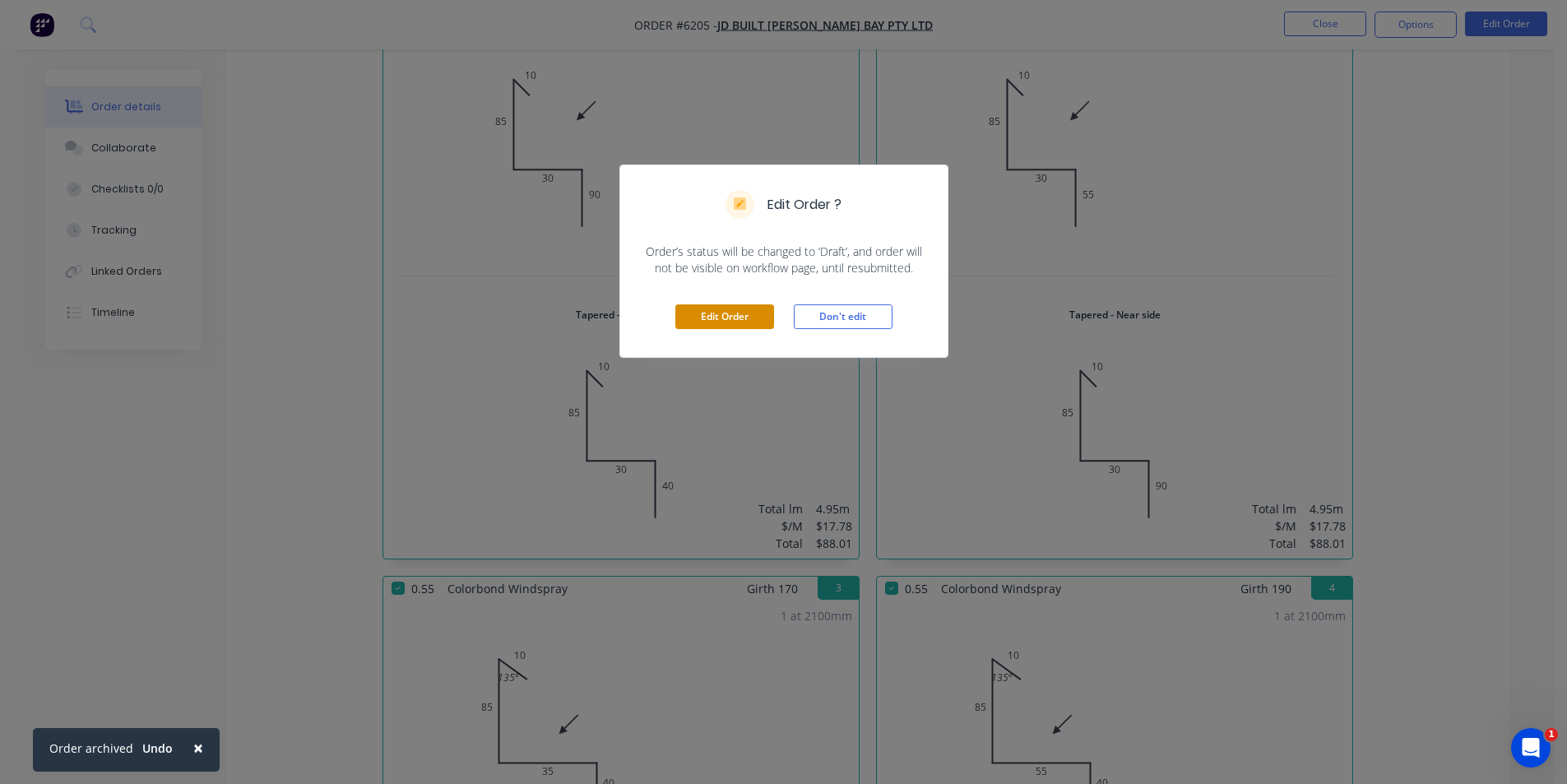
click at [715, 315] on button "Edit Order" at bounding box center [725, 316] width 99 height 25
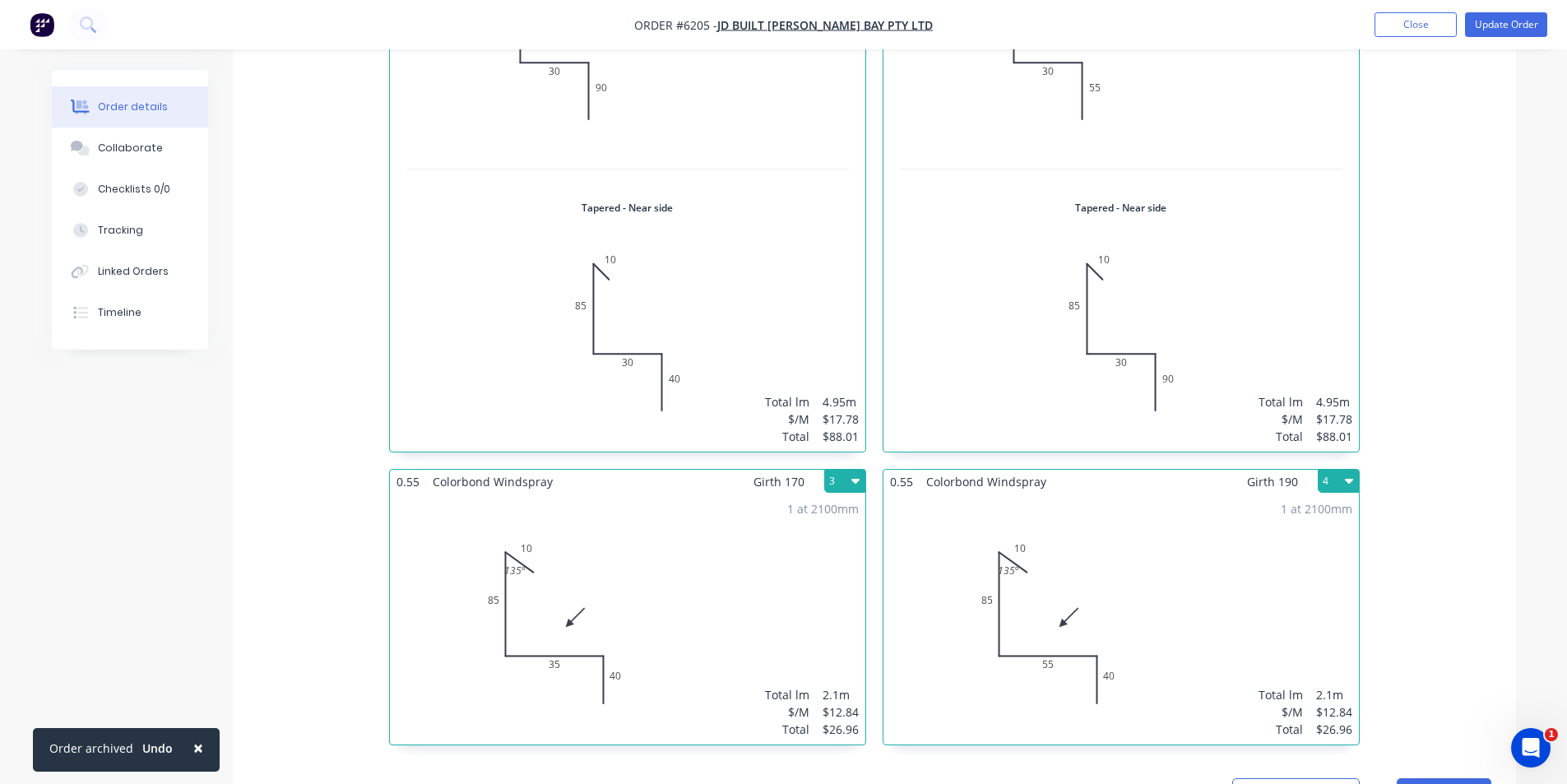
click at [1062, 317] on div "1 at 4950mm Total lm $/M Total 4.95m $17.78 $88.01" at bounding box center [1121, 181] width 475 height 542
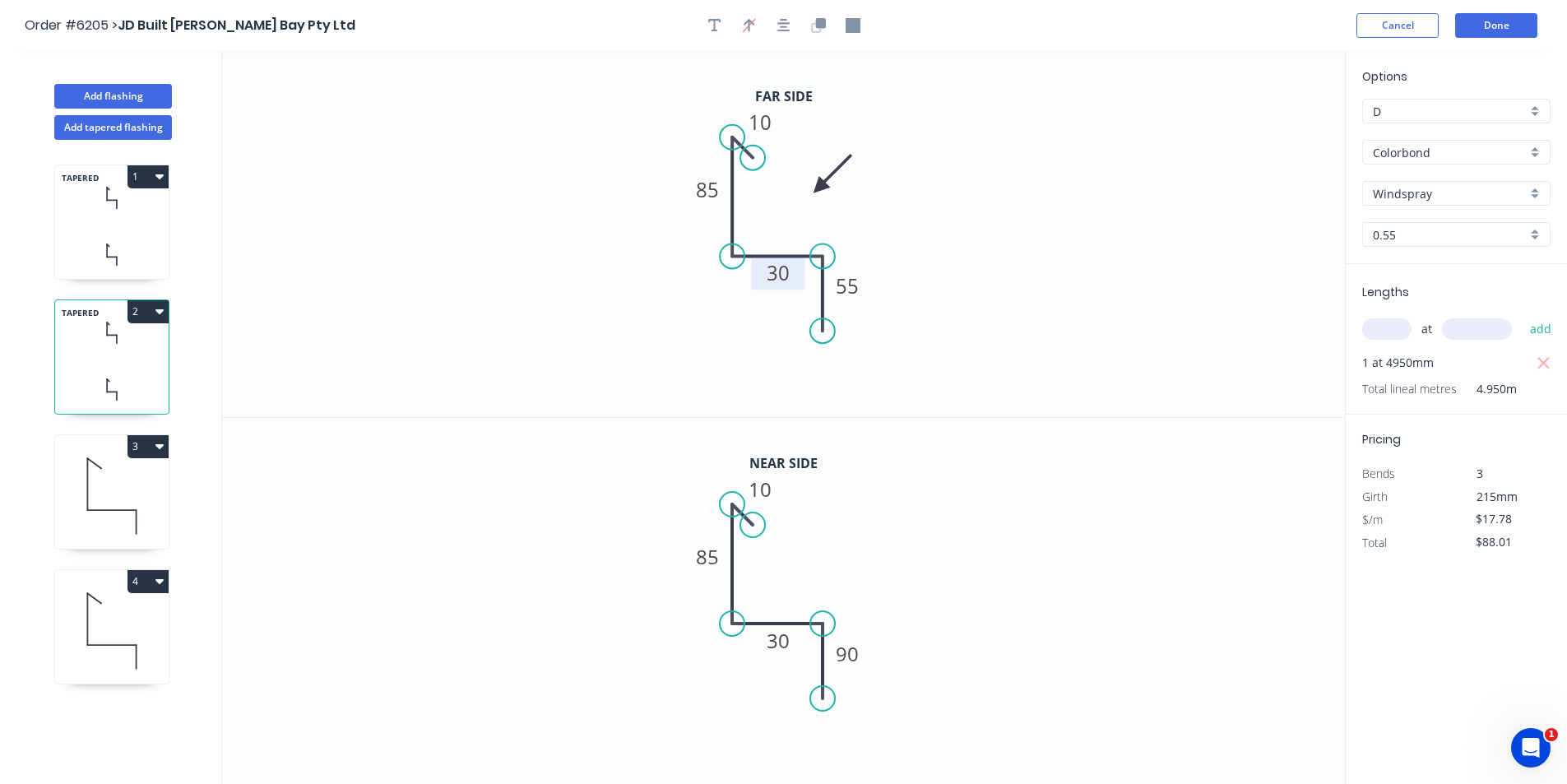
click at [772, 288] on rect at bounding box center [779, 272] width 53 height 33
click at [778, 270] on tspan "30" at bounding box center [778, 272] width 23 height 28
type input "$19.10"
type input "$94.55"
click at [774, 643] on tspan "30" at bounding box center [778, 640] width 23 height 28
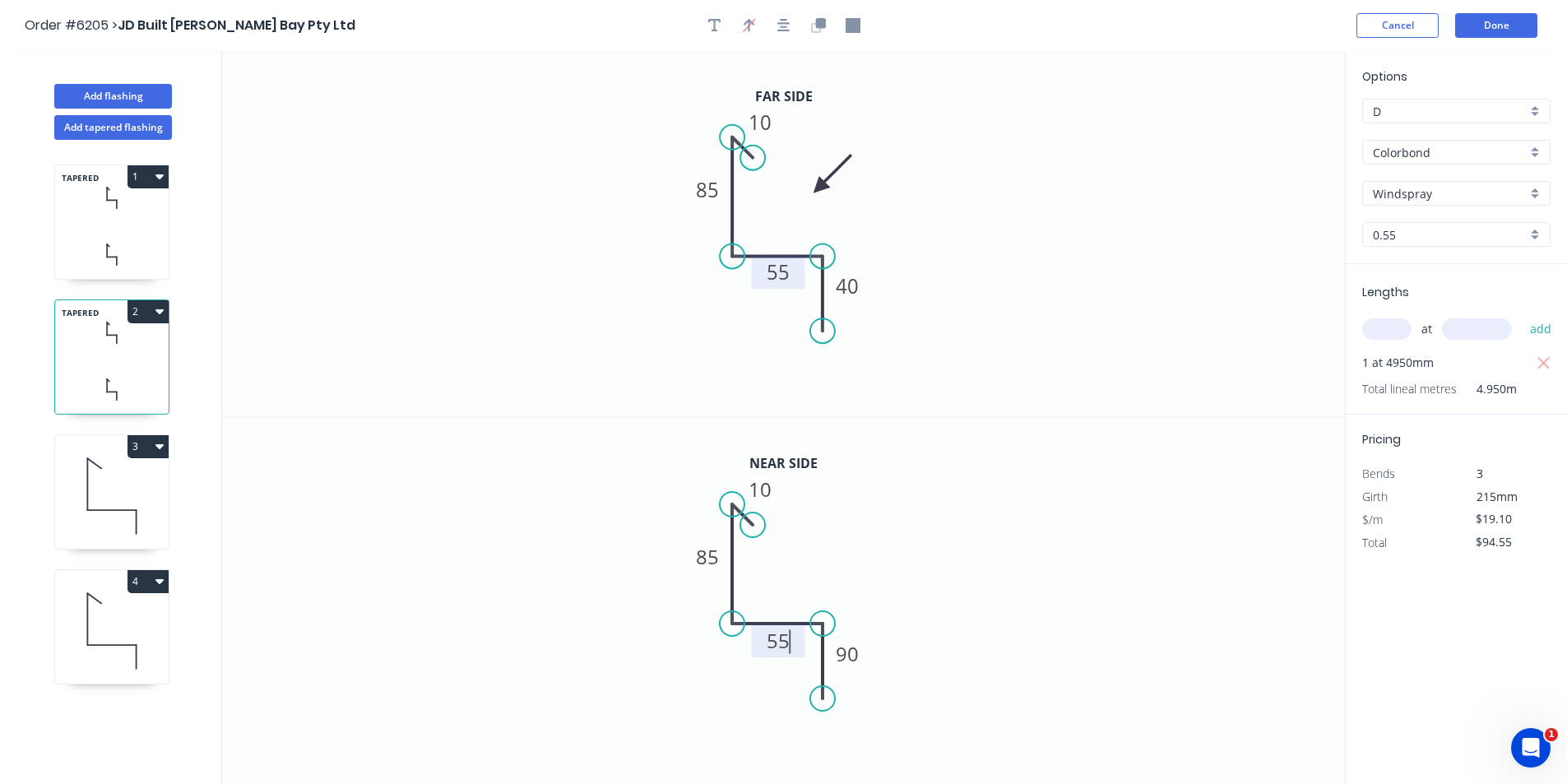
type input "$17.78"
type input "$88.01"
click at [1486, 20] on button "Done" at bounding box center [1497, 26] width 83 height 25
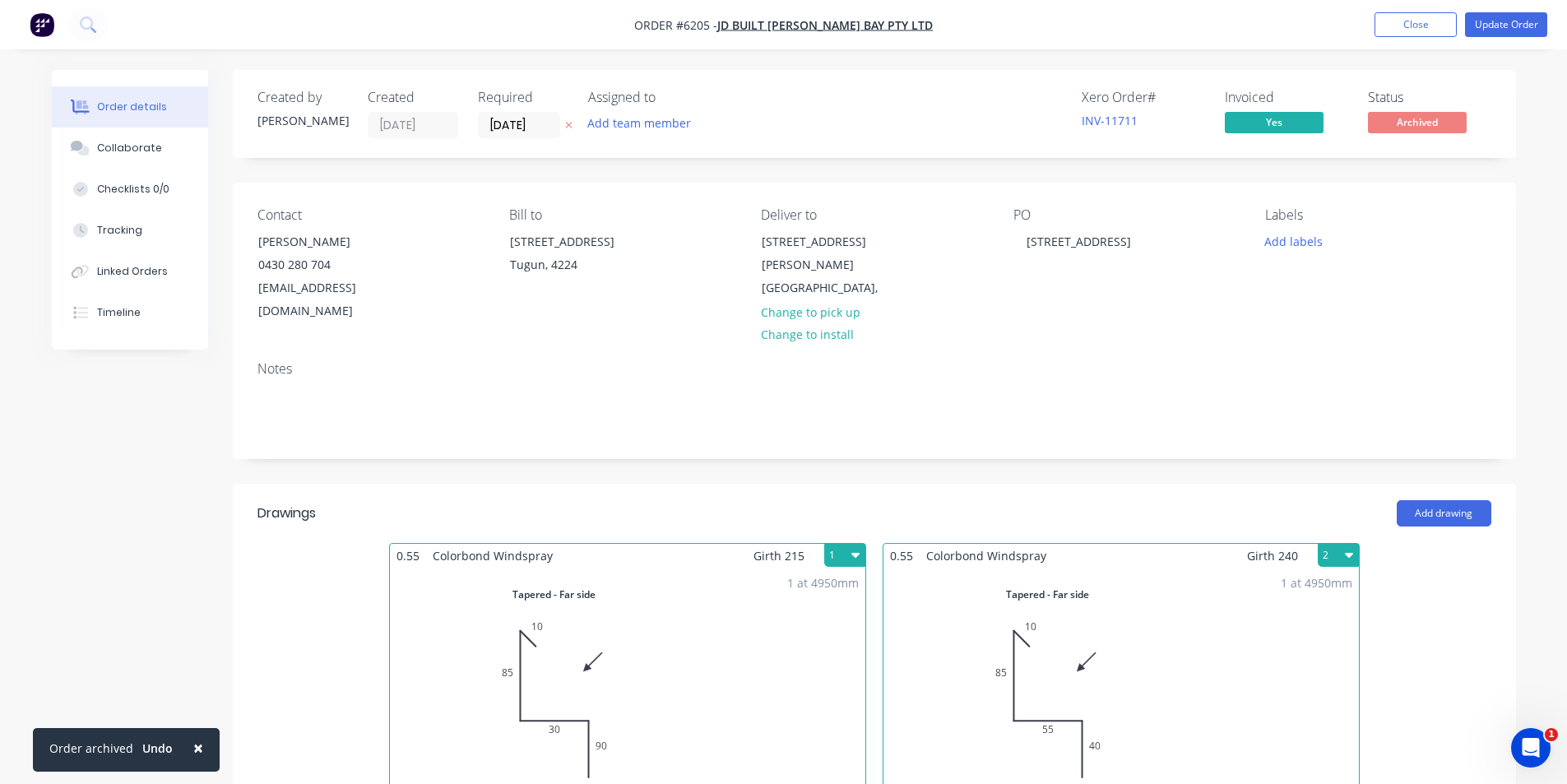
click at [1494, 10] on nav "Order #6205 - JD Built [PERSON_NAME] Bay Pty Ltd Add product Close Update Order" at bounding box center [784, 25] width 1567 height 49
click at [1499, 19] on button "Update Order" at bounding box center [1506, 25] width 83 height 25
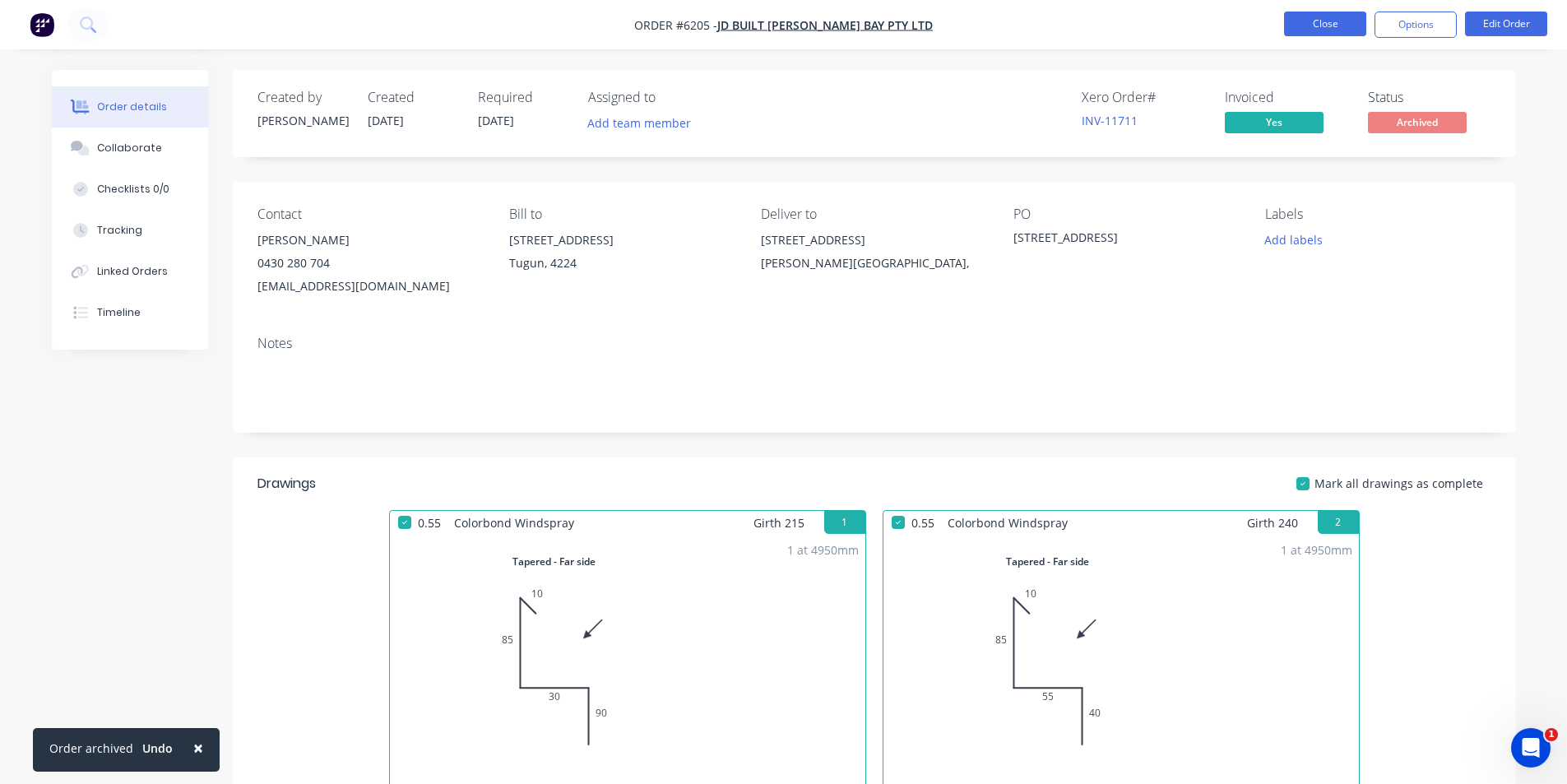
click at [1319, 24] on button "Close" at bounding box center [1325, 24] width 83 height 25
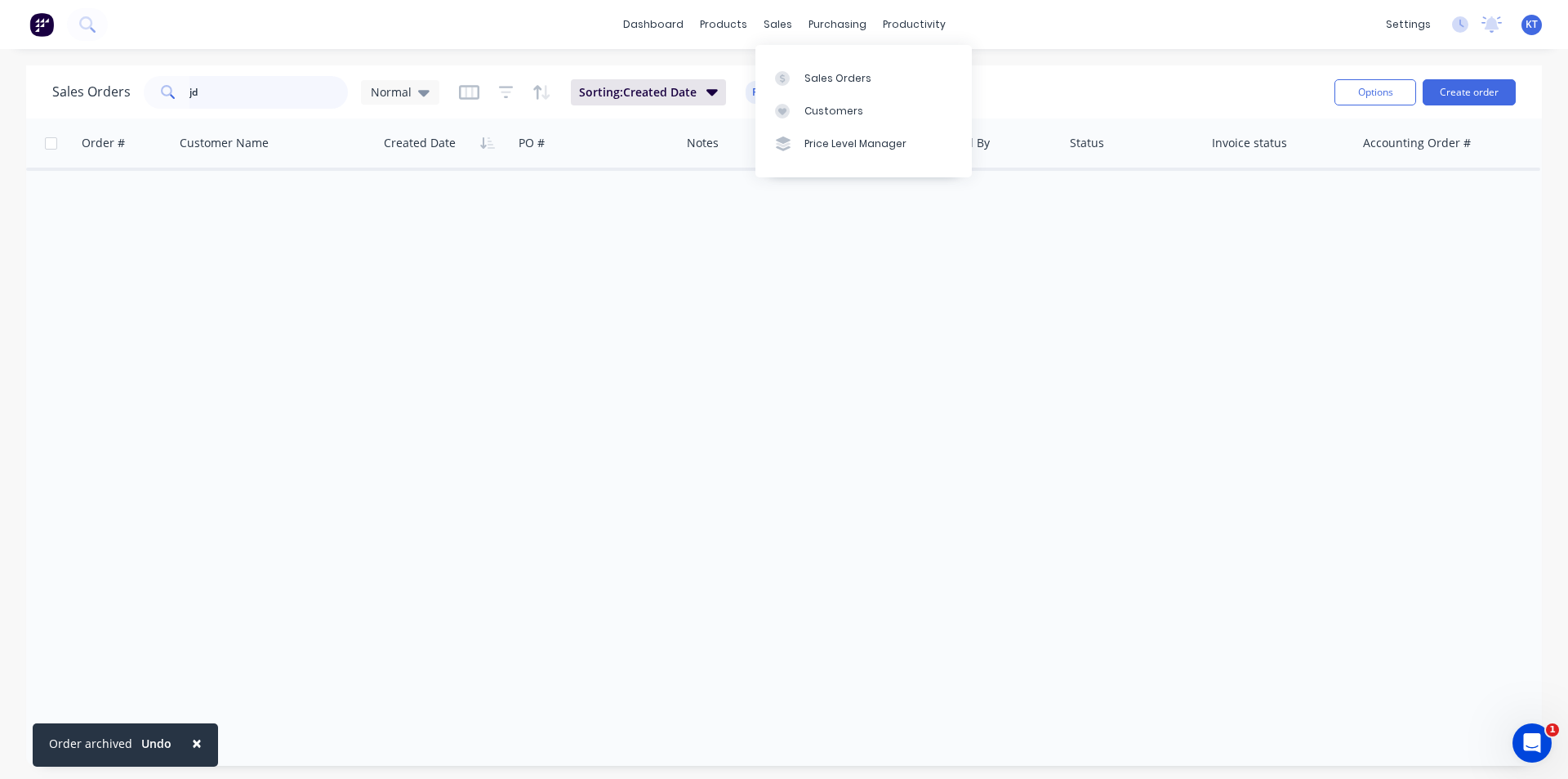
click at [289, 101] on input "jd" at bounding box center [269, 92] width 160 height 33
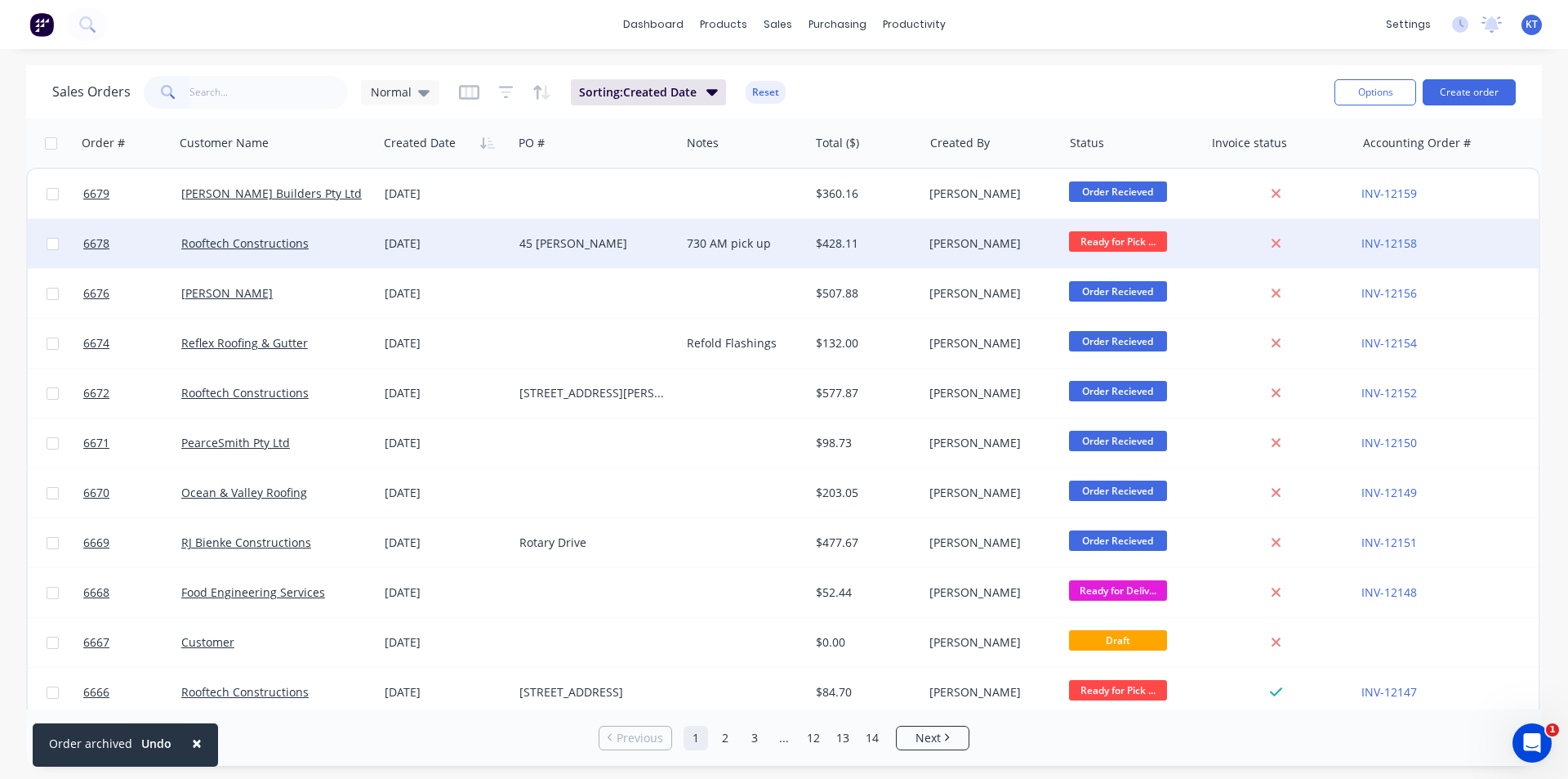
click at [322, 246] on div "Rooftech Constructions" at bounding box center [271, 243] width 180 height 16
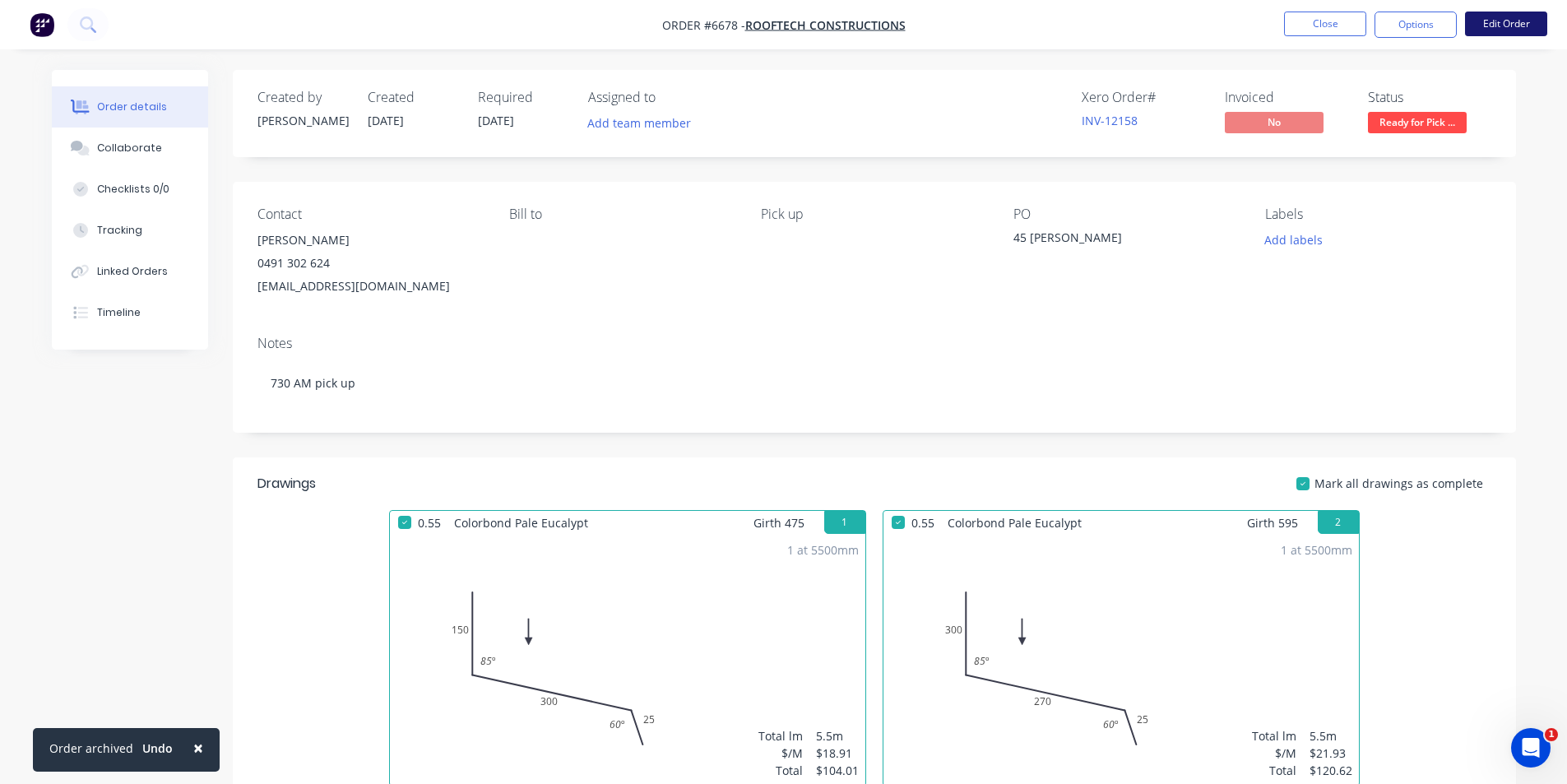
click at [1529, 29] on button "Edit Order" at bounding box center [1506, 24] width 83 height 25
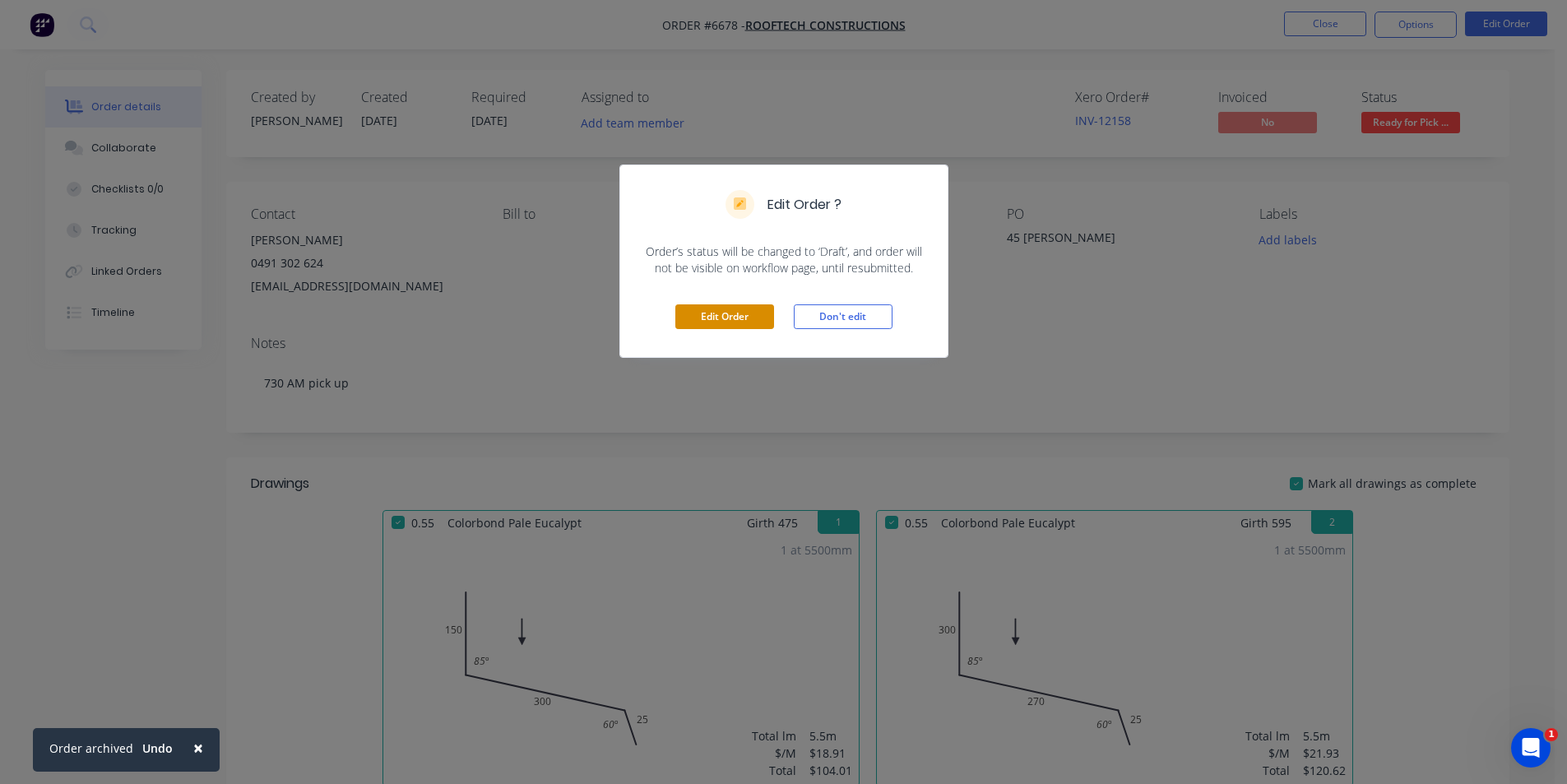
click at [729, 313] on button "Edit Order" at bounding box center [725, 316] width 99 height 25
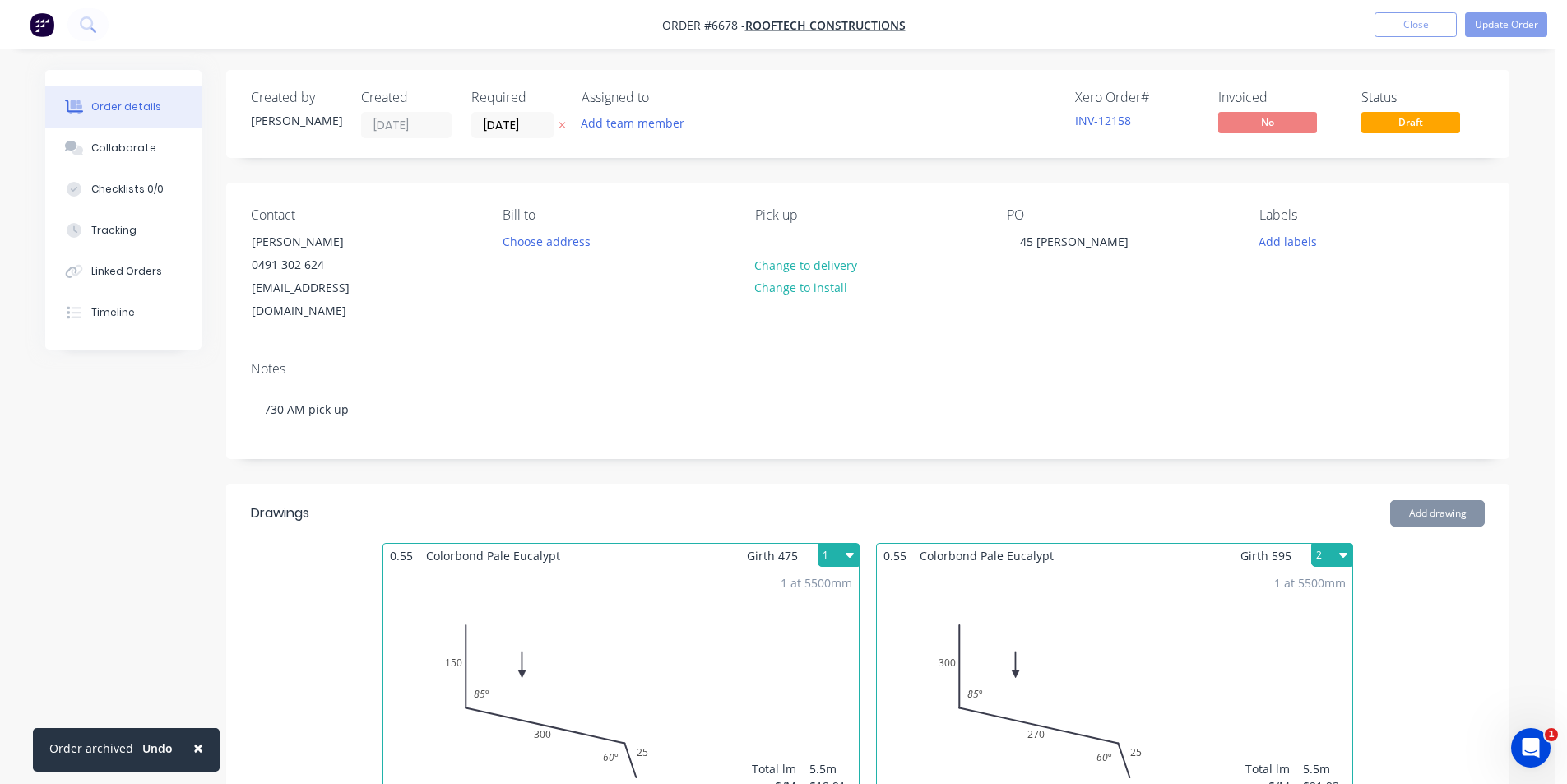
type input "$0.20"
type input "$64.90"
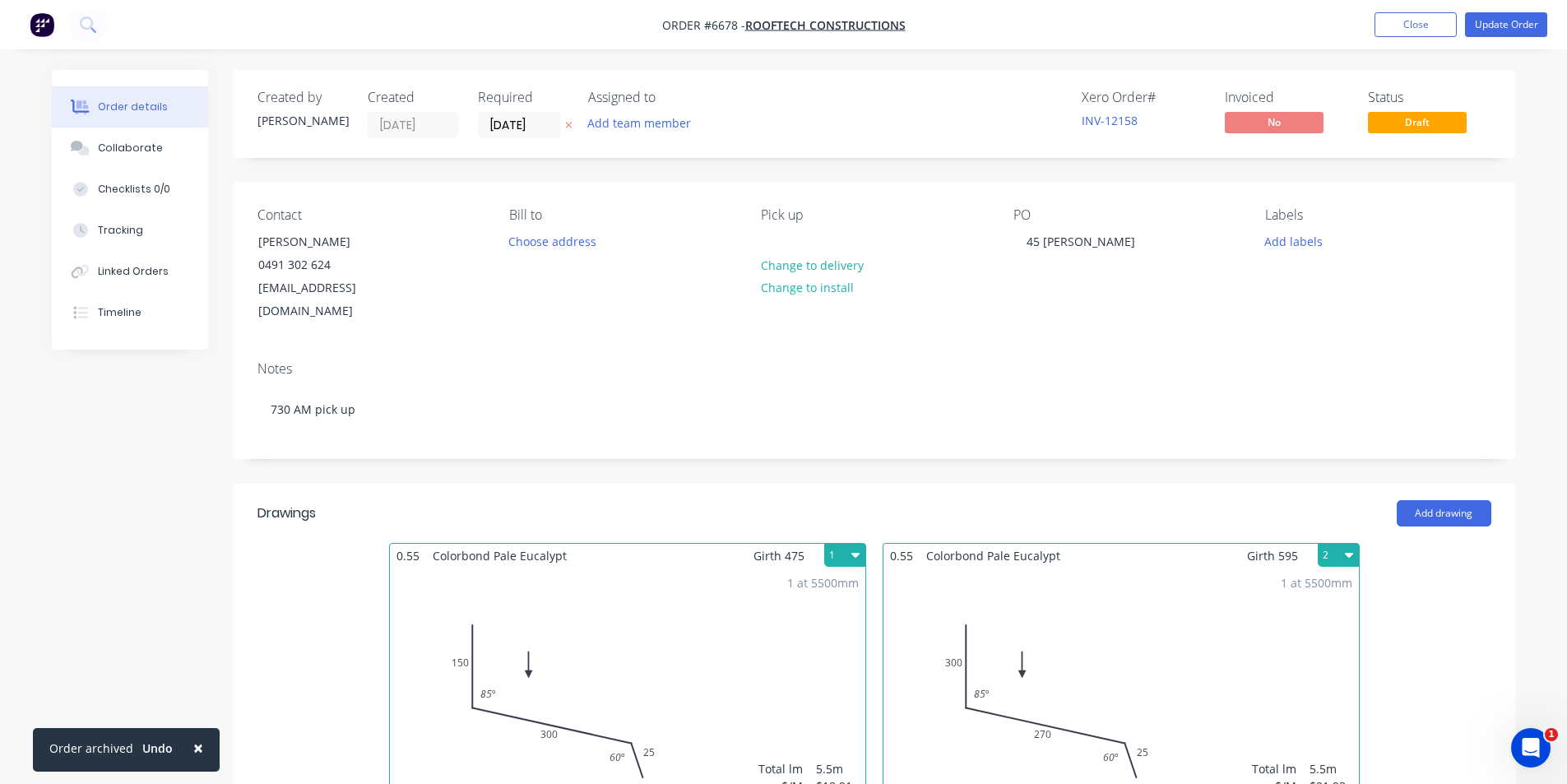
scroll to position [961, 0]
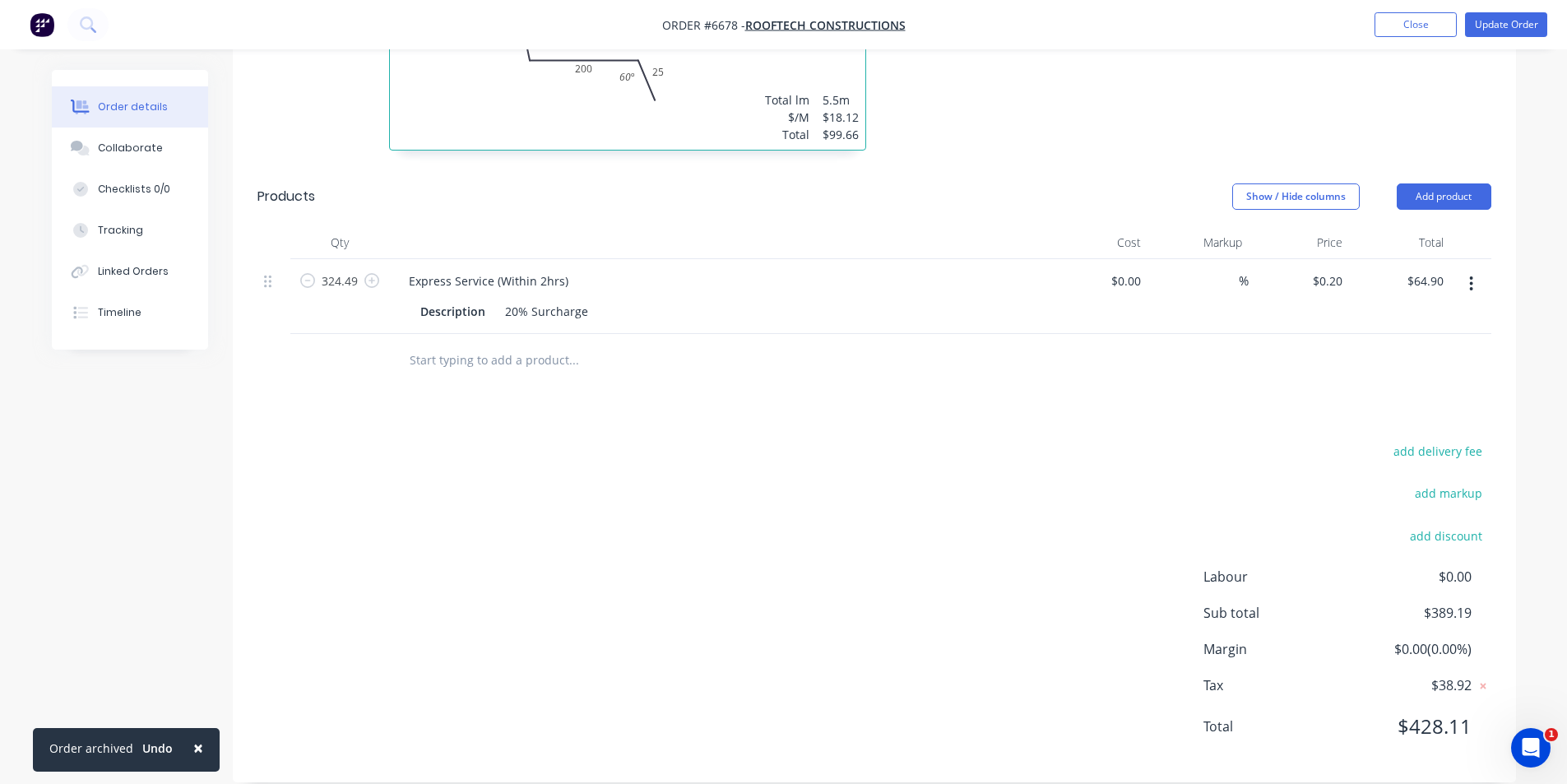
click at [1479, 269] on button "button" at bounding box center [1471, 283] width 39 height 29
click at [1410, 415] on button "Delete" at bounding box center [1413, 425] width 156 height 33
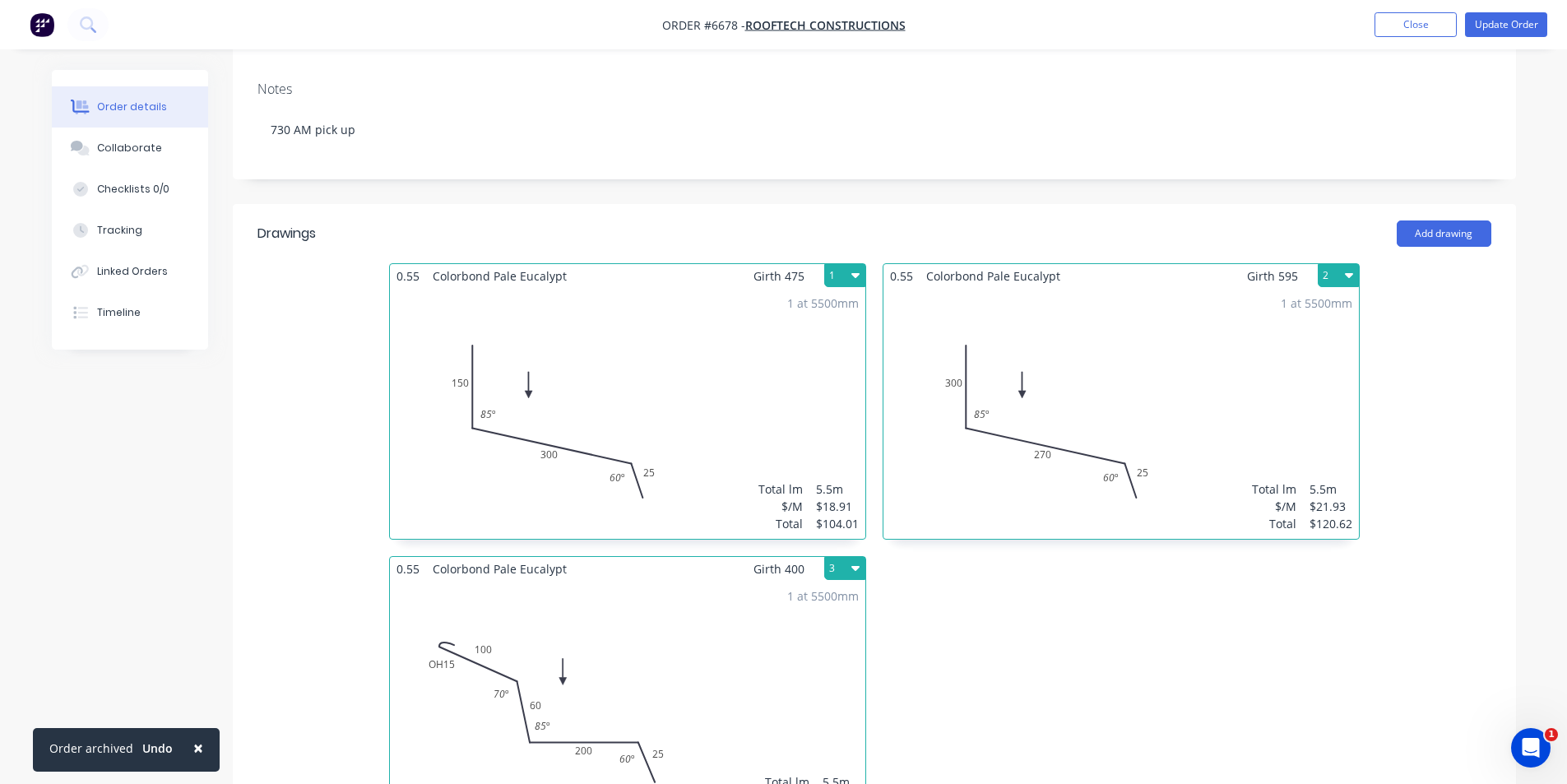
scroll to position [0, 0]
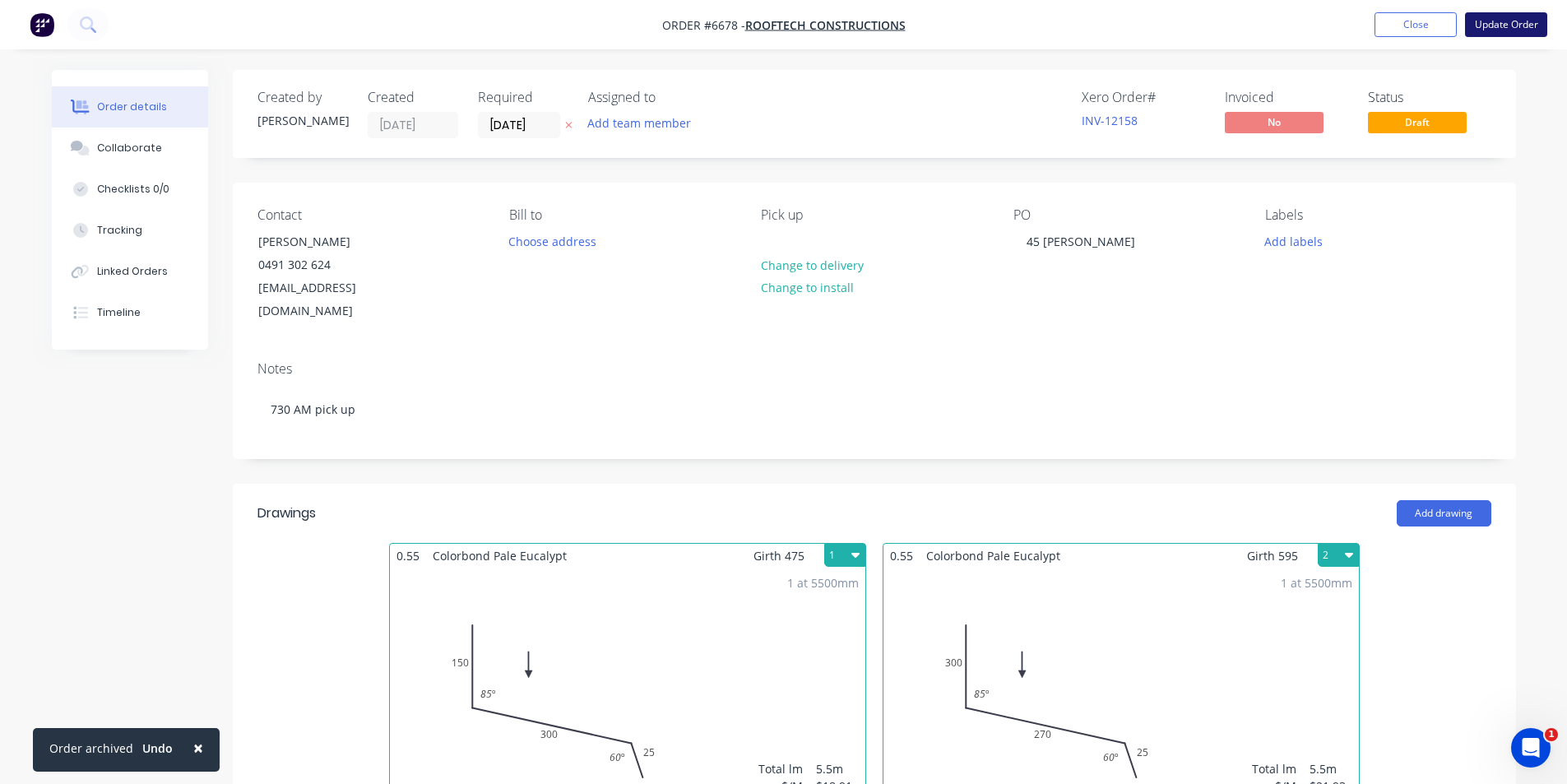
click at [1499, 22] on button "Update Order" at bounding box center [1506, 25] width 83 height 25
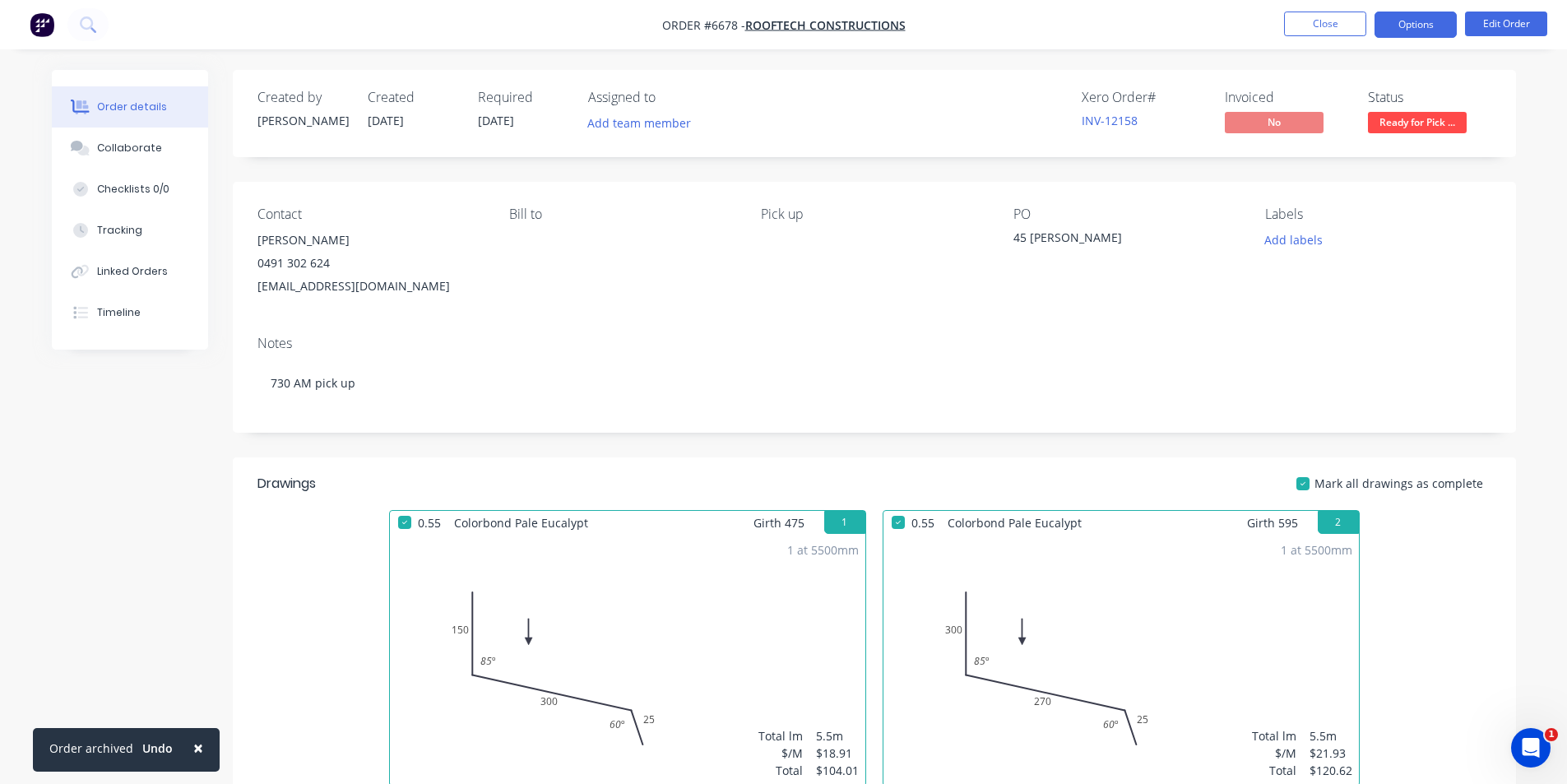
click at [1399, 29] on button "Options" at bounding box center [1416, 25] width 83 height 27
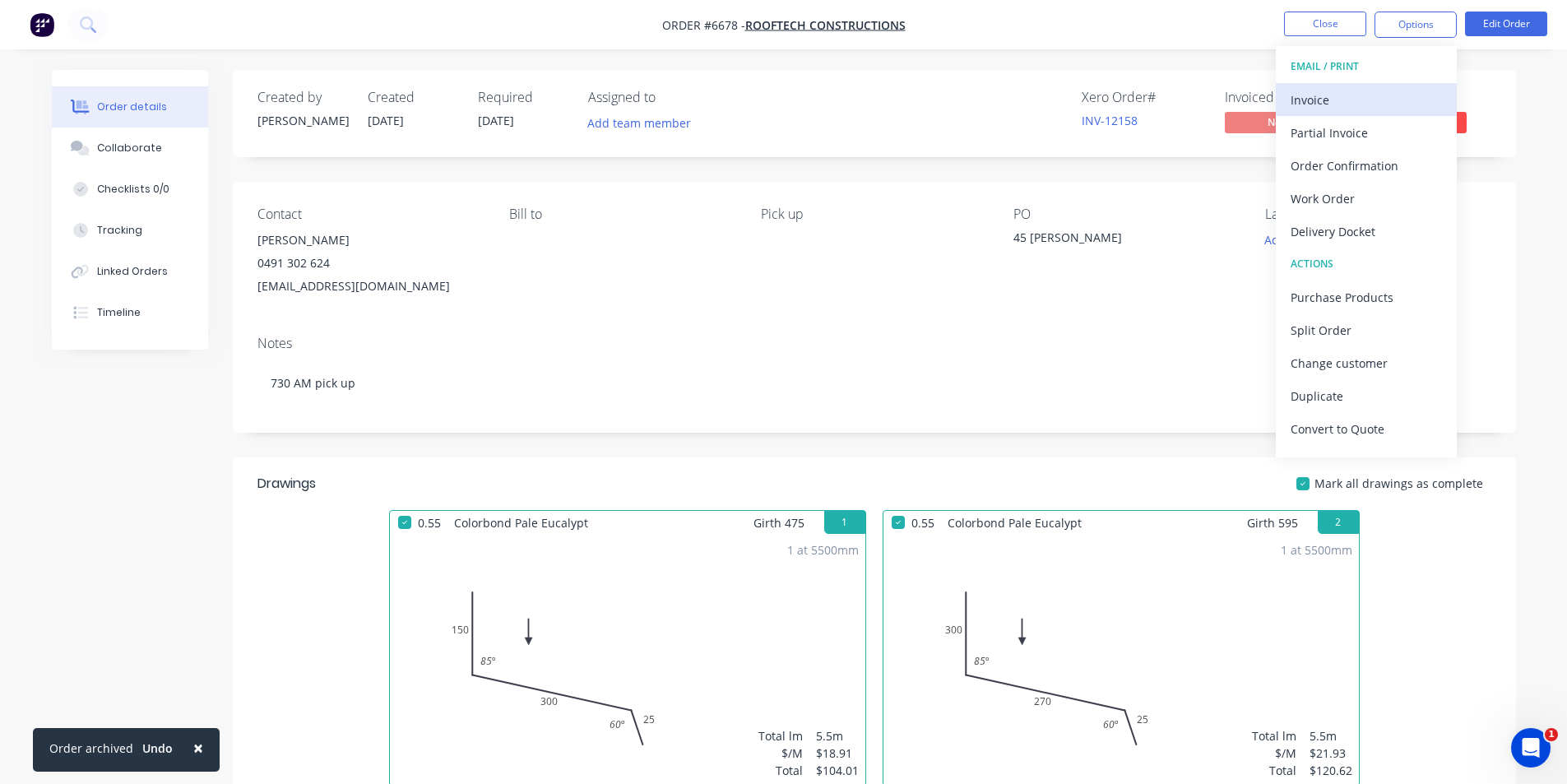
click at [1403, 88] on div "Invoice" at bounding box center [1366, 100] width 151 height 24
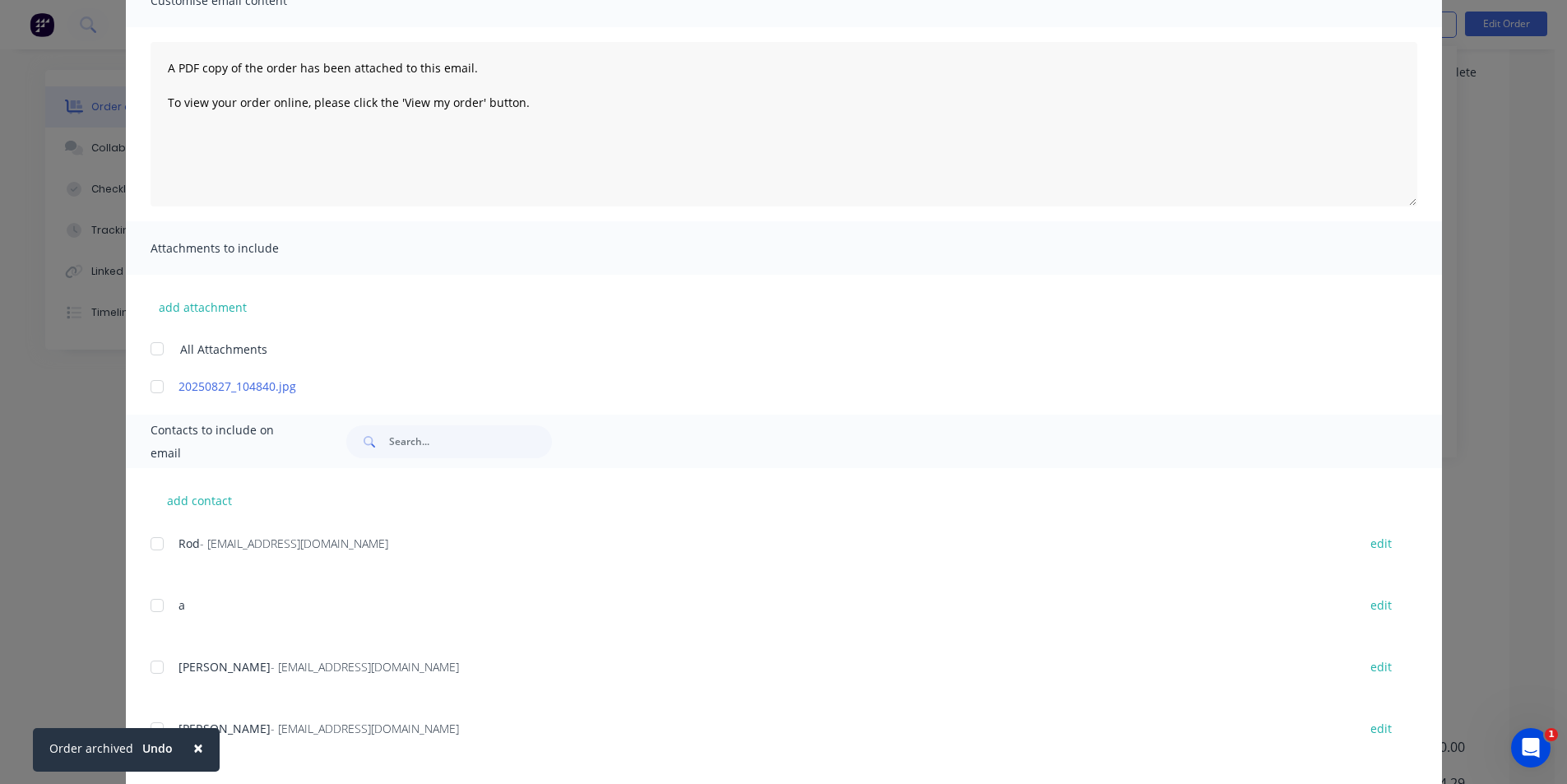
scroll to position [329, 0]
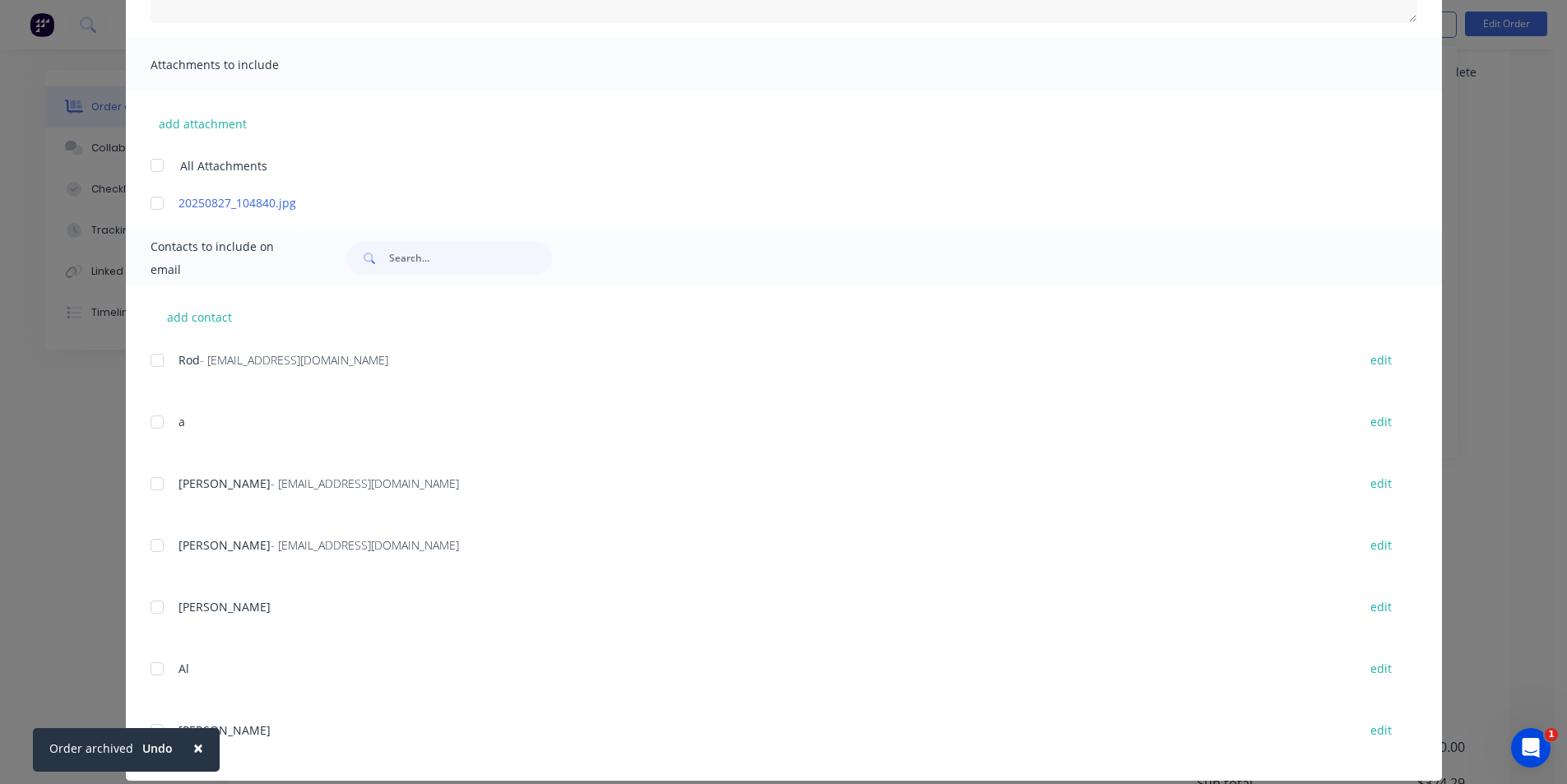
click at [149, 471] on div at bounding box center [157, 483] width 33 height 33
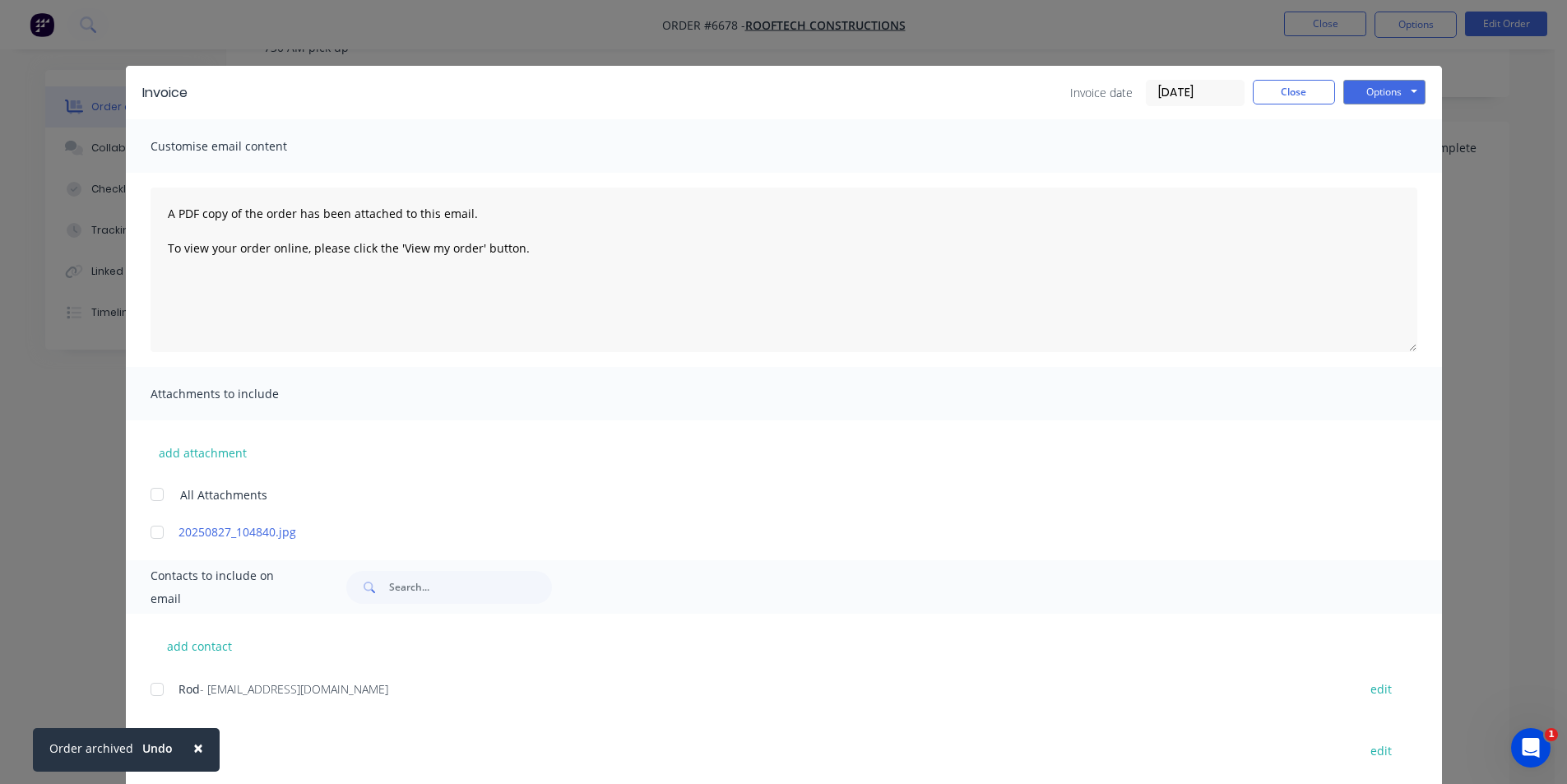
scroll to position [164, 0]
click at [1370, 94] on button "Options" at bounding box center [1384, 92] width 83 height 25
click at [1396, 169] on button "Email" at bounding box center [1396, 175] width 106 height 28
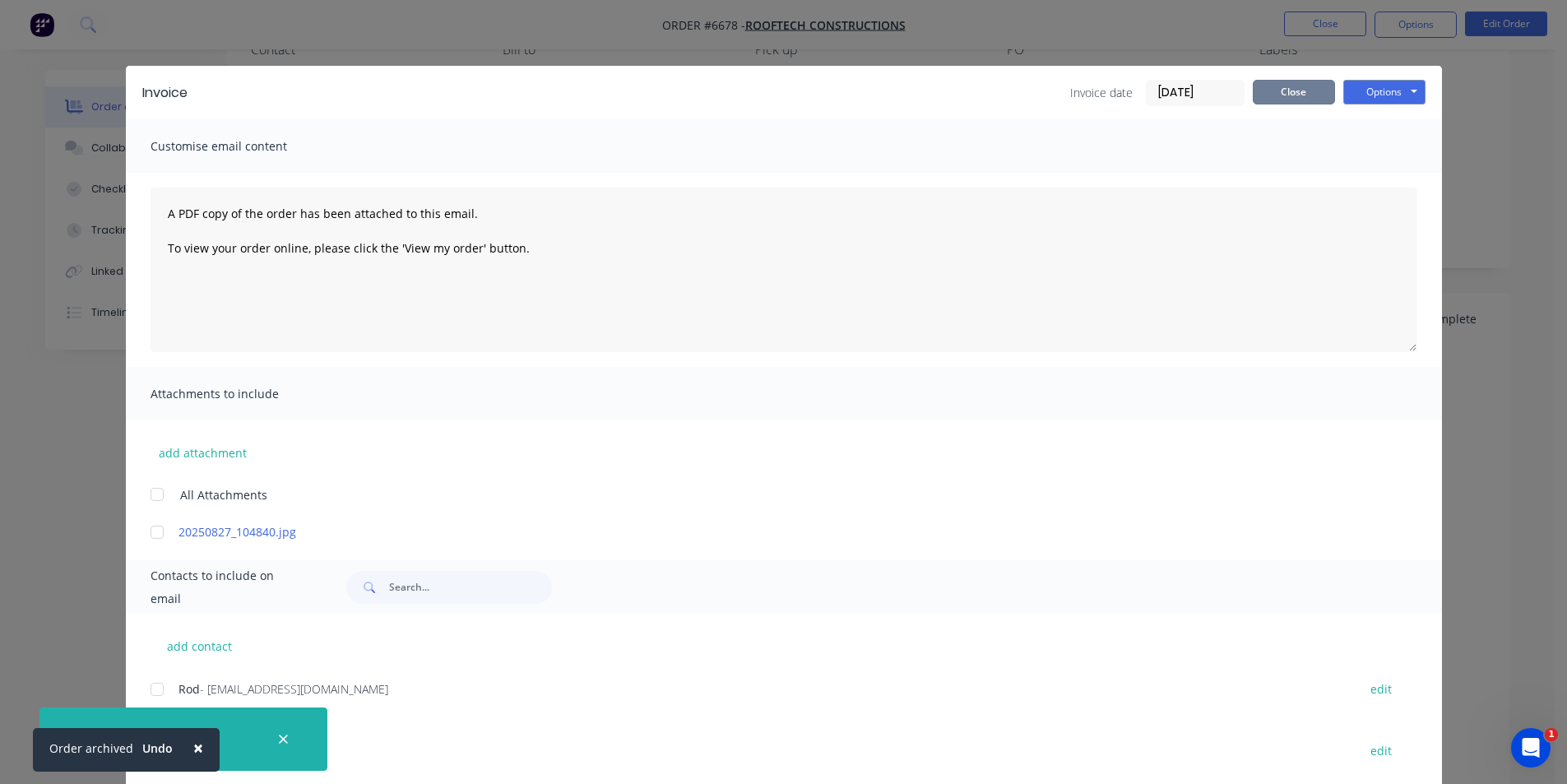
drag, startPoint x: 1293, startPoint y: 90, endPoint x: 1336, endPoint y: 29, distance: 74.6
click at [1293, 90] on button "Close" at bounding box center [1294, 92] width 83 height 25
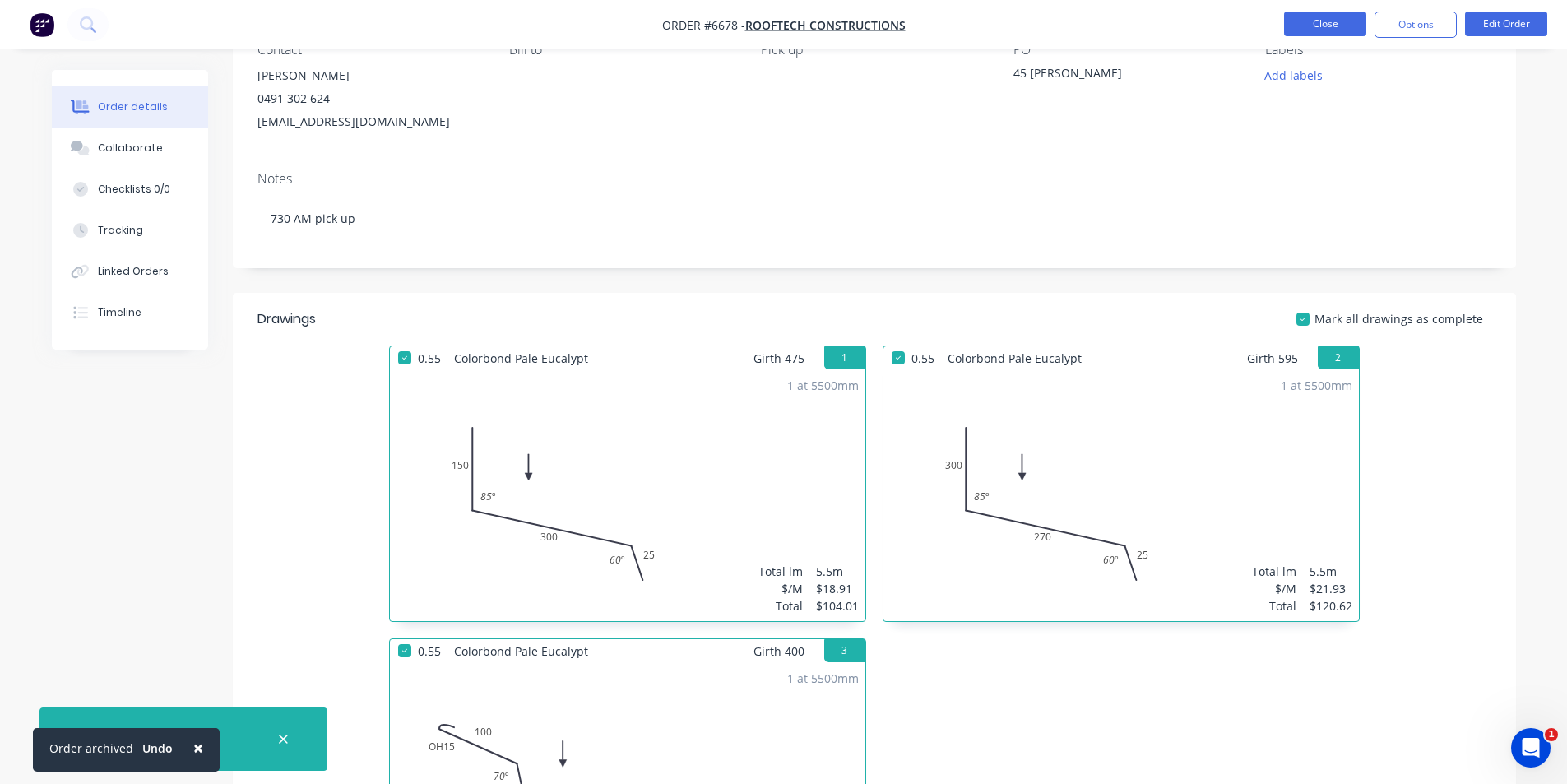
click at [1344, 12] on button "Close" at bounding box center [1325, 24] width 83 height 25
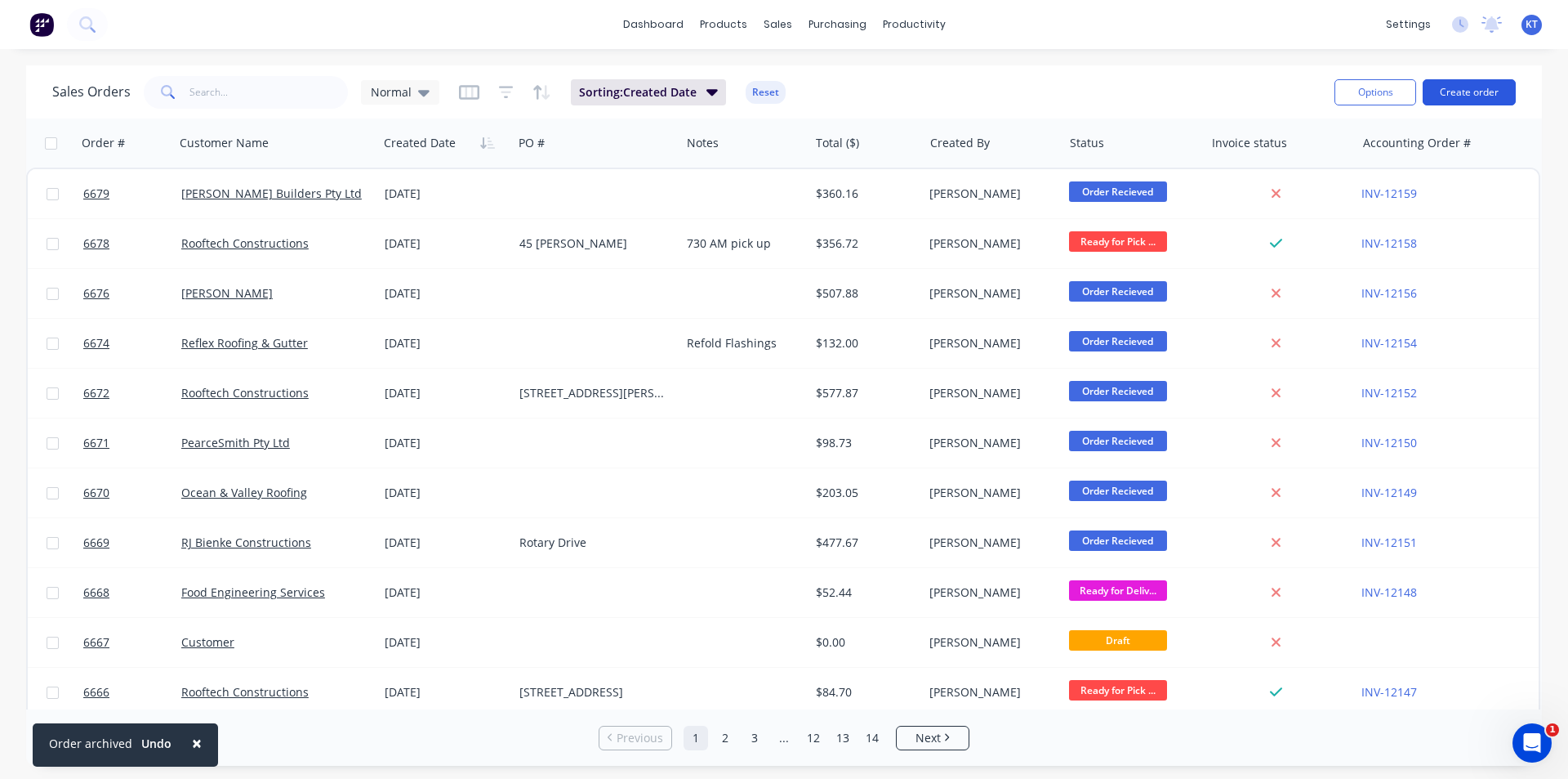
click at [1463, 96] on button "Create order" at bounding box center [1469, 93] width 93 height 26
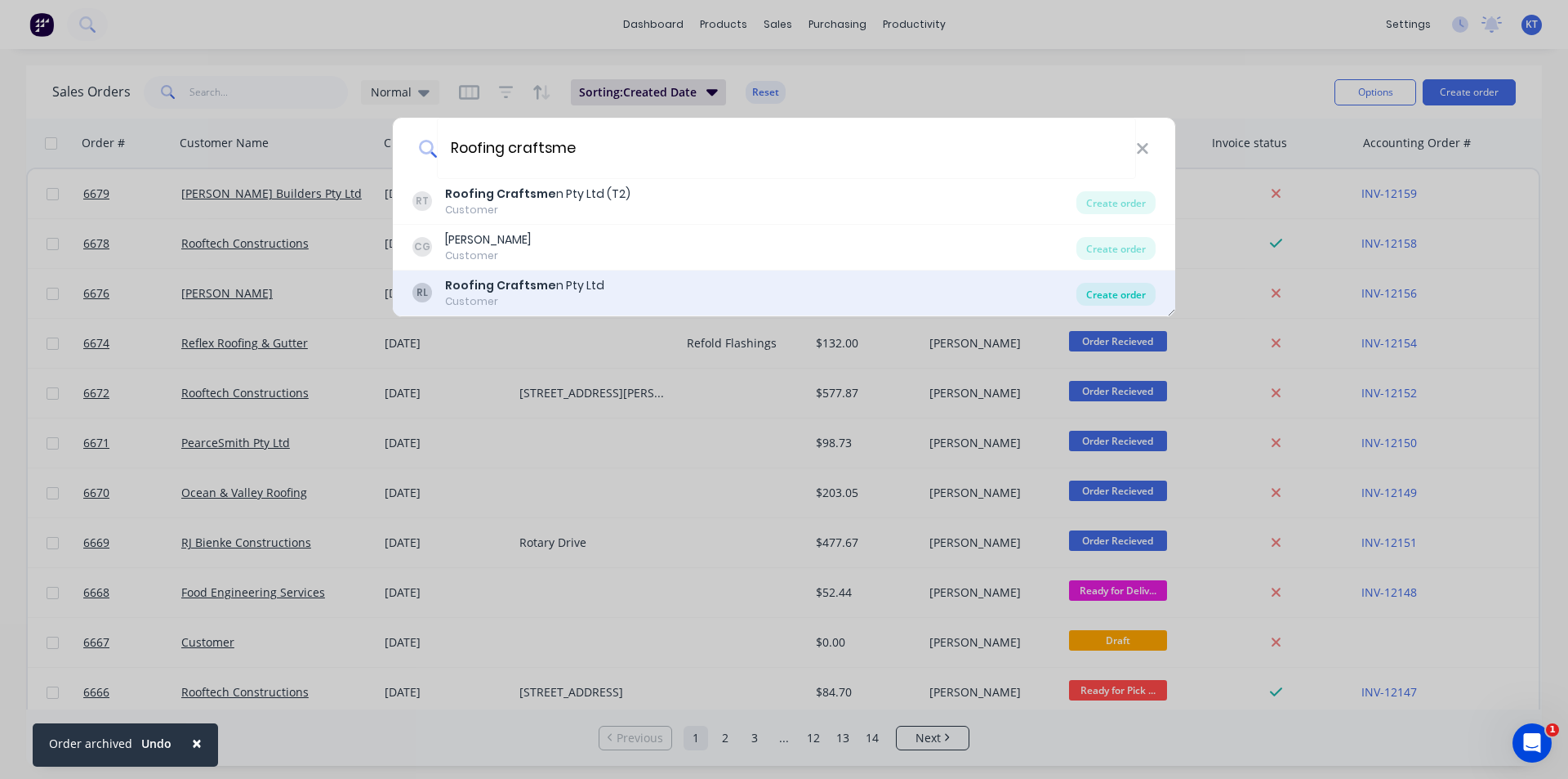
type input "Roofing craftsme"
click at [1106, 290] on div "Create order" at bounding box center [1116, 294] width 79 height 23
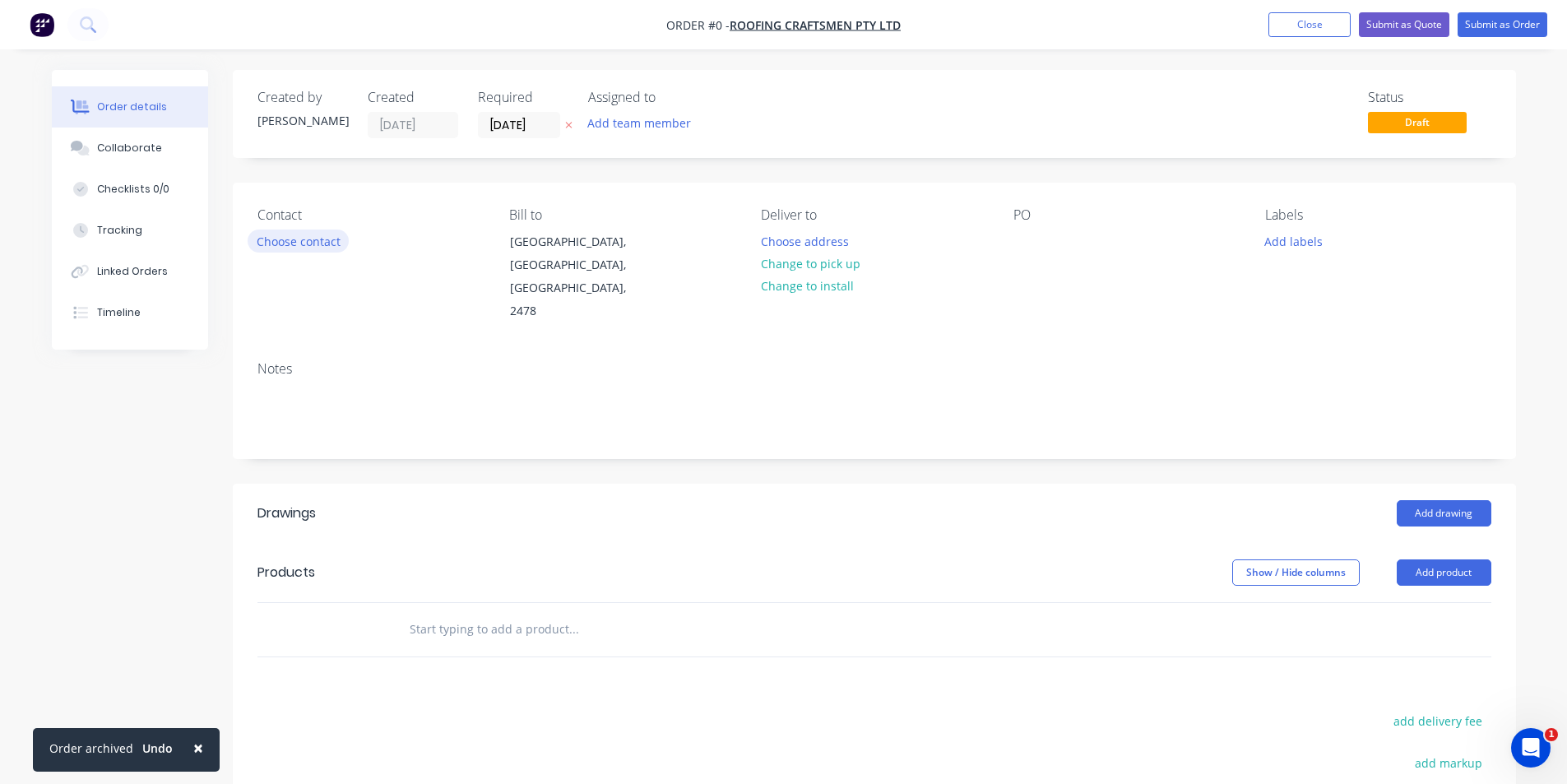
click at [308, 240] on button "Choose contact" at bounding box center [298, 239] width 101 height 22
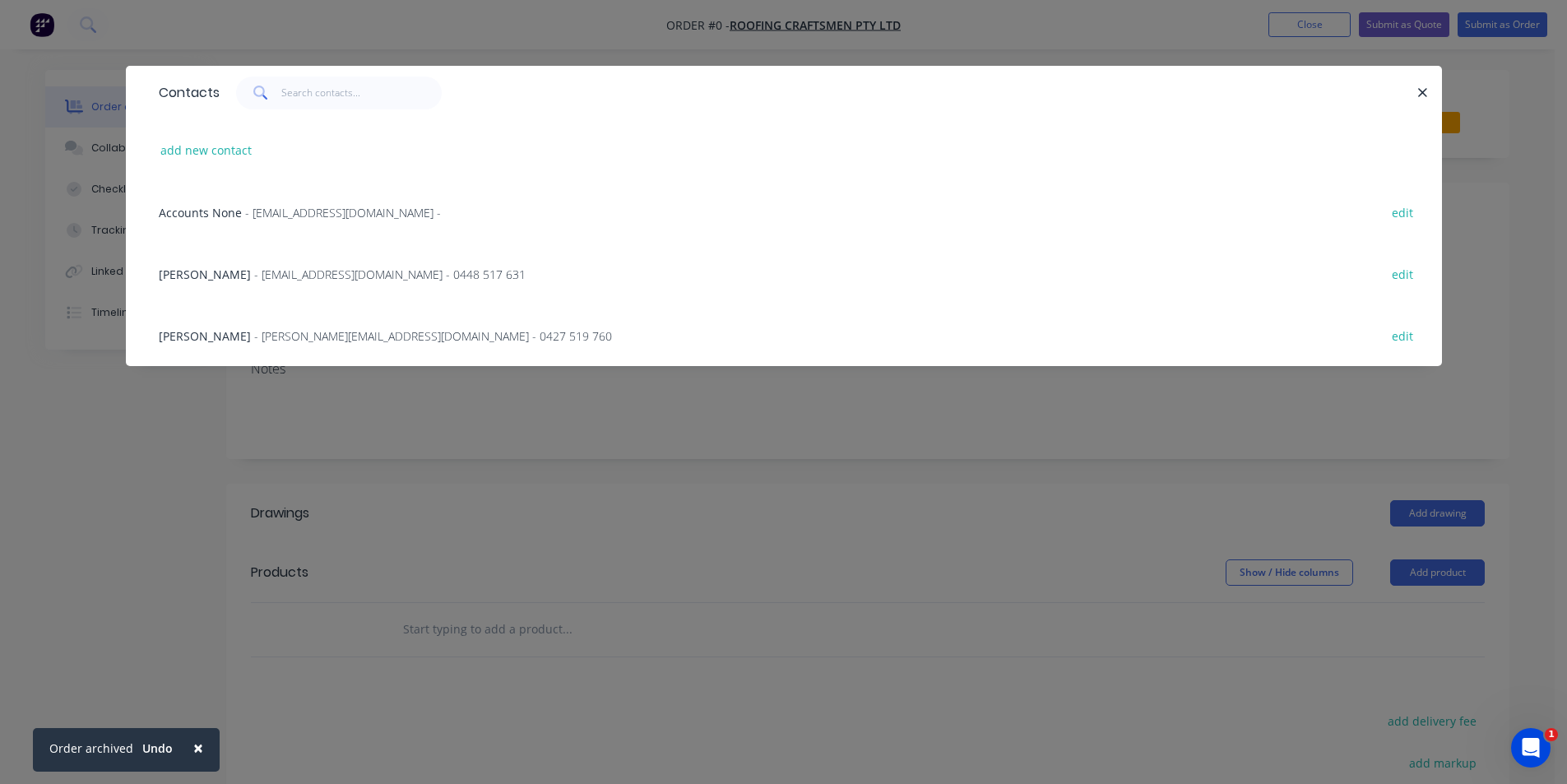
click at [396, 249] on div "[PERSON_NAME] - [PERSON_NAME][EMAIL_ADDRESS][DOMAIN_NAME] - 0448 517 631 edit" at bounding box center [784, 273] width 1267 height 62
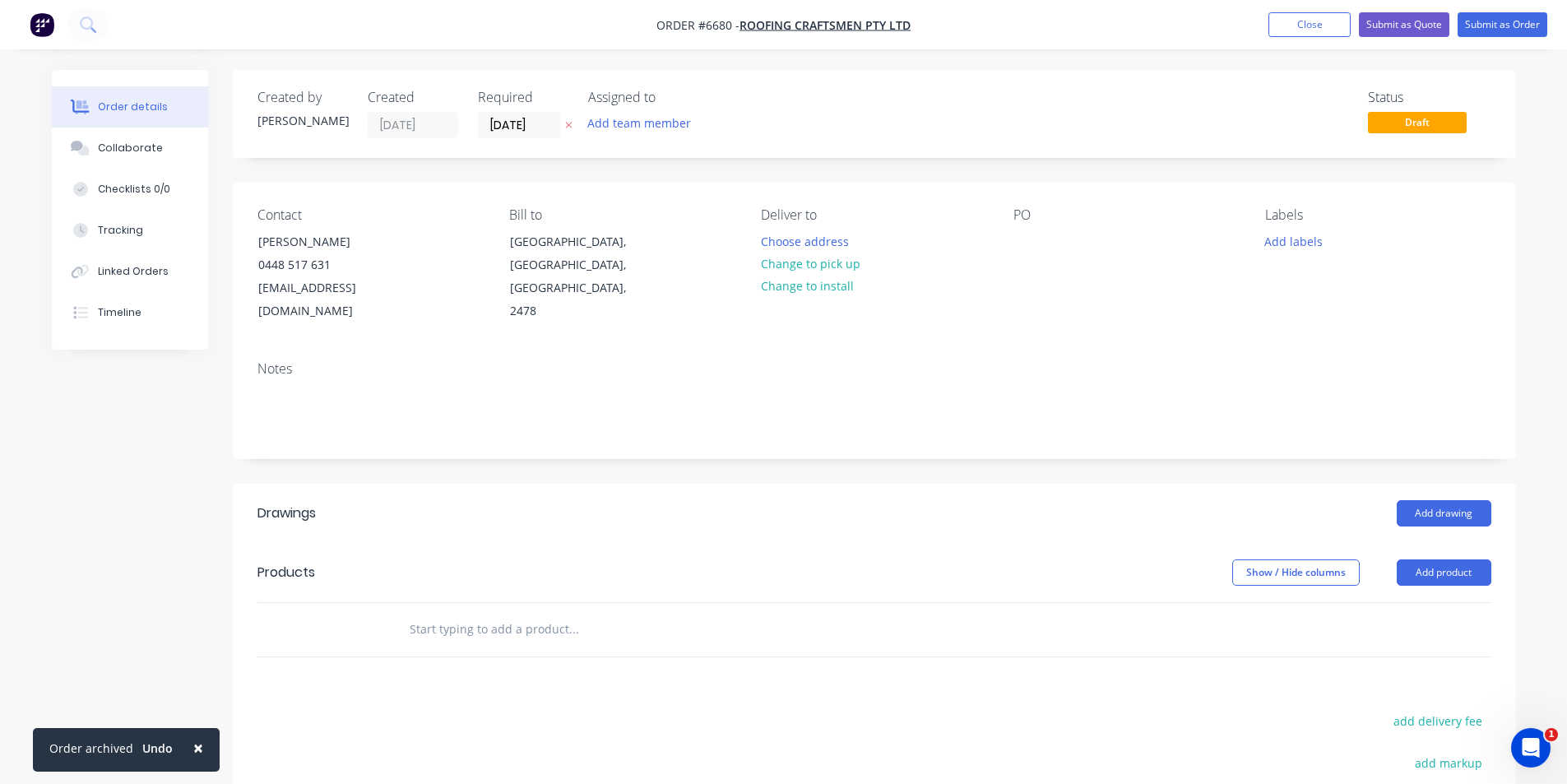
click at [876, 265] on div "Deliver to Choose address Change to pick up Change to install" at bounding box center [873, 265] width 225 height 116
click at [820, 267] on button "Change to pick up" at bounding box center [810, 263] width 117 height 22
click at [1028, 230] on div at bounding box center [1027, 240] width 27 height 24
click at [1468, 500] on button "Add drawing" at bounding box center [1443, 513] width 94 height 27
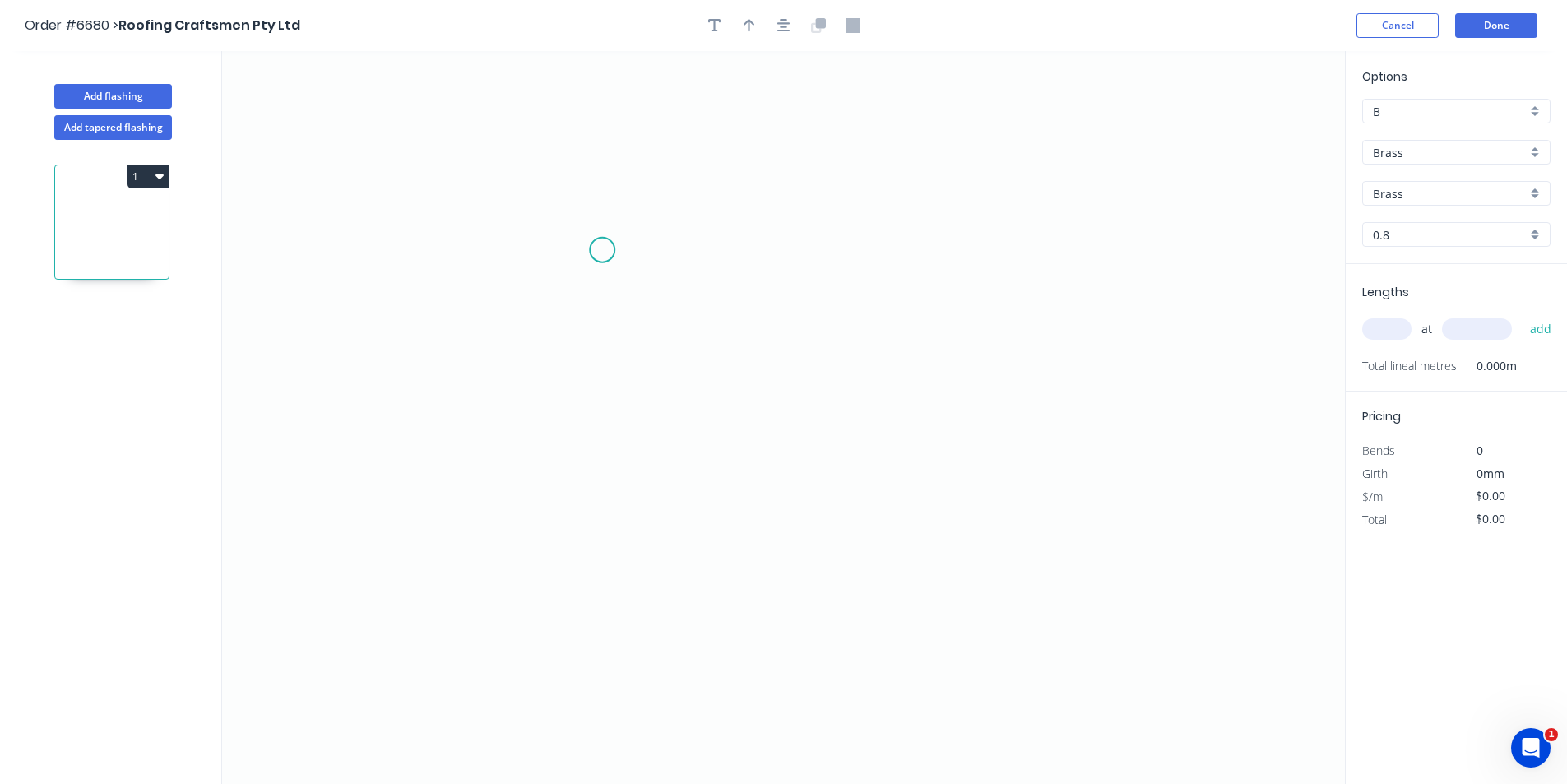
click at [602, 250] on icon "0" at bounding box center [784, 417] width 1123 height 733
click at [569, 280] on icon "0" at bounding box center [784, 417] width 1123 height 733
click at [932, 302] on icon "0 ?" at bounding box center [784, 417] width 1123 height 733
click at [983, 494] on icon "0 ? ?" at bounding box center [784, 417] width 1123 height 733
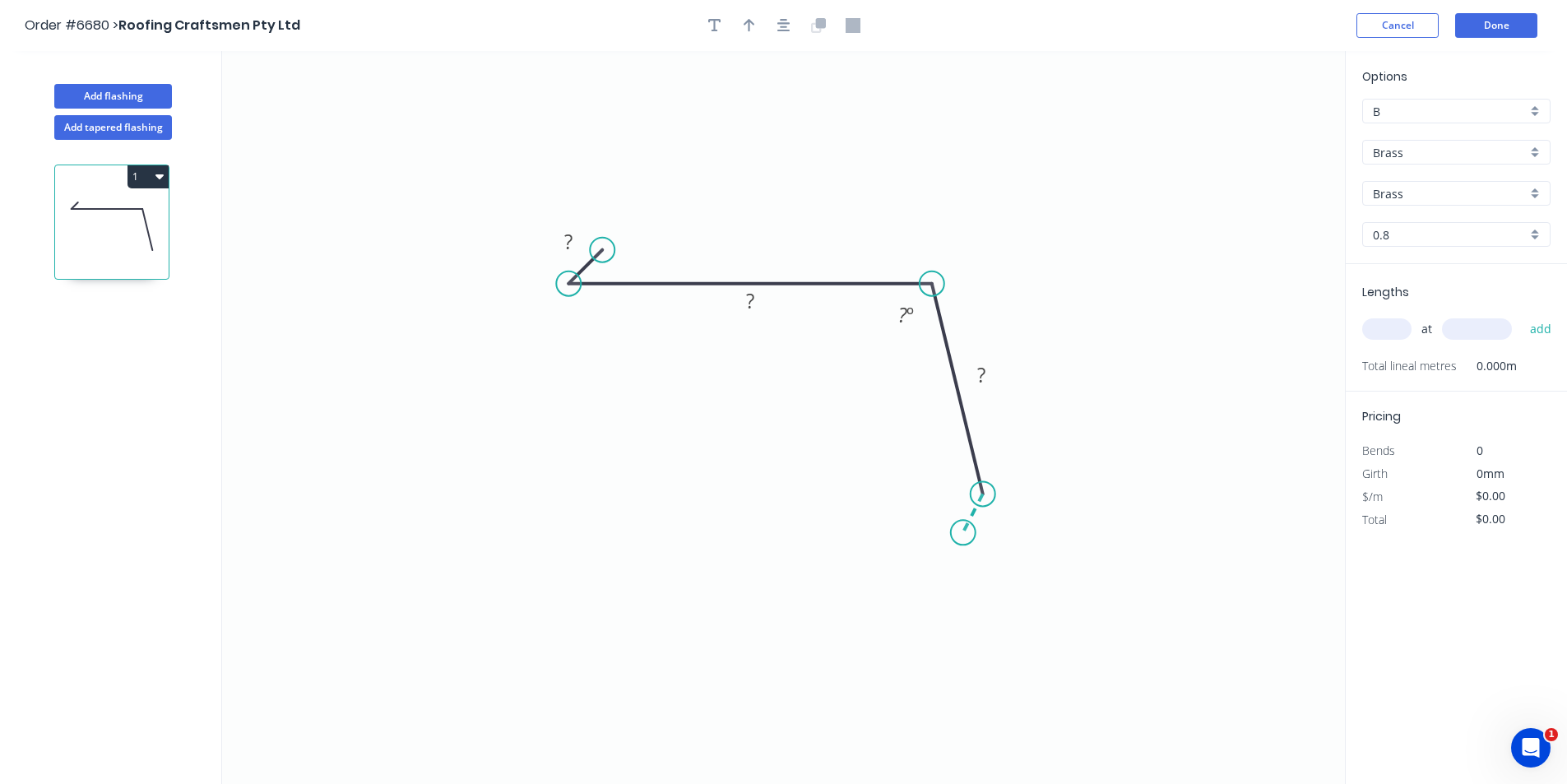
click at [963, 533] on icon "0 ? ? ? ? º" at bounding box center [784, 417] width 1123 height 733
click at [787, 28] on icon "button" at bounding box center [784, 26] width 13 height 15
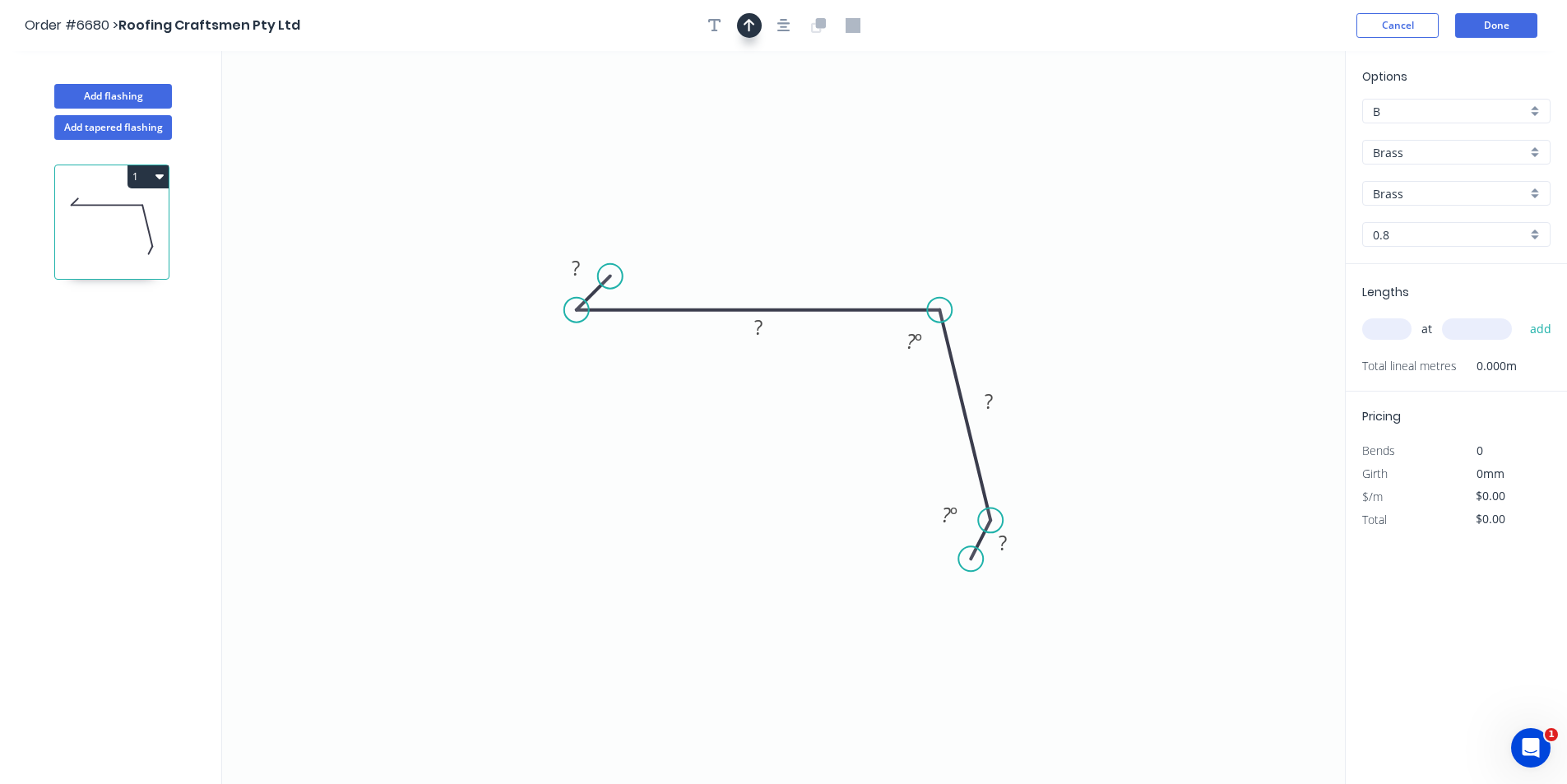
click at [749, 21] on icon "button" at bounding box center [749, 26] width 11 height 13
click at [1265, 131] on icon at bounding box center [1262, 114] width 15 height 52
drag, startPoint x: 1265, startPoint y: 131, endPoint x: 955, endPoint y: 257, distance: 334.6
click at [955, 257] on icon at bounding box center [967, 243] width 48 height 48
click at [1425, 157] on input "Brass" at bounding box center [1450, 152] width 154 height 17
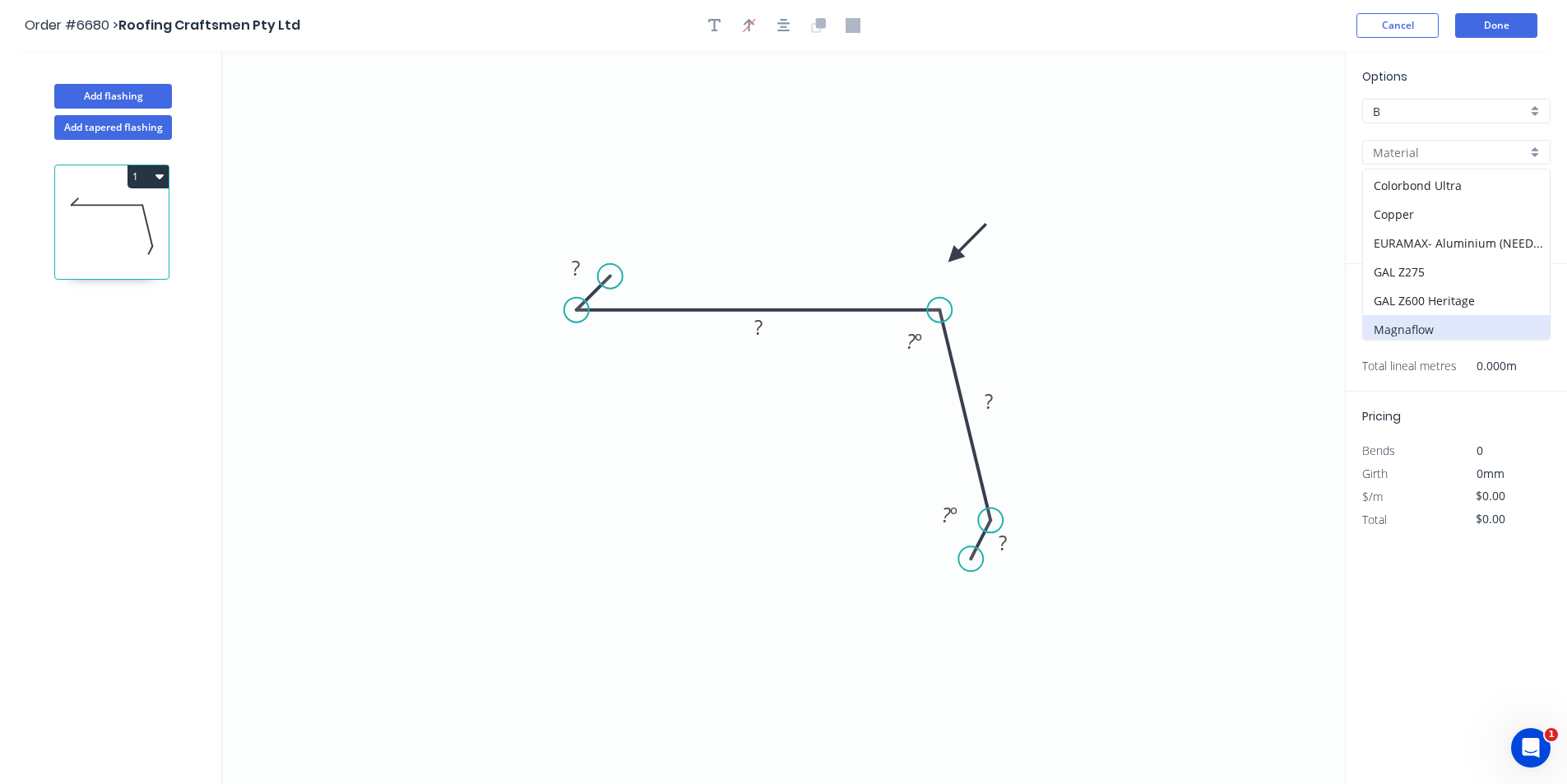
scroll to position [262, 0]
click at [1427, 234] on div "Stainless Steel 316" at bounding box center [1457, 238] width 186 height 29
type input "Stainless Steel 316"
type input "2B"
type input "0.55"
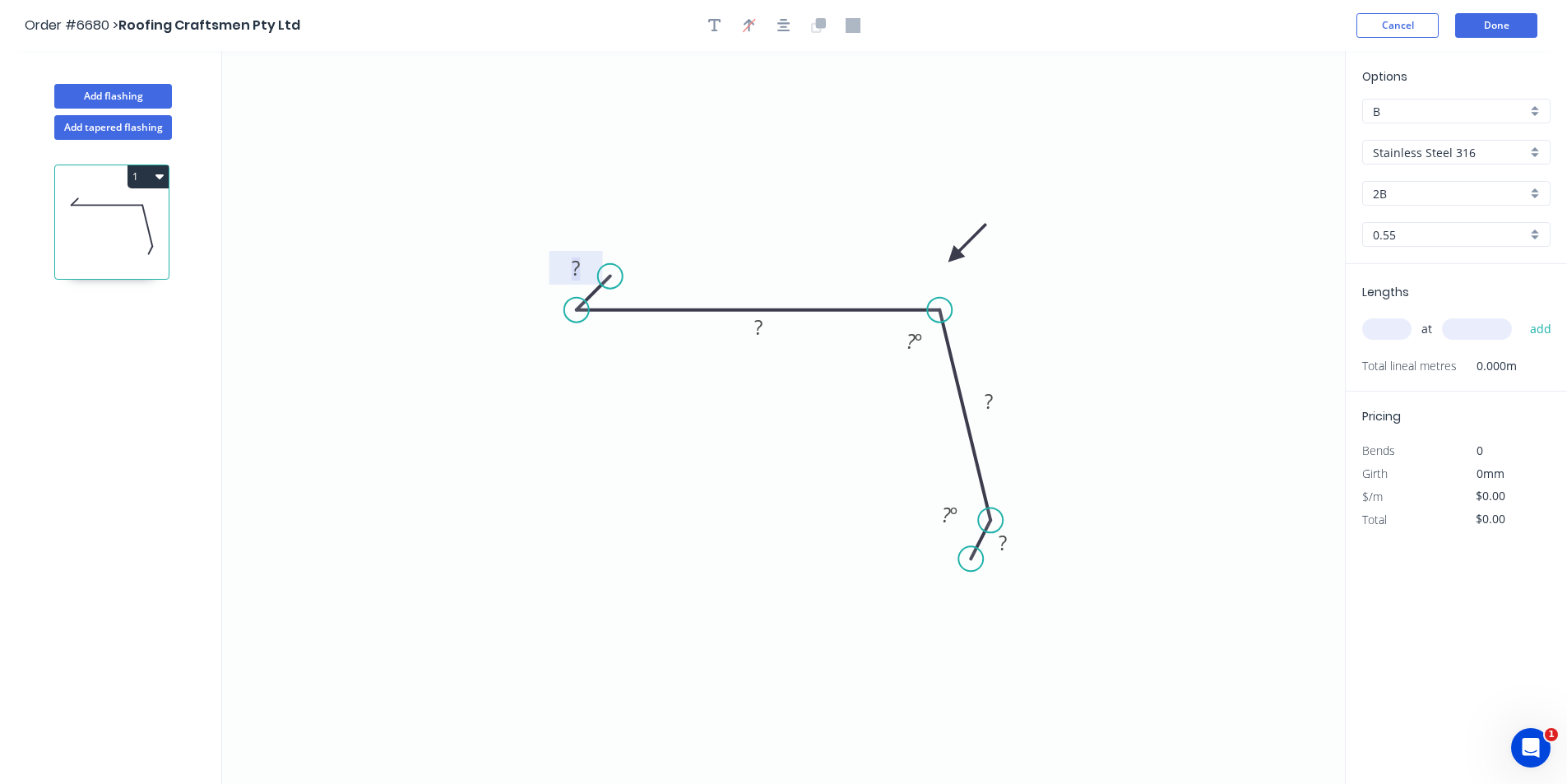
click at [583, 269] on rect at bounding box center [575, 269] width 33 height 23
click at [915, 342] on tspan "95" at bounding box center [911, 340] width 21 height 28
type input "$43.03"
click at [1403, 329] on input "text" at bounding box center [1387, 329] width 49 height 21
type input "1"
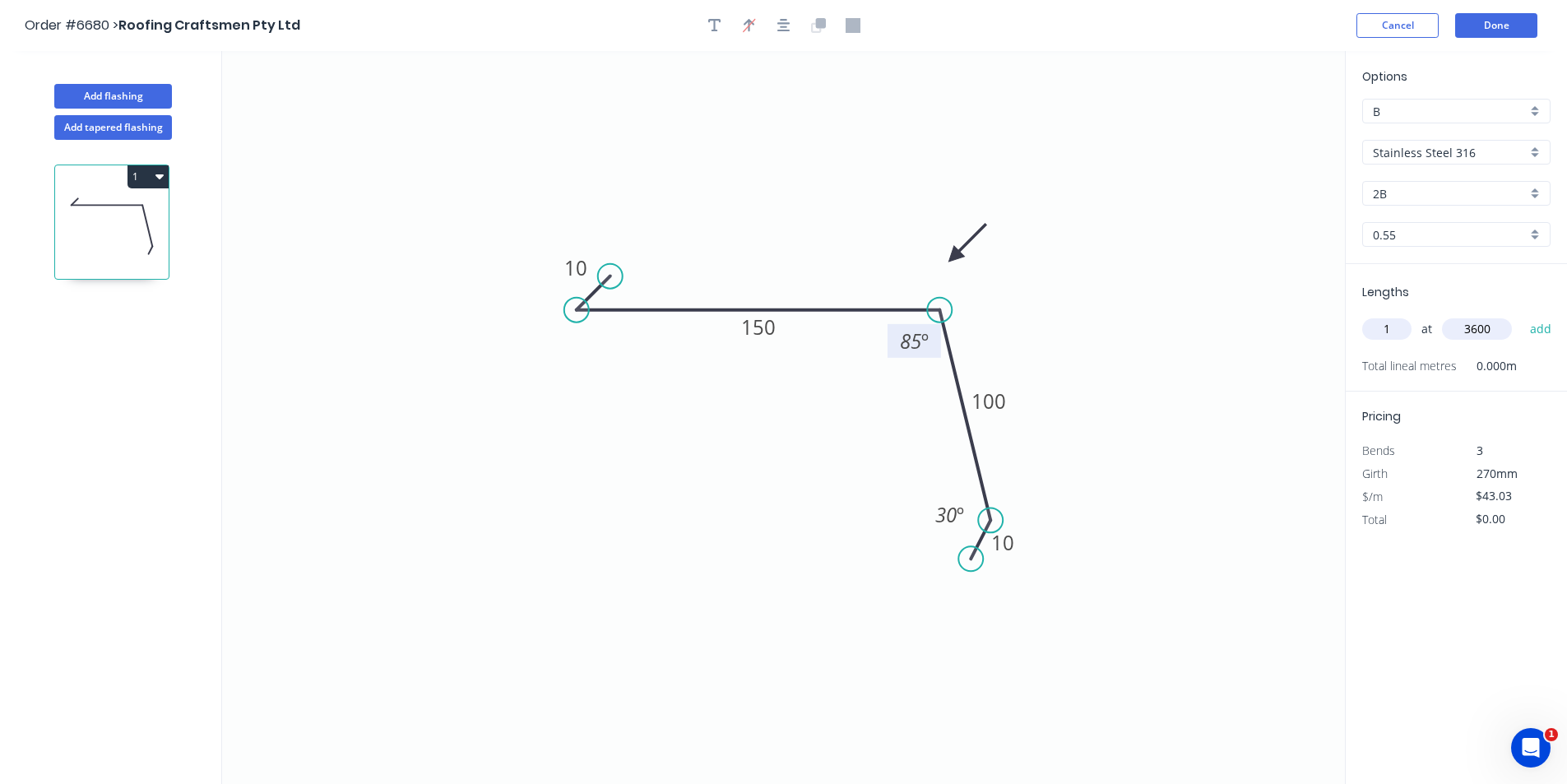
type input "3600"
click at [1522, 315] on button "add" at bounding box center [1541, 328] width 39 height 28
type input "$154.91"
type input "1"
type input "2500"
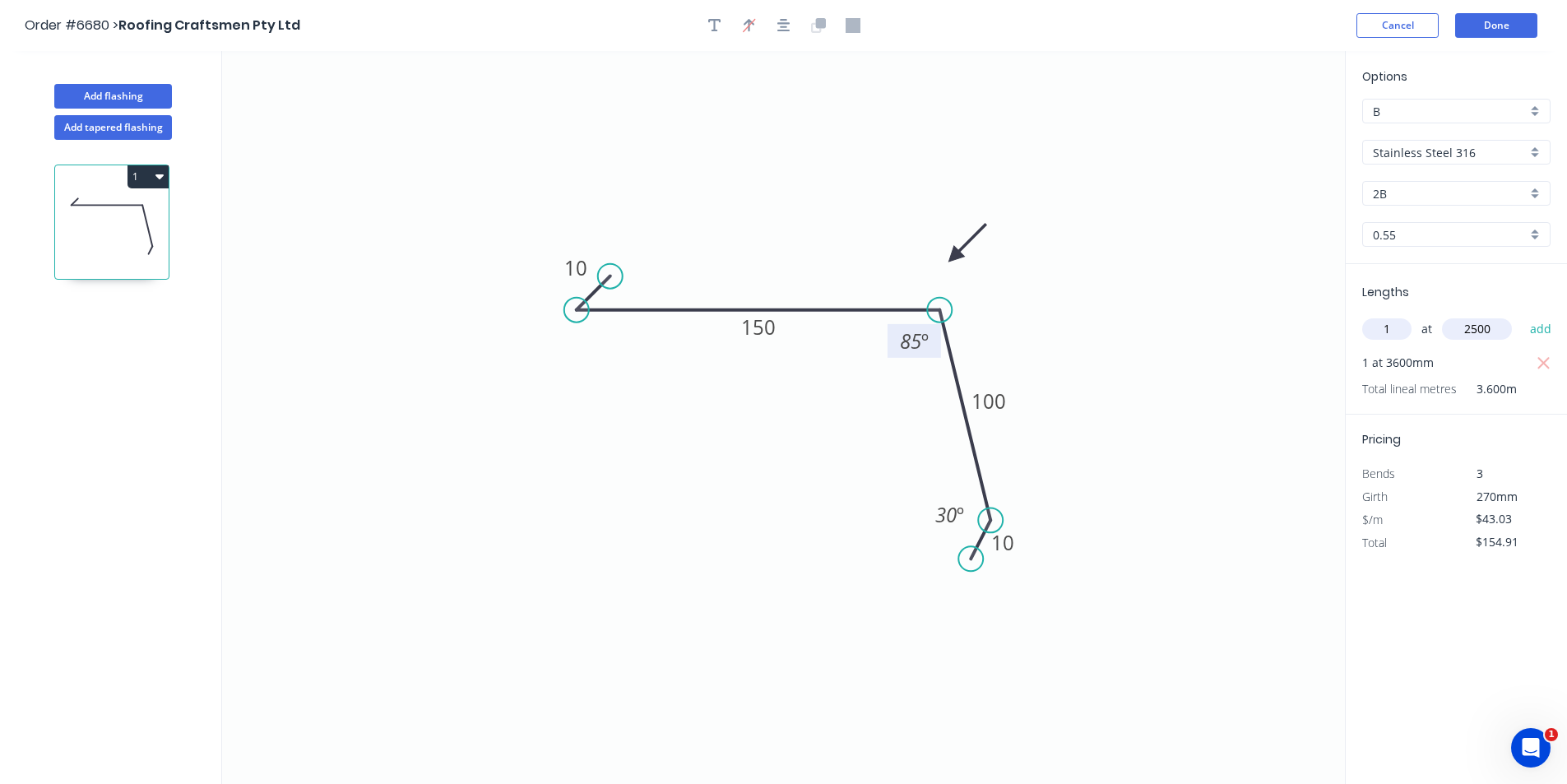
click at [1522, 315] on button "add" at bounding box center [1541, 328] width 39 height 28
type input "$262.48"
click at [1493, 21] on button "Done" at bounding box center [1497, 26] width 83 height 25
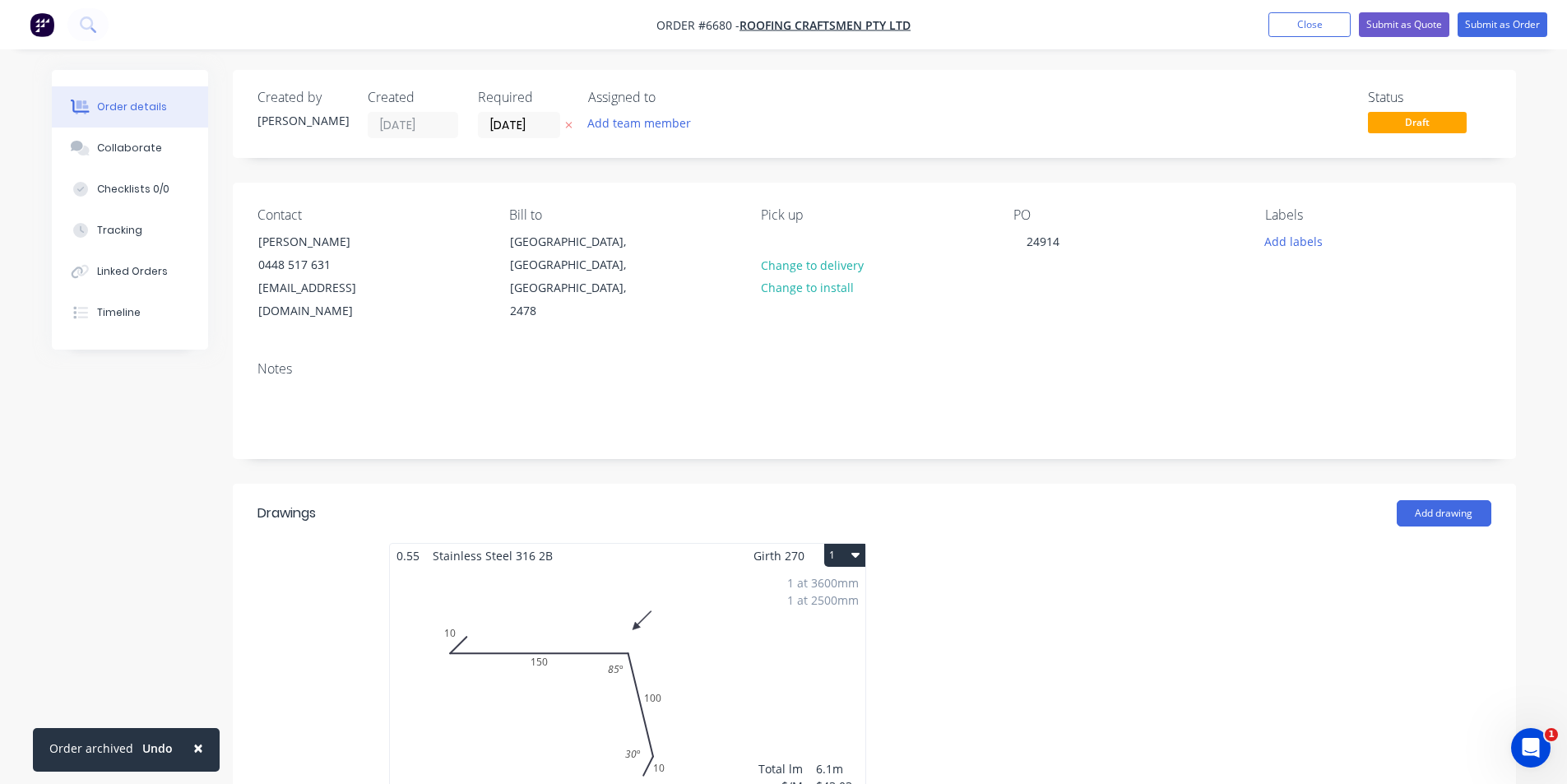
drag, startPoint x: 149, startPoint y: 148, endPoint x: 1149, endPoint y: 751, distance: 1167.7
click at [149, 148] on div "Collaborate" at bounding box center [129, 148] width 65 height 15
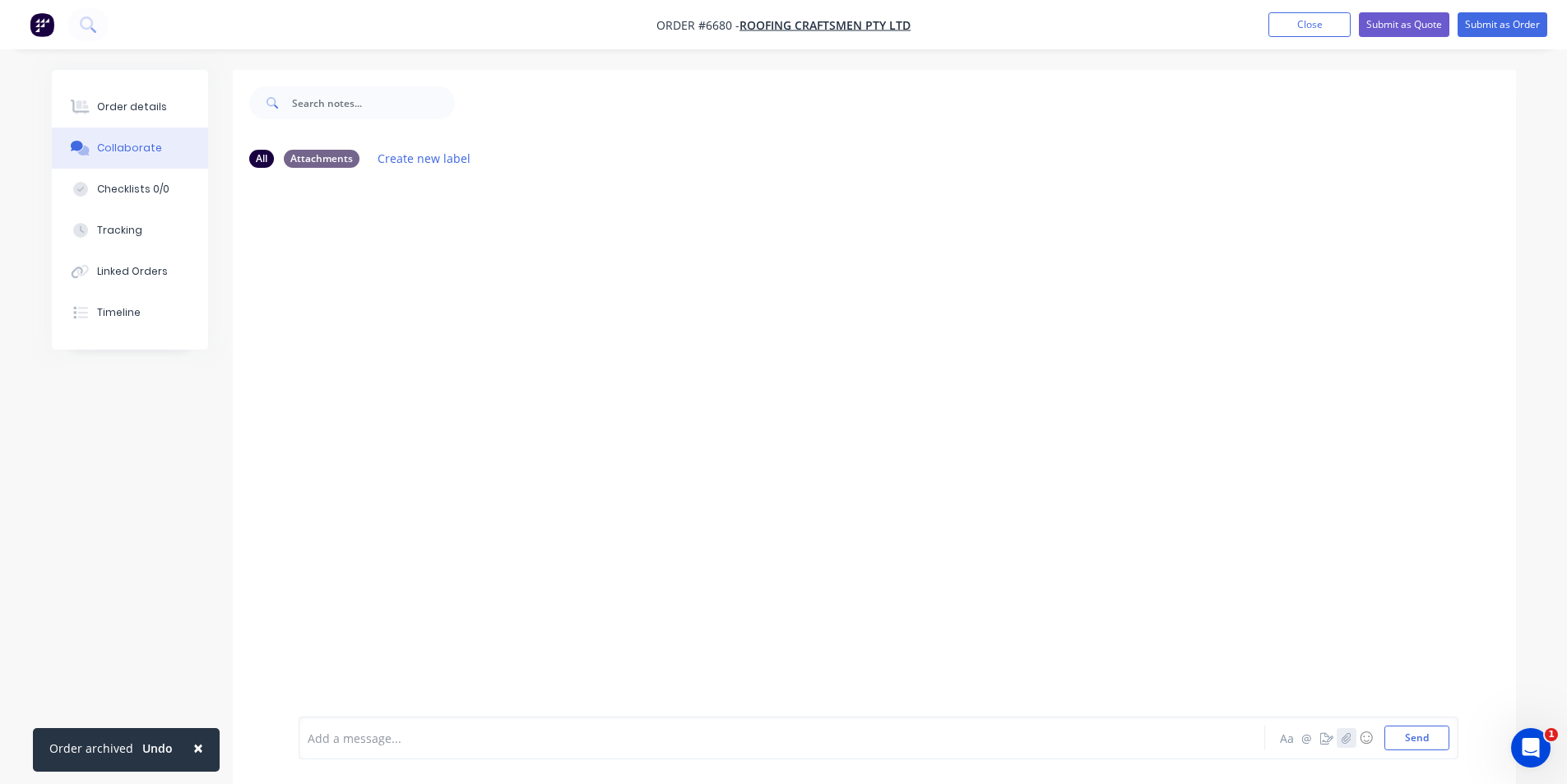
click at [1345, 736] on icon "button" at bounding box center [1345, 737] width 10 height 11
click at [1409, 739] on button "Send" at bounding box center [1417, 737] width 65 height 25
drag, startPoint x: 146, startPoint y: 83, endPoint x: 158, endPoint y: 96, distance: 17.7
click at [146, 86] on div "Order details Collaborate Checklists 0/0 Tracking Linked Orders Timeline" at bounding box center [130, 210] width 156 height 279
click at [158, 102] on div "Order details" at bounding box center [132, 107] width 70 height 15
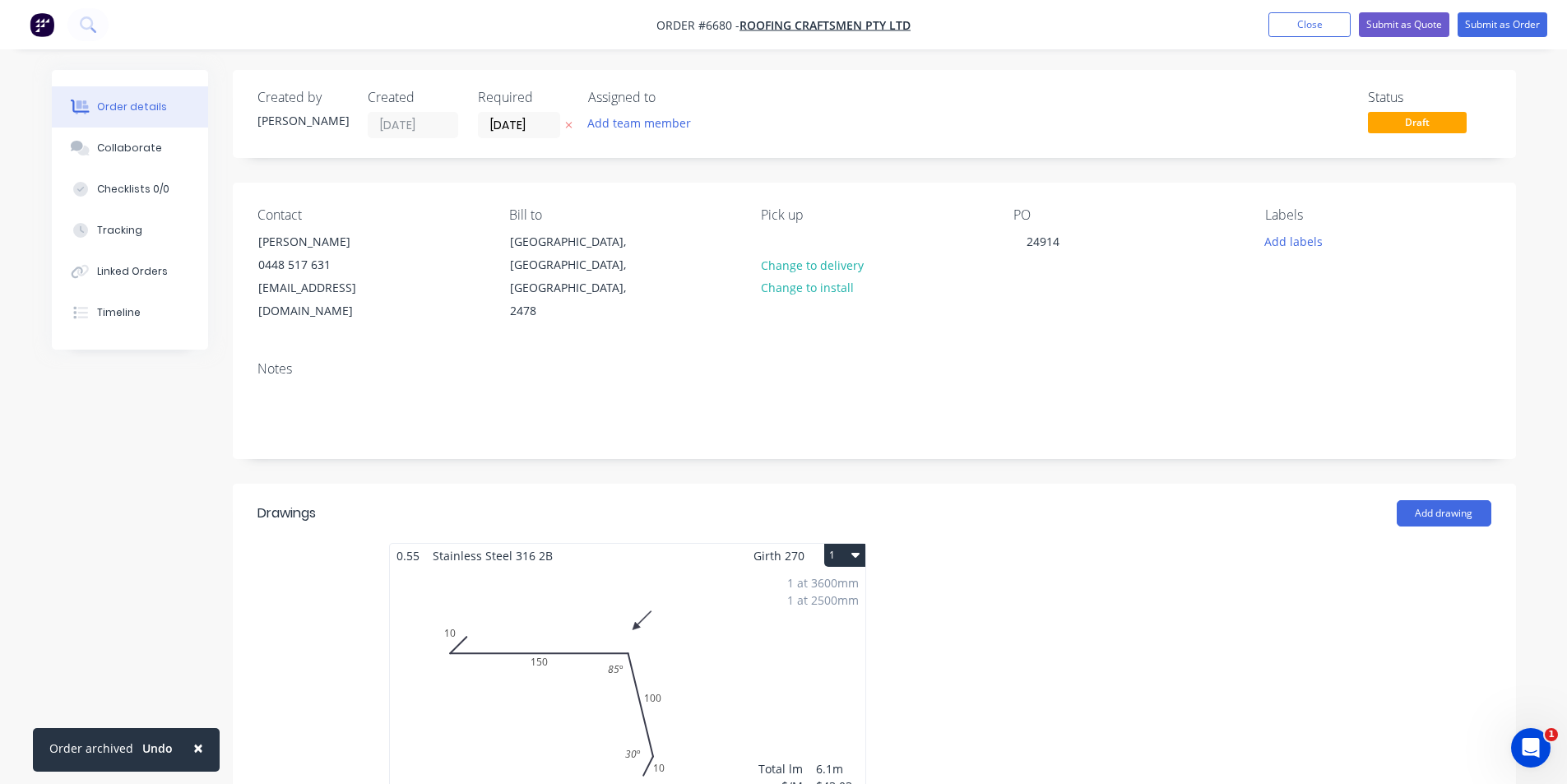
scroll to position [329, 0]
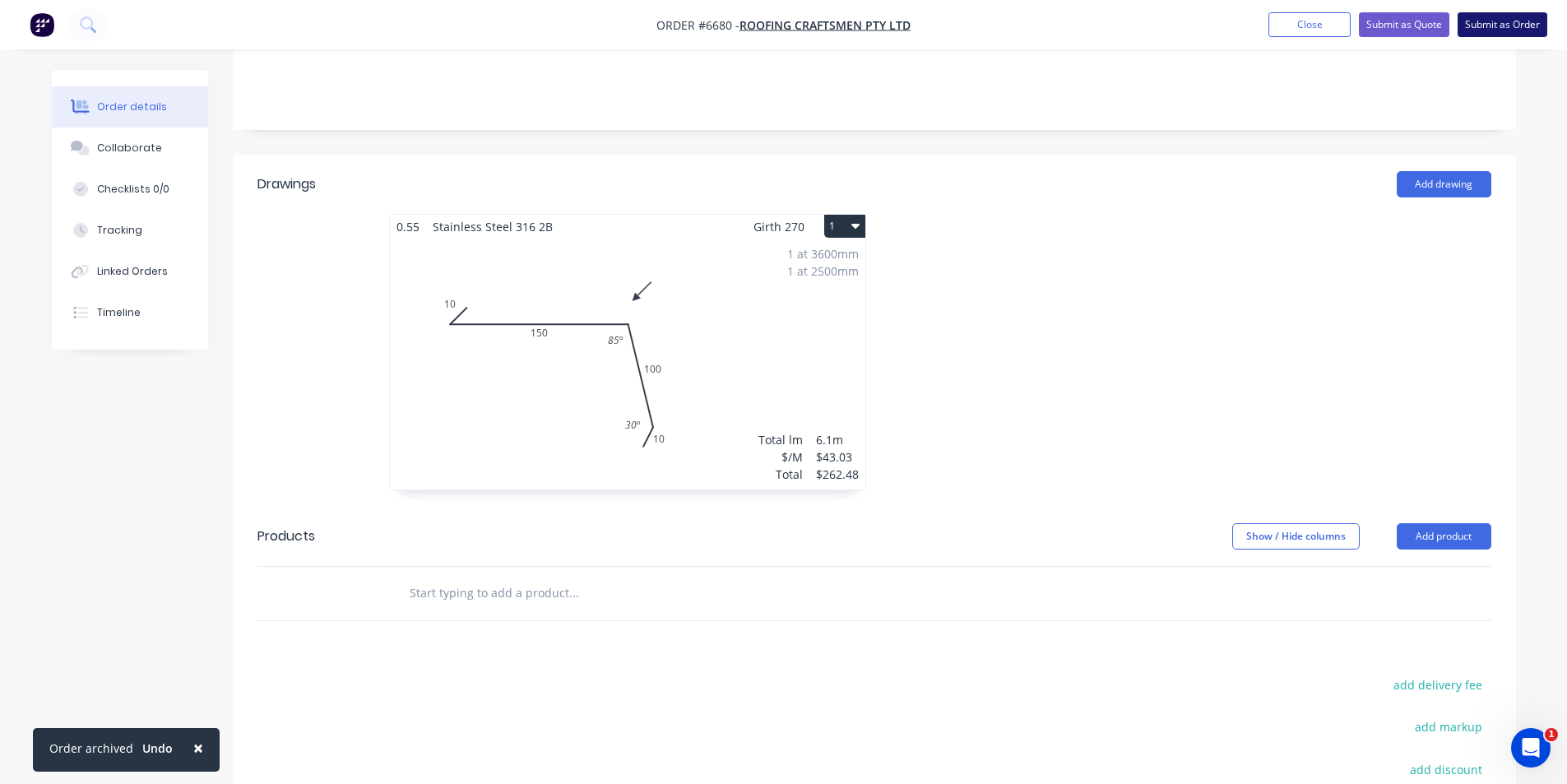
click at [1474, 24] on button "Submit as Order" at bounding box center [1502, 25] width 89 height 25
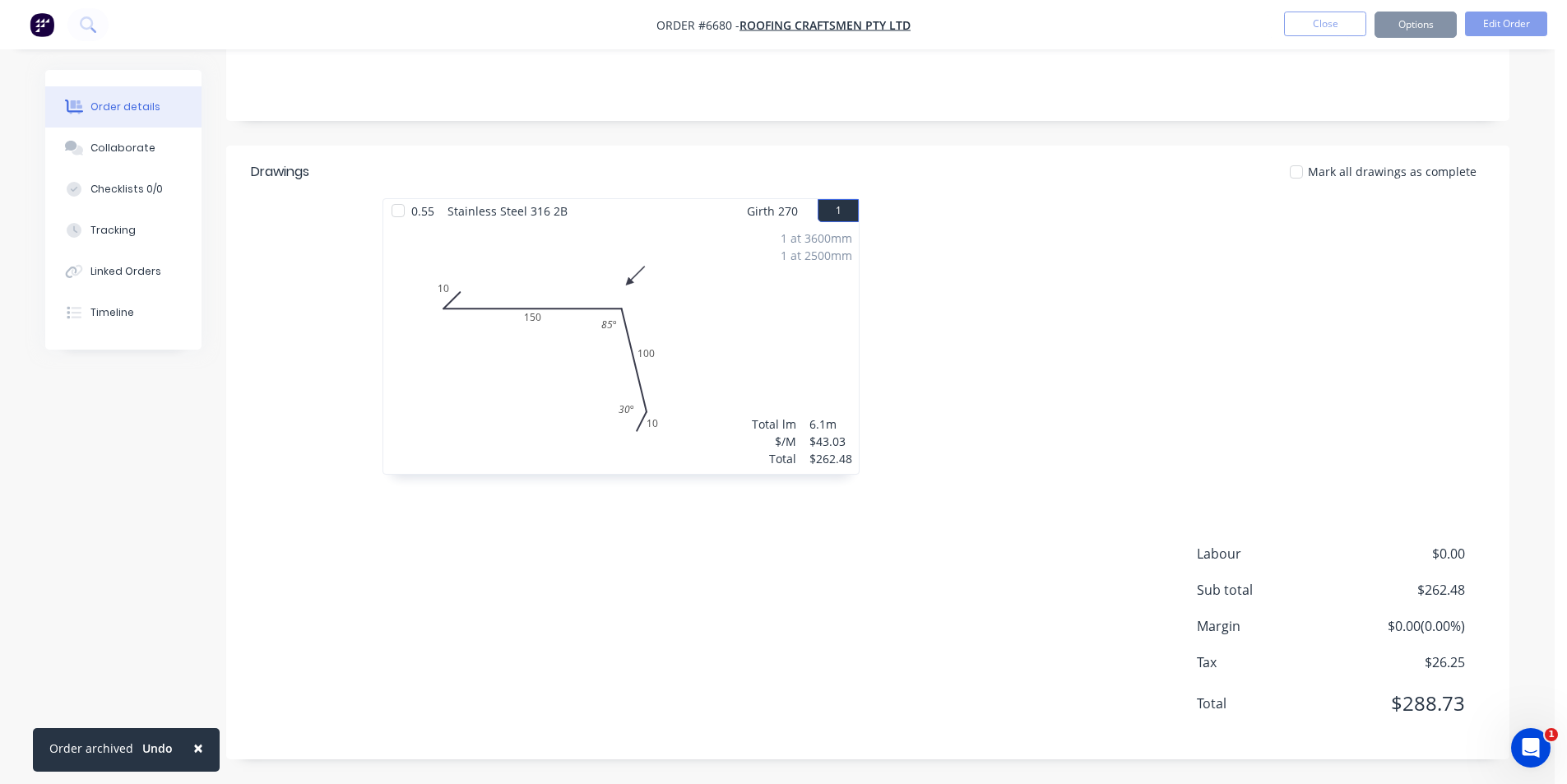
scroll to position [0, 0]
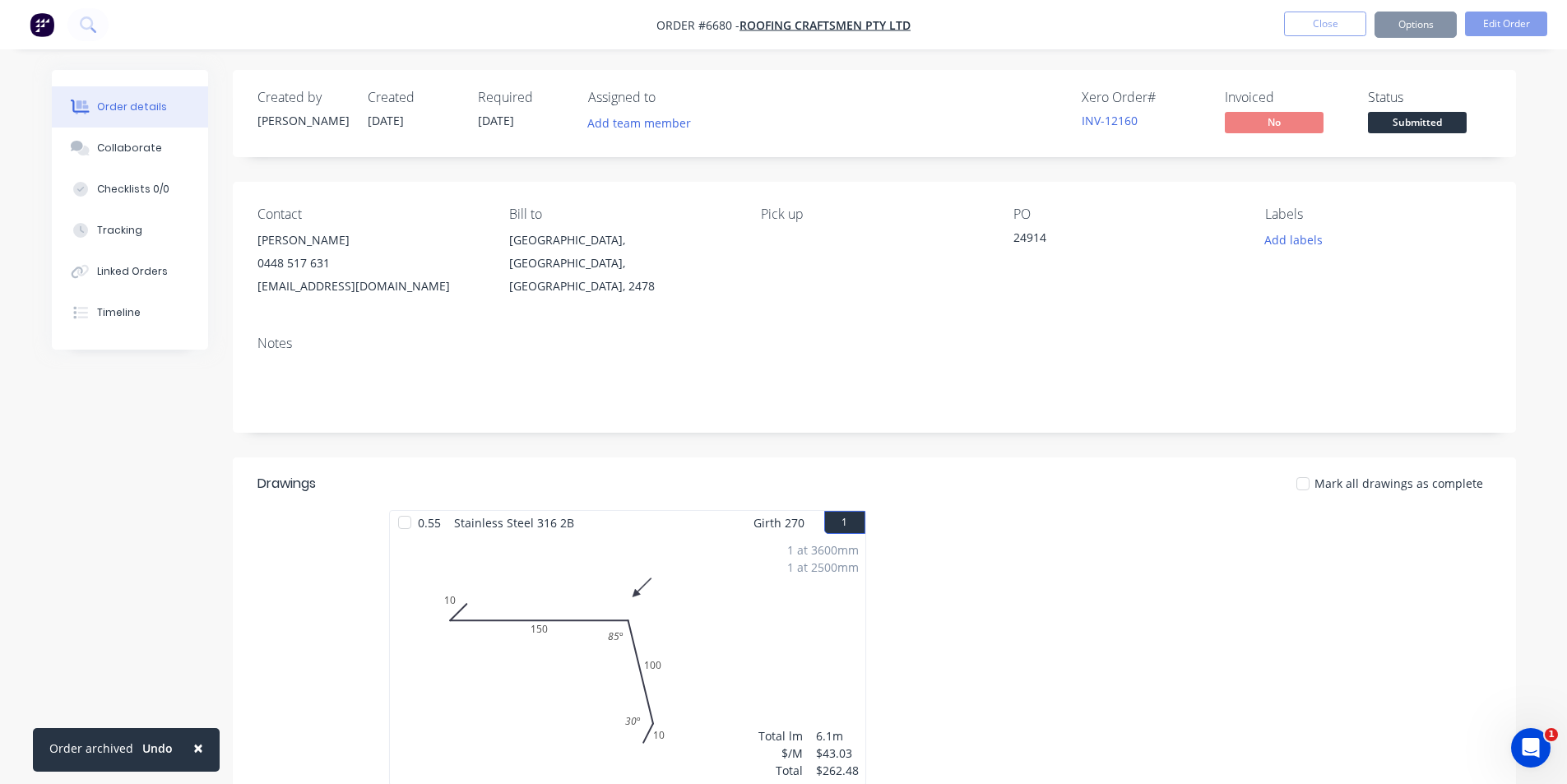
click at [1470, 108] on div "Status Submitted" at bounding box center [1430, 113] width 124 height 48
click at [1453, 126] on span "Submitted" at bounding box center [1418, 123] width 99 height 21
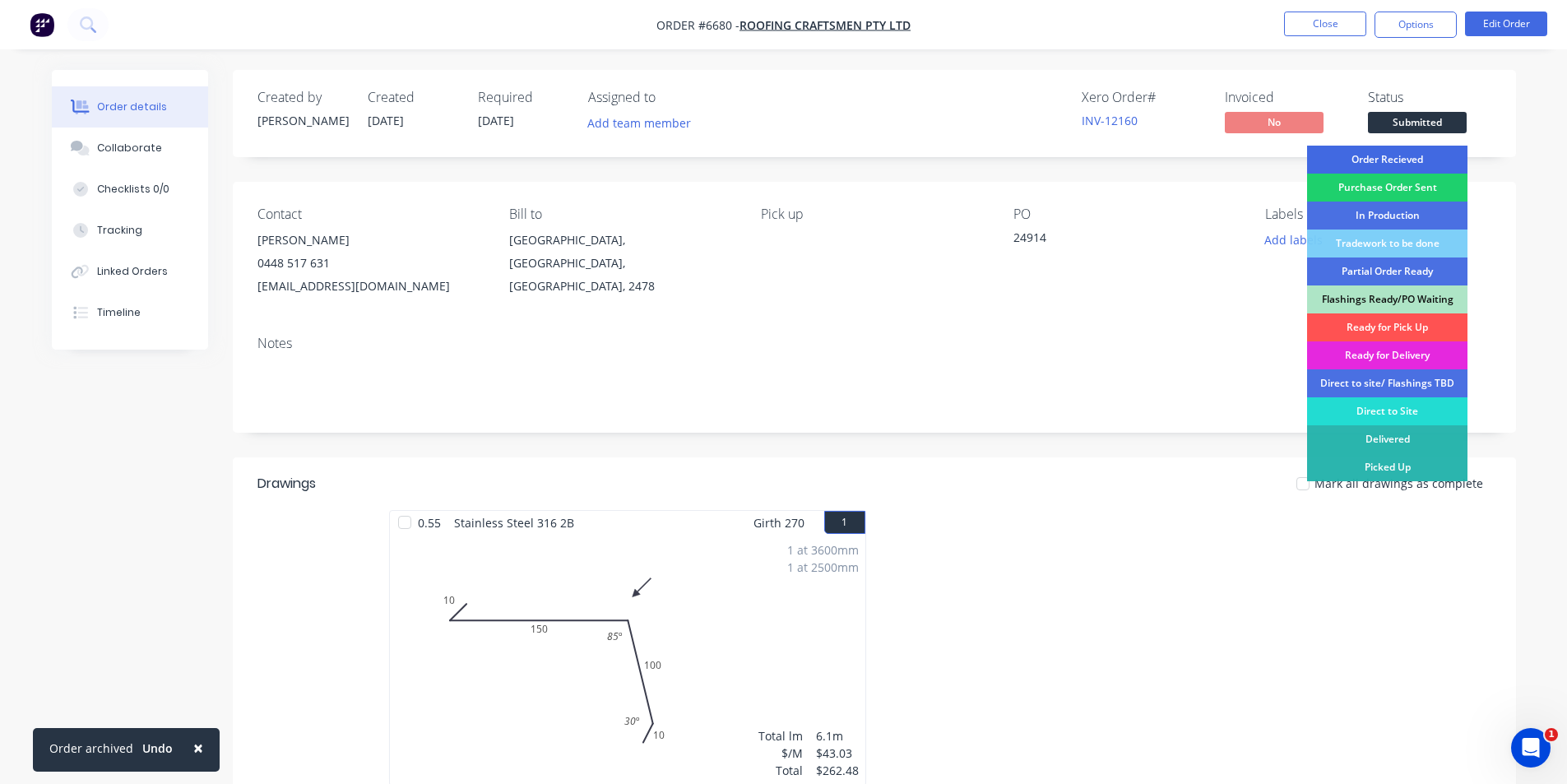
click at [1431, 159] on div "Order Recieved" at bounding box center [1387, 159] width 161 height 28
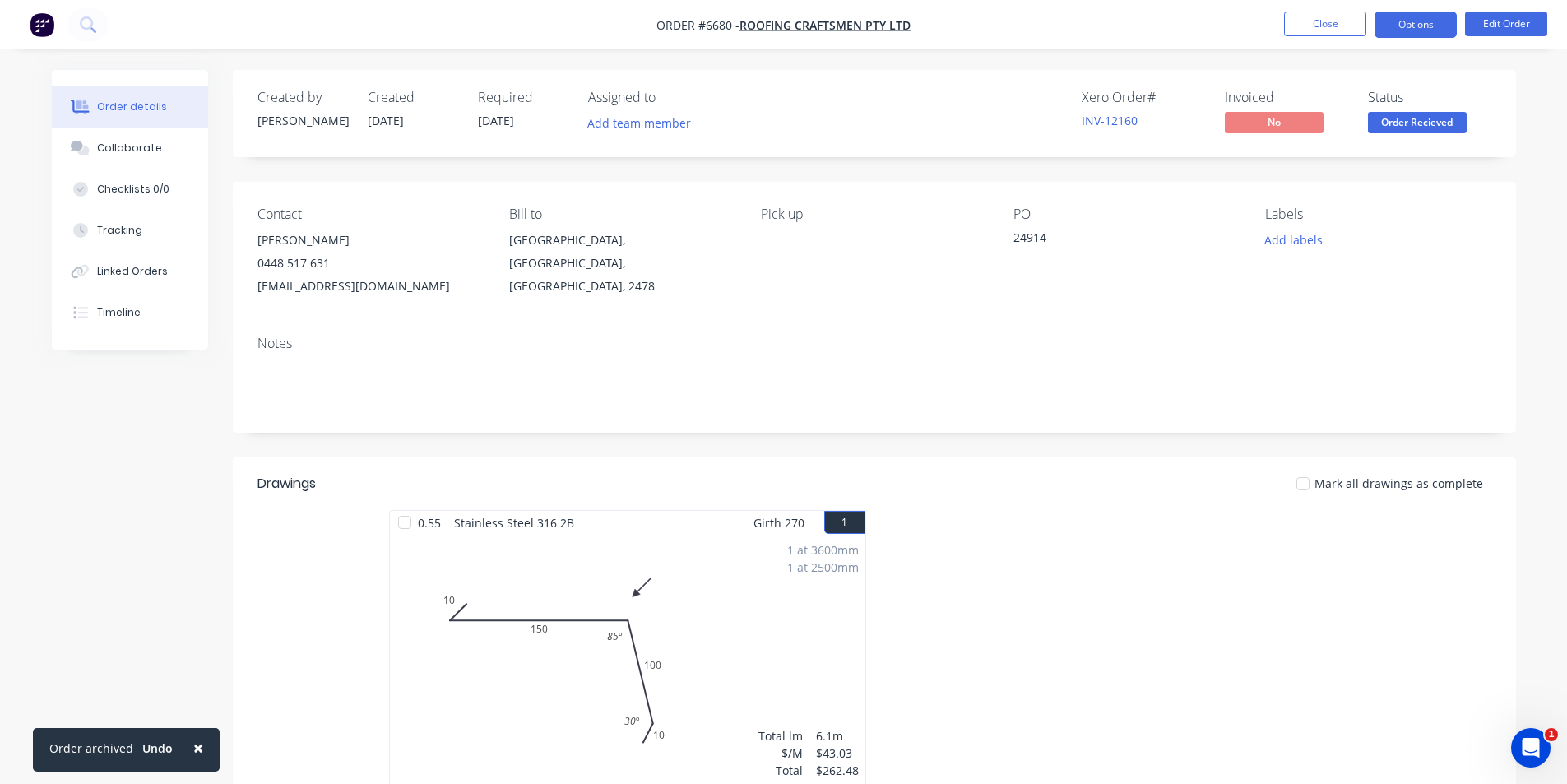
click at [1402, 34] on button "Options" at bounding box center [1416, 25] width 83 height 27
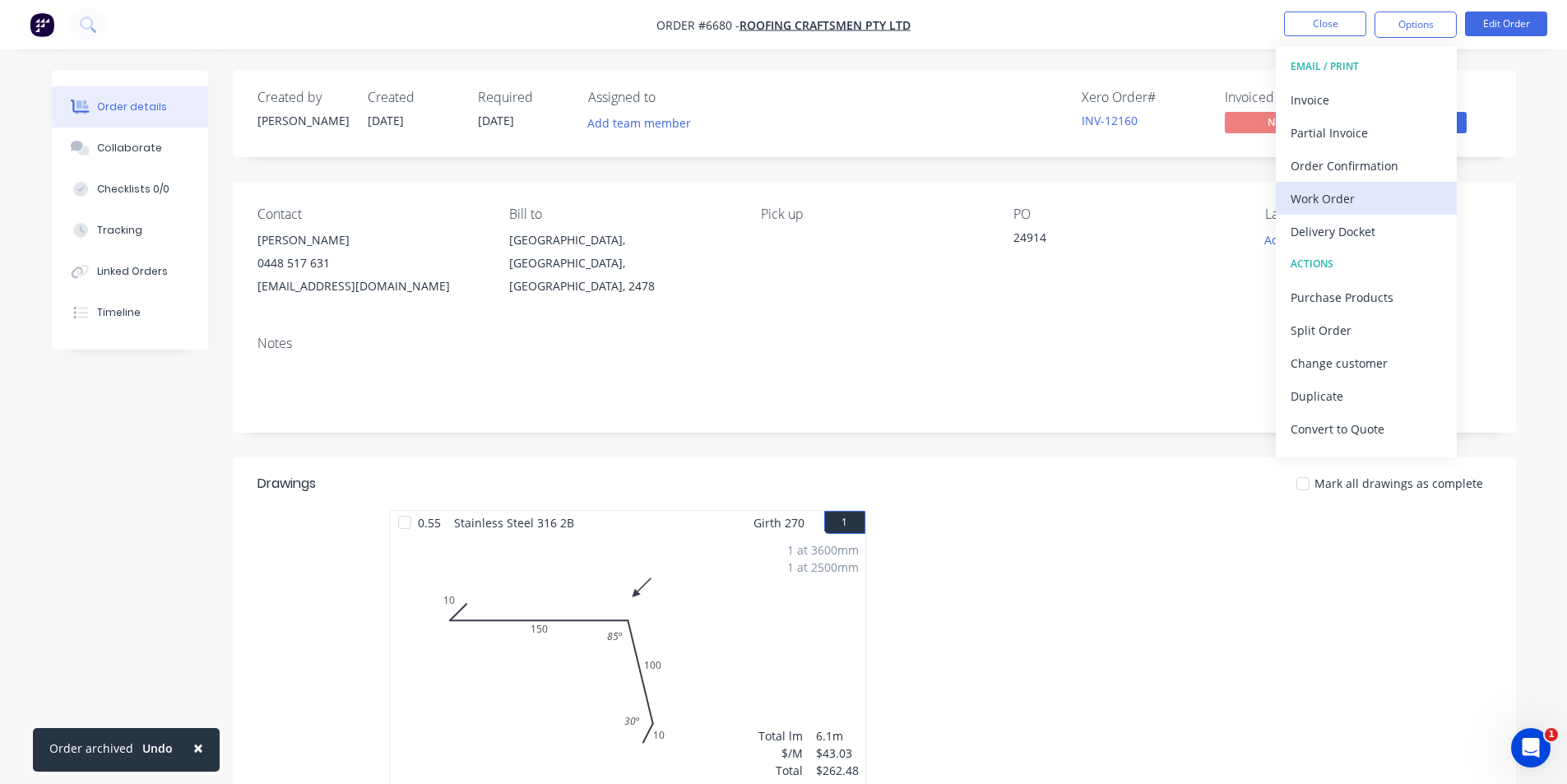
click at [1351, 194] on div "Work Order" at bounding box center [1366, 198] width 151 height 24
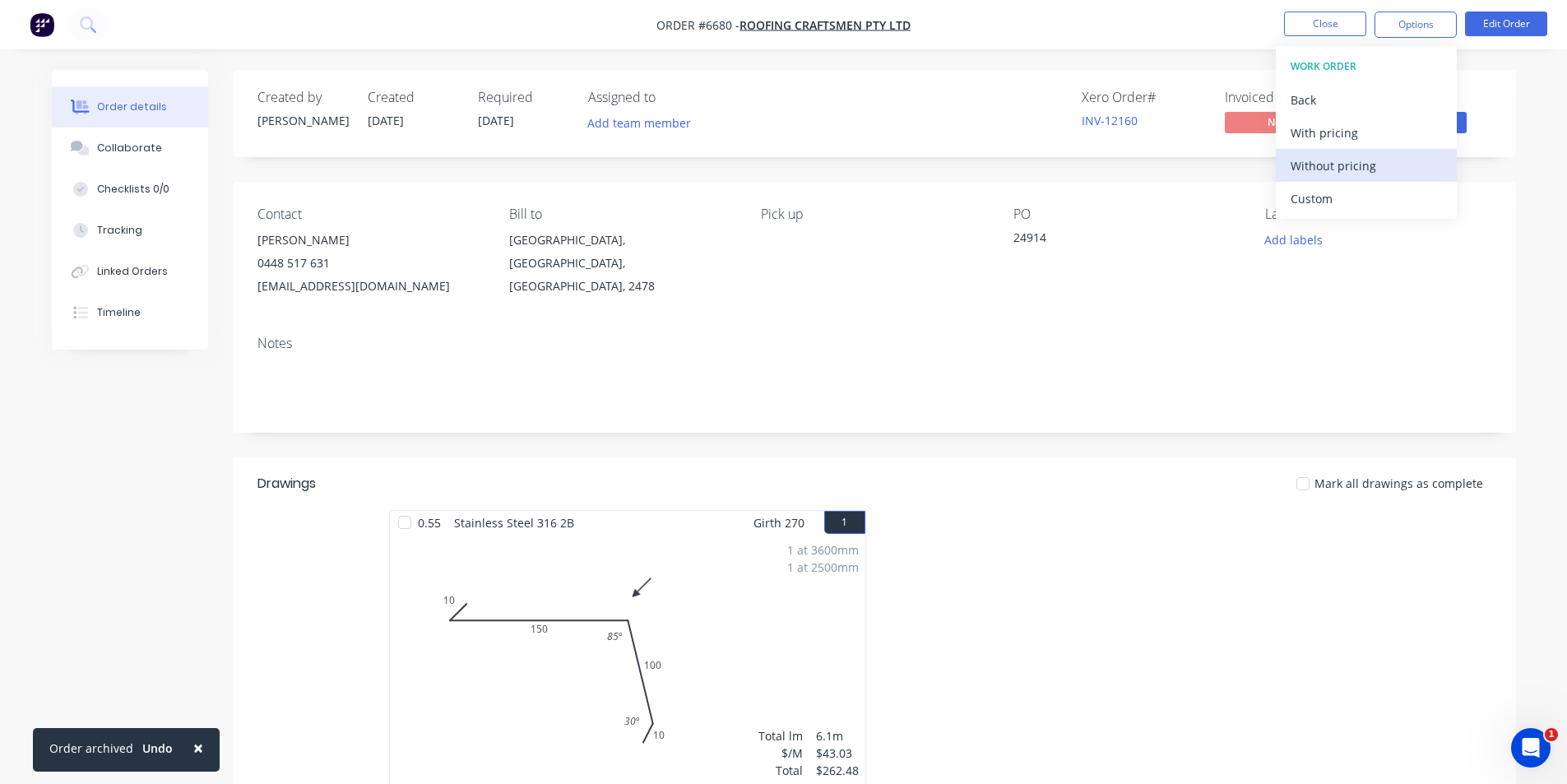
click at [1344, 162] on div "Without pricing" at bounding box center [1366, 165] width 151 height 24
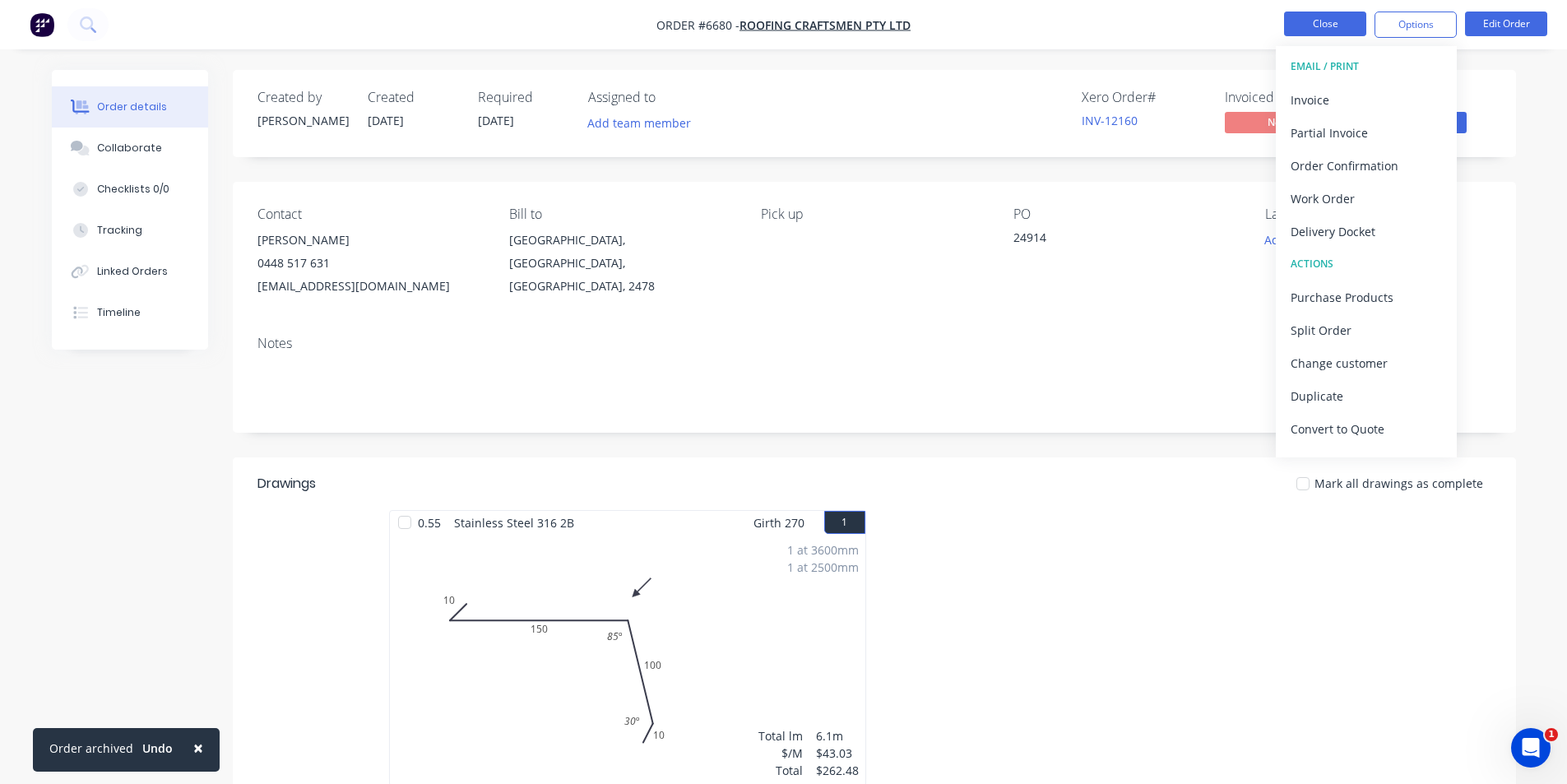
click at [1322, 26] on button "Close" at bounding box center [1325, 24] width 83 height 25
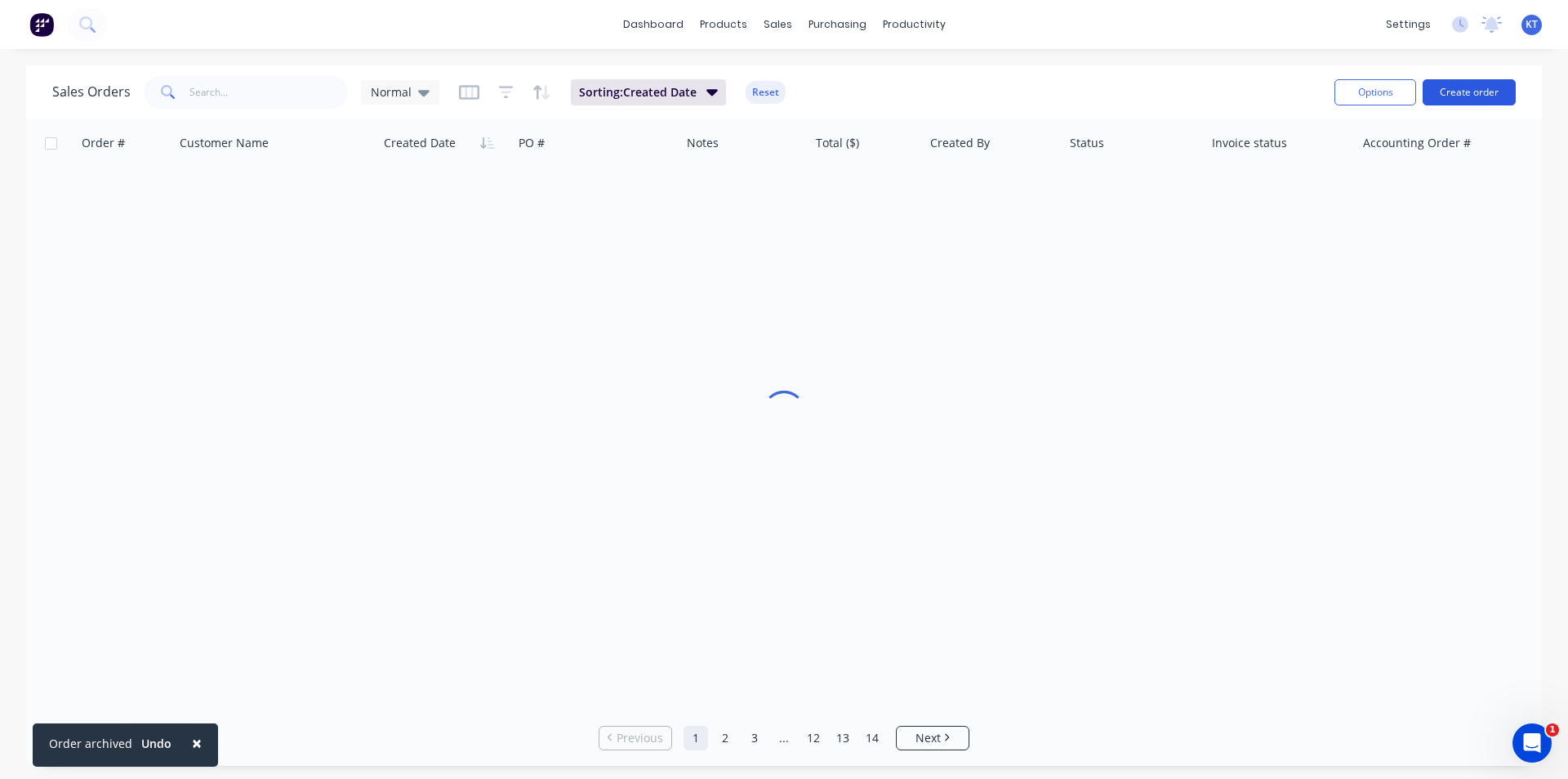
click at [1465, 90] on button "Create order" at bounding box center [1469, 93] width 93 height 26
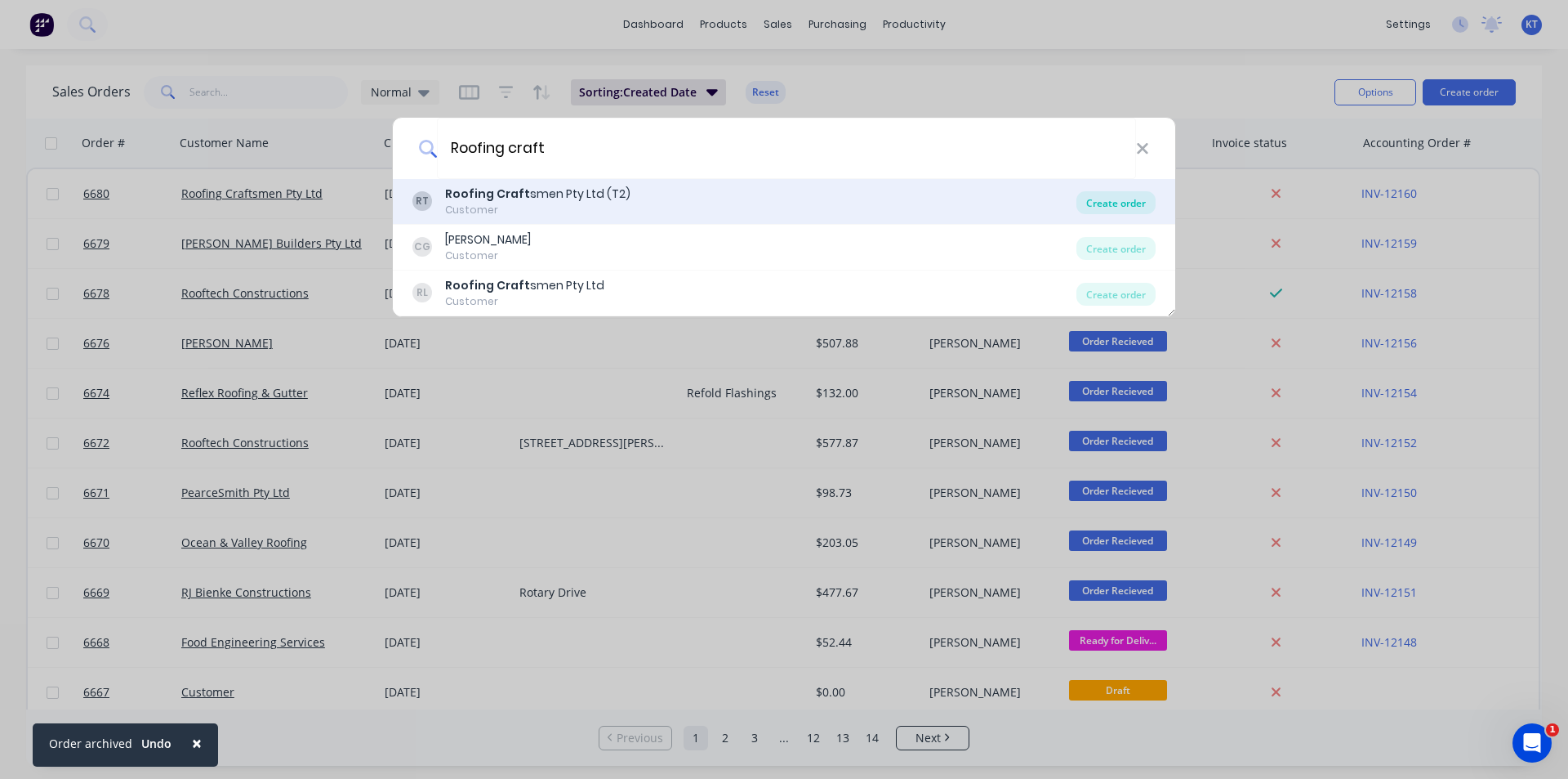
type input "Roofing craft"
click at [1137, 203] on div "Create order" at bounding box center [1116, 202] width 79 height 23
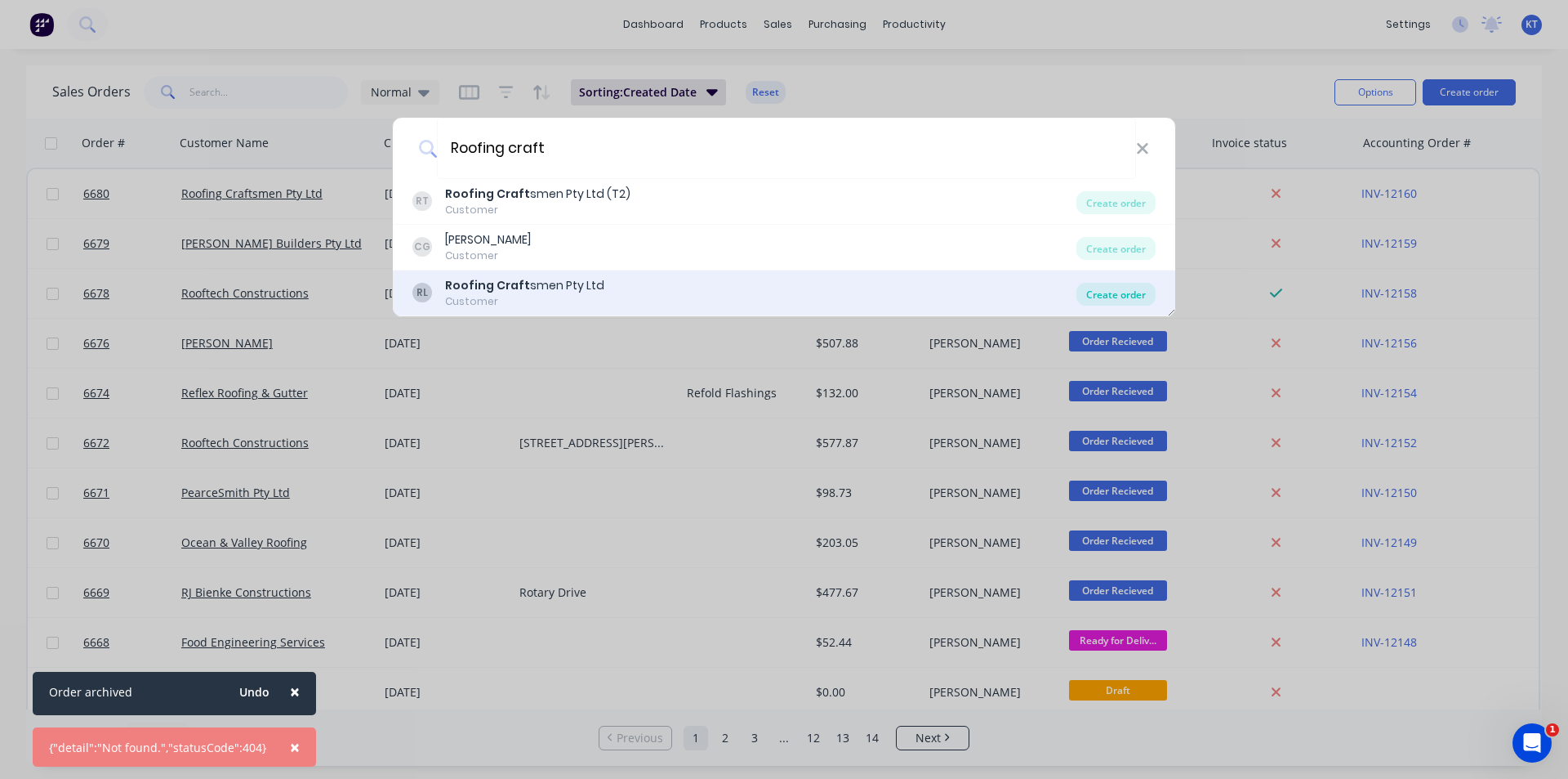
click at [1125, 296] on div "Create order" at bounding box center [1116, 294] width 79 height 23
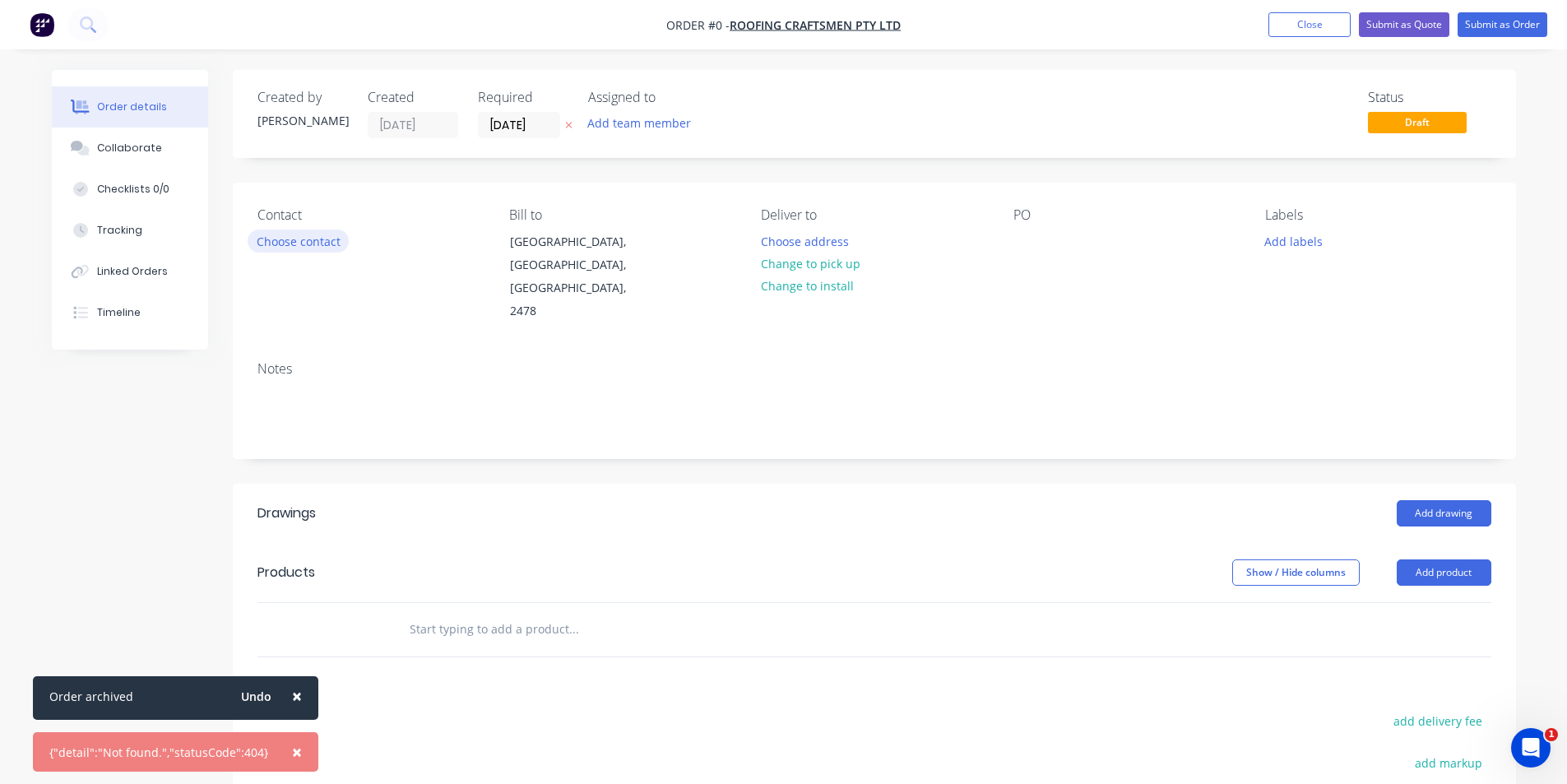
click at [287, 241] on button "Choose contact" at bounding box center [298, 239] width 101 height 22
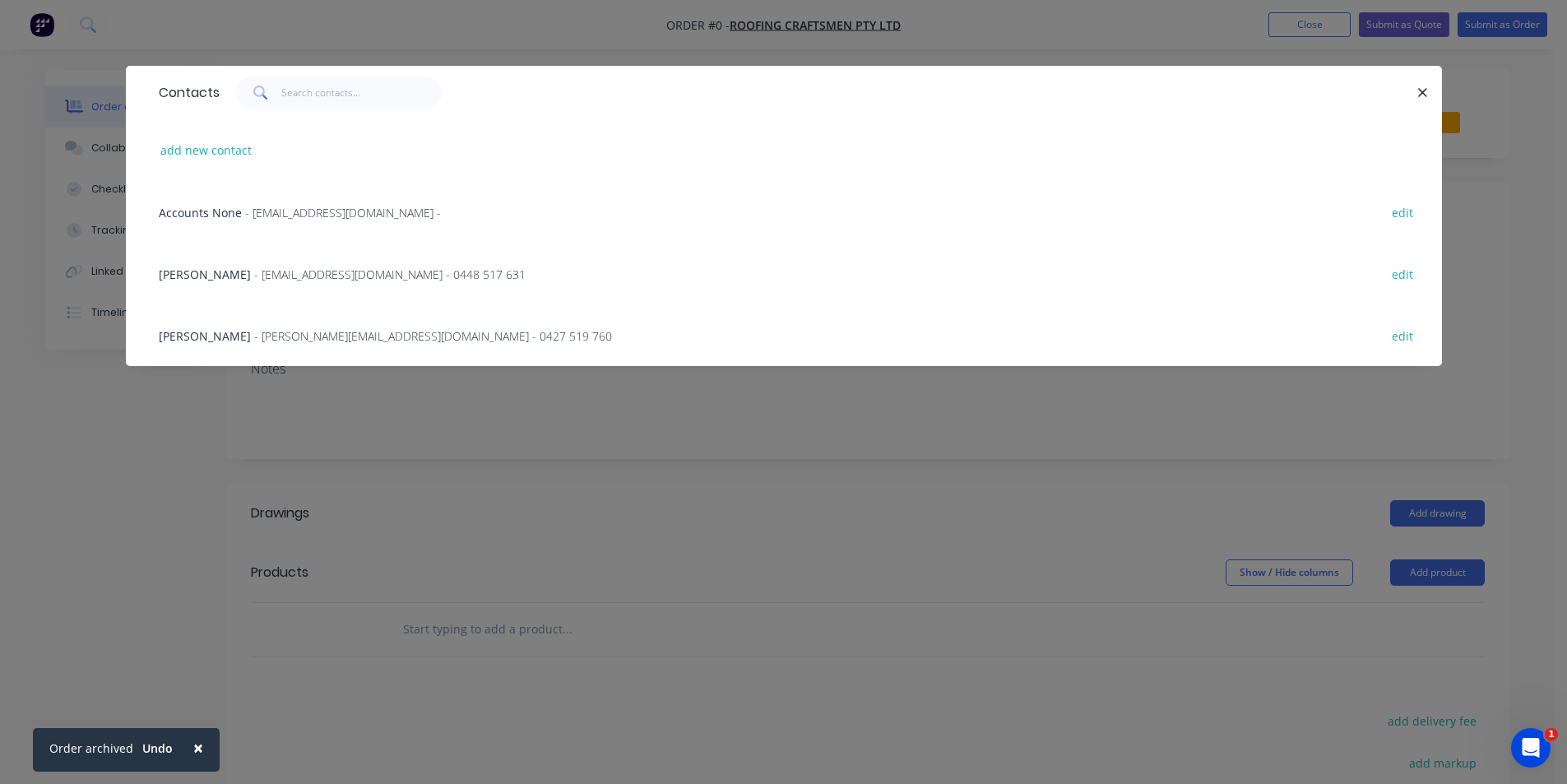
click at [274, 208] on span "- [EMAIL_ADDRESS][DOMAIN_NAME] -" at bounding box center [343, 212] width 196 height 15
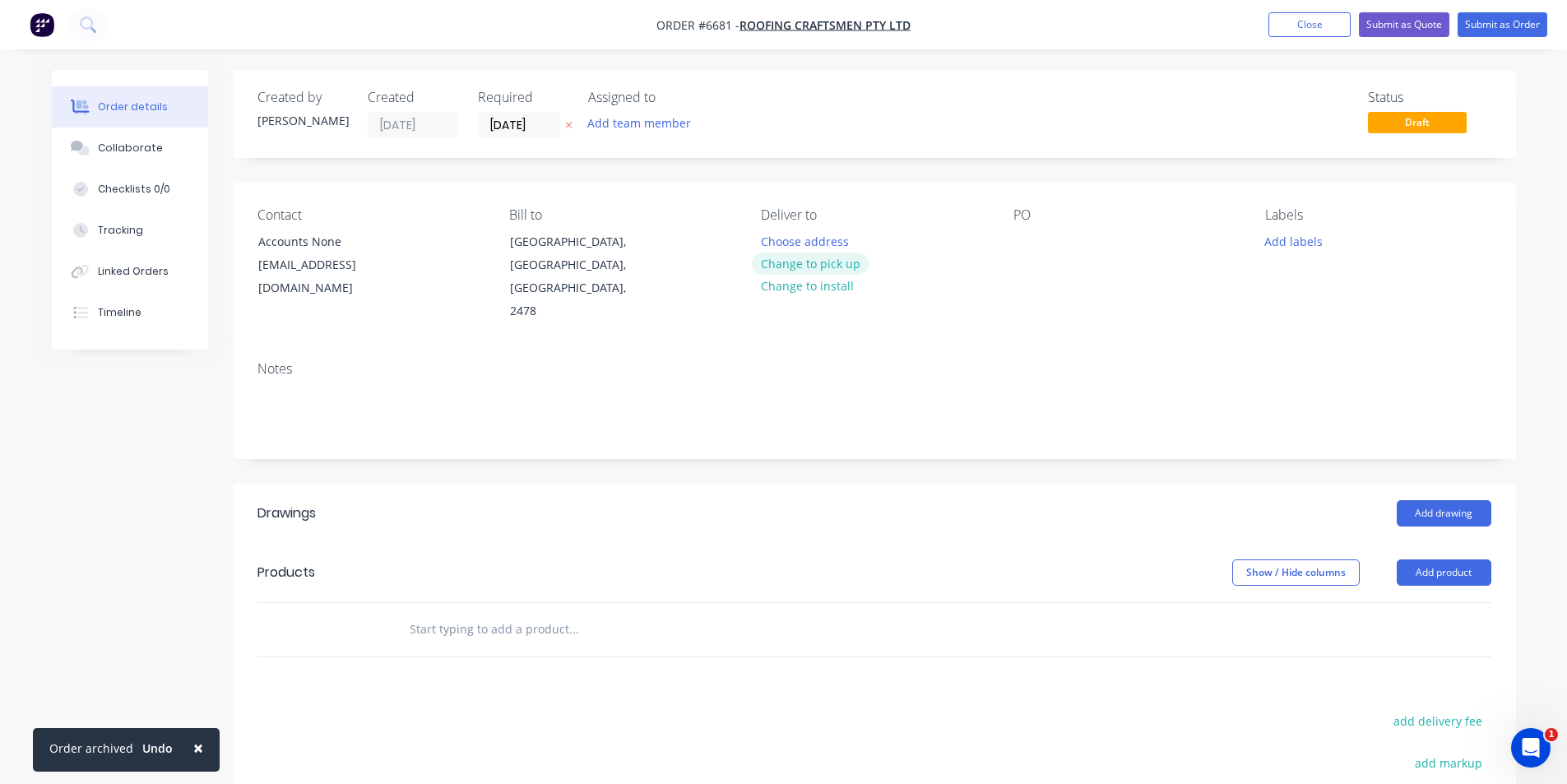
click at [822, 264] on button "Change to pick up" at bounding box center [810, 263] width 117 height 22
click at [1016, 244] on div at bounding box center [1027, 240] width 27 height 24
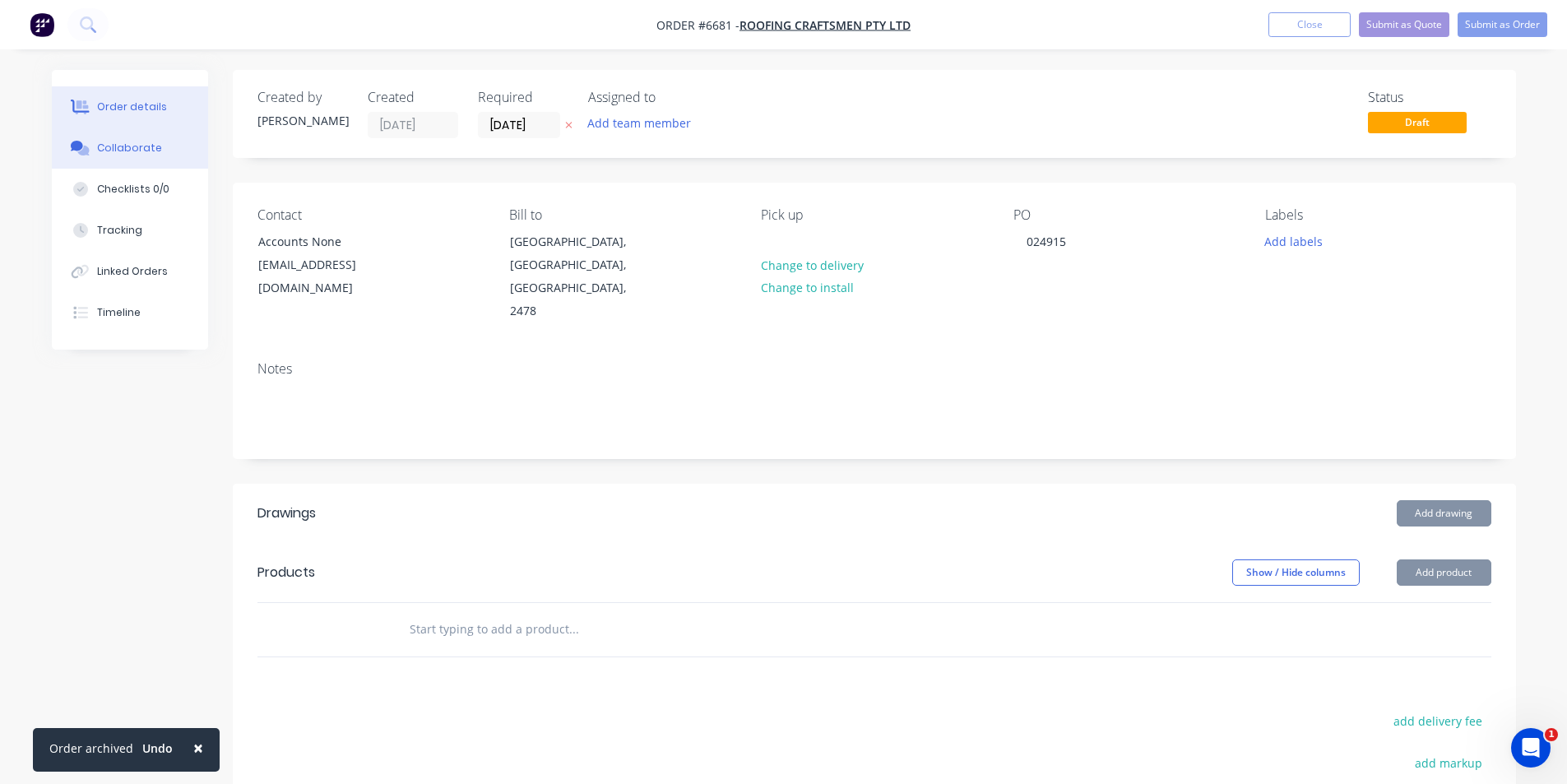
click at [113, 145] on div "Collaborate" at bounding box center [129, 148] width 65 height 15
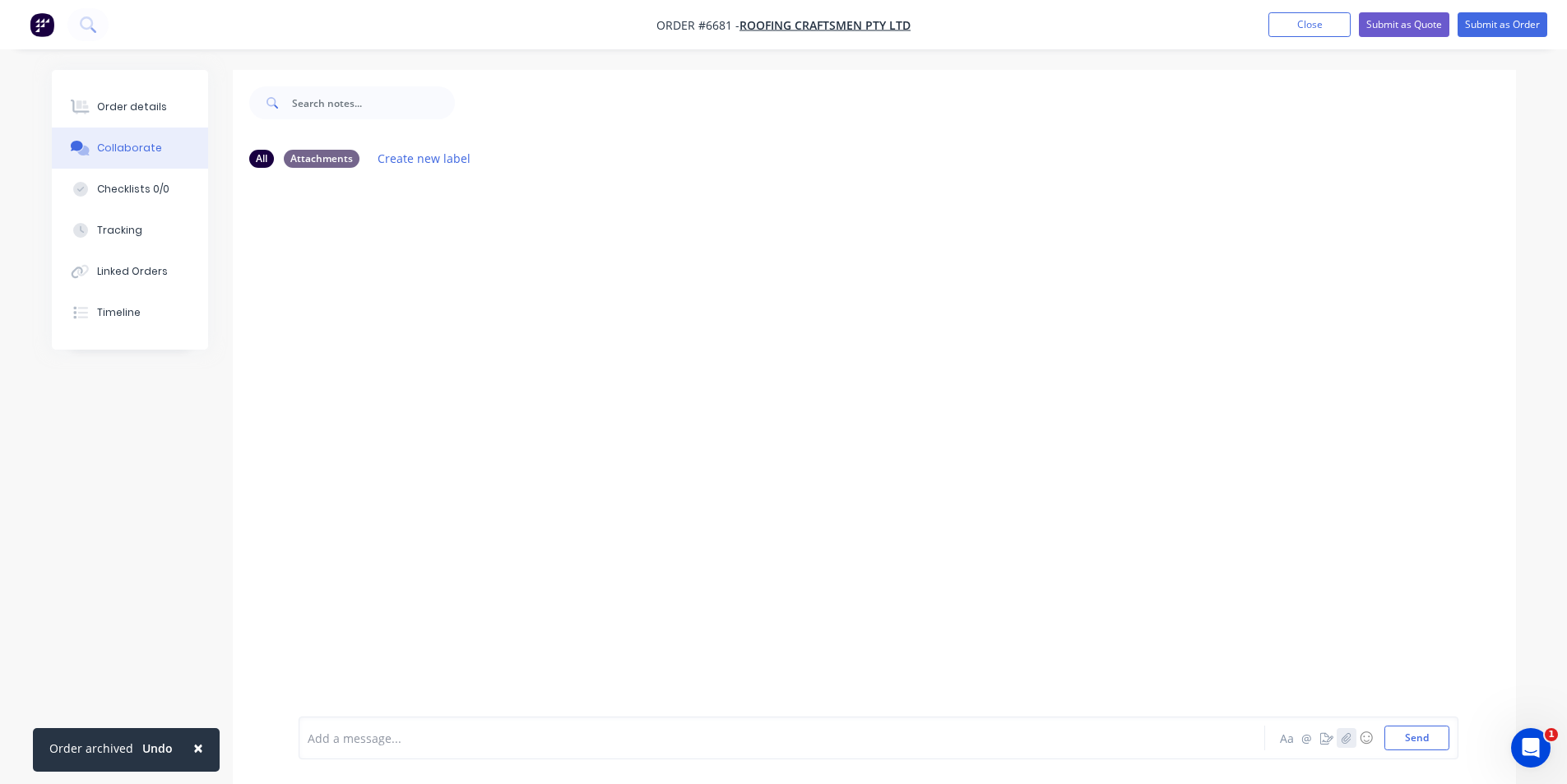
click at [1349, 737] on icon "button" at bounding box center [1345, 737] width 10 height 11
click at [1342, 741] on icon "button" at bounding box center [1345, 737] width 10 height 11
click at [1416, 741] on button "Send" at bounding box center [1417, 737] width 65 height 25
click at [1294, 19] on button "Close" at bounding box center [1309, 25] width 83 height 25
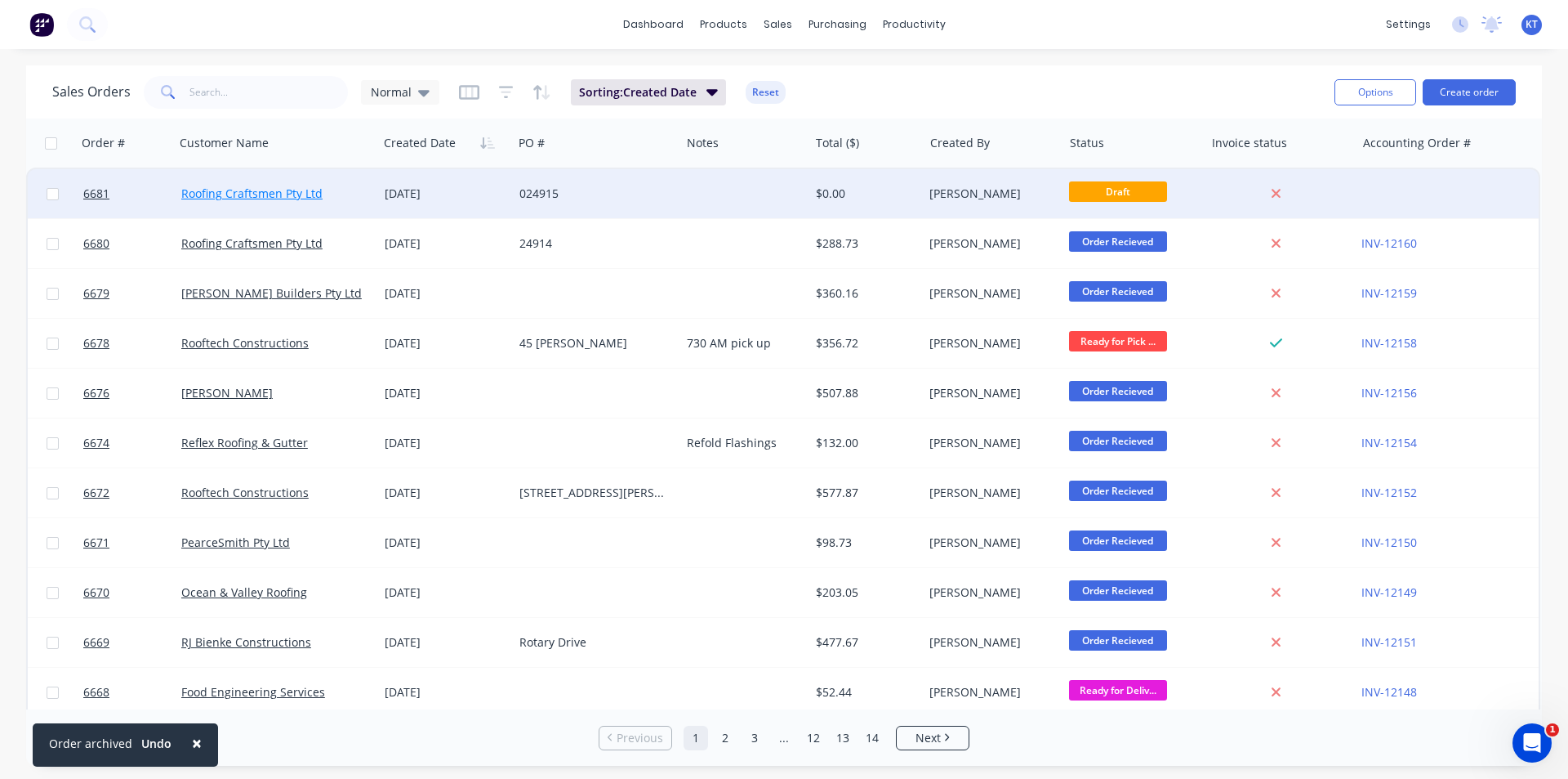
click at [297, 199] on link "Roofing Craftsmen Pty Ltd" at bounding box center [252, 193] width 142 height 15
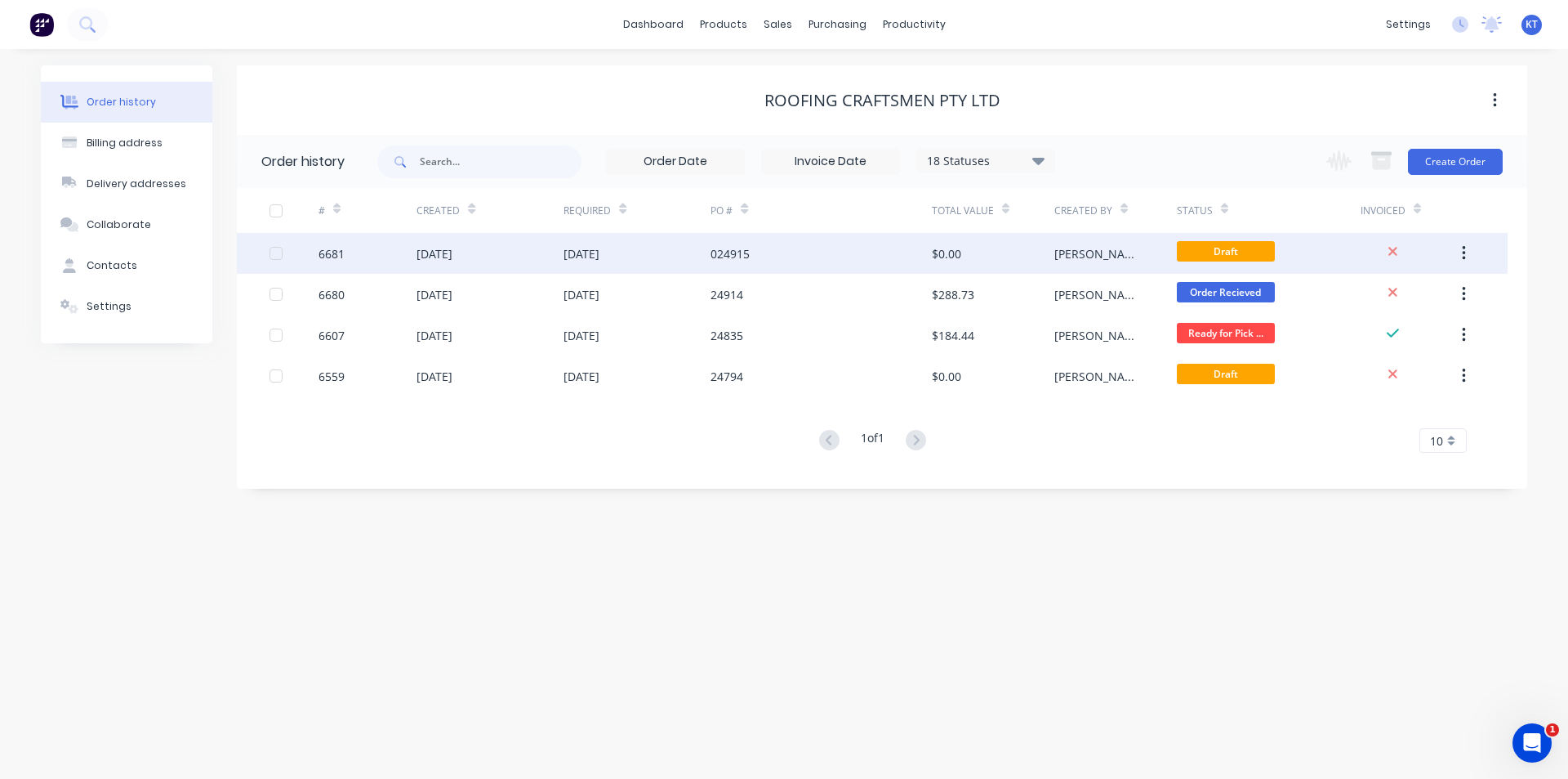
click at [980, 258] on div "$0.00" at bounding box center [993, 253] width 123 height 41
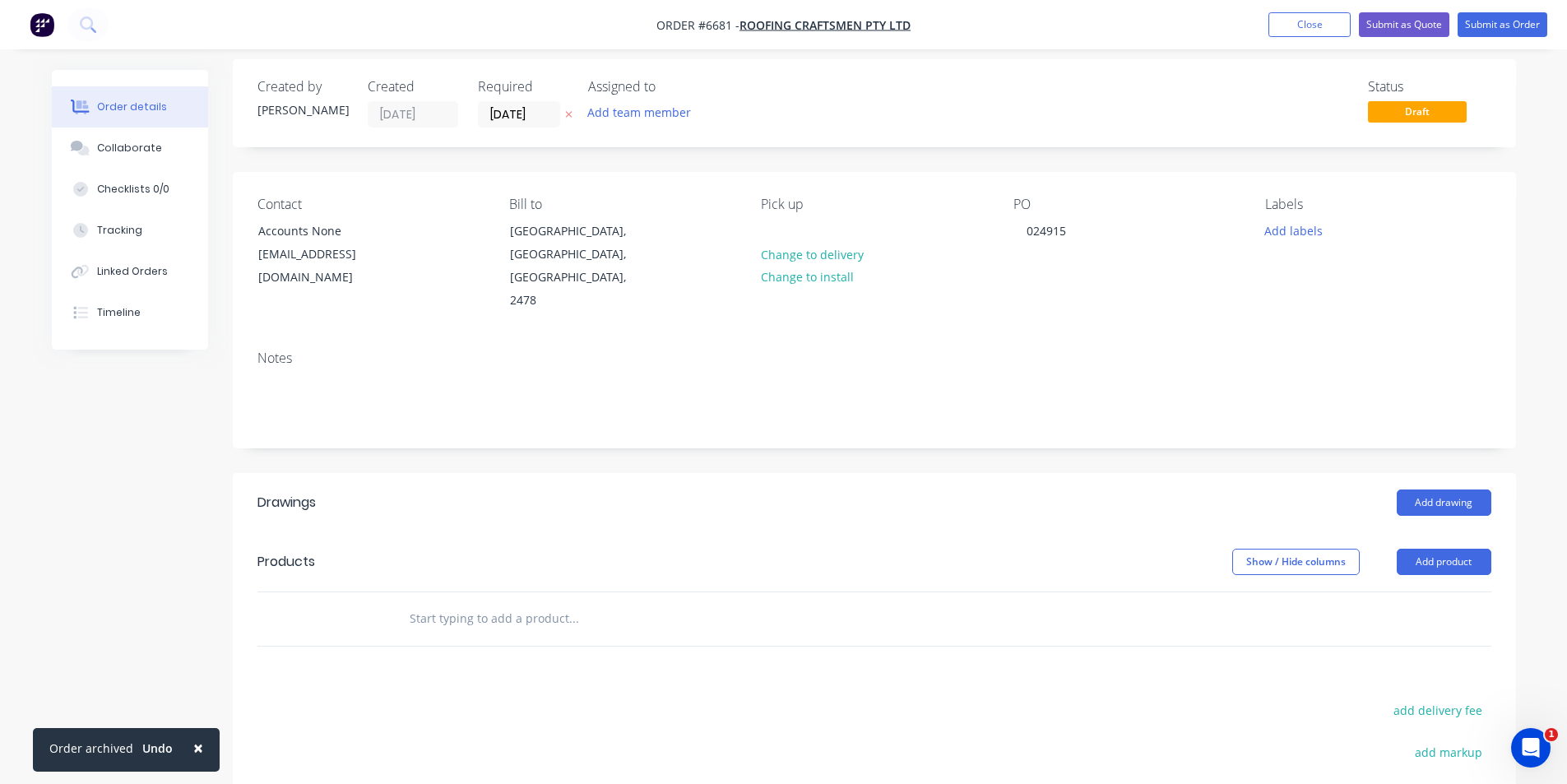
scroll to position [83, 0]
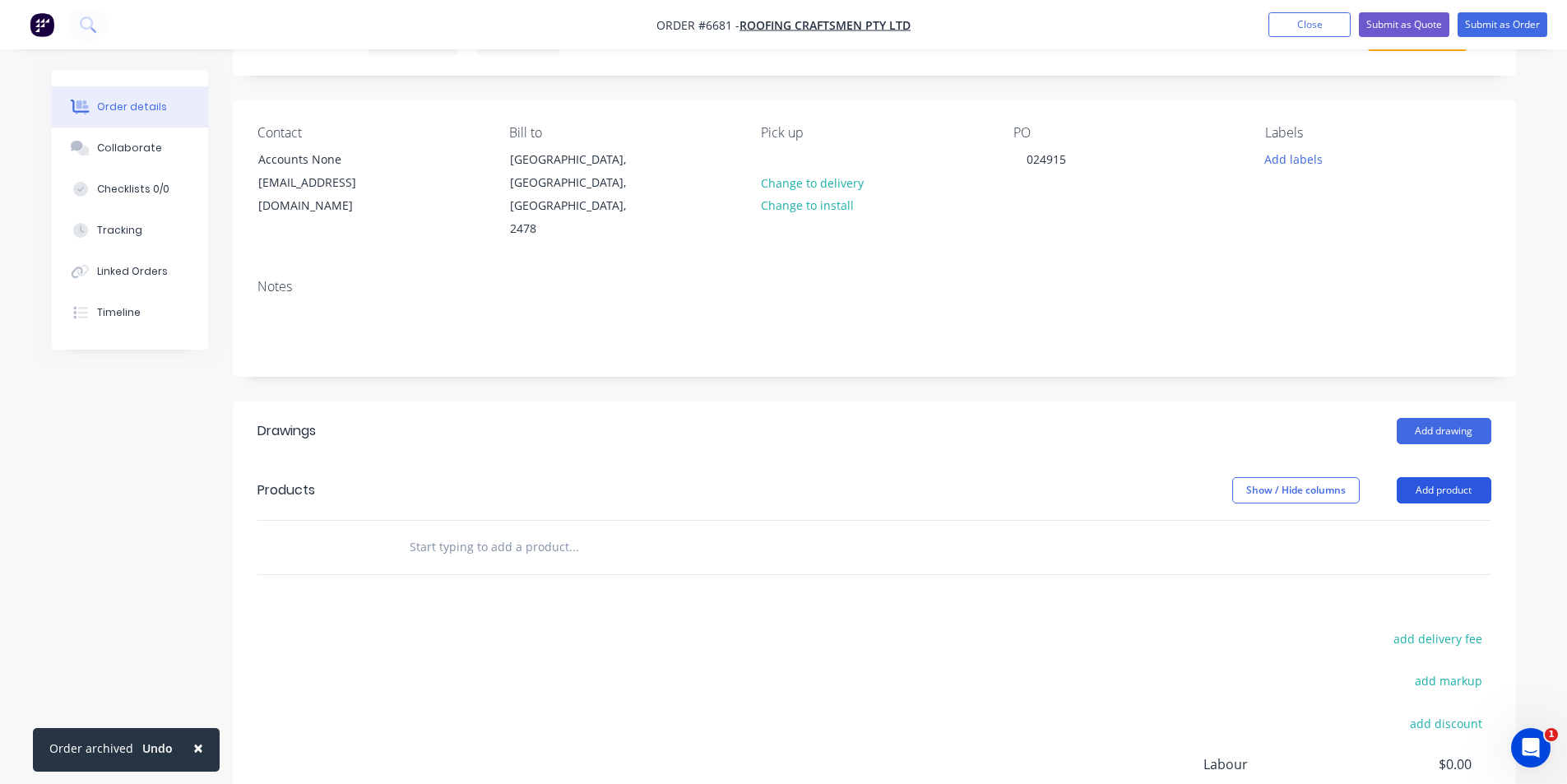
drag, startPoint x: 1440, startPoint y: 436, endPoint x: 1442, endPoint y: 454, distance: 18.1
click at [1440, 477] on button "Add product" at bounding box center [1443, 490] width 94 height 27
click at [1442, 477] on button "Add product" at bounding box center [1443, 490] width 94 height 27
click at [1424, 477] on button "Add product" at bounding box center [1443, 490] width 94 height 27
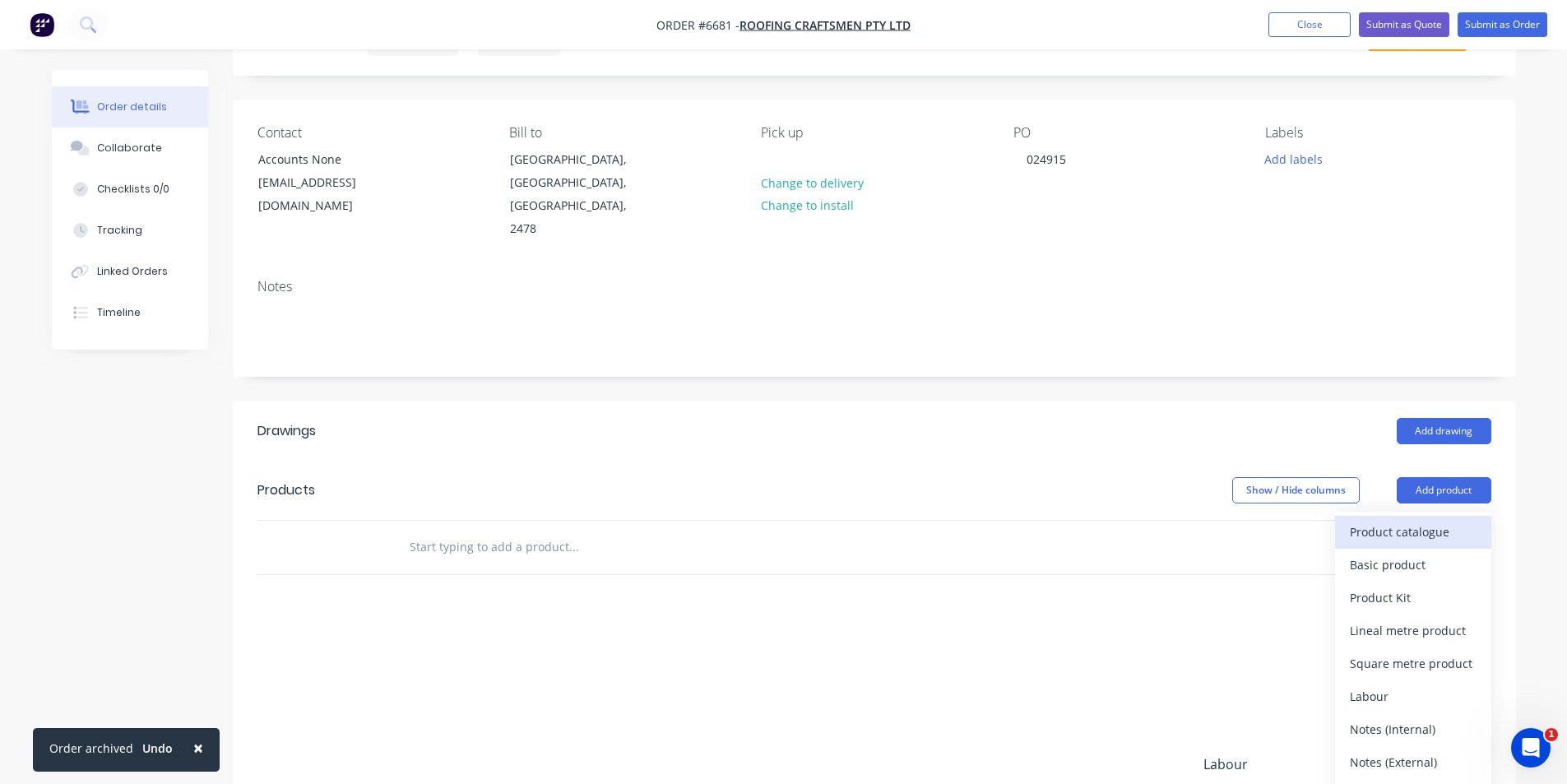
click at [1415, 520] on div "Product catalogue" at bounding box center [1413, 531] width 126 height 24
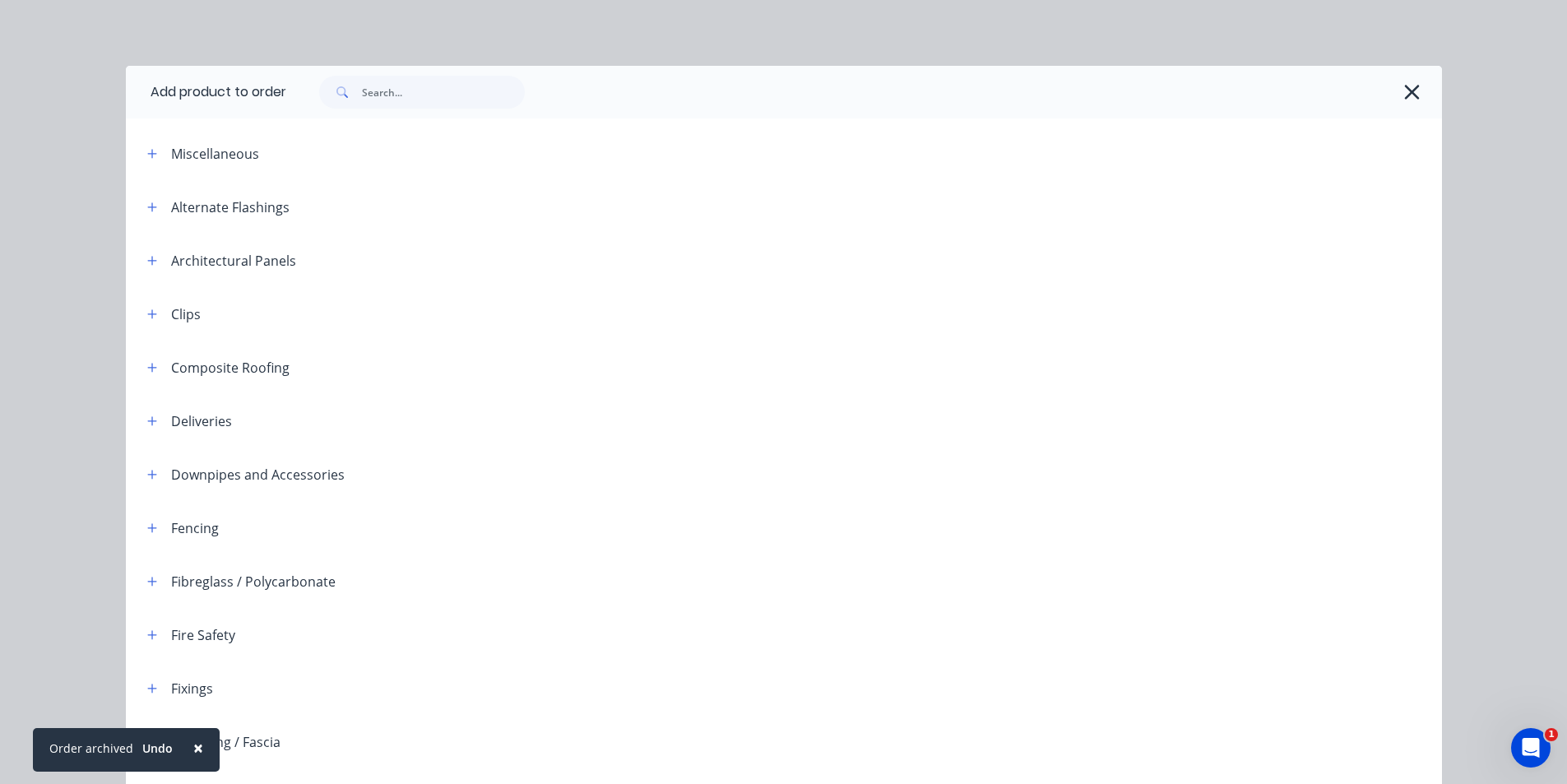
drag, startPoint x: 335, startPoint y: 94, endPoint x: 345, endPoint y: 94, distance: 10.0
click at [340, 94] on g at bounding box center [342, 92] width 11 height 11
click at [434, 100] on input "text" at bounding box center [443, 92] width 163 height 33
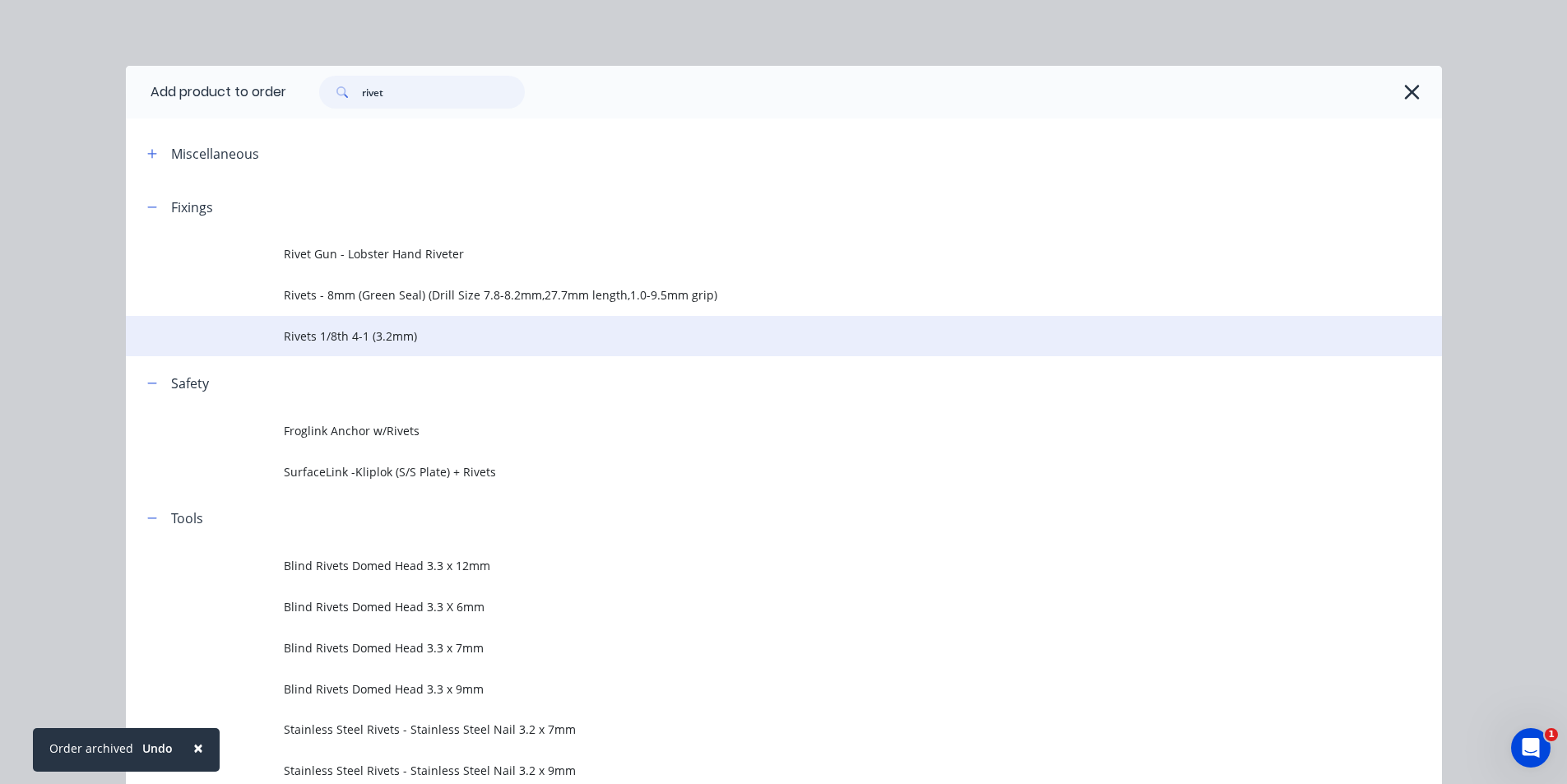
type input "rivet"
click at [387, 338] on span "Rivets 1/8th 4-1 (3.2mm)" at bounding box center [746, 335] width 926 height 17
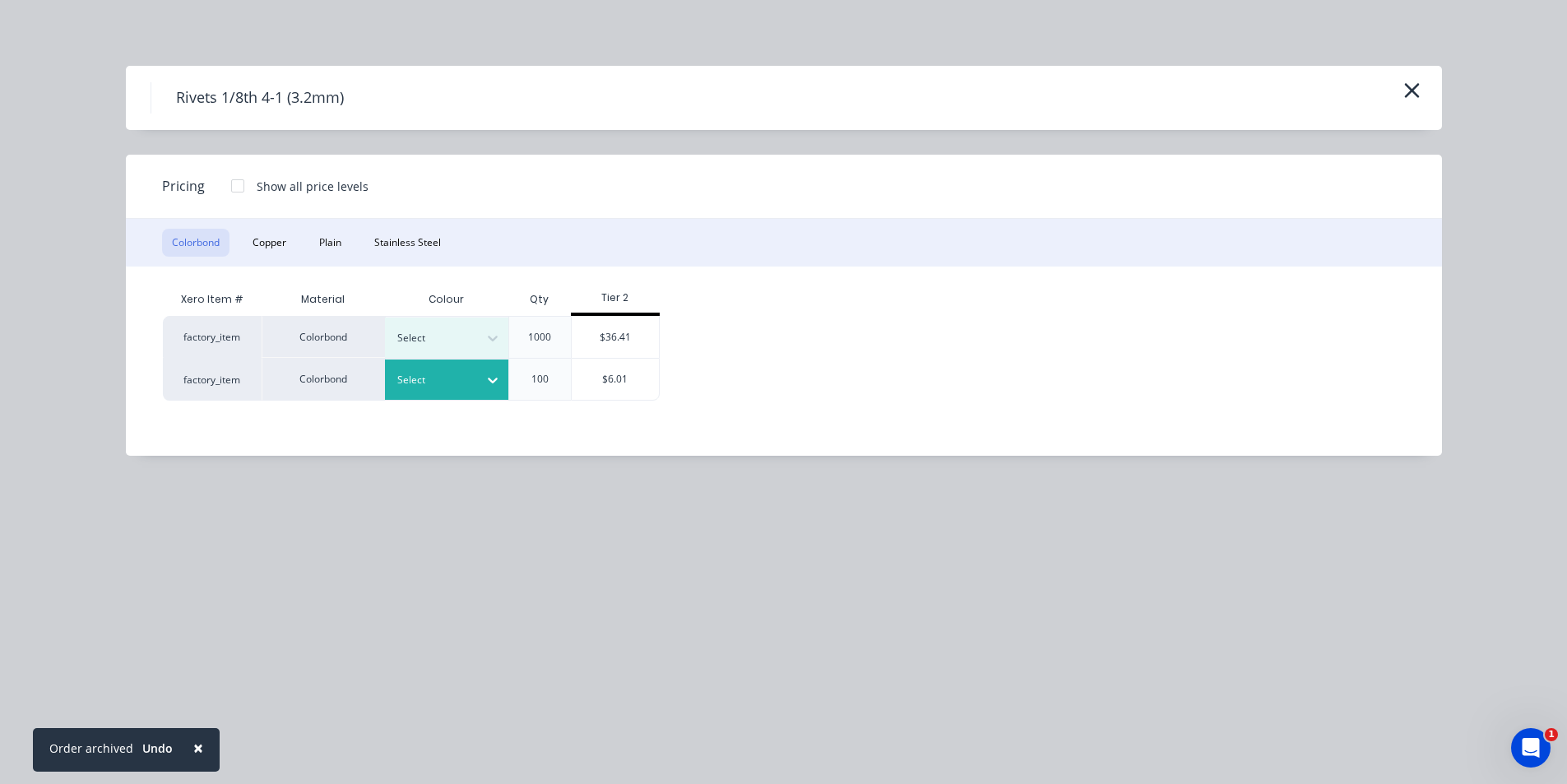
click at [432, 385] on div at bounding box center [435, 379] width 74 height 18
click at [205, 588] on div "Monument" at bounding box center [103, 603] width 205 height 30
click at [601, 381] on div "$6.01" at bounding box center [615, 378] width 88 height 41
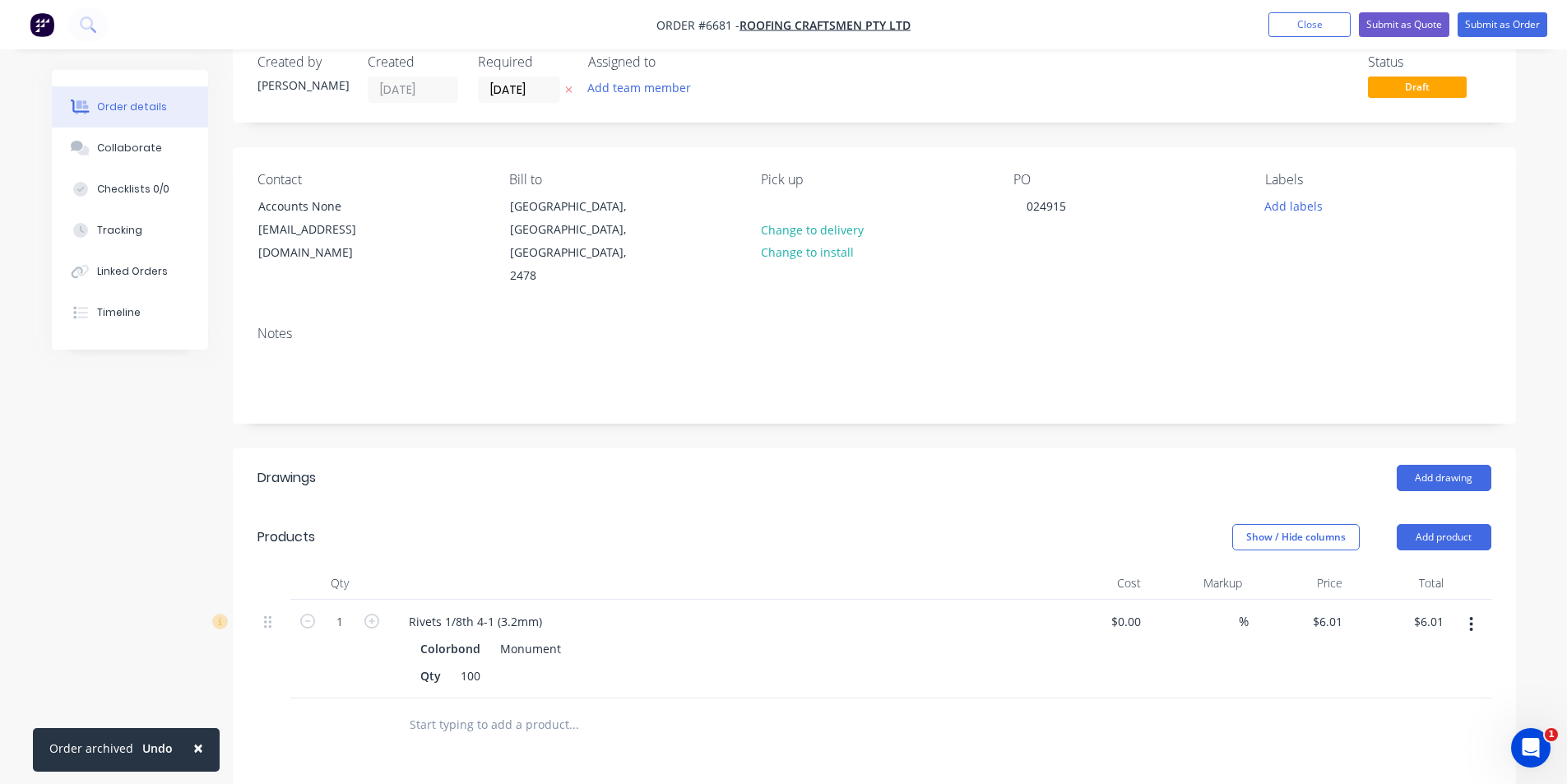
scroll to position [0, 0]
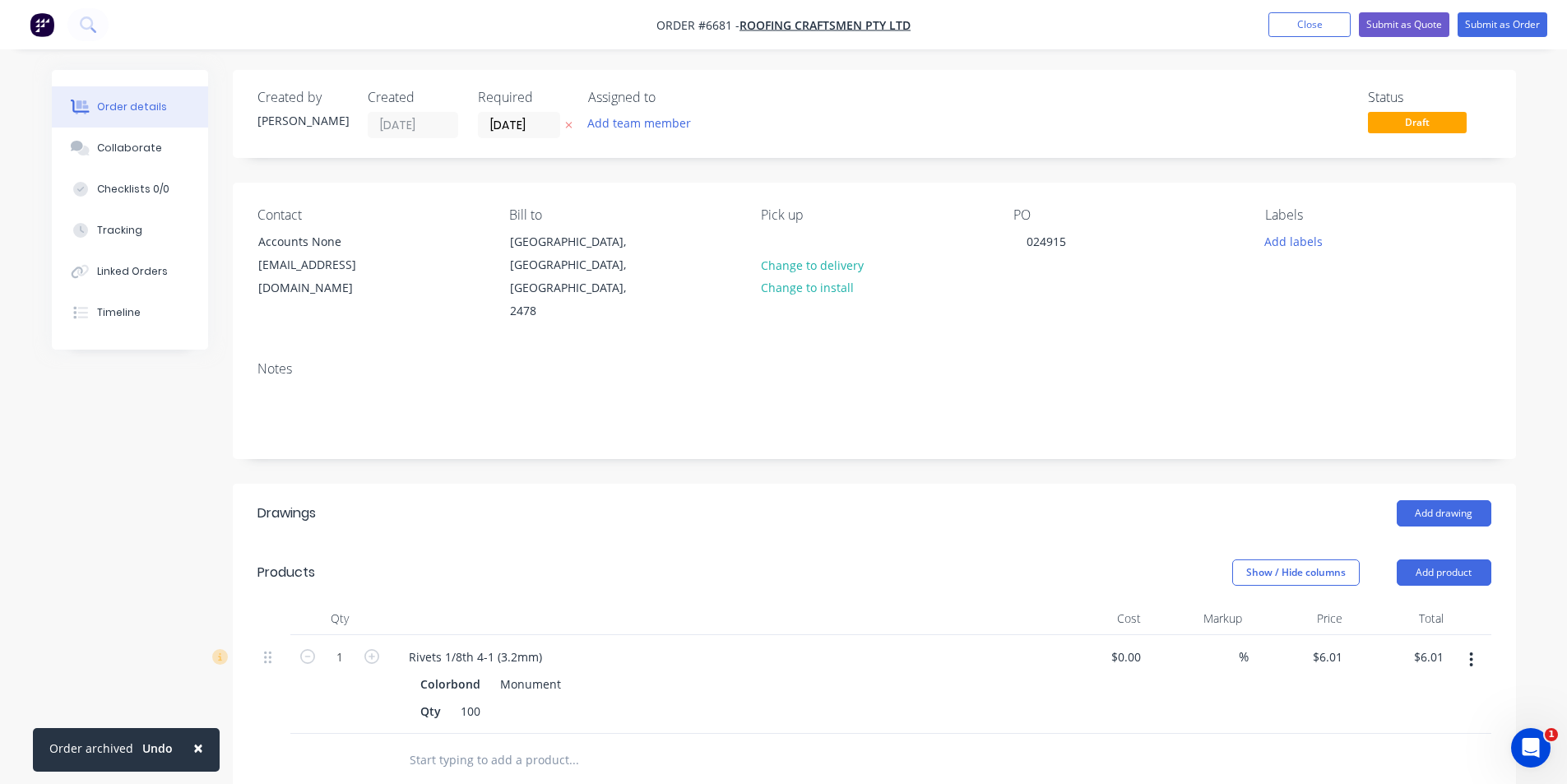
click at [1514, 45] on nav "Order #6681 - Roofing Craftsmen Pty Ltd Add product Close Submit as Quote Submi…" at bounding box center [784, 25] width 1567 height 49
click at [1516, 22] on button "Submit as Order" at bounding box center [1502, 25] width 89 height 25
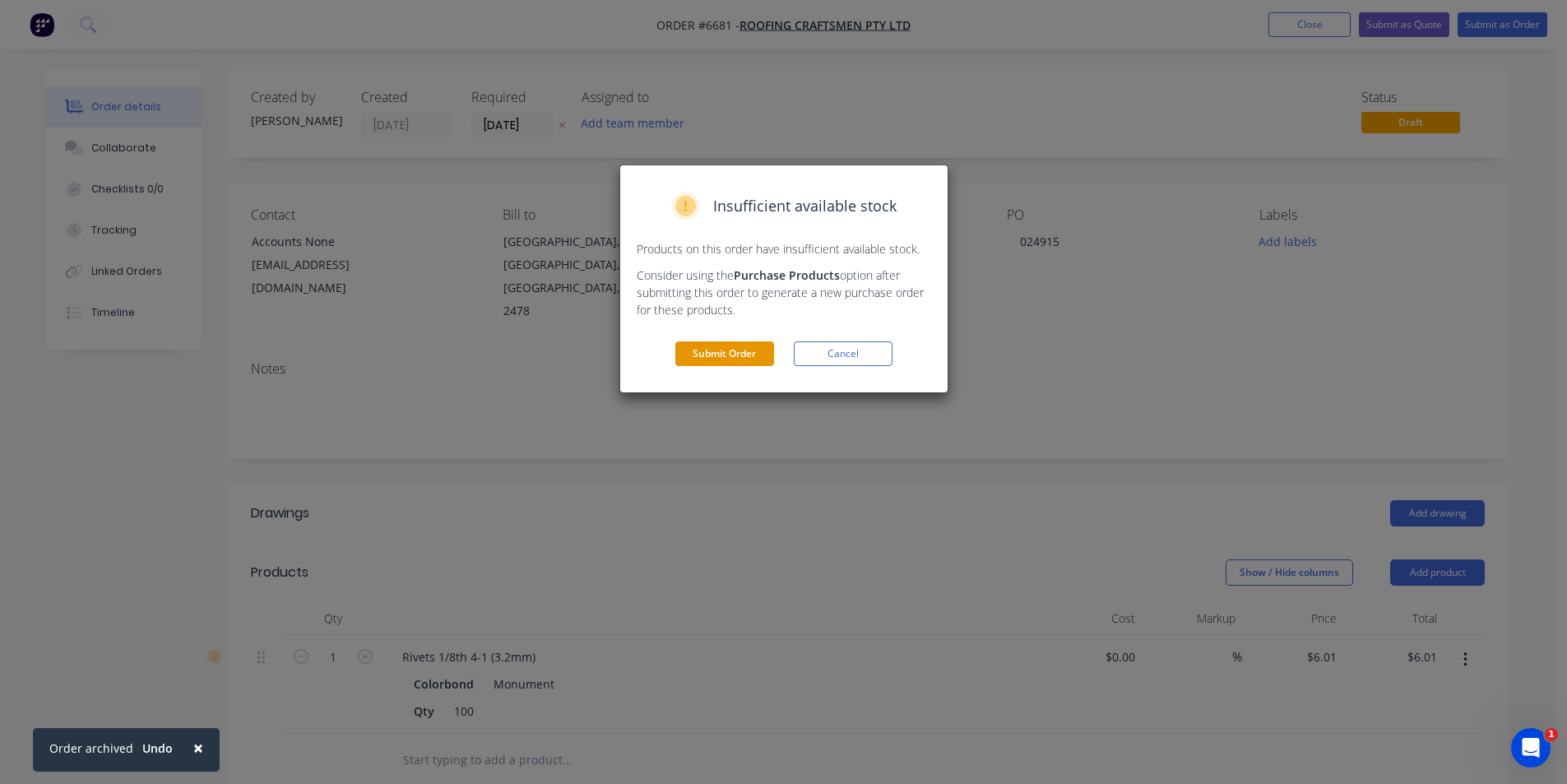
click at [751, 356] on button "Submit Order" at bounding box center [725, 354] width 99 height 25
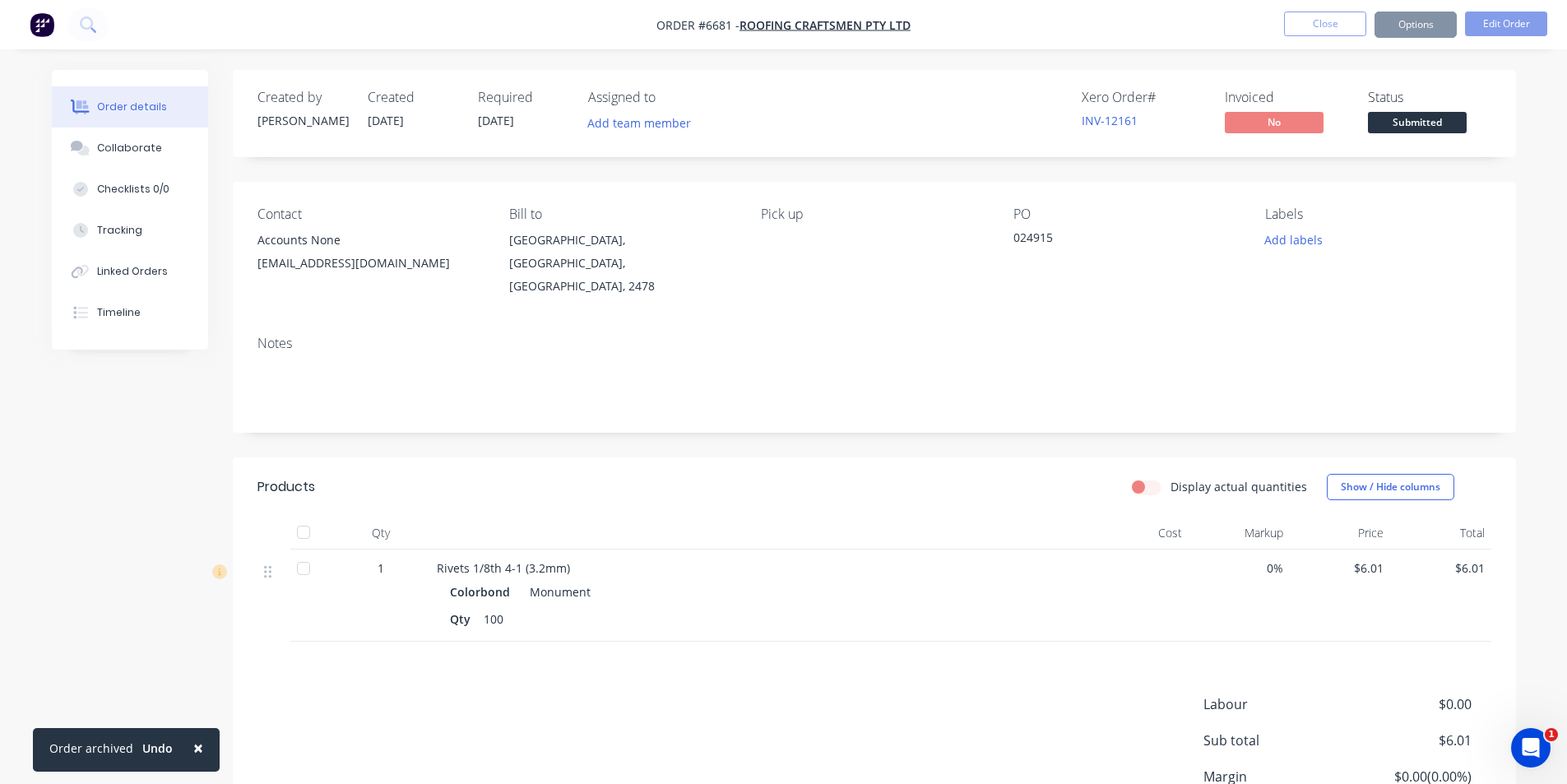
click at [1408, 126] on span "Submitted" at bounding box center [1418, 123] width 99 height 21
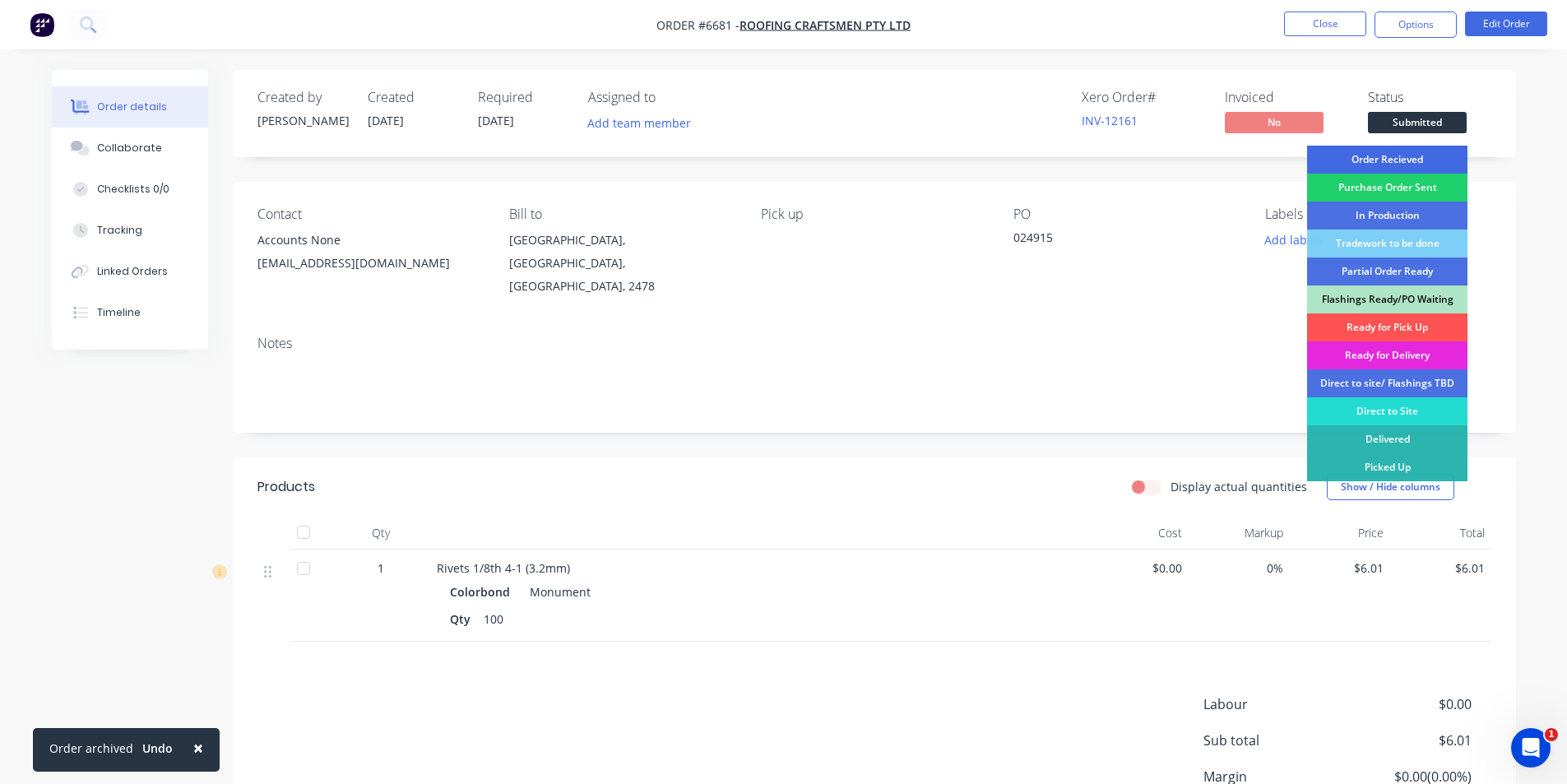
click at [1406, 155] on div "Order Recieved" at bounding box center [1387, 159] width 161 height 28
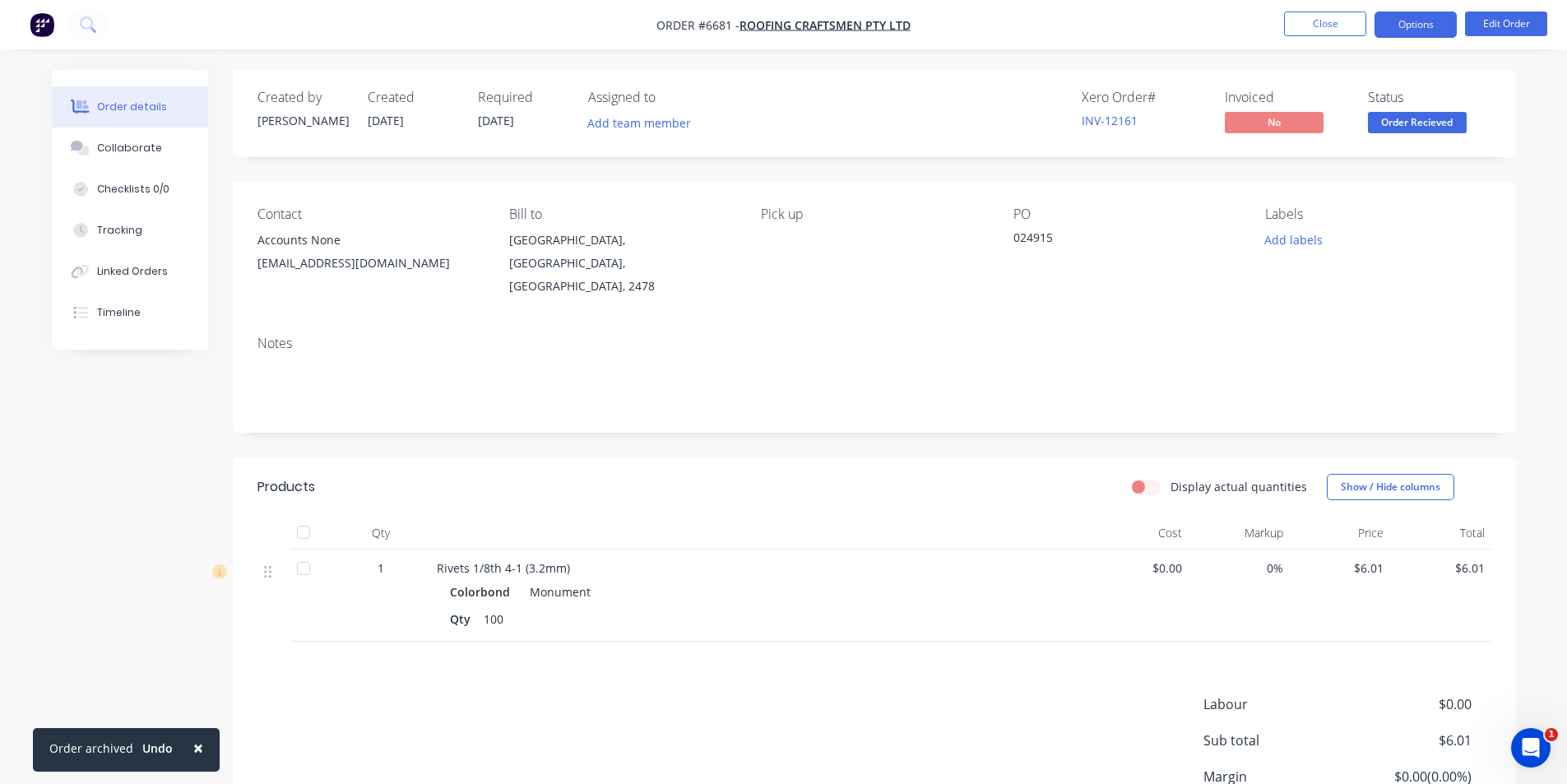
click at [1394, 20] on button "Options" at bounding box center [1416, 25] width 83 height 27
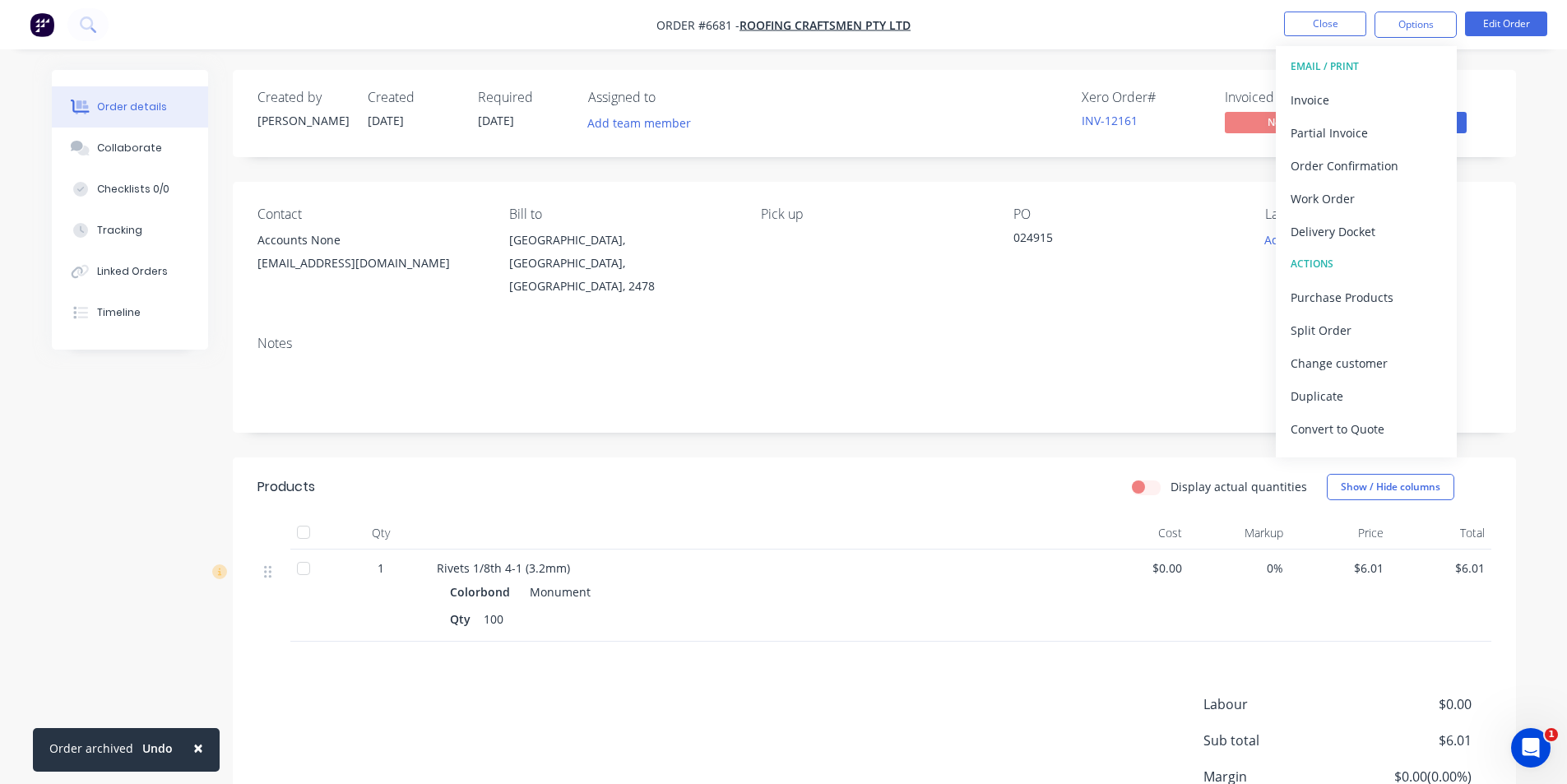
click at [1475, 121] on div "Status Order Recieved" at bounding box center [1430, 113] width 124 height 48
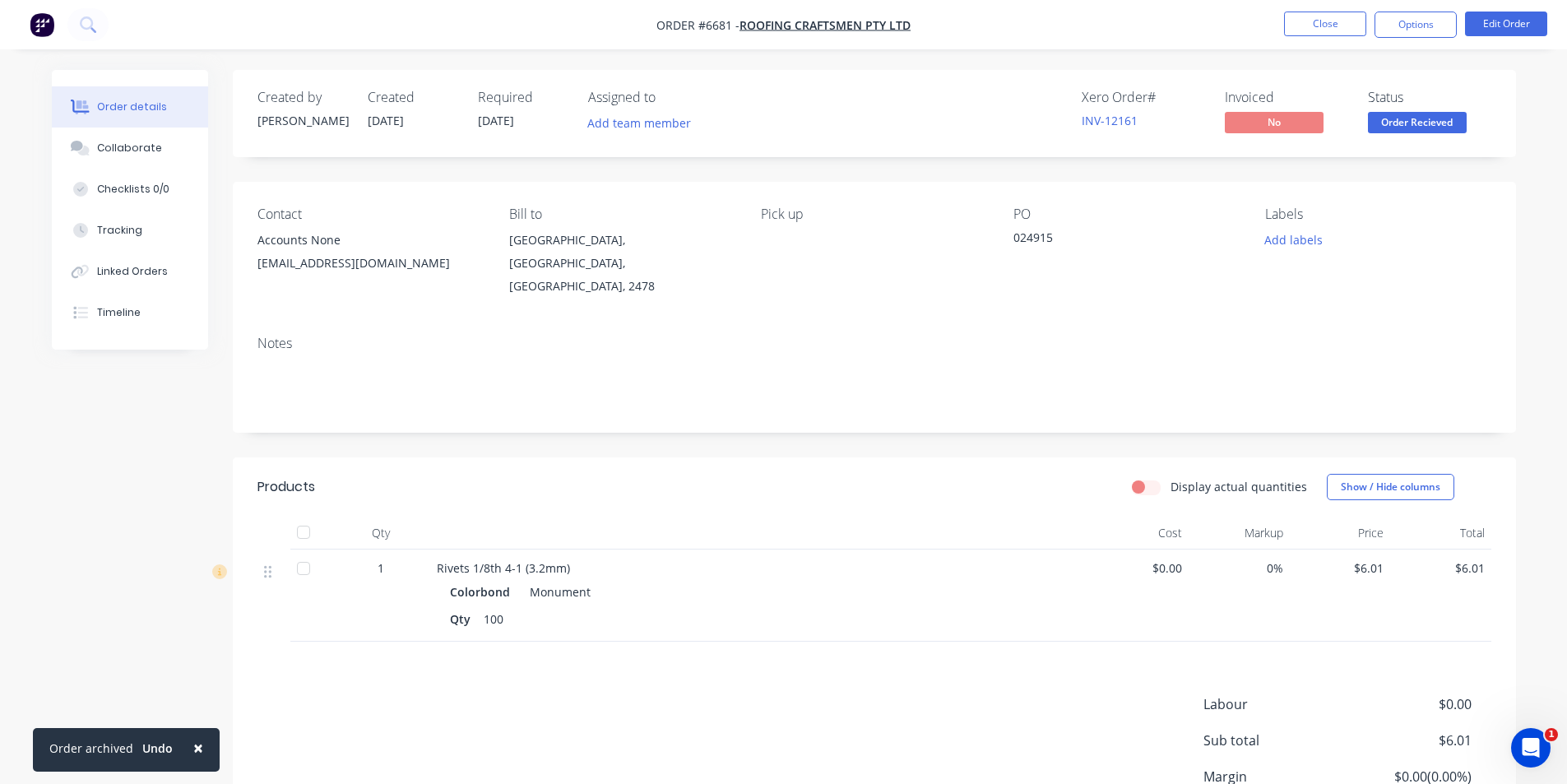
click at [1467, 122] on div "Status Order Recieved" at bounding box center [1430, 113] width 124 height 48
click at [1463, 130] on span "Order Recieved" at bounding box center [1418, 123] width 99 height 21
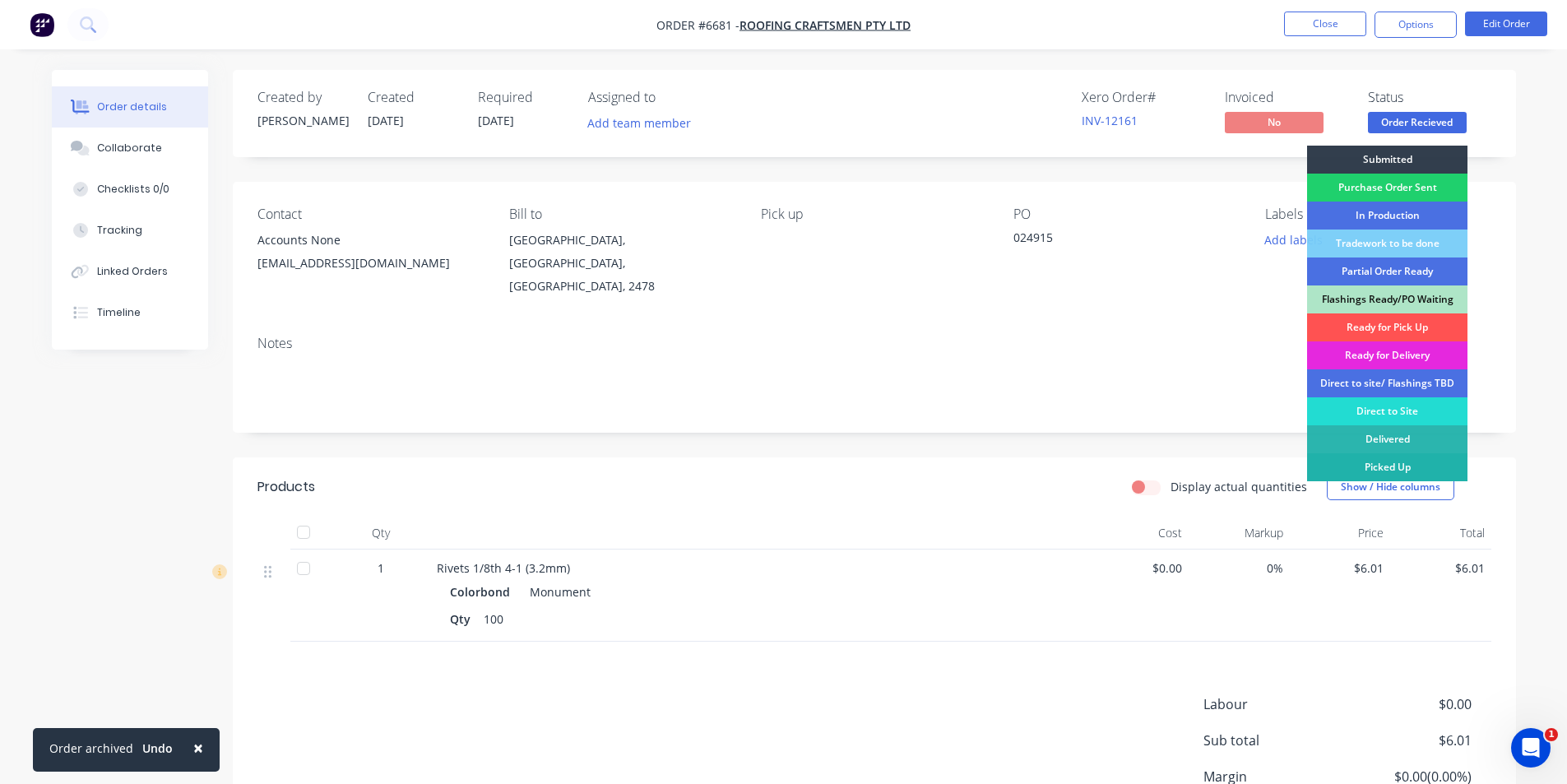
click at [1436, 456] on div "Picked Up" at bounding box center [1387, 467] width 161 height 28
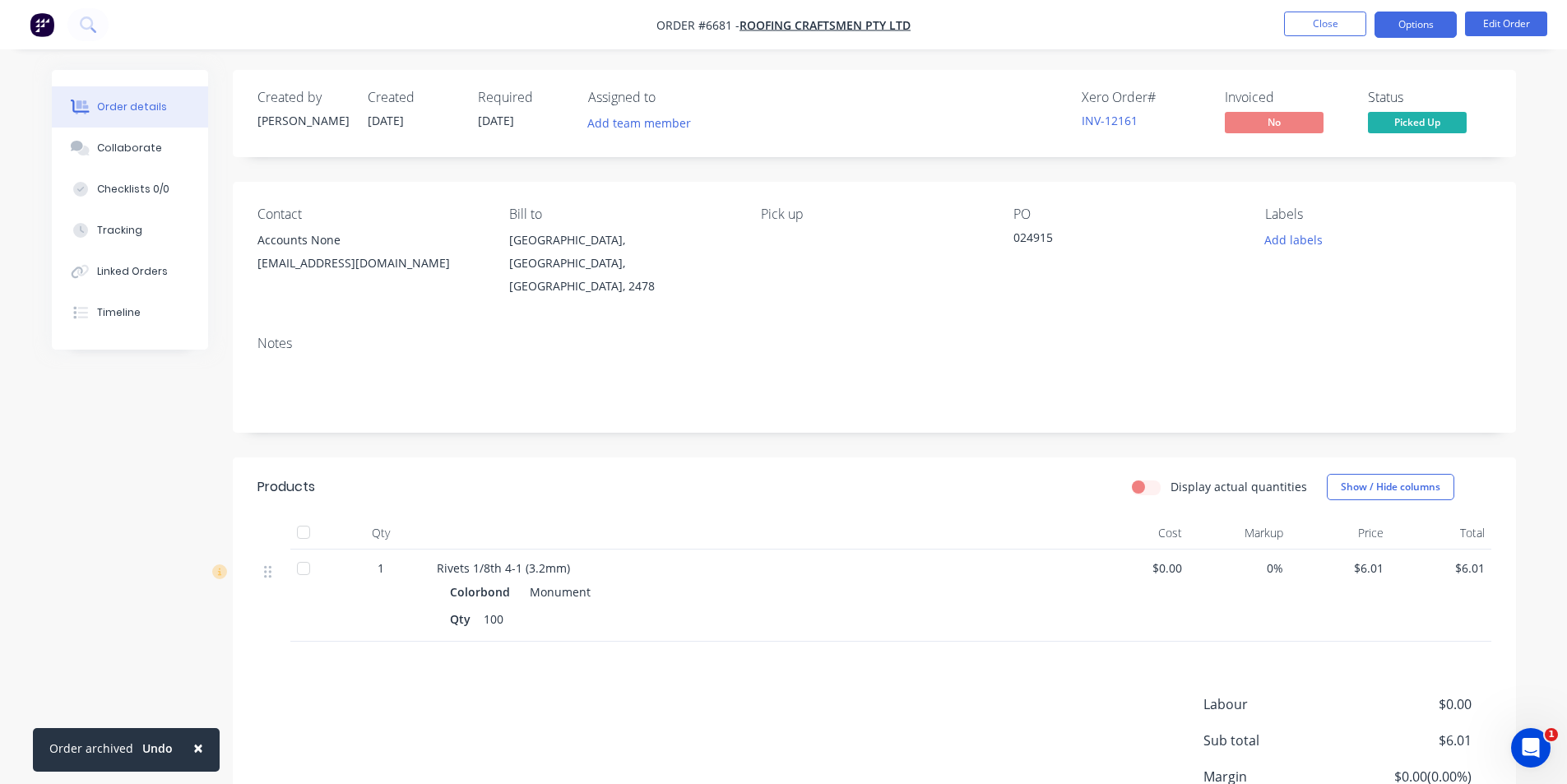
click at [1403, 33] on button "Options" at bounding box center [1416, 25] width 83 height 27
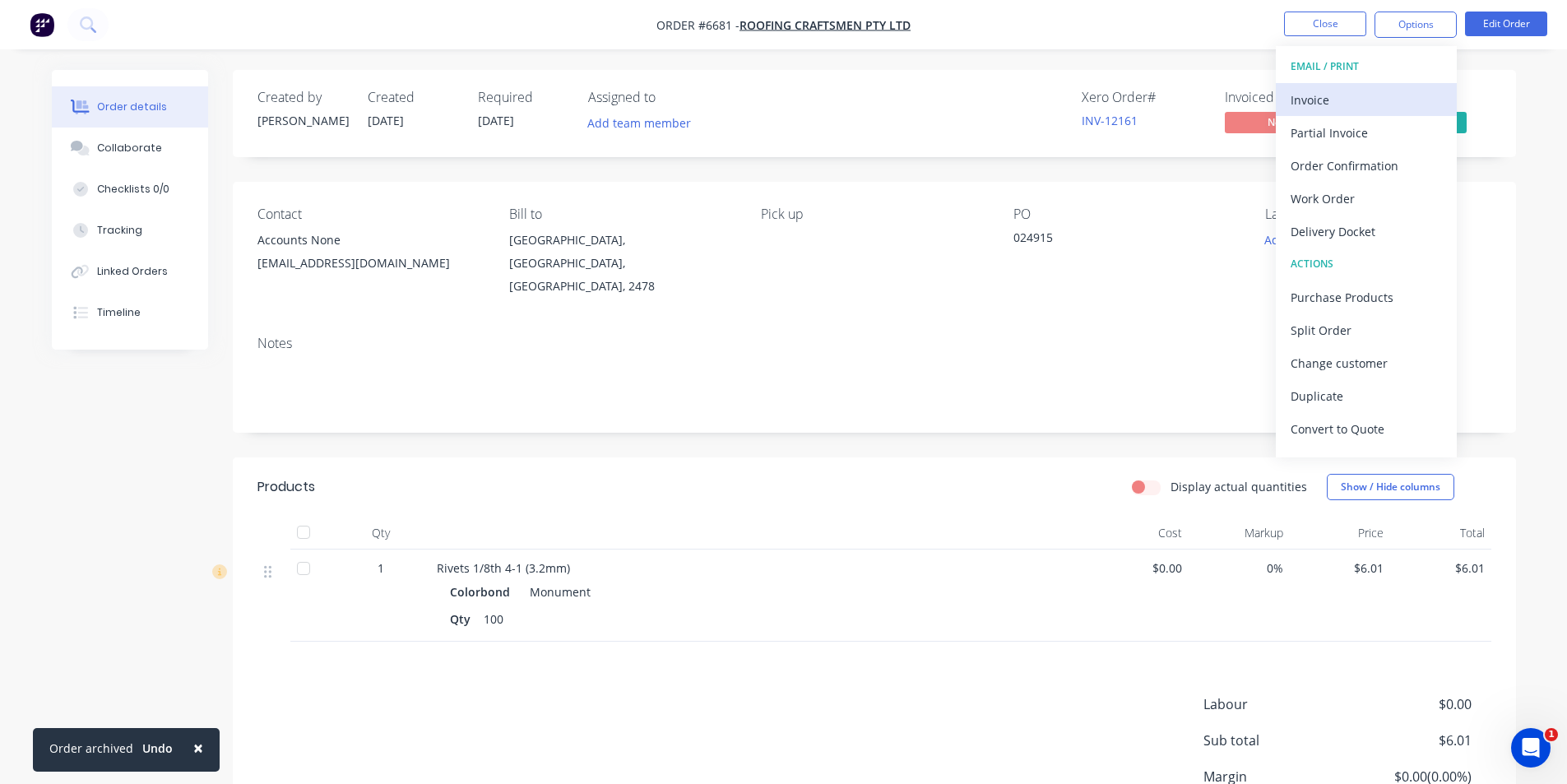
click at [1356, 99] on div "Invoice" at bounding box center [1366, 100] width 151 height 24
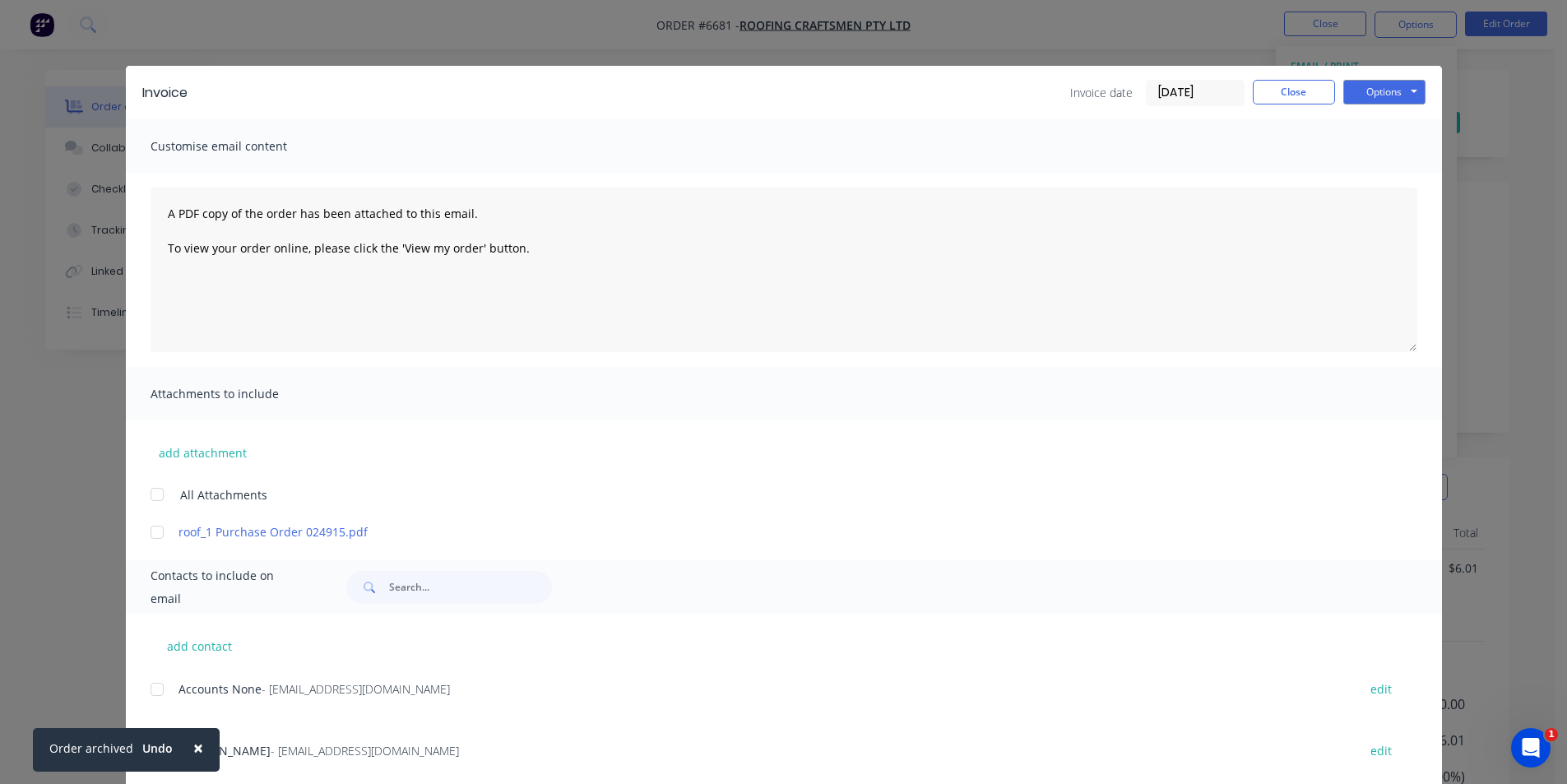
click at [149, 698] on div at bounding box center [157, 689] width 33 height 33
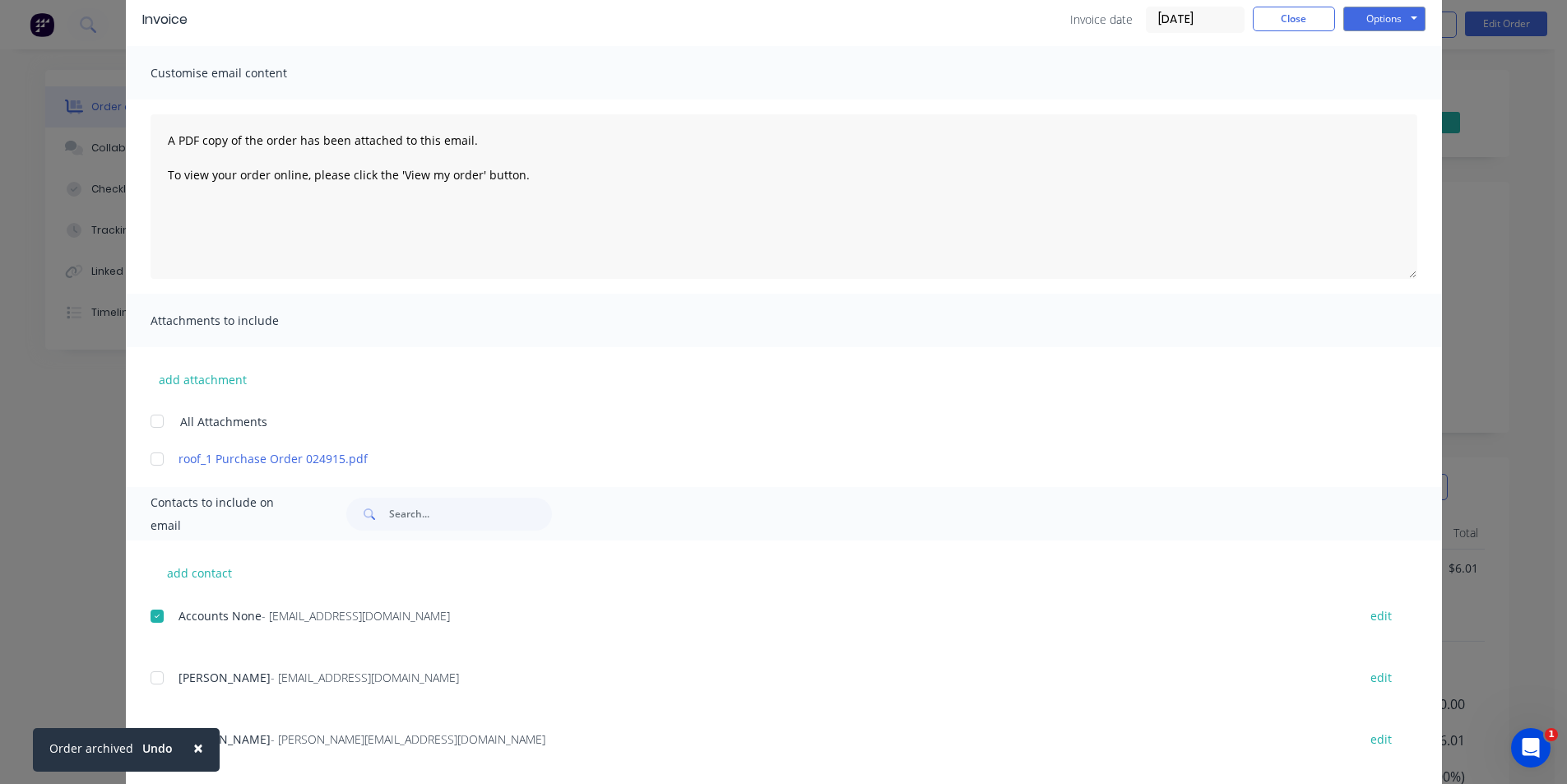
scroll to position [83, 0]
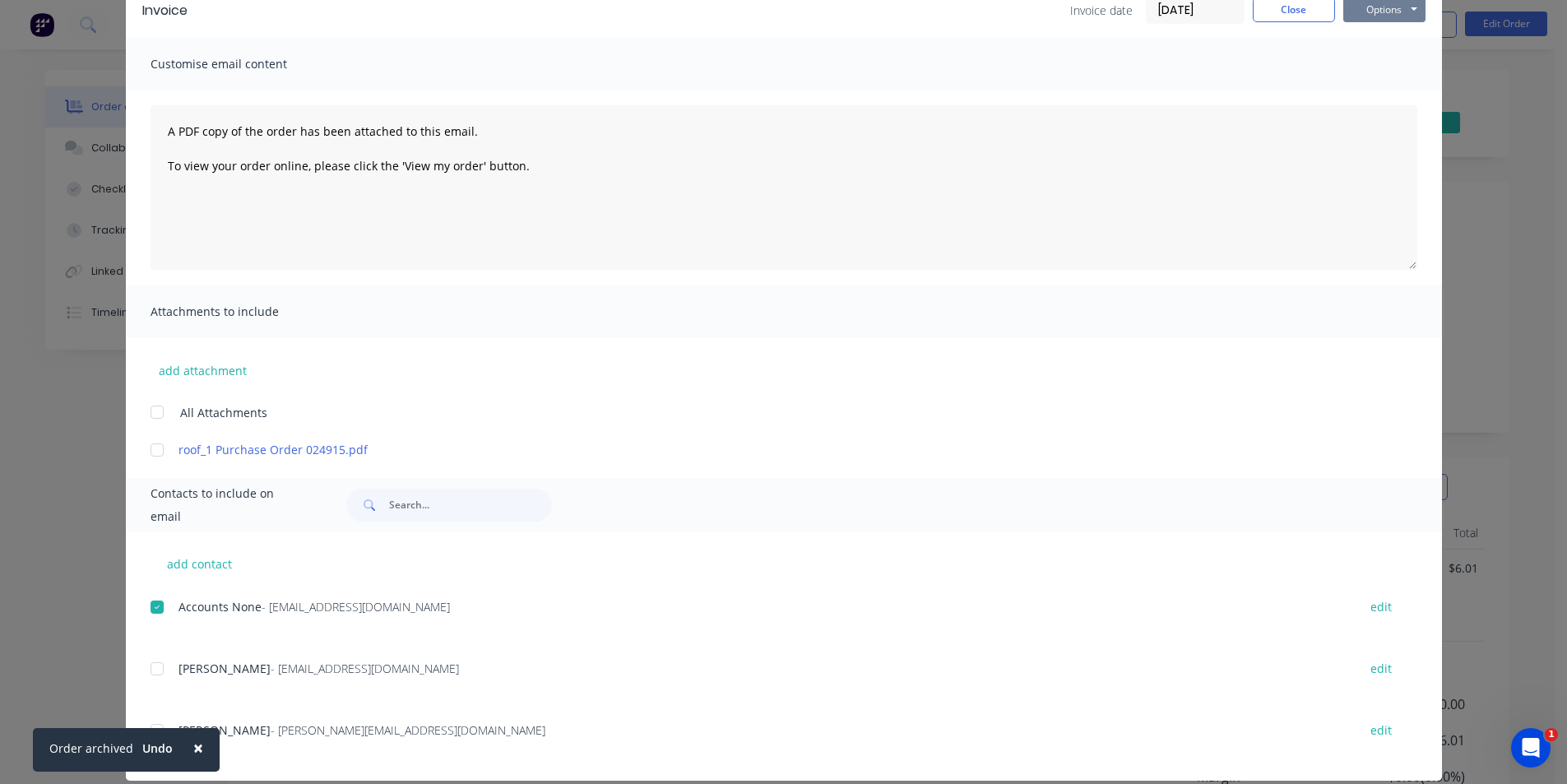
click at [1396, 6] on button "Options" at bounding box center [1384, 10] width 83 height 25
click at [1397, 22] on button "Options" at bounding box center [1384, 10] width 83 height 25
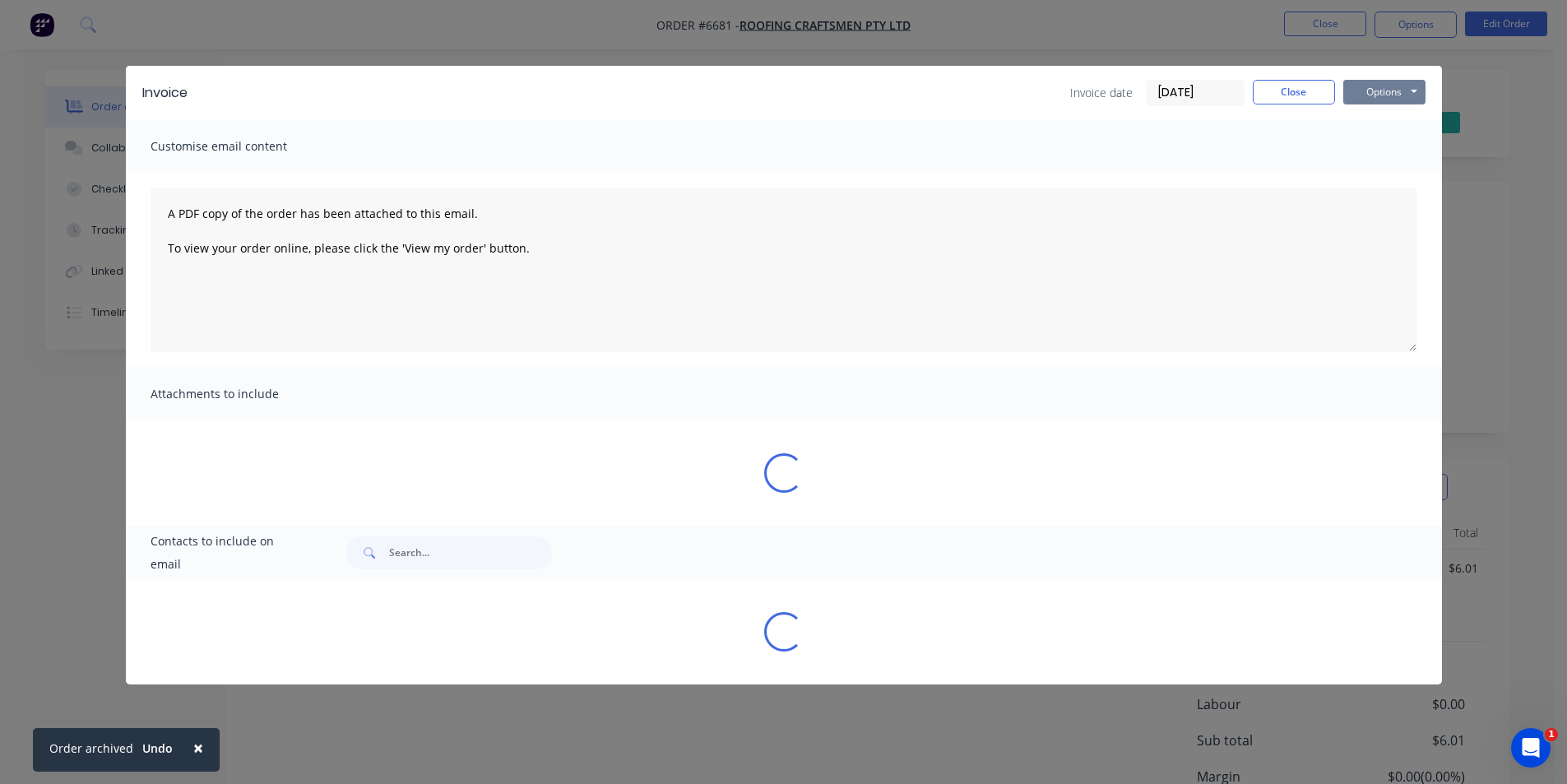
click at [1396, 94] on button "Options" at bounding box center [1384, 92] width 83 height 25
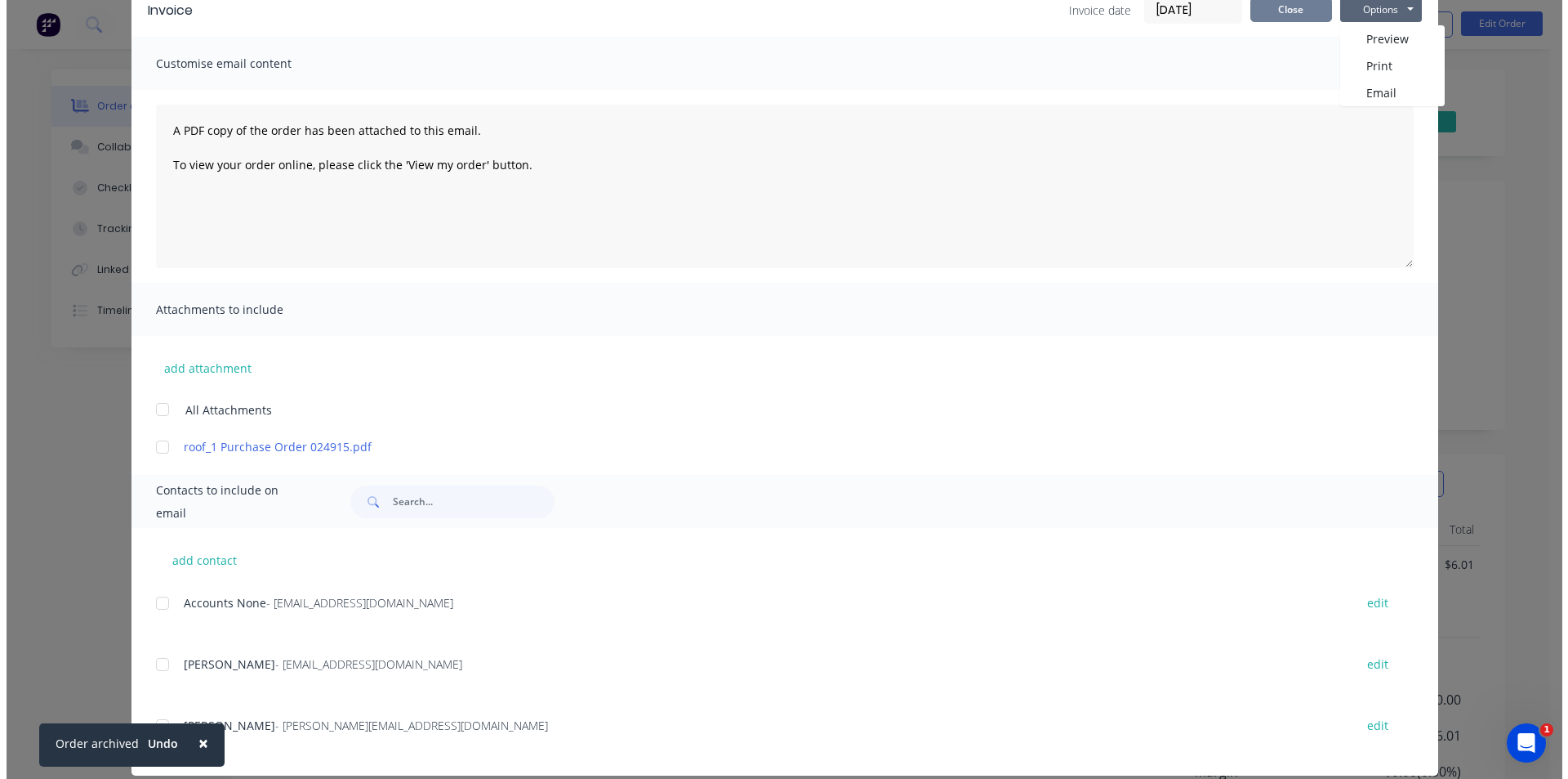
scroll to position [0, 0]
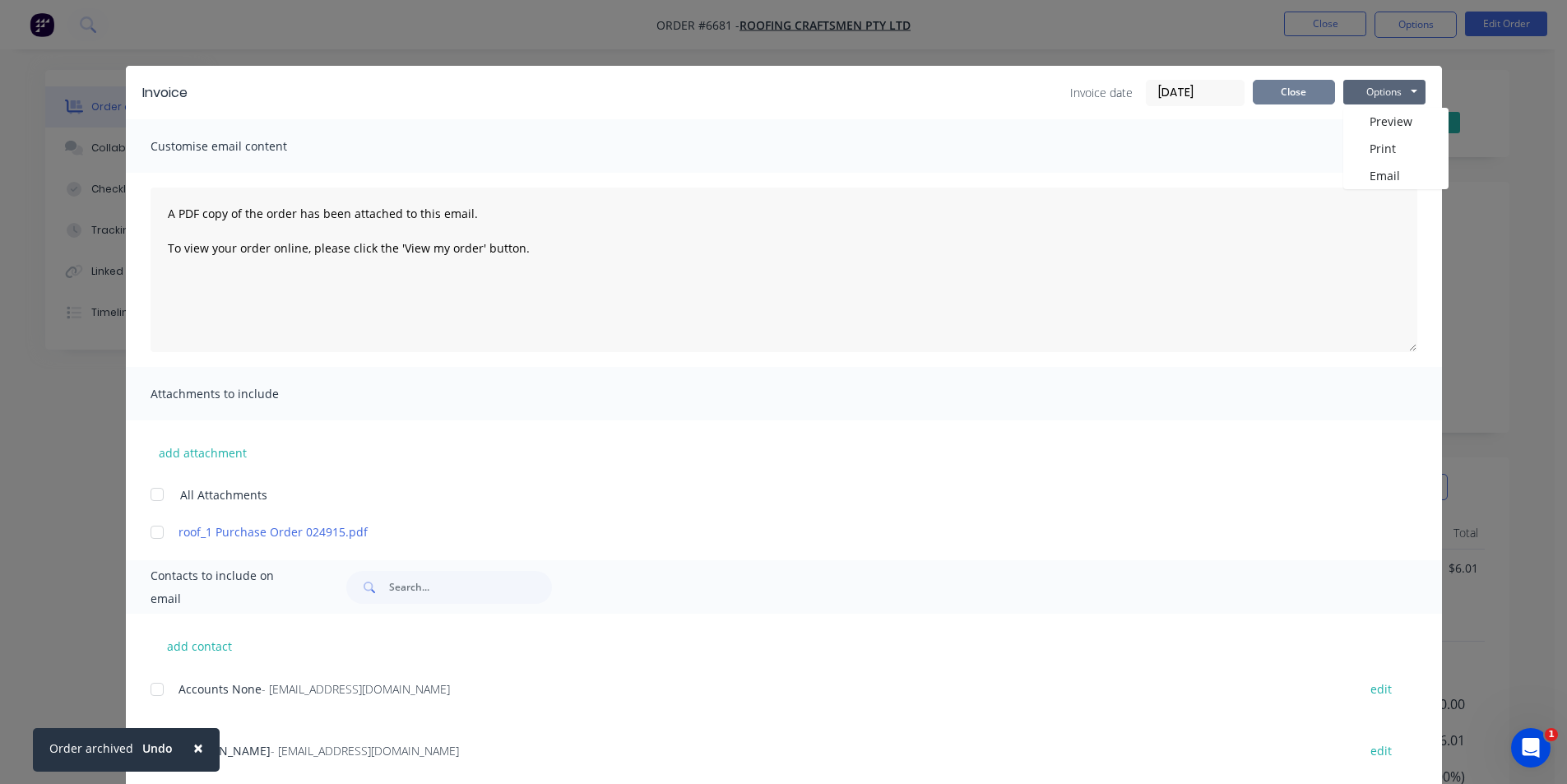
click at [1319, 95] on button "Close" at bounding box center [1294, 92] width 83 height 25
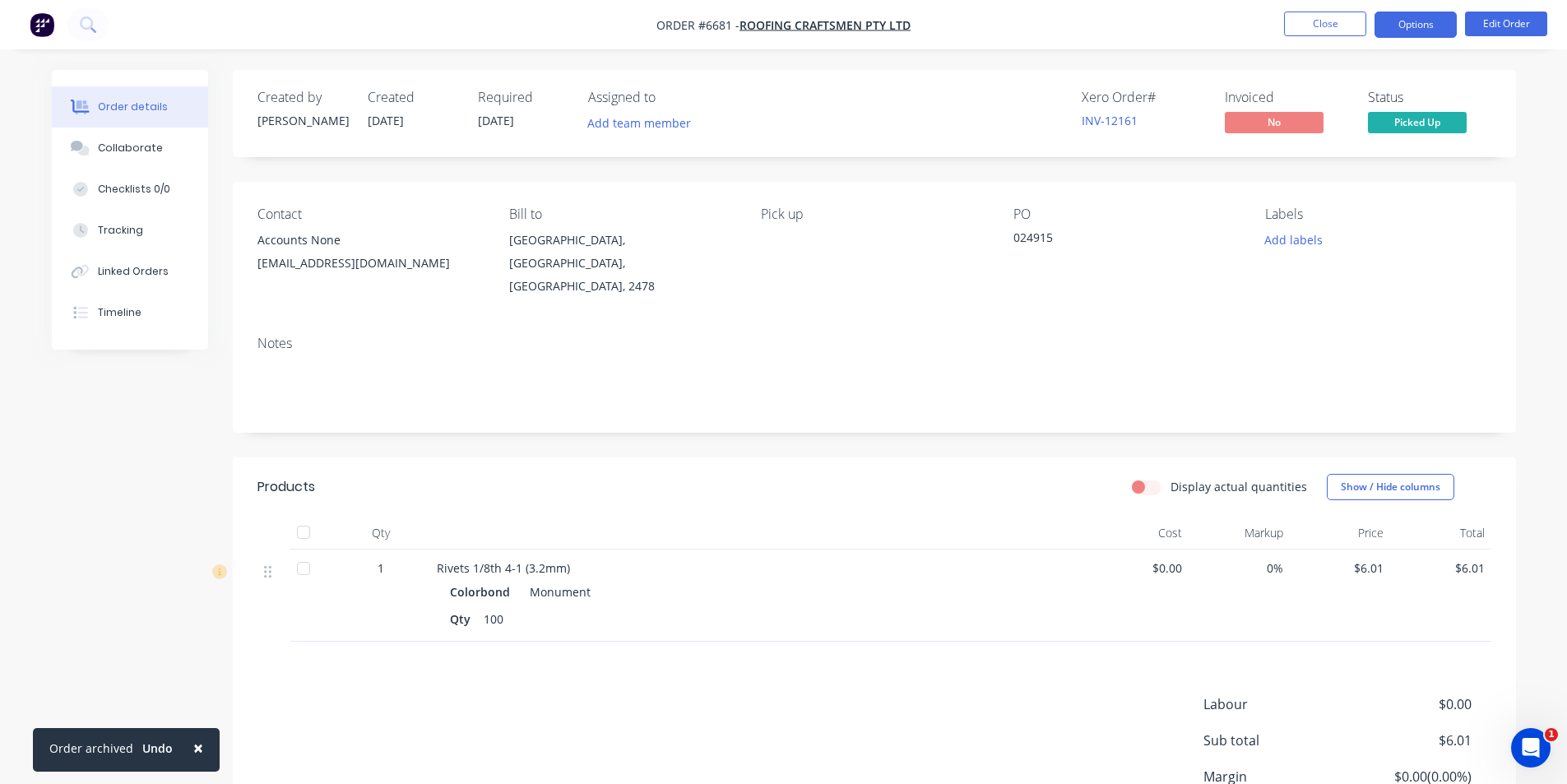
click at [1423, 15] on button "Options" at bounding box center [1416, 25] width 83 height 27
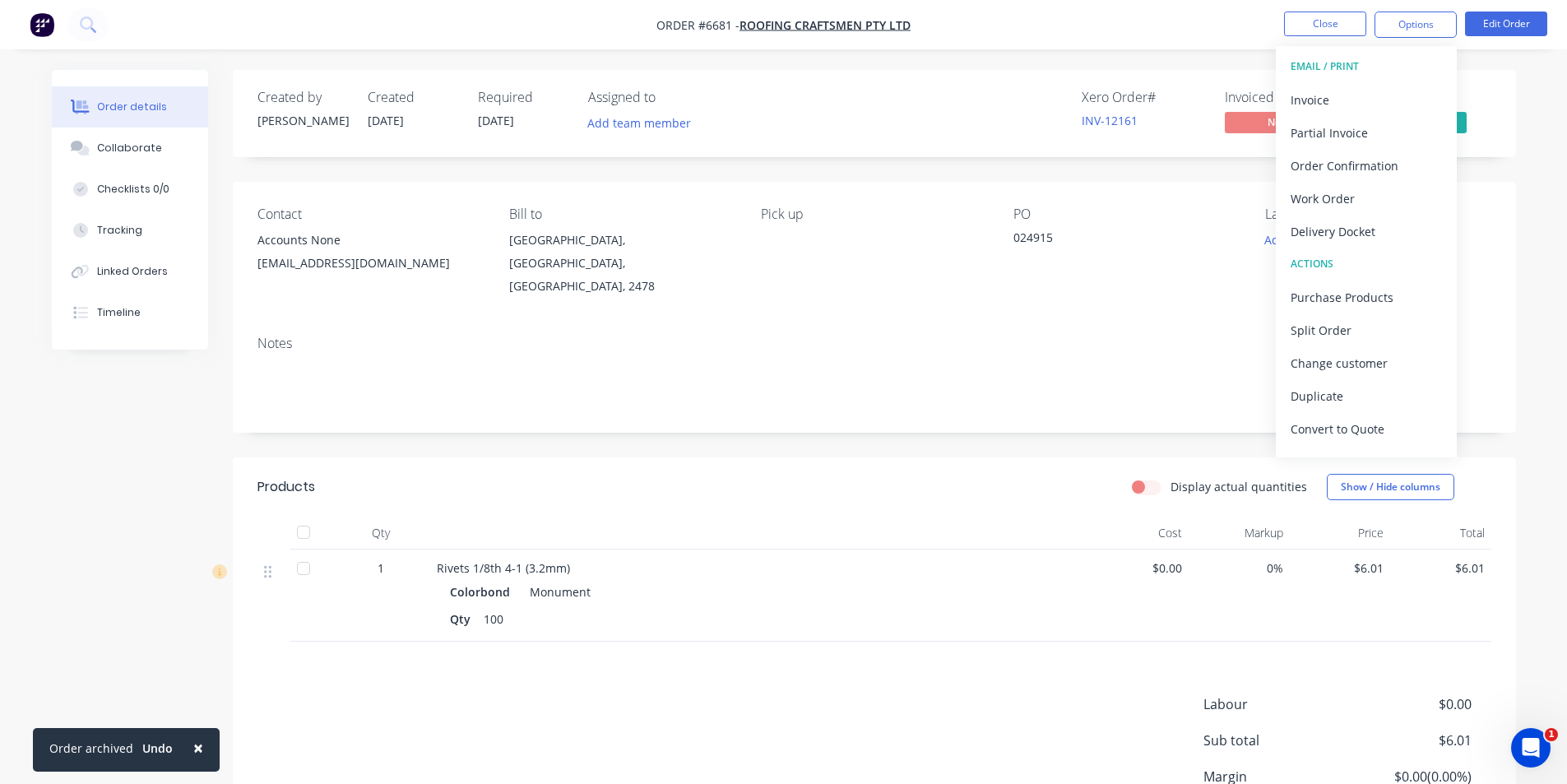
click at [1555, 182] on div "Order details Collaborate Checklists 0/0 Tracking Linked Orders Timeline Order …" at bounding box center [784, 467] width 1567 height 934
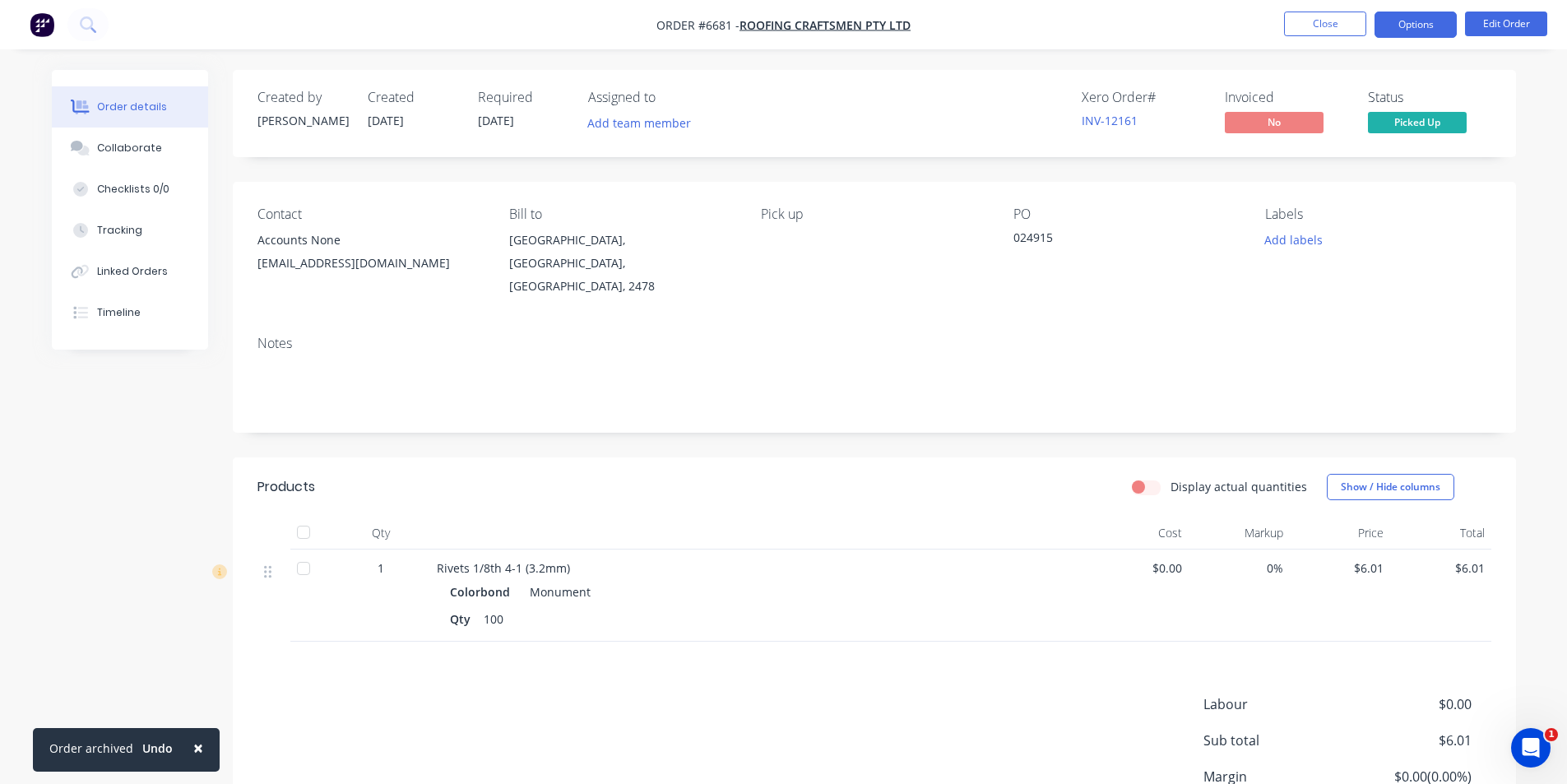
click at [1419, 16] on button "Options" at bounding box center [1416, 25] width 83 height 27
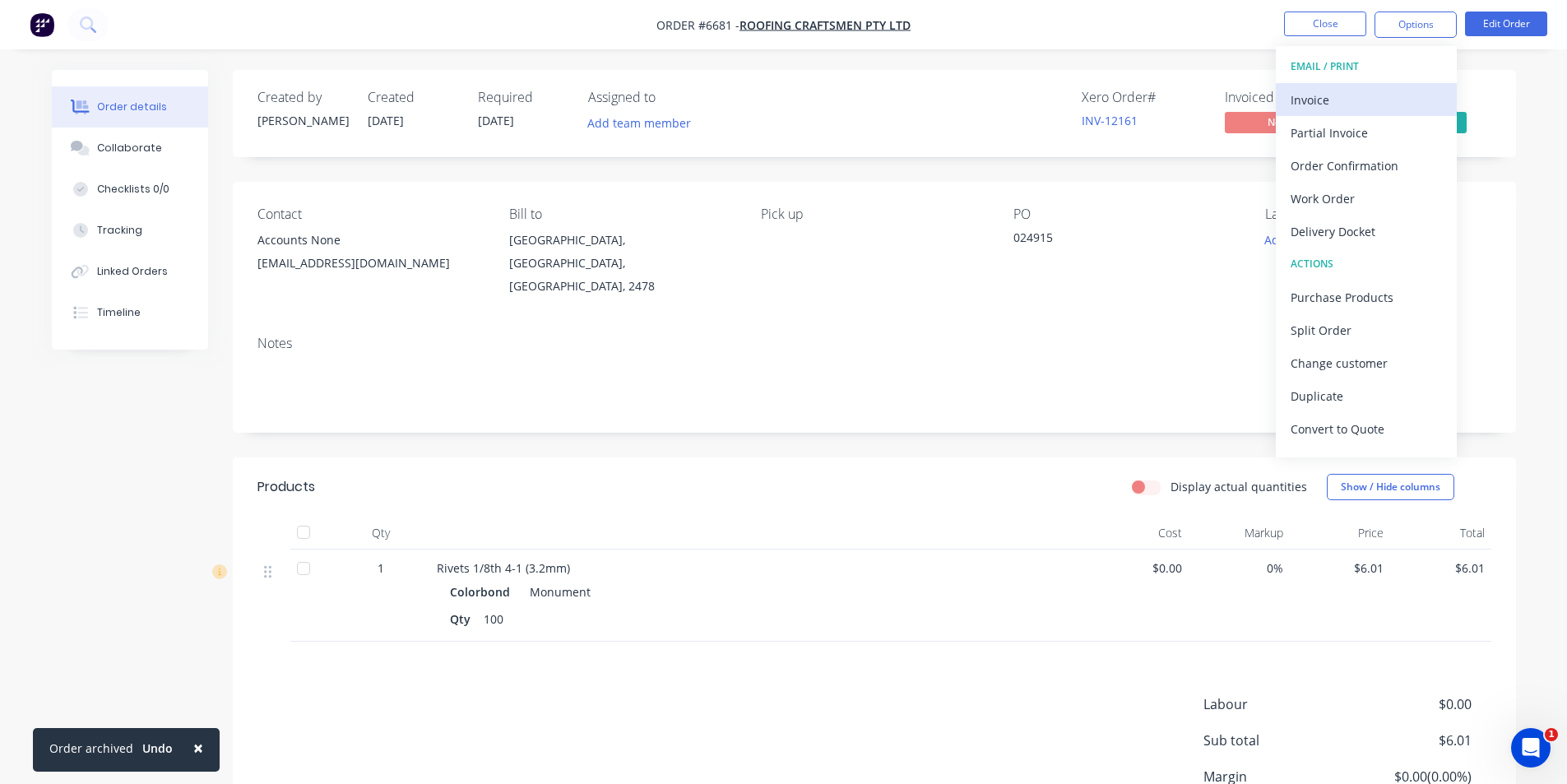
click at [1355, 105] on div "Invoice" at bounding box center [1366, 100] width 151 height 24
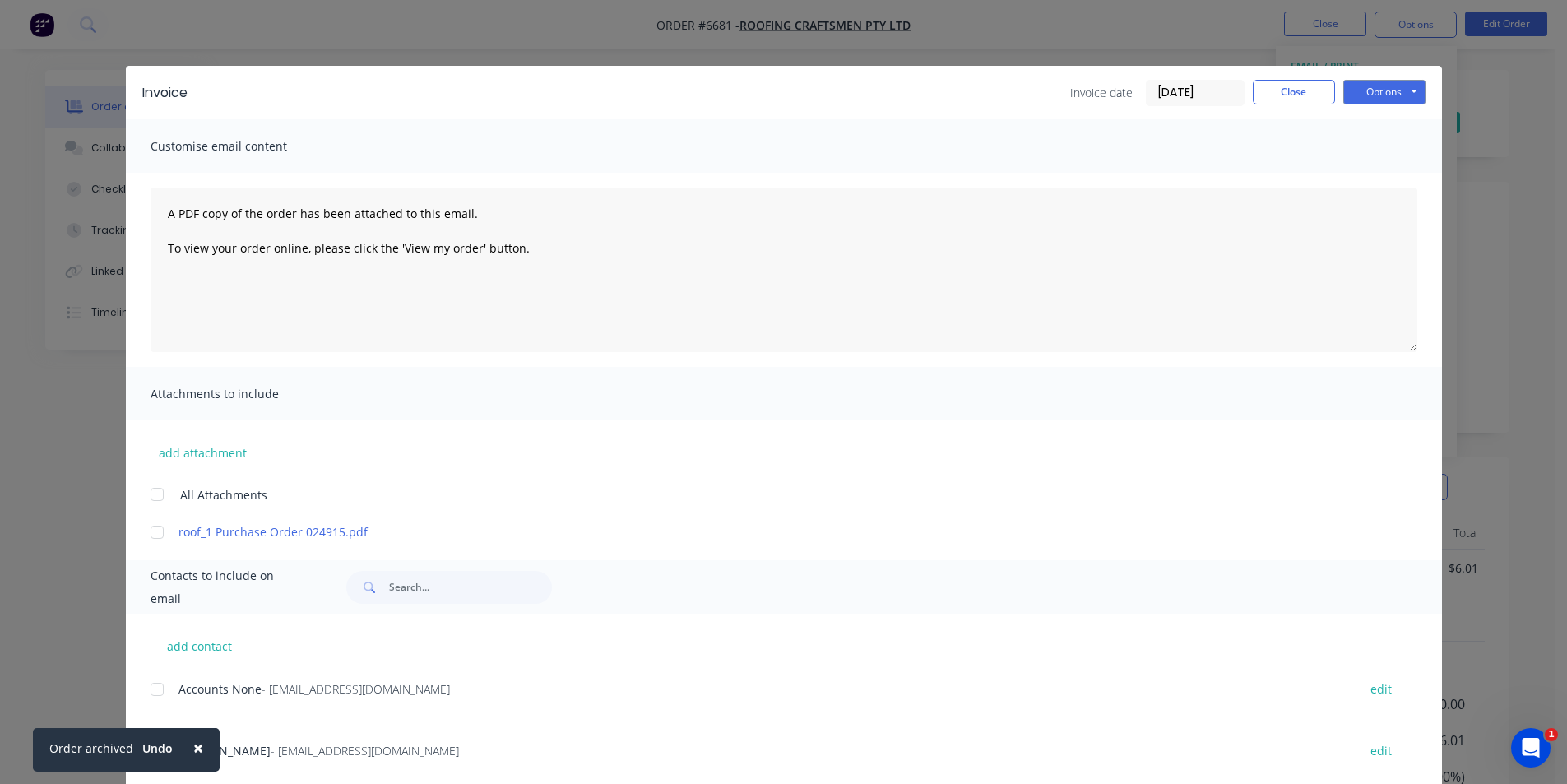
click at [159, 684] on div "Invoice Invoice date [DATE] Close Options Preview Print Email Customise email c…" at bounding box center [784, 392] width 1567 height 784
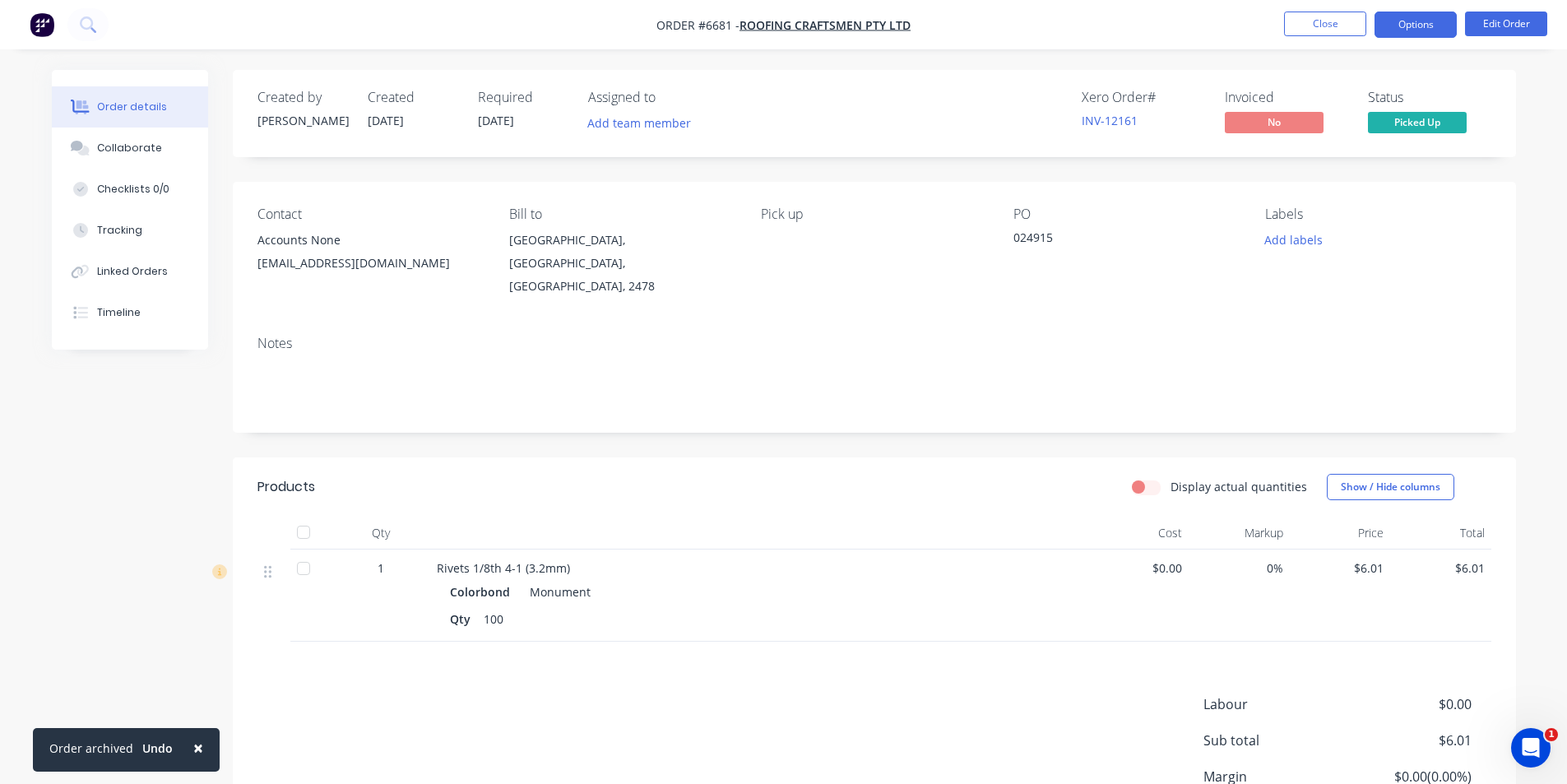
click at [1391, 27] on button "Options" at bounding box center [1416, 25] width 83 height 27
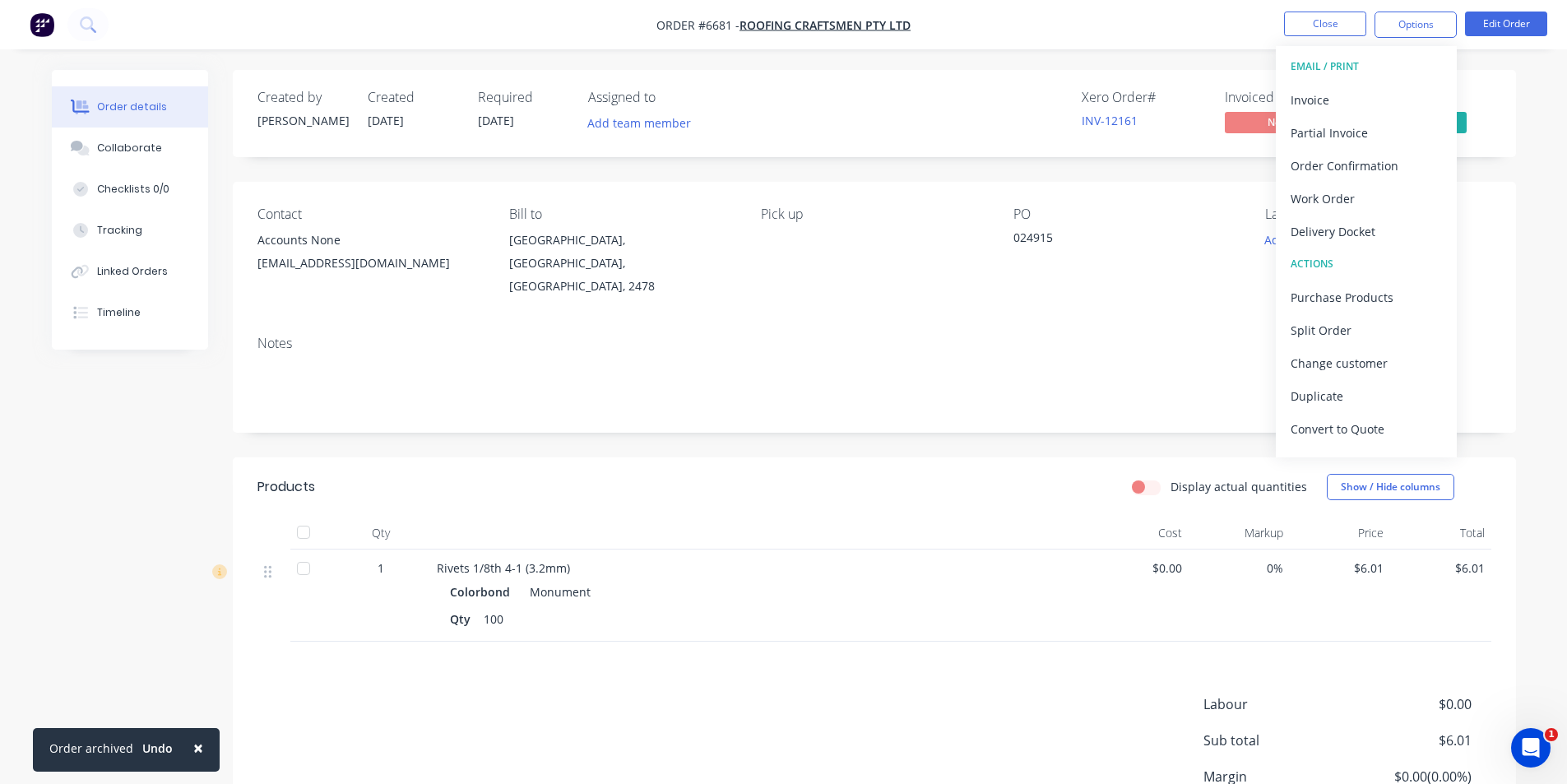
click at [1334, 81] on button "EMAIL / PRINT" at bounding box center [1366, 67] width 181 height 33
click at [1325, 92] on div "Invoice" at bounding box center [1366, 100] width 151 height 24
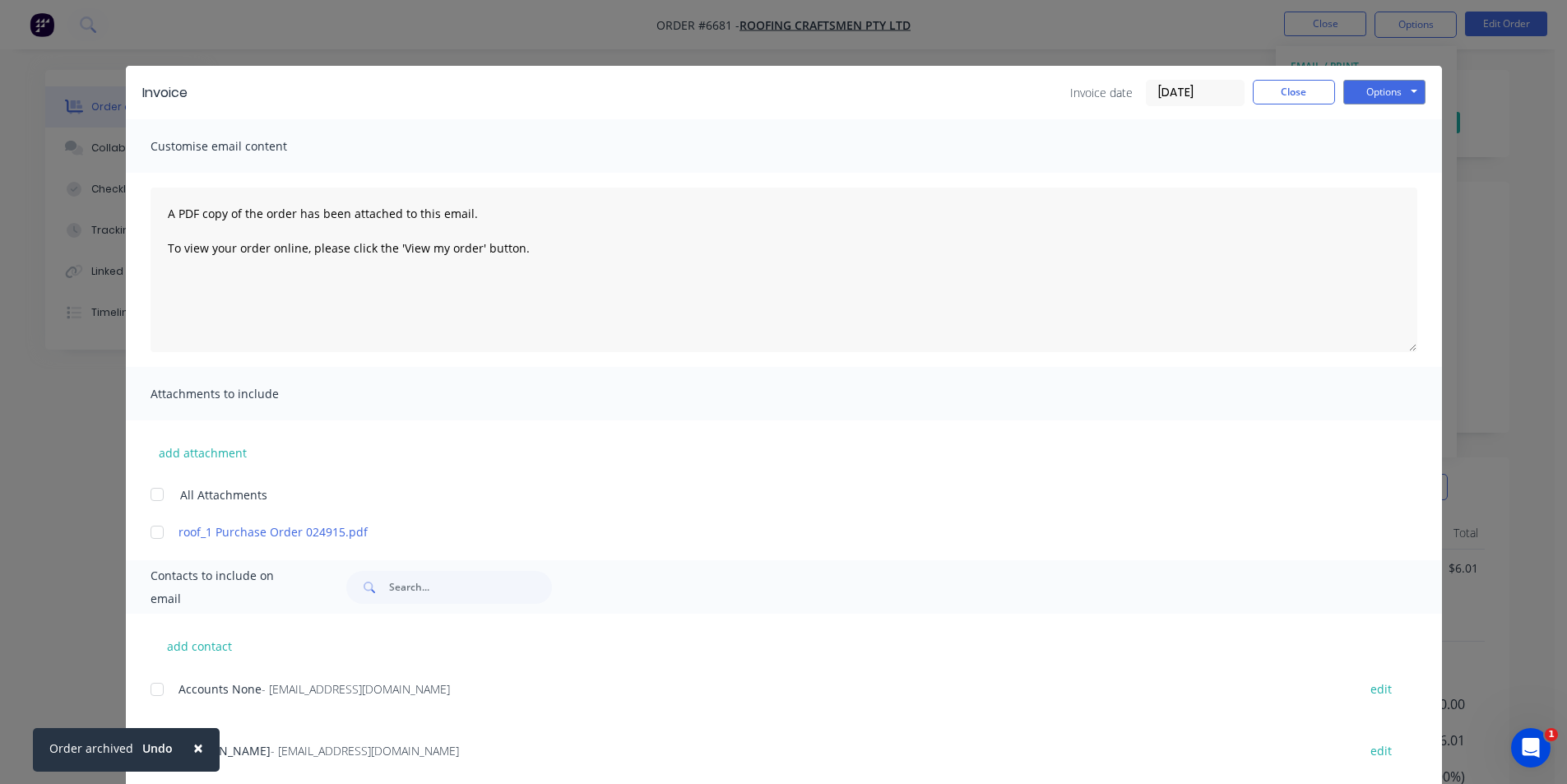
click at [147, 688] on div "Invoice Invoice date [DATE] Close Options Preview Print Email Customise email c…" at bounding box center [784, 464] width 1316 height 796
click at [149, 692] on div at bounding box center [157, 689] width 33 height 33
click at [1377, 77] on div "Invoice Invoice date [DATE] Close Options Preview Print Email" at bounding box center [784, 92] width 1316 height 53
click at [1377, 84] on button "Options" at bounding box center [1384, 92] width 83 height 25
click at [1383, 170] on button "Email" at bounding box center [1396, 175] width 106 height 28
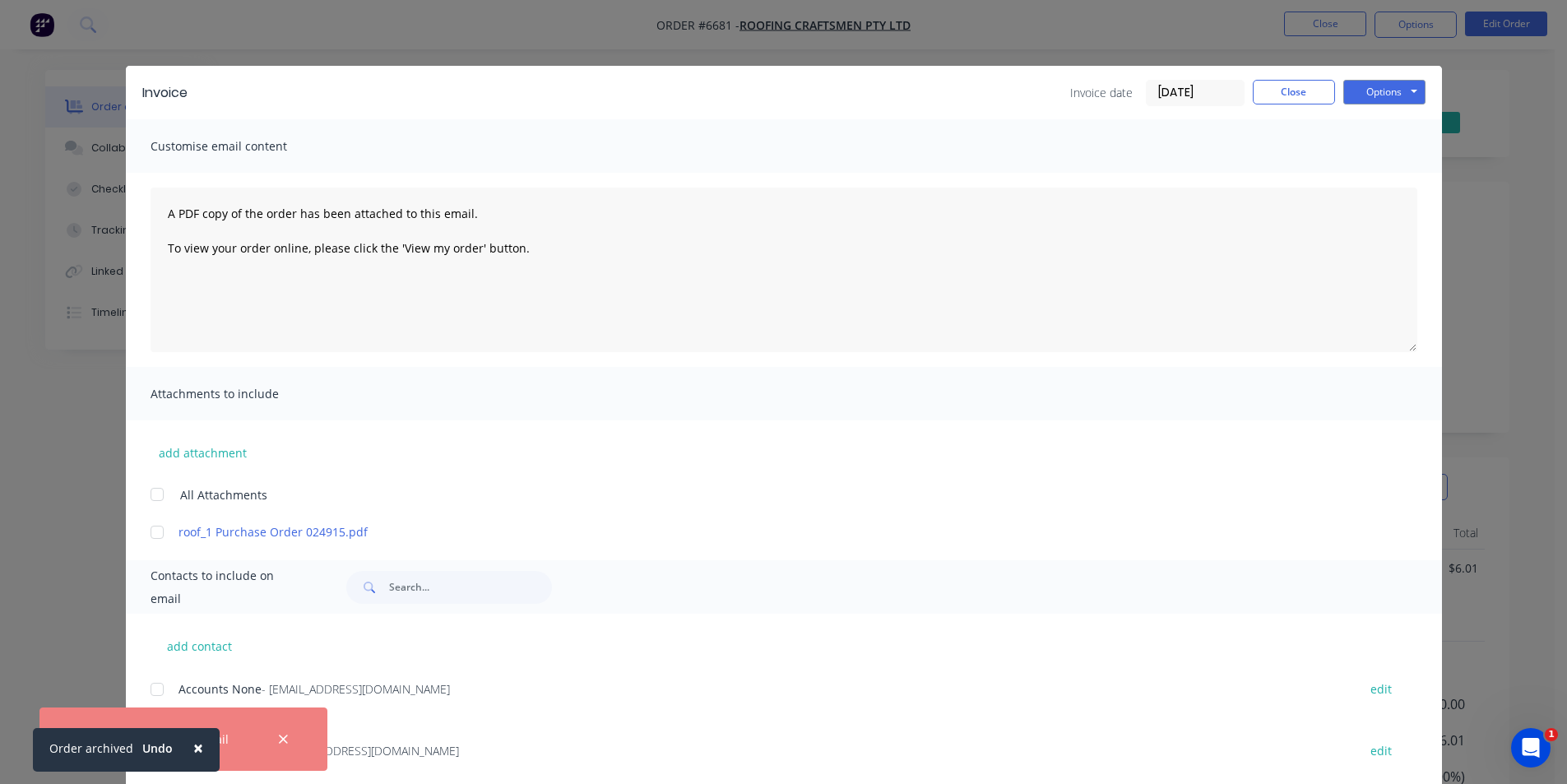
click at [202, 743] on button "×" at bounding box center [198, 748] width 43 height 40
click at [196, 748] on div "Please select a contact to email" at bounding box center [184, 738] width 288 height 64
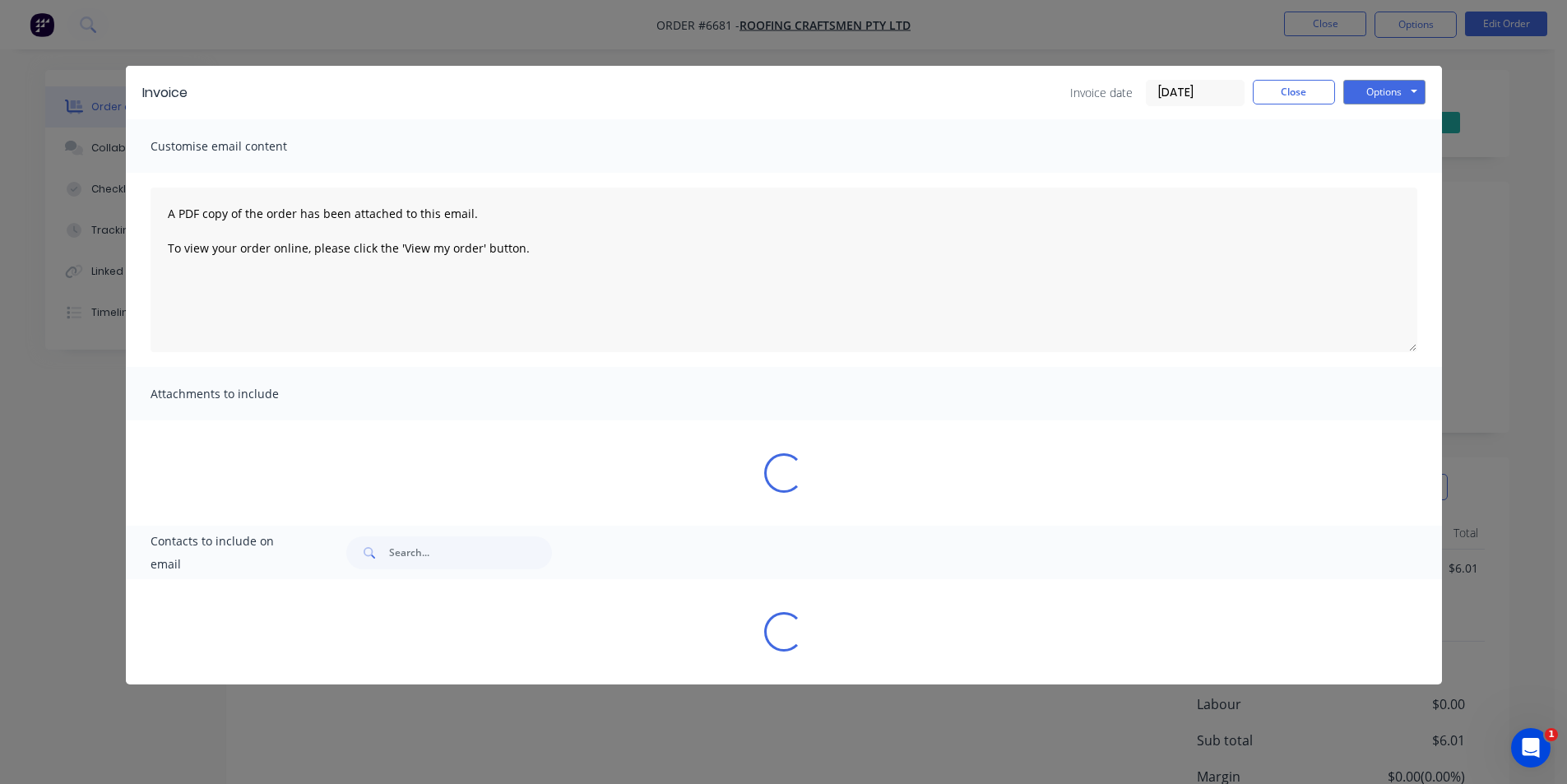
drag, startPoint x: 285, startPoint y: 742, endPoint x: 227, endPoint y: 648, distance: 110.5
click at [286, 742] on div "Invoice Invoice date [DATE] Close Options Preview Print Email Customise email c…" at bounding box center [784, 392] width 1567 height 784
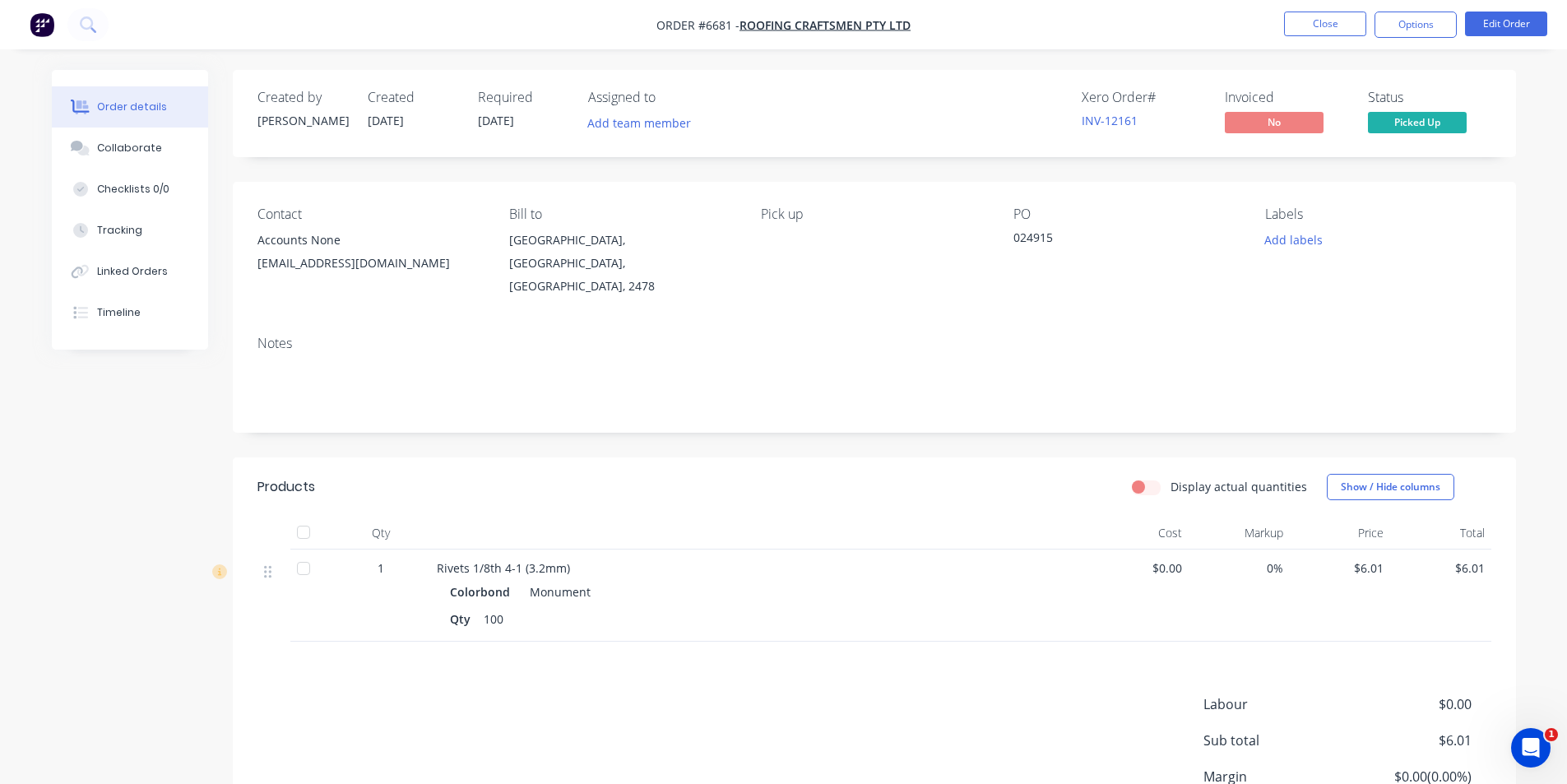
click at [292, 518] on div at bounding box center [303, 531] width 33 height 33
click at [1433, 16] on button "Options" at bounding box center [1416, 25] width 83 height 27
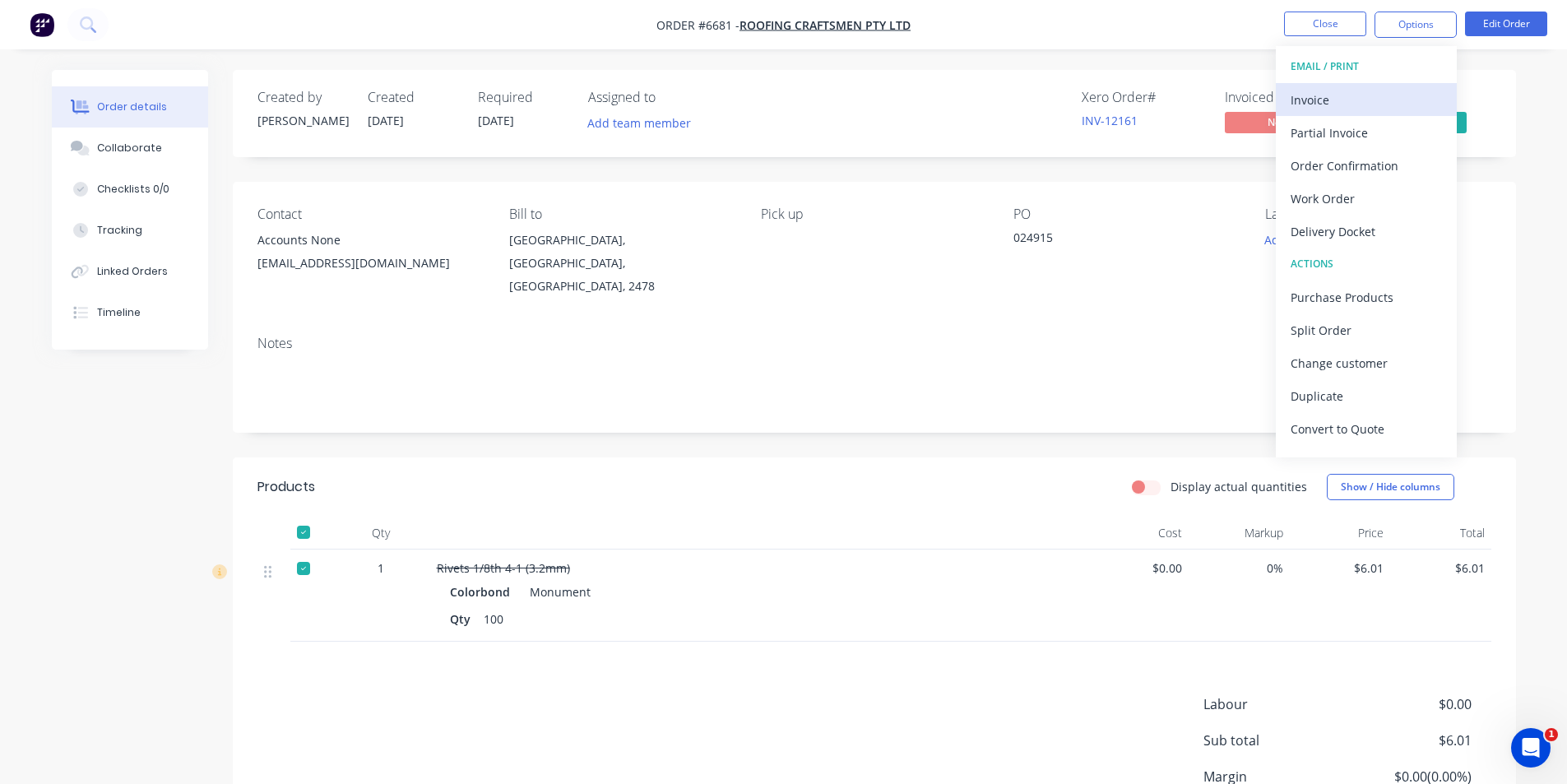
click at [1335, 106] on div "Invoice" at bounding box center [1366, 100] width 151 height 24
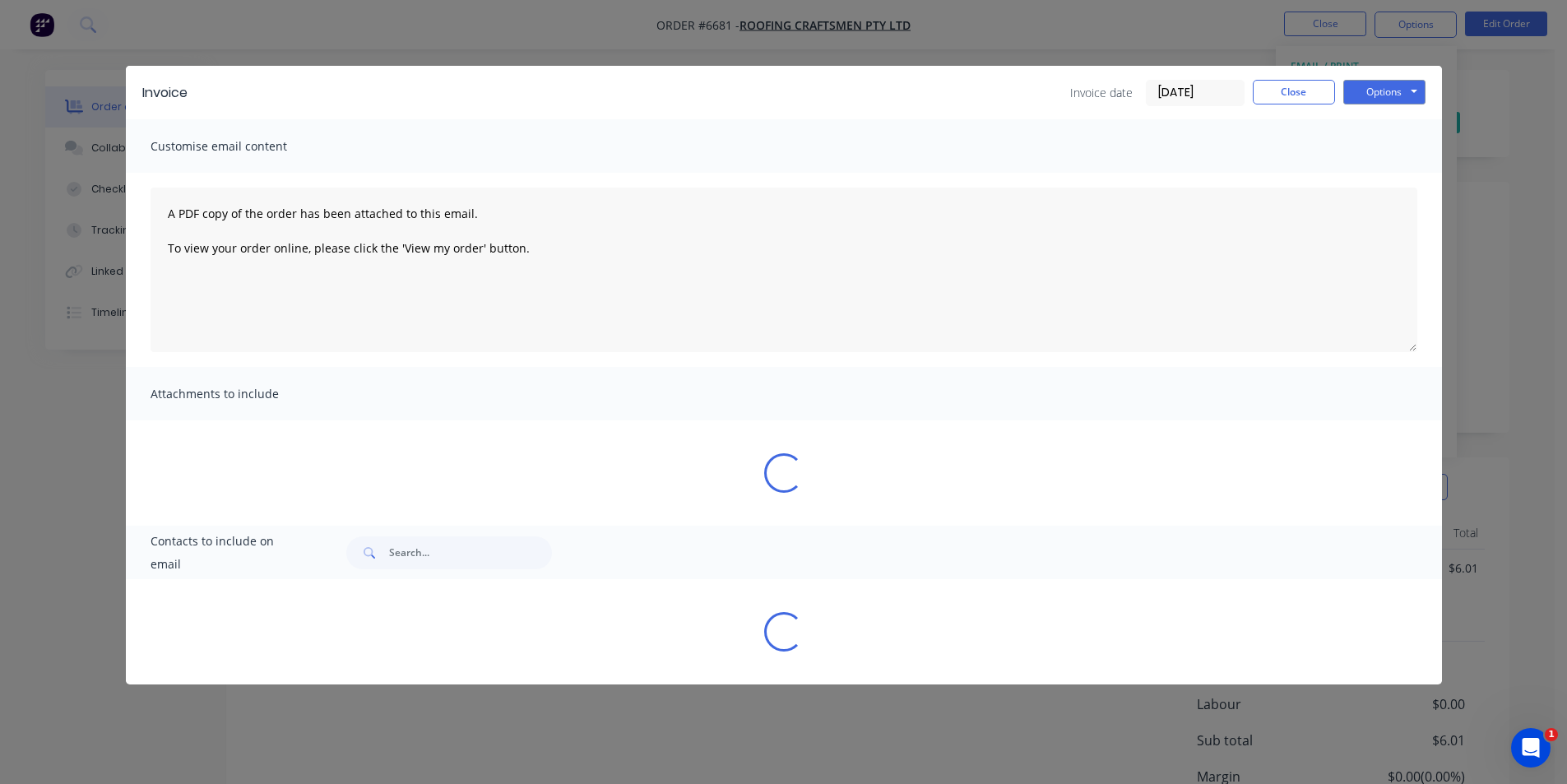
click at [148, 684] on div "Invoice Invoice date [DATE] Close Options Preview Print Email Customise email c…" at bounding box center [784, 374] width 1316 height 619
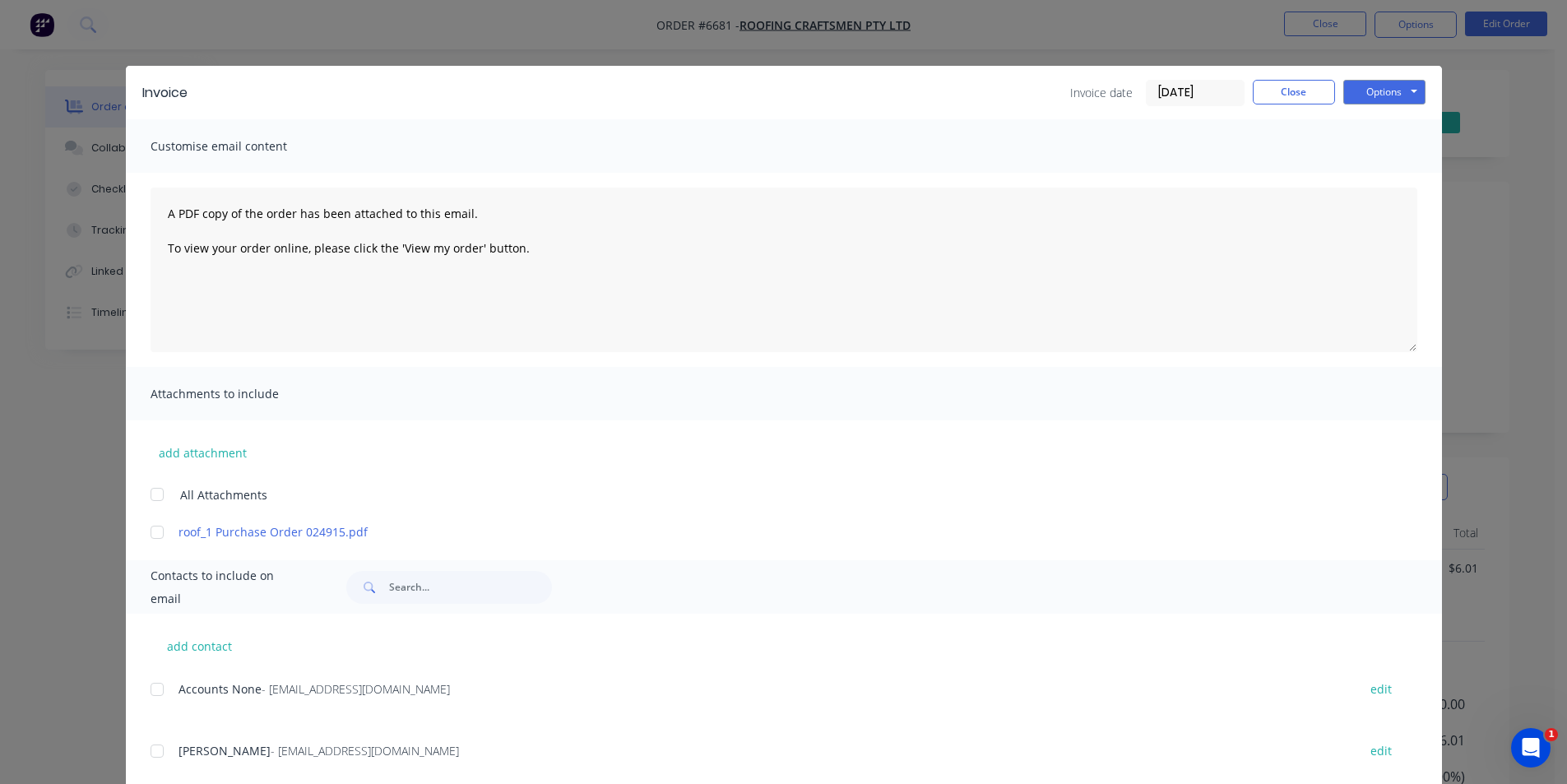
click at [154, 693] on div at bounding box center [157, 689] width 33 height 33
click at [1370, 99] on button "Options" at bounding box center [1384, 92] width 83 height 25
click at [1403, 181] on button "Email" at bounding box center [1396, 175] width 106 height 28
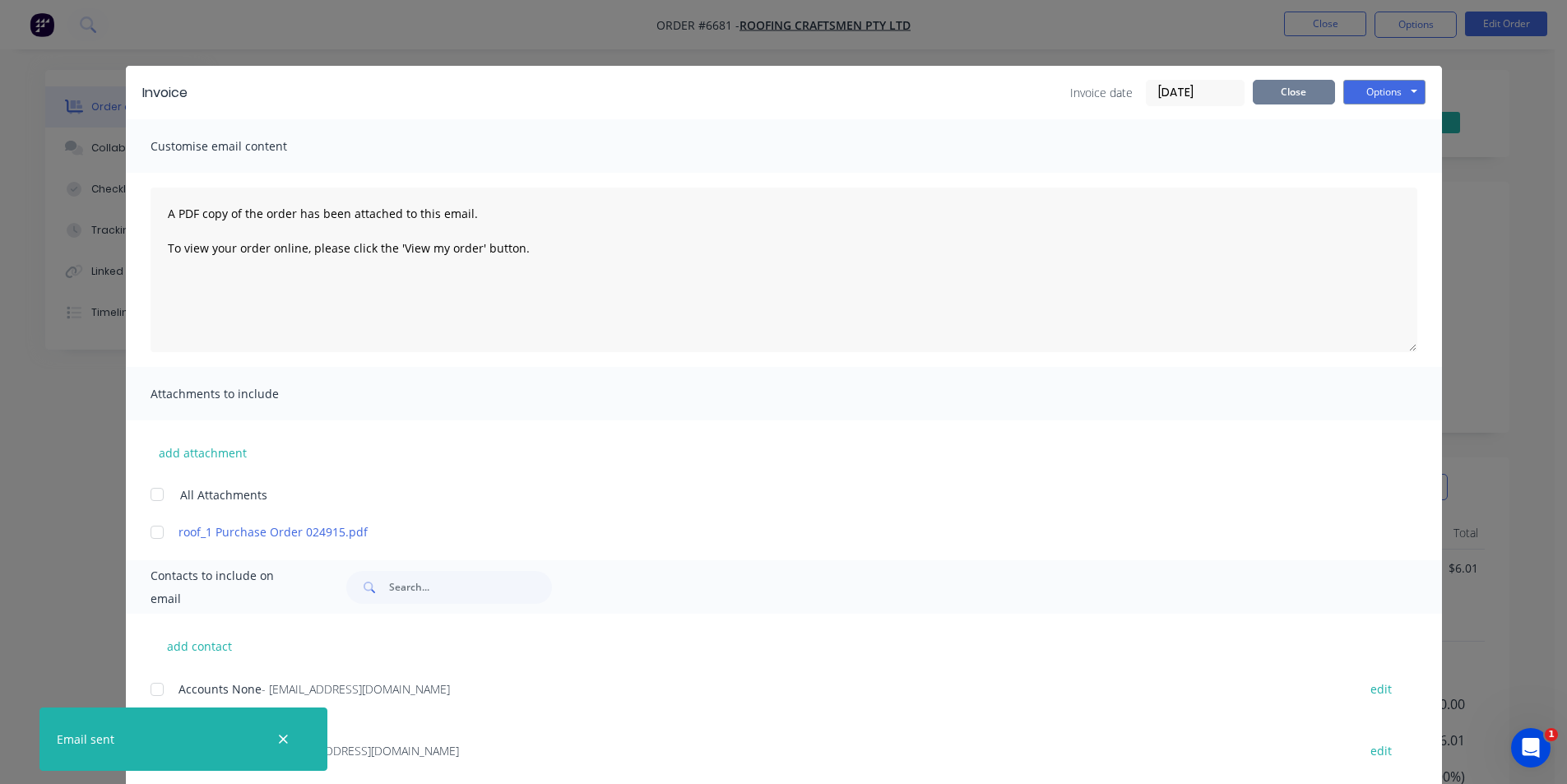
click at [1303, 86] on button "Close" at bounding box center [1294, 92] width 83 height 25
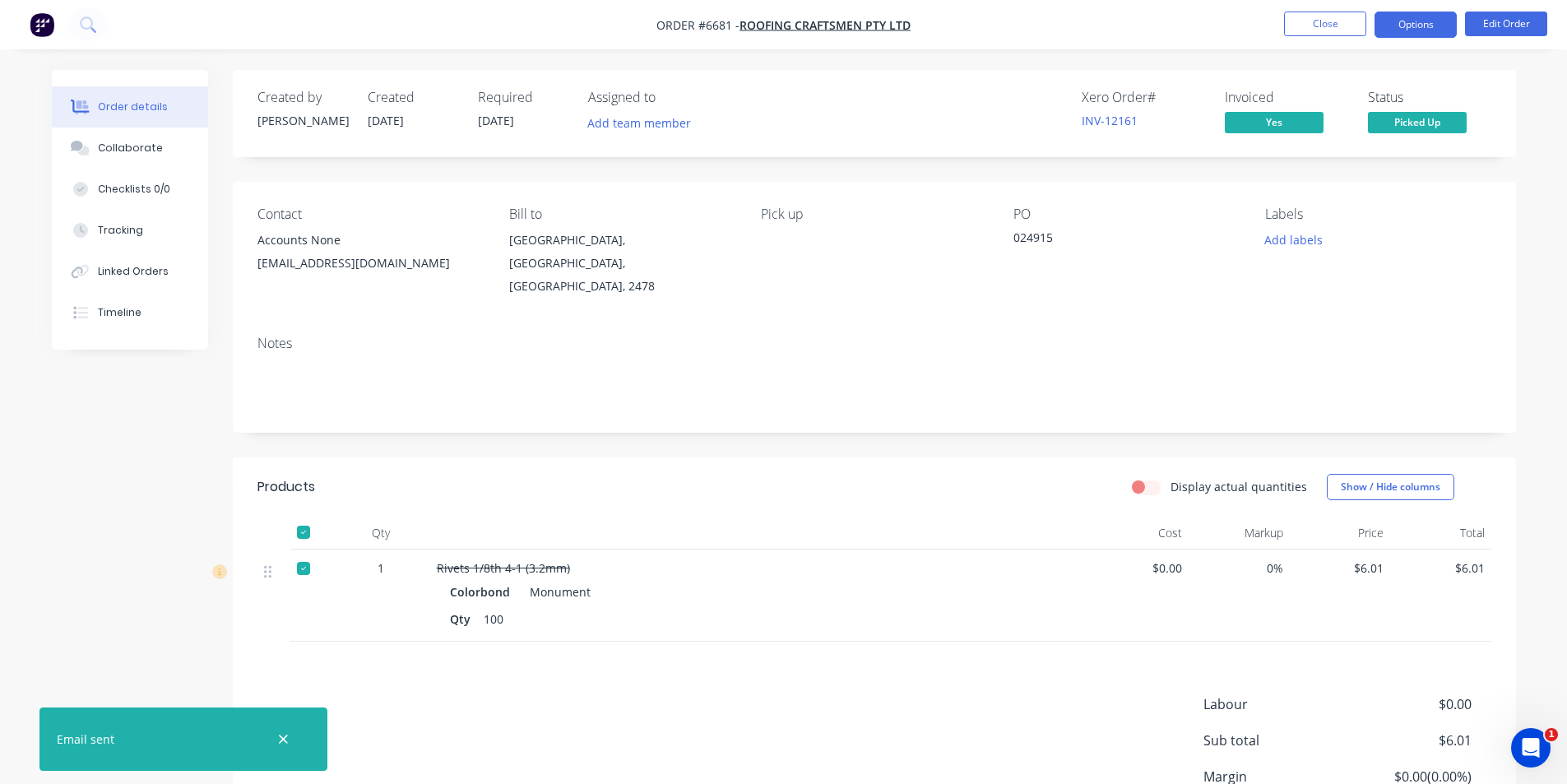
click at [1404, 33] on button "Options" at bounding box center [1416, 25] width 83 height 27
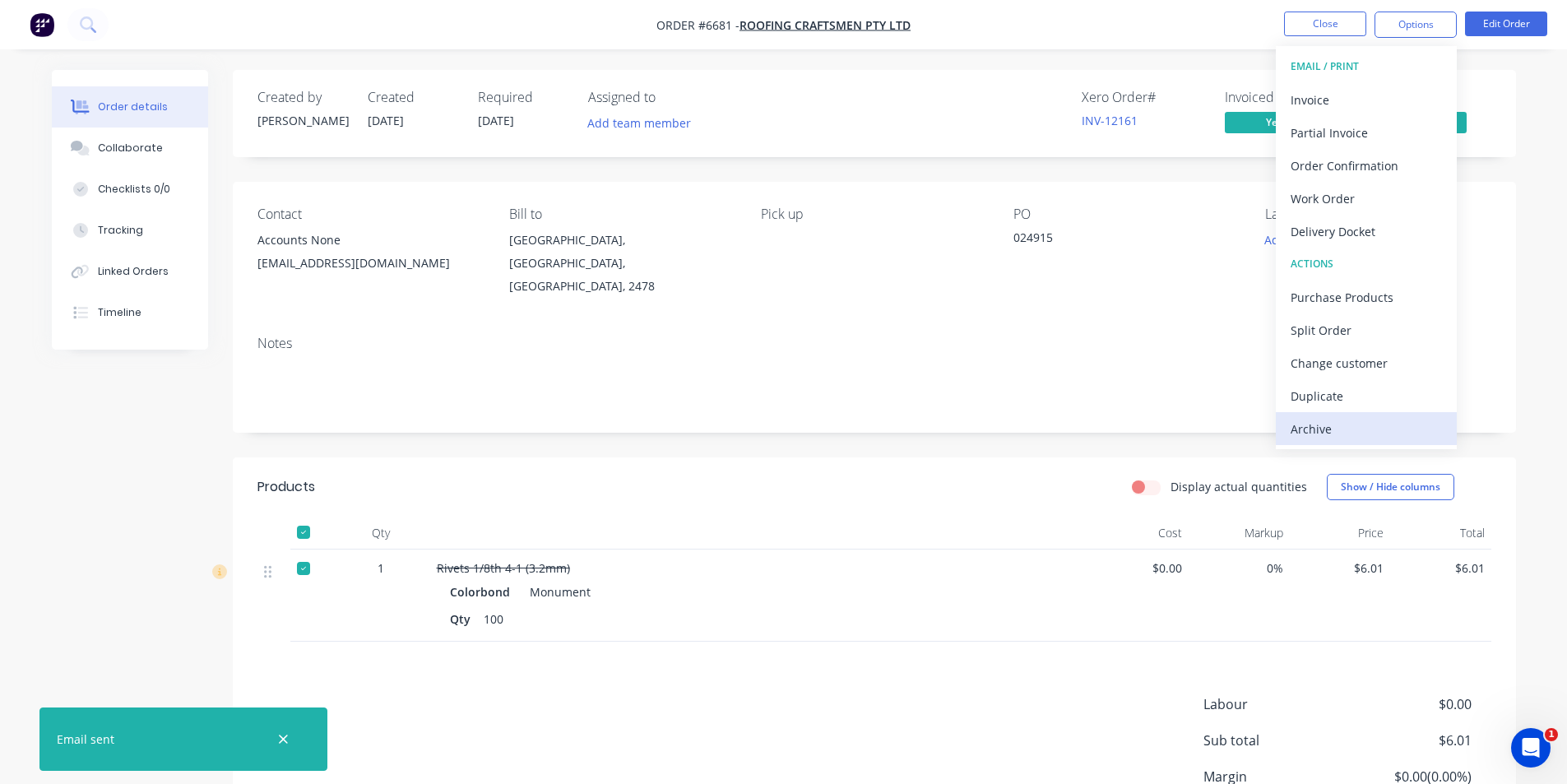
click at [1384, 439] on div "Archive" at bounding box center [1366, 429] width 151 height 24
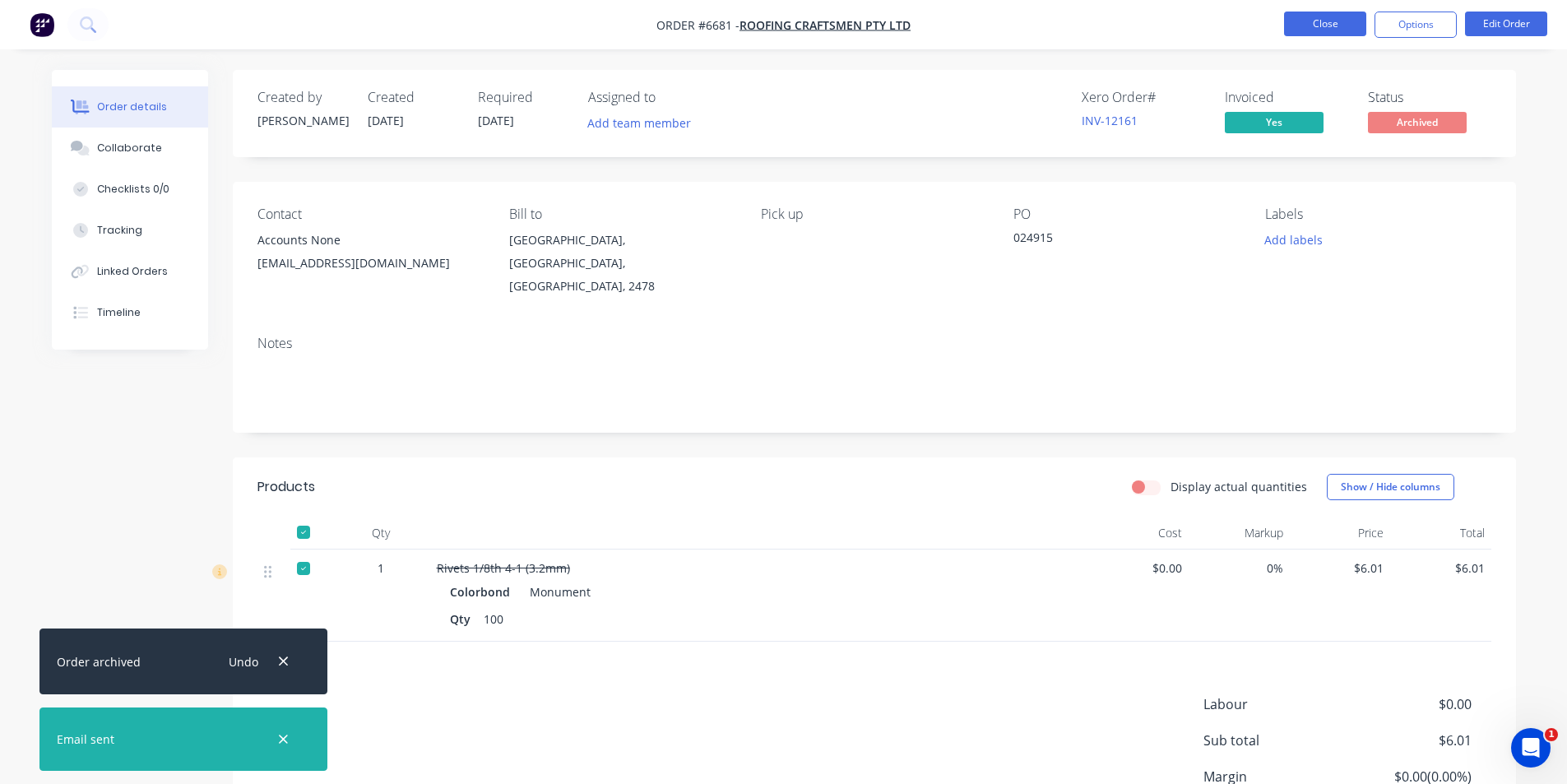
click at [1309, 25] on button "Close" at bounding box center [1325, 24] width 83 height 25
